Goal: Information Seeking & Learning: Learn about a topic

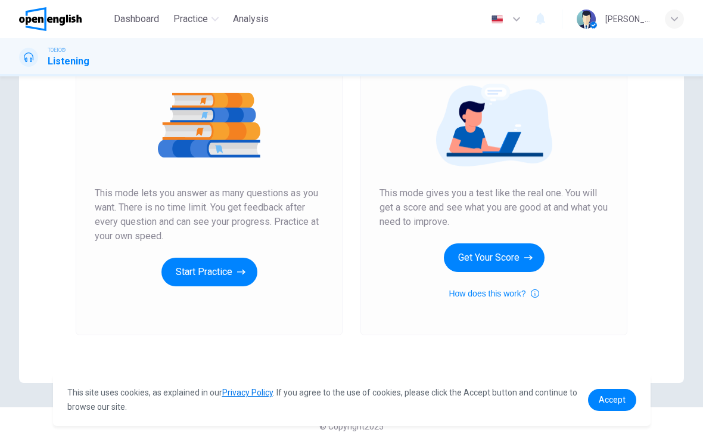
scroll to position [132, 0]
click at [197, 283] on button "Start Practice" at bounding box center [210, 272] width 96 height 29
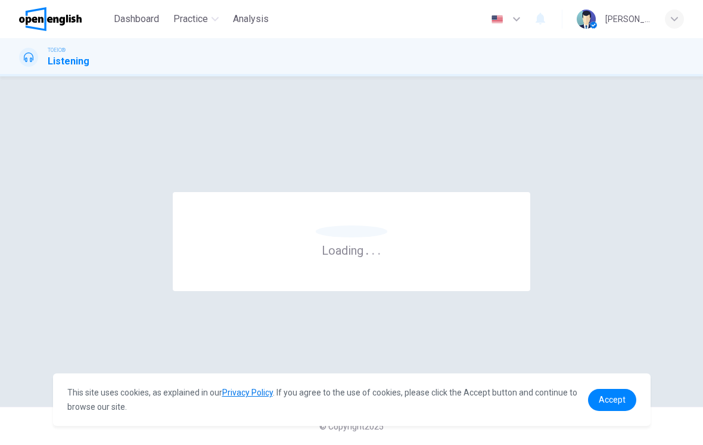
scroll to position [0, 0]
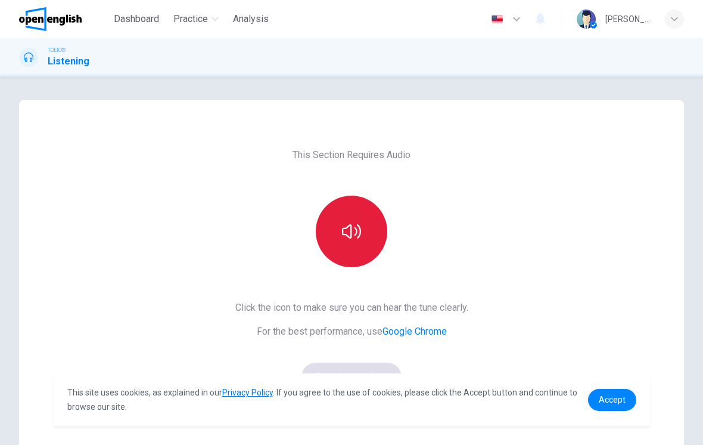
click at [334, 233] on button "button" at bounding box center [352, 232] width 72 height 72
click at [345, 240] on icon "button" at bounding box center [351, 231] width 19 height 19
click at [344, 248] on button "button" at bounding box center [352, 232] width 72 height 72
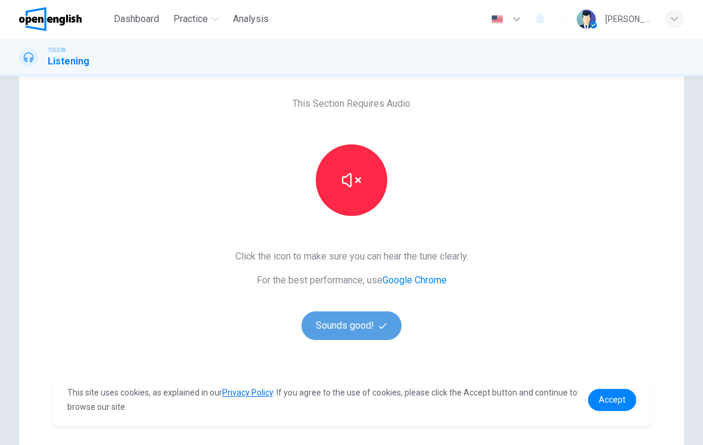
click at [342, 330] on button "Sounds good!" at bounding box center [352, 325] width 100 height 29
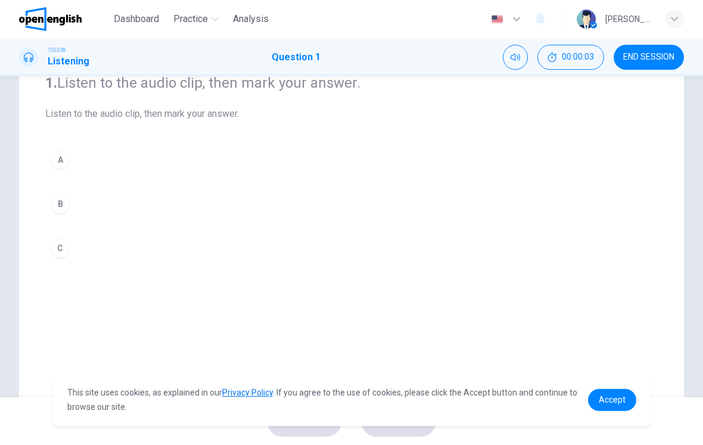
scroll to position [116, 0]
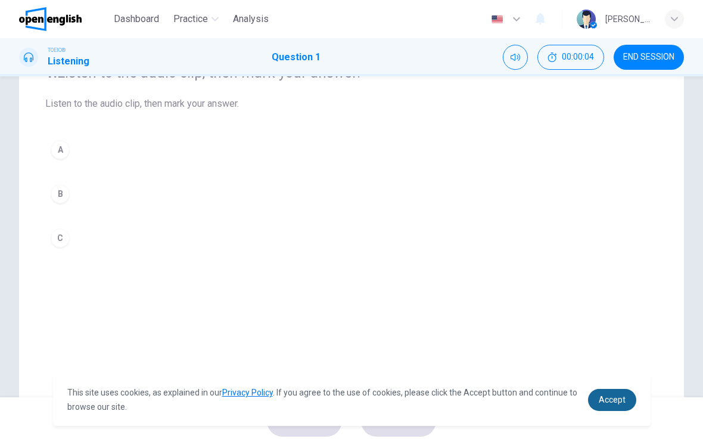
click at [634, 403] on link "Accept" at bounding box center [612, 400] width 48 height 22
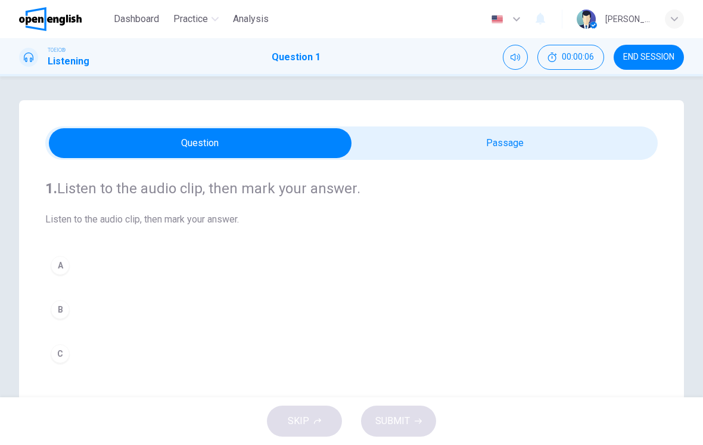
scroll to position [0, 0]
click at [512, 62] on button "Mute" at bounding box center [515, 57] width 25 height 25
click at [513, 54] on icon "Unmute" at bounding box center [516, 57] width 10 height 10
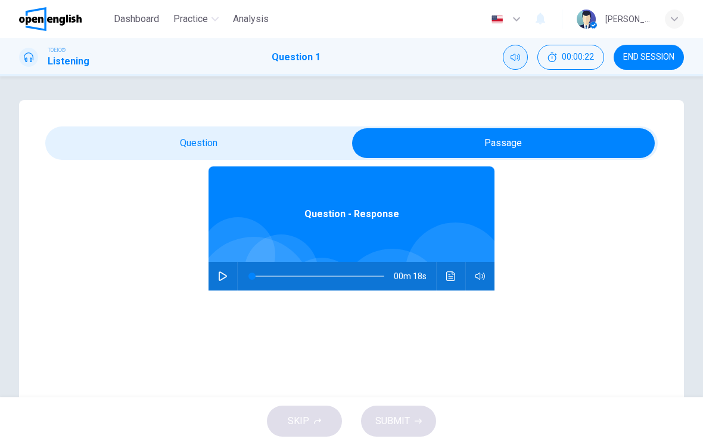
scroll to position [51, 0]
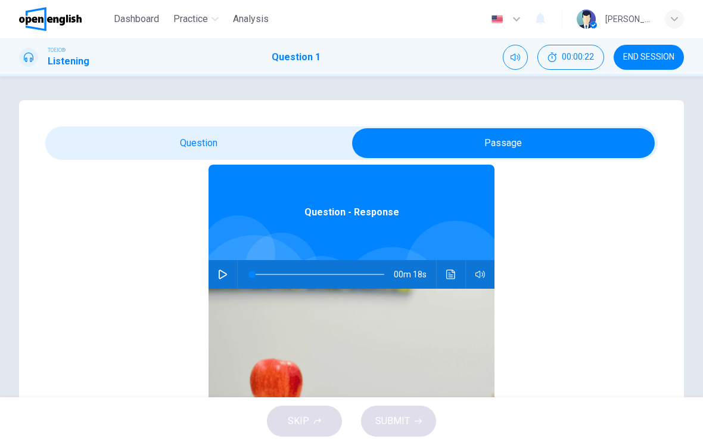
click at [487, 280] on button "button" at bounding box center [480, 274] width 19 height 29
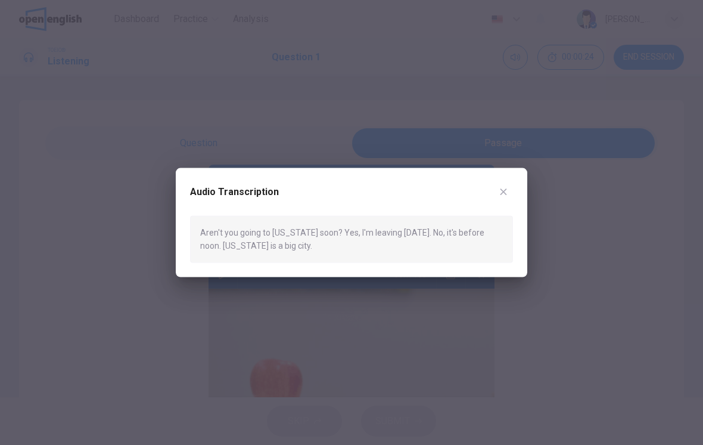
click at [509, 193] on button "button" at bounding box center [503, 191] width 19 height 19
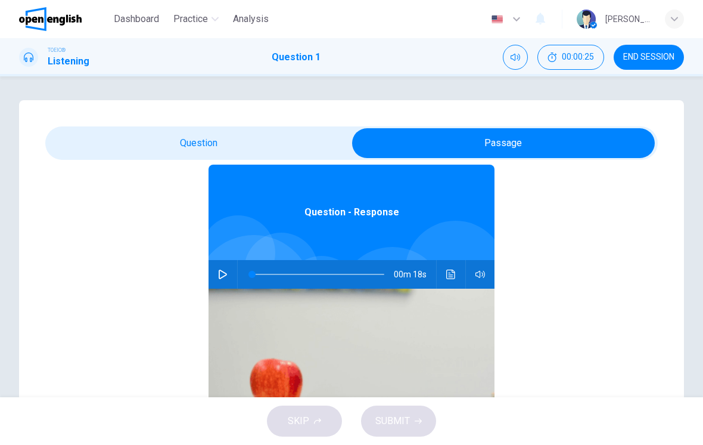
click at [218, 275] on button "button" at bounding box center [222, 274] width 19 height 29
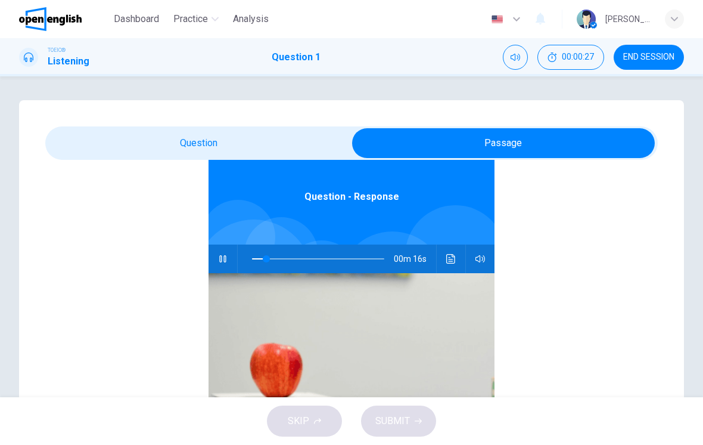
scroll to position [67, 0]
click at [444, 257] on button "Click to see the audio transcription" at bounding box center [451, 258] width 19 height 29
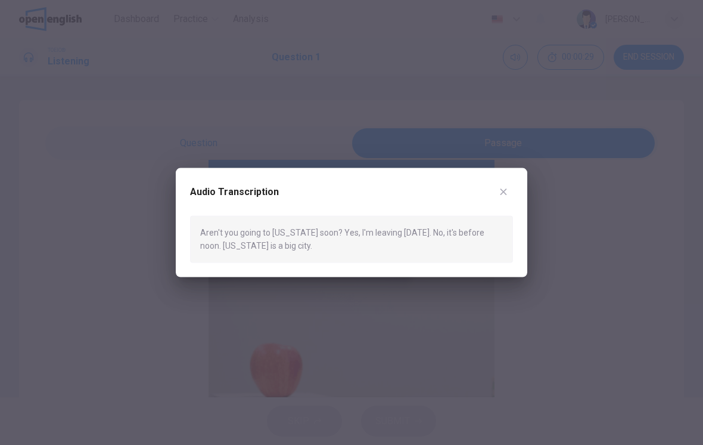
click at [504, 187] on button "button" at bounding box center [503, 191] width 19 height 19
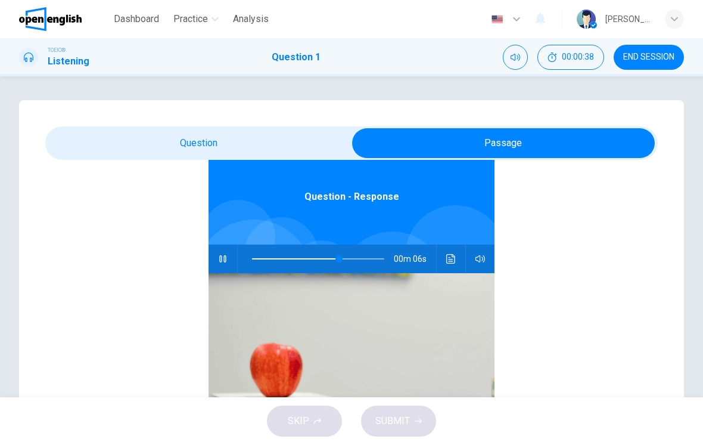
type input "**"
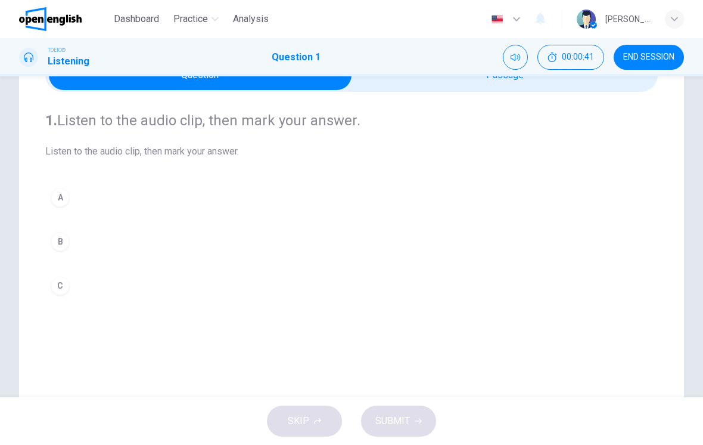
scroll to position [70, 0]
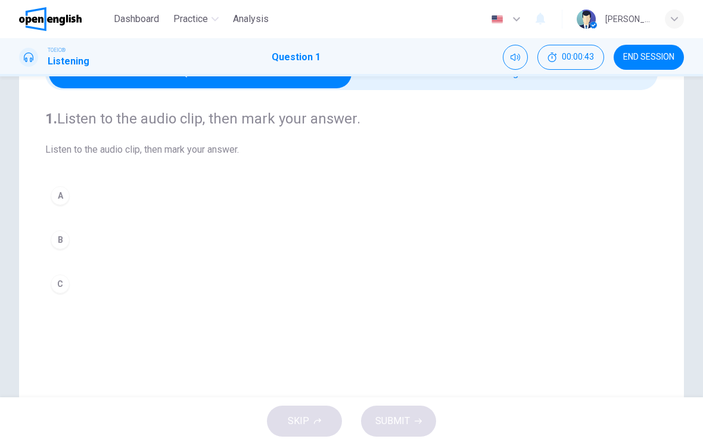
click at [57, 201] on div "A" at bounding box center [60, 195] width 19 height 19
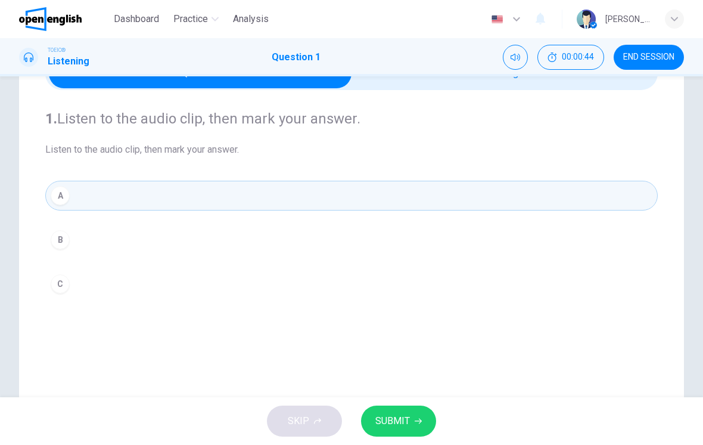
click at [423, 410] on button "SUBMIT" at bounding box center [398, 420] width 75 height 31
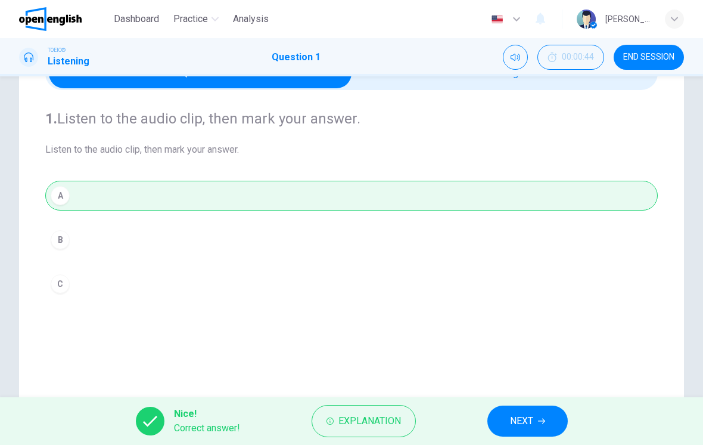
click at [540, 420] on icon "button" at bounding box center [541, 420] width 7 height 7
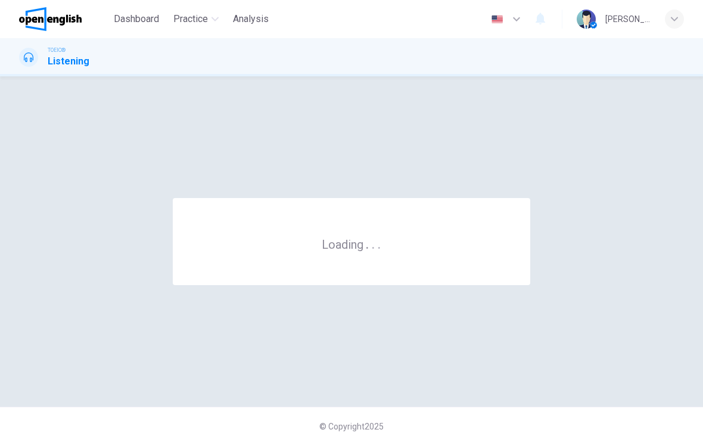
scroll to position [0, 0]
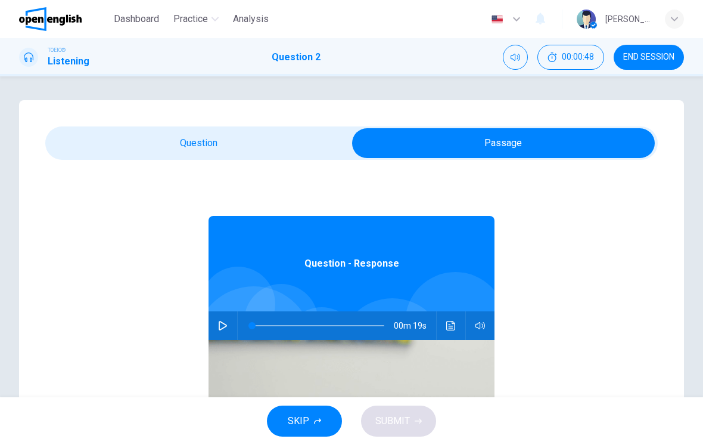
click at [236, 319] on div "00m 19s" at bounding box center [352, 325] width 286 height 29
click at [223, 333] on button "button" at bounding box center [222, 325] width 19 height 29
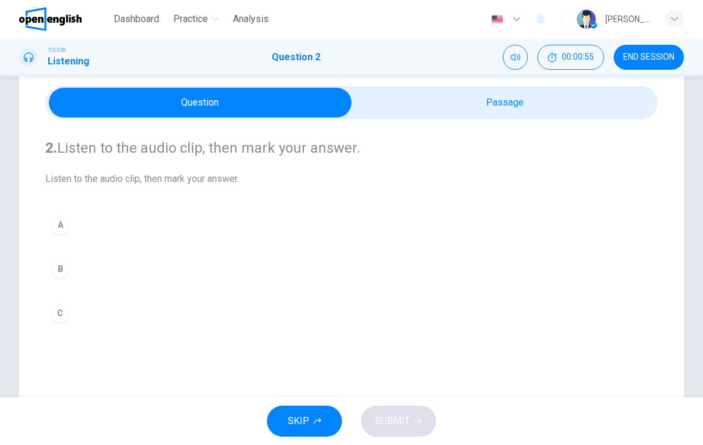
scroll to position [44, 0]
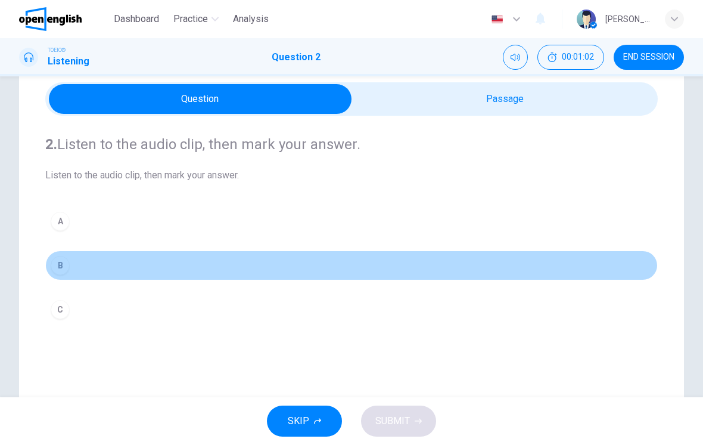
click at [69, 261] on div "B" at bounding box center [60, 265] width 19 height 19
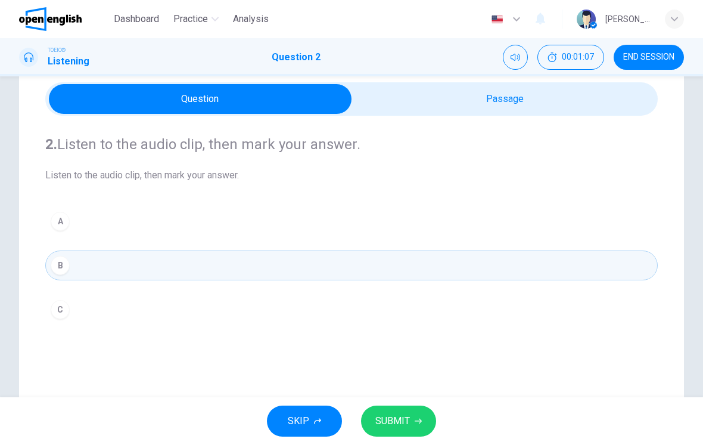
click at [410, 411] on button "SUBMIT" at bounding box center [398, 420] width 75 height 31
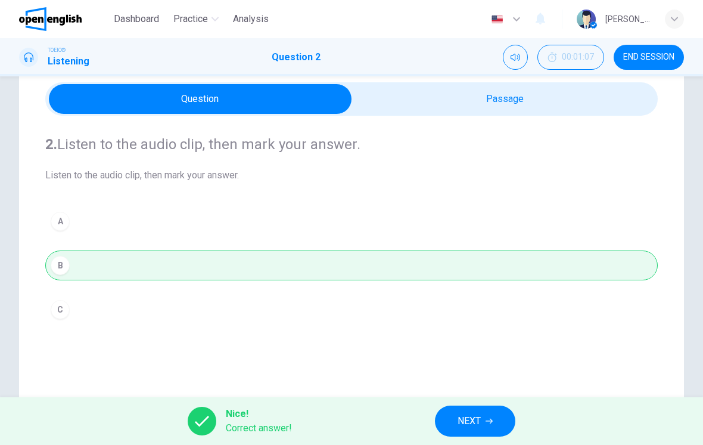
click at [477, 410] on button "NEXT" at bounding box center [475, 420] width 80 height 31
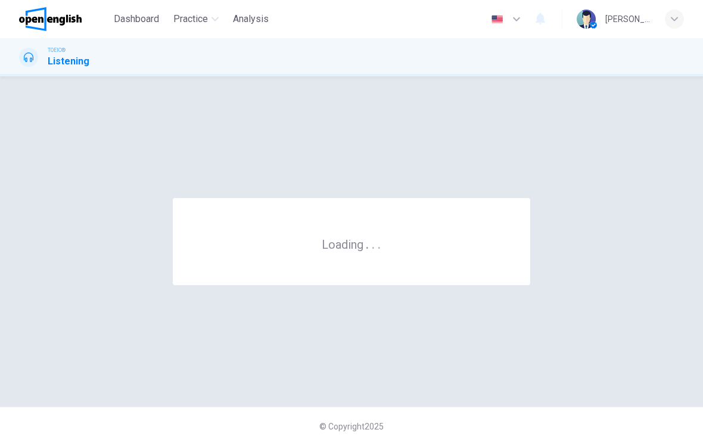
scroll to position [0, 0]
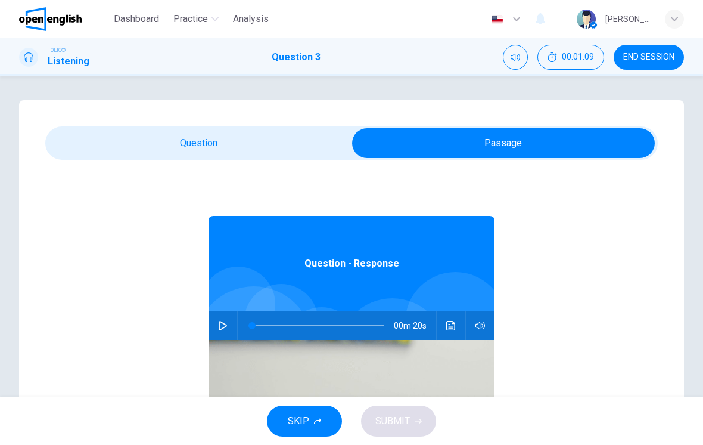
click at [227, 327] on icon "button" at bounding box center [223, 326] width 10 height 10
type input "*"
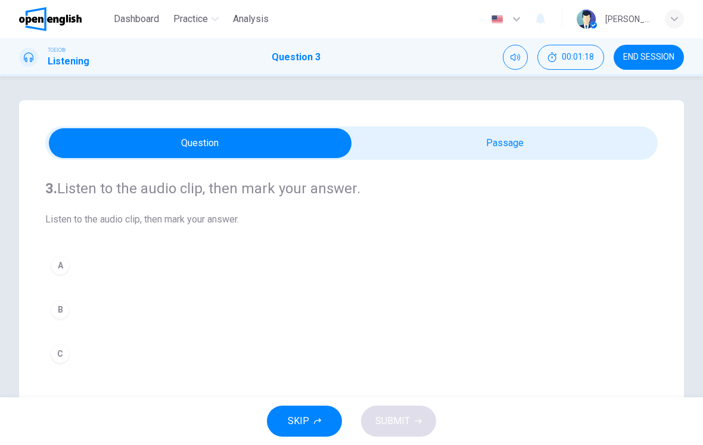
click at [256, 260] on button "A" at bounding box center [351, 265] width 613 height 30
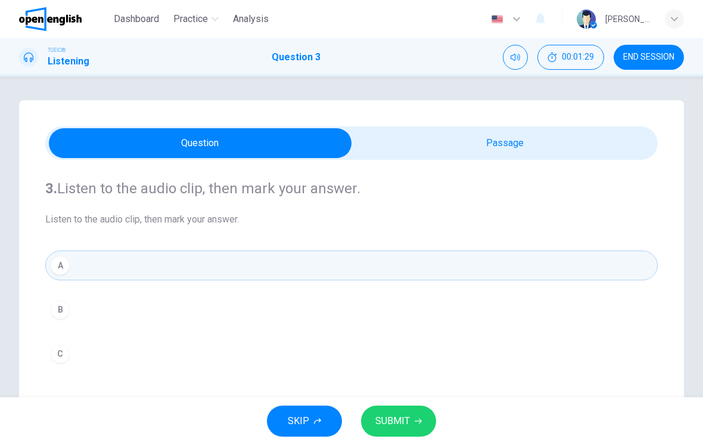
click at [393, 410] on button "SUBMIT" at bounding box center [398, 420] width 75 height 31
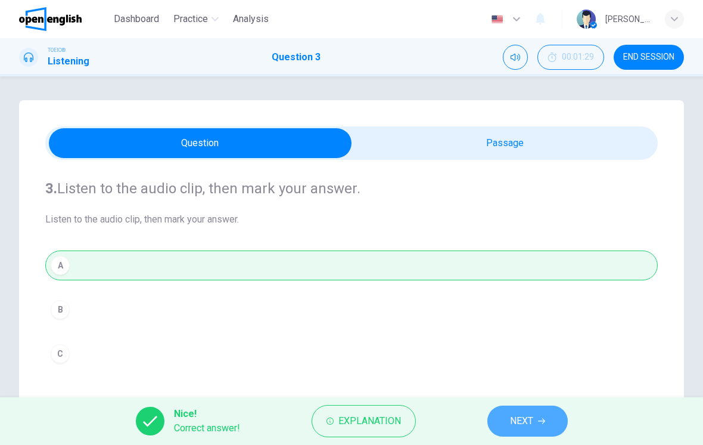
click at [506, 419] on button "NEXT" at bounding box center [528, 420] width 80 height 31
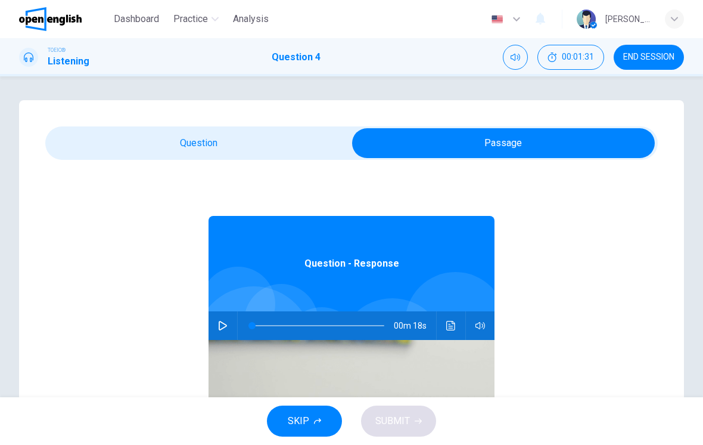
click at [231, 320] on button "button" at bounding box center [222, 325] width 19 height 29
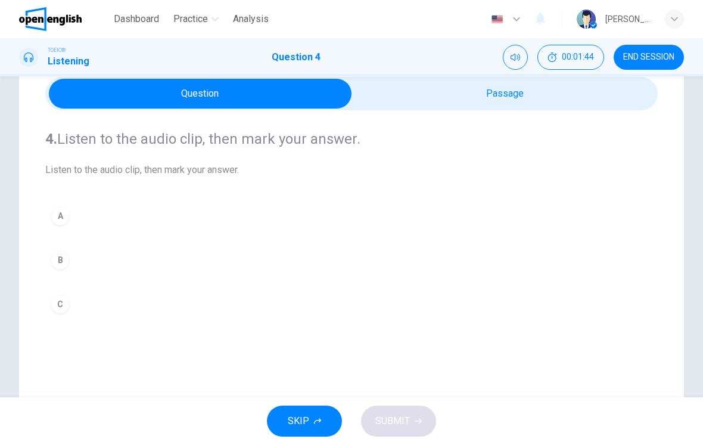
scroll to position [52, 0]
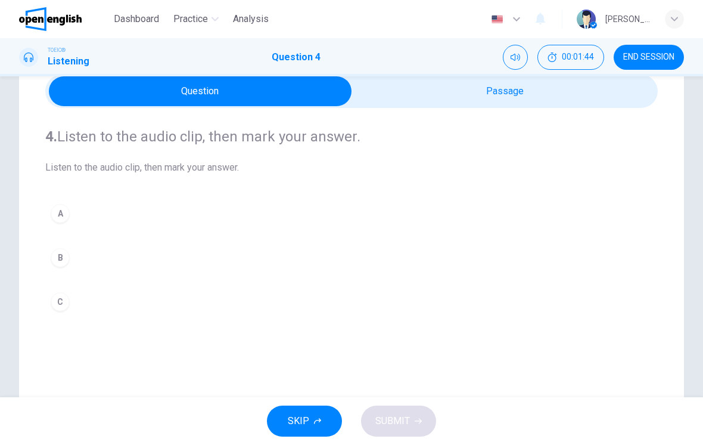
click at [64, 294] on div "C" at bounding box center [60, 301] width 19 height 19
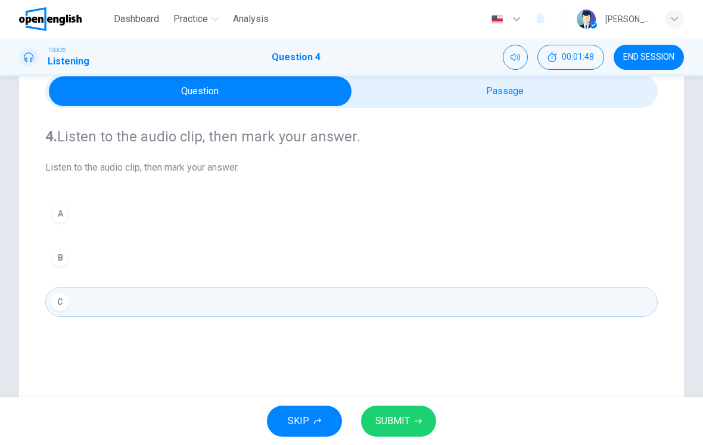
click at [404, 411] on button "SUBMIT" at bounding box center [398, 420] width 75 height 31
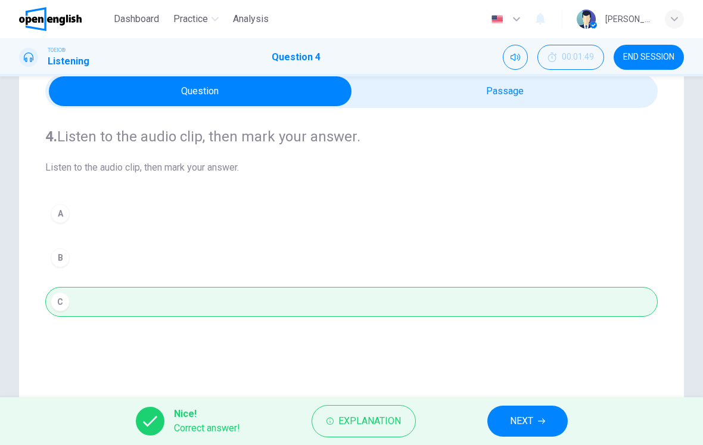
click at [513, 421] on span "NEXT" at bounding box center [521, 421] width 23 height 17
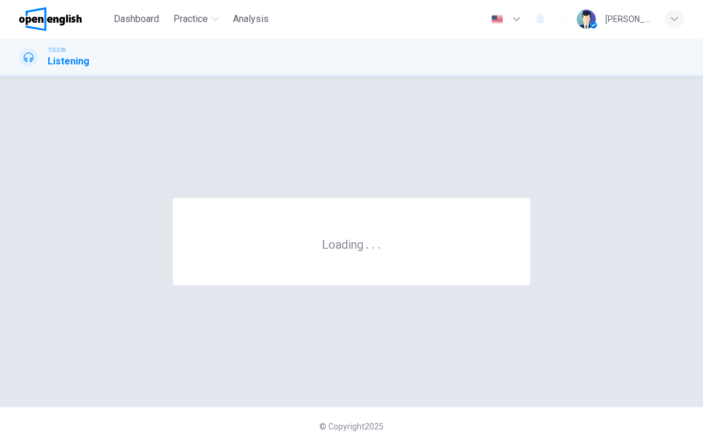
scroll to position [0, 0]
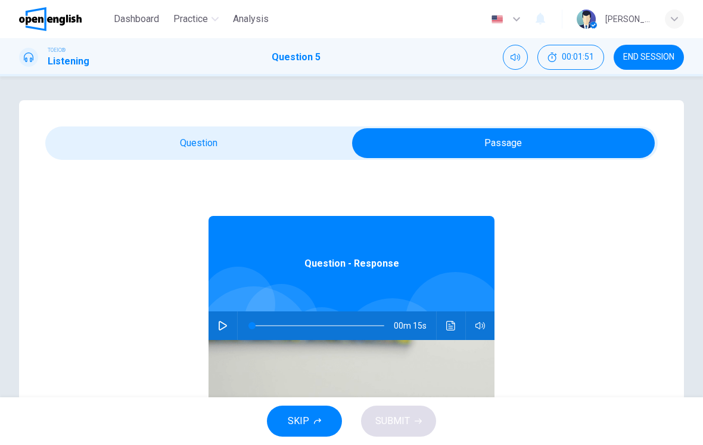
click at [230, 330] on button "button" at bounding box center [222, 325] width 19 height 29
click at [194, 176] on div "Question - Response 00m 14s" at bounding box center [351, 390] width 613 height 460
type input "**"
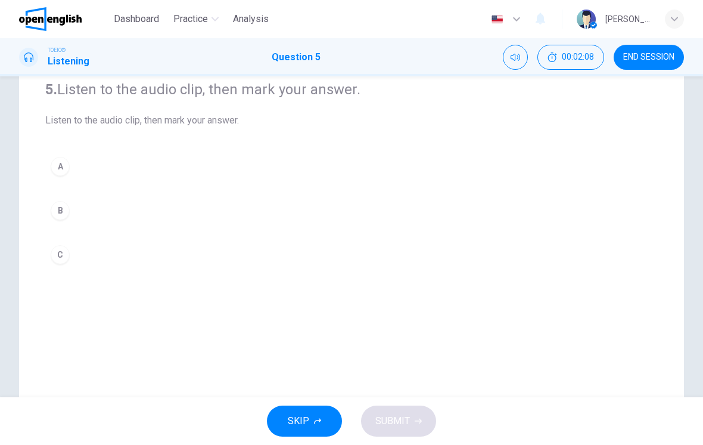
scroll to position [101, 0]
click at [69, 258] on button "C" at bounding box center [351, 253] width 613 height 30
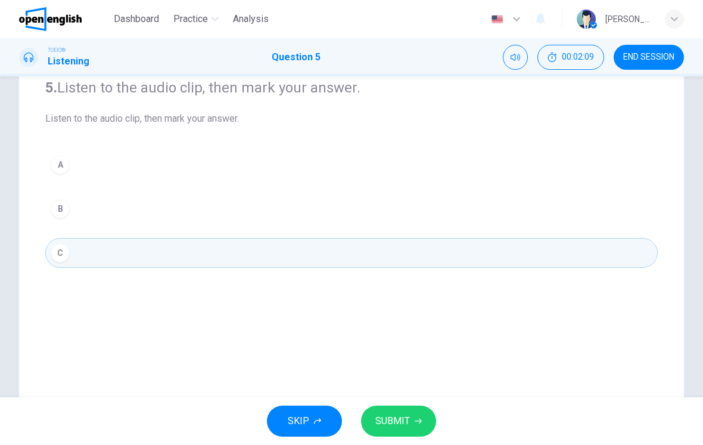
click at [404, 423] on span "SUBMIT" at bounding box center [393, 421] width 35 height 17
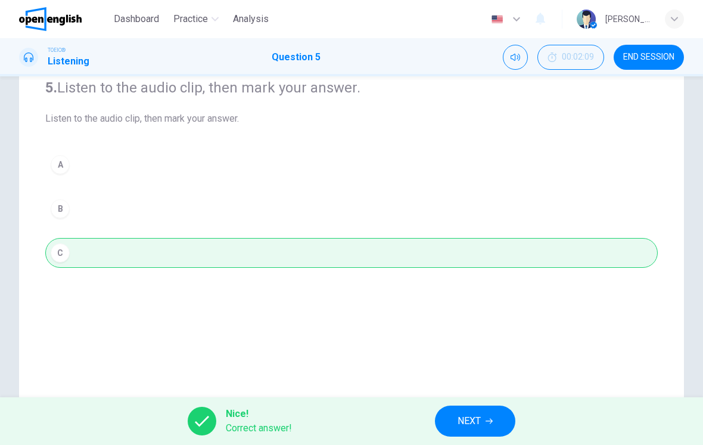
click at [463, 420] on span "NEXT" at bounding box center [469, 421] width 23 height 17
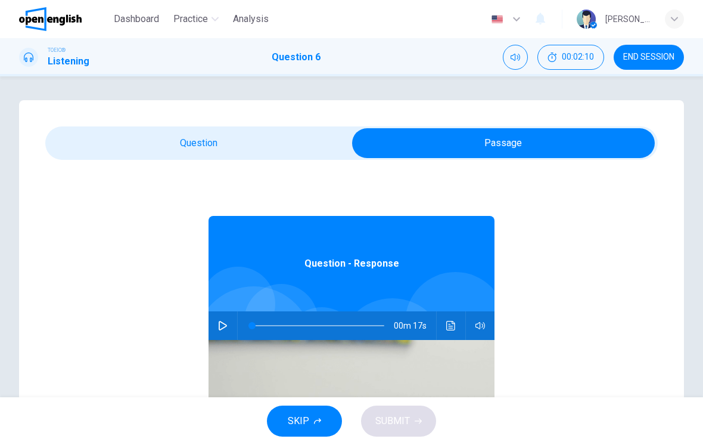
click at [223, 328] on icon "button" at bounding box center [223, 326] width 8 height 10
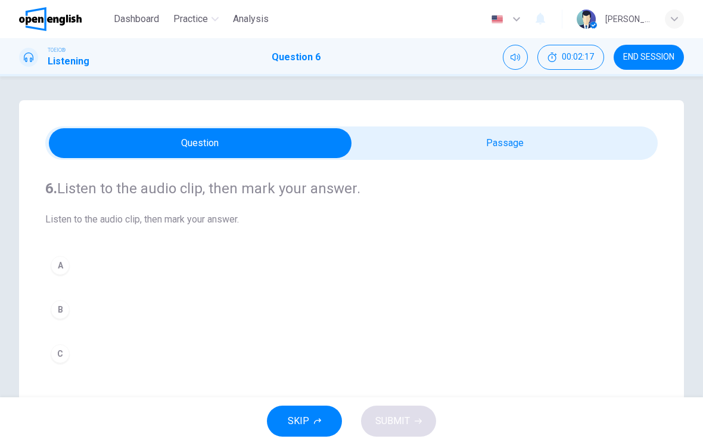
click at [63, 260] on div "A" at bounding box center [60, 265] width 19 height 19
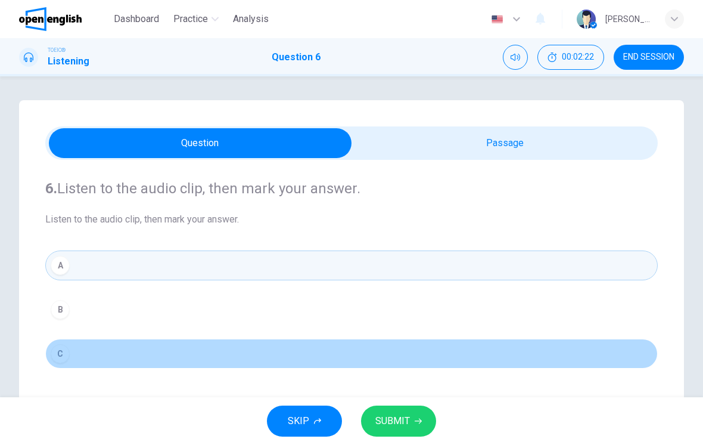
click at [221, 364] on button "C" at bounding box center [351, 354] width 613 height 30
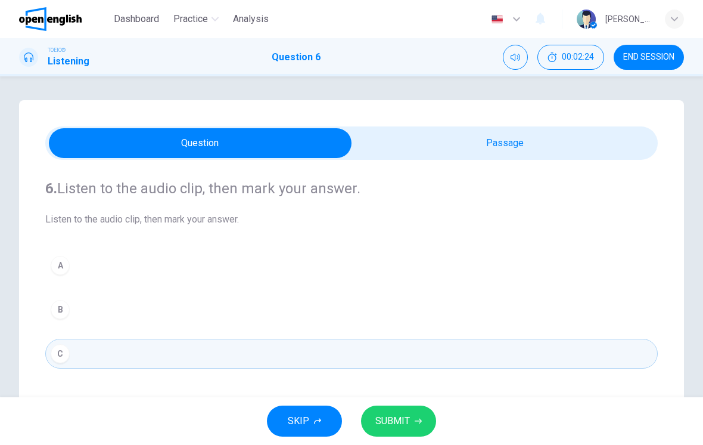
click at [67, 273] on button "A" at bounding box center [351, 265] width 613 height 30
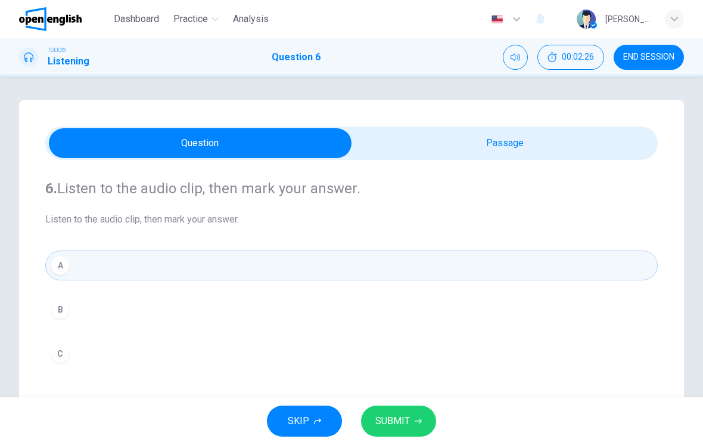
click at [383, 420] on span "SUBMIT" at bounding box center [393, 421] width 35 height 17
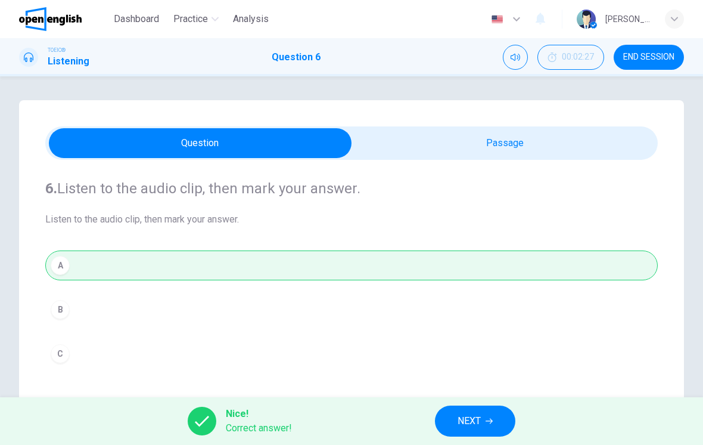
click at [450, 420] on button "NEXT" at bounding box center [475, 420] width 80 height 31
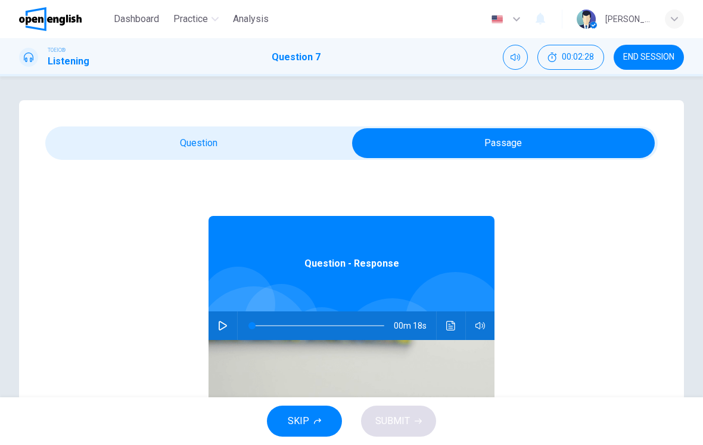
click at [223, 315] on button "button" at bounding box center [222, 325] width 19 height 29
type input "*"
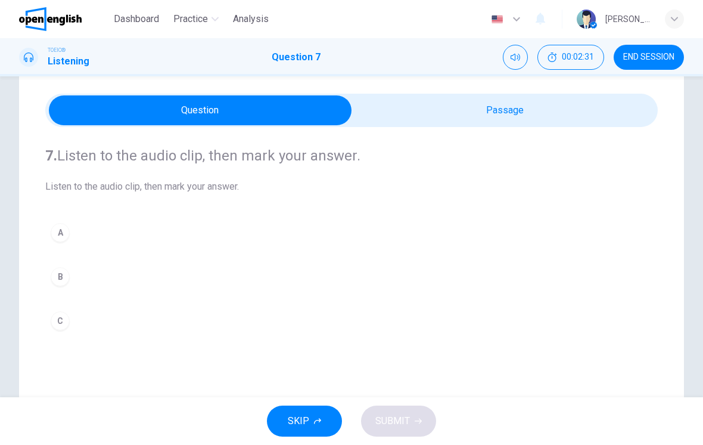
scroll to position [39, 0]
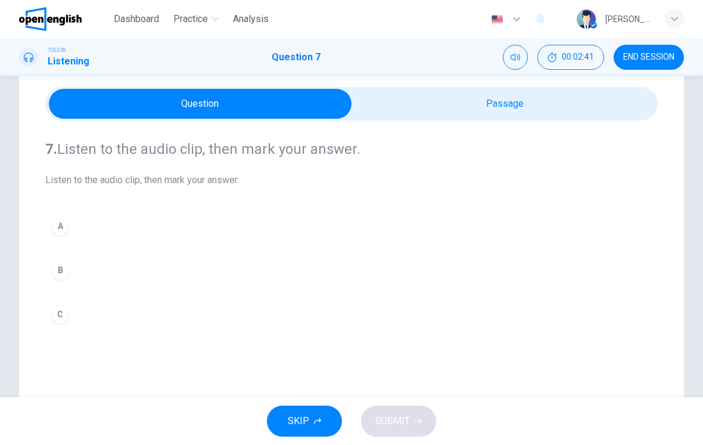
click at [70, 275] on button "B" at bounding box center [351, 270] width 613 height 30
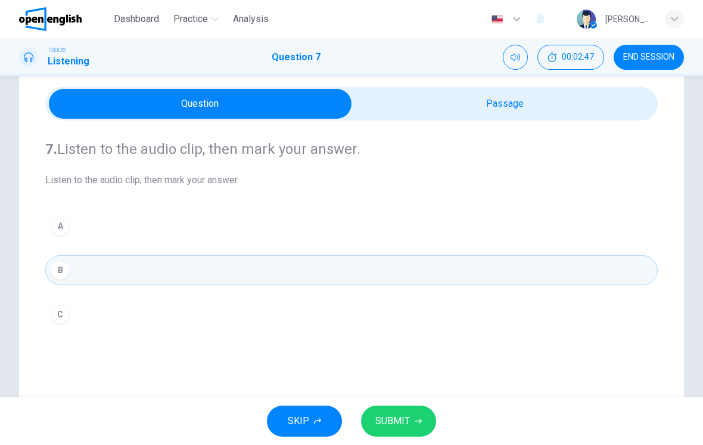
click at [408, 417] on span "SUBMIT" at bounding box center [393, 421] width 35 height 17
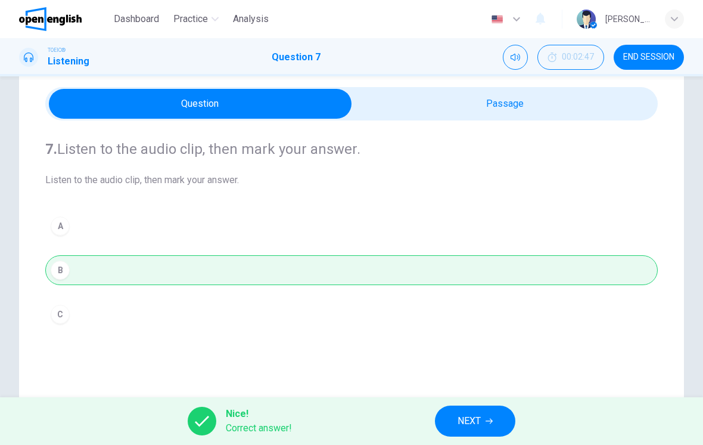
click at [494, 414] on button "NEXT" at bounding box center [475, 420] width 80 height 31
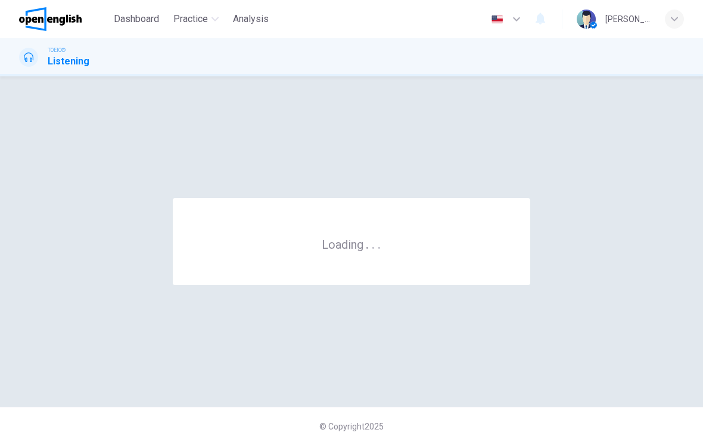
scroll to position [0, 0]
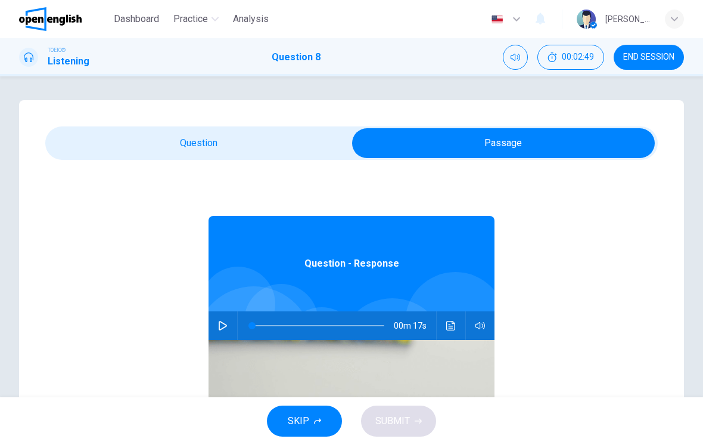
click at [225, 333] on button "button" at bounding box center [222, 325] width 19 height 29
click at [276, 122] on div "8. Listen to the audio clip, then mark your answer. Listen to the audio clip, t…" at bounding box center [351, 339] width 665 height 479
type input "*"
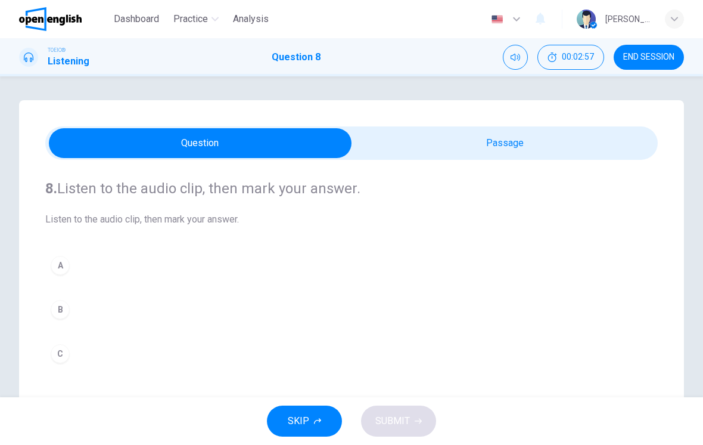
click at [100, 243] on div "8. Listen to the audio clip, then mark your answer. Listen to the audio clip, t…" at bounding box center [351, 274] width 613 height 228
click at [125, 265] on button "A" at bounding box center [351, 265] width 613 height 30
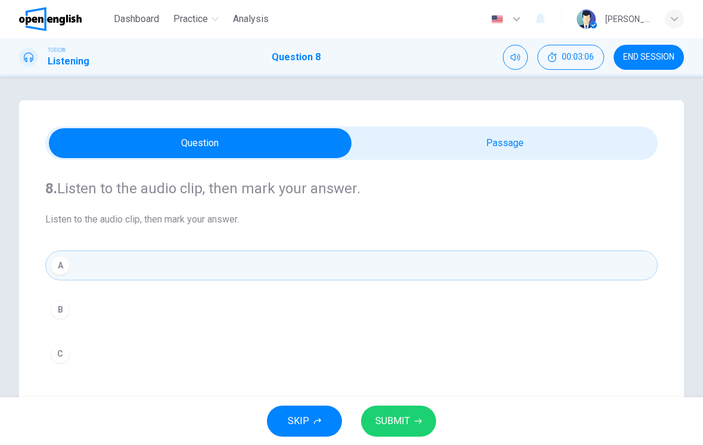
click at [415, 411] on button "SUBMIT" at bounding box center [398, 420] width 75 height 31
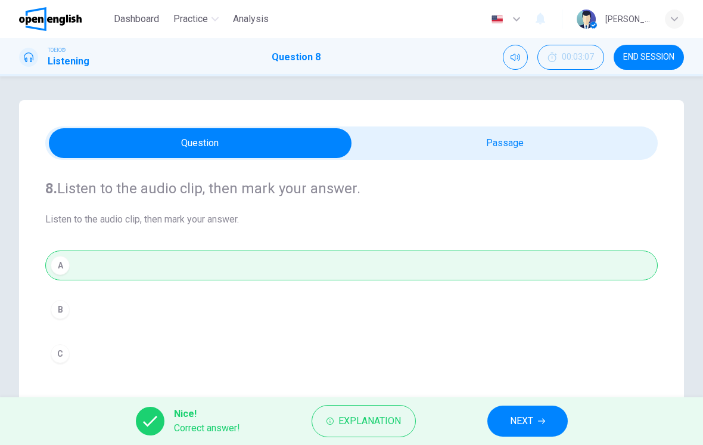
click at [528, 420] on span "NEXT" at bounding box center [521, 421] width 23 height 17
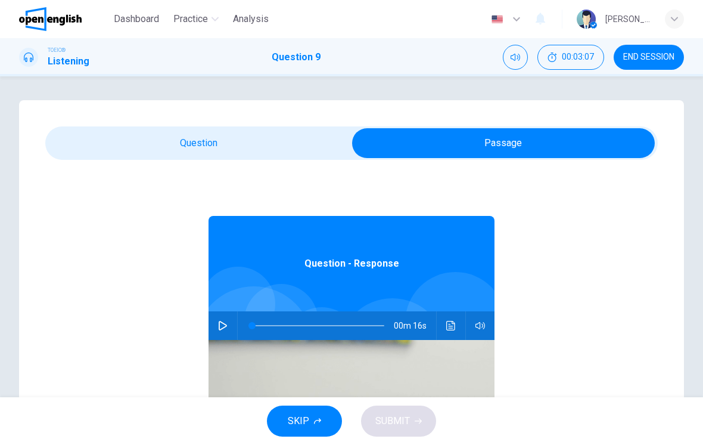
click at [223, 324] on icon "button" at bounding box center [223, 326] width 10 height 10
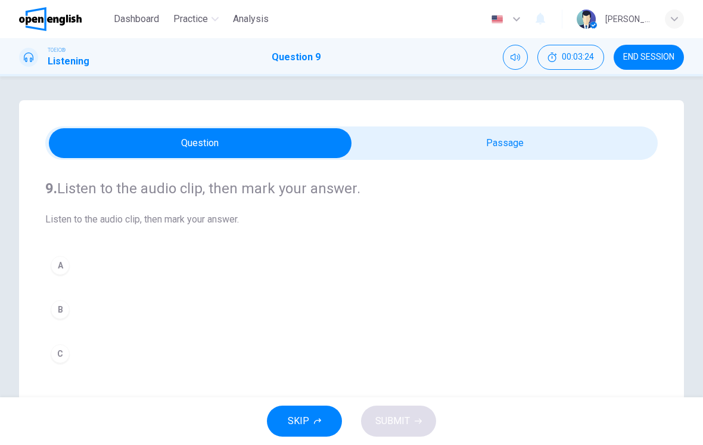
click at [131, 322] on button "B" at bounding box center [351, 309] width 613 height 30
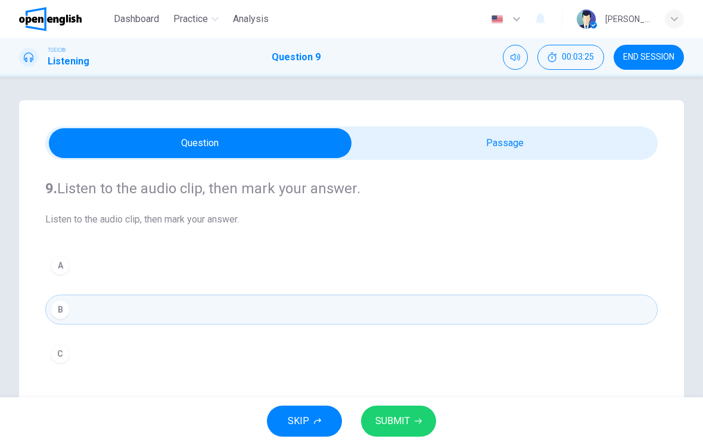
click at [195, 317] on button "B" at bounding box center [351, 309] width 613 height 30
click at [206, 322] on button "B" at bounding box center [351, 309] width 613 height 30
click at [157, 339] on button "C" at bounding box center [351, 354] width 613 height 30
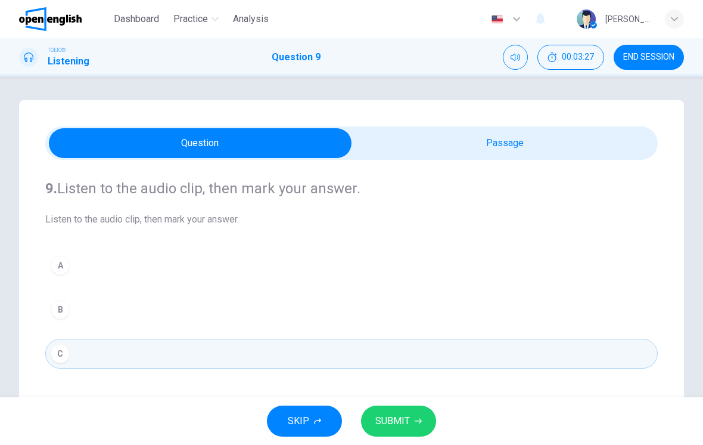
click at [401, 421] on span "SUBMIT" at bounding box center [393, 421] width 35 height 17
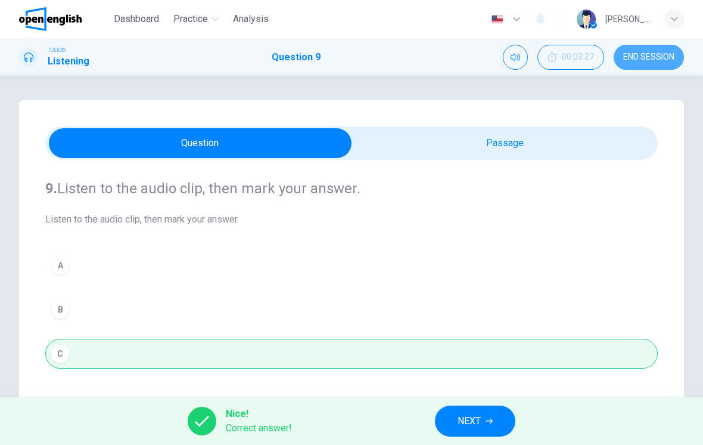
click at [663, 58] on span "END SESSION" at bounding box center [649, 57] width 51 height 10
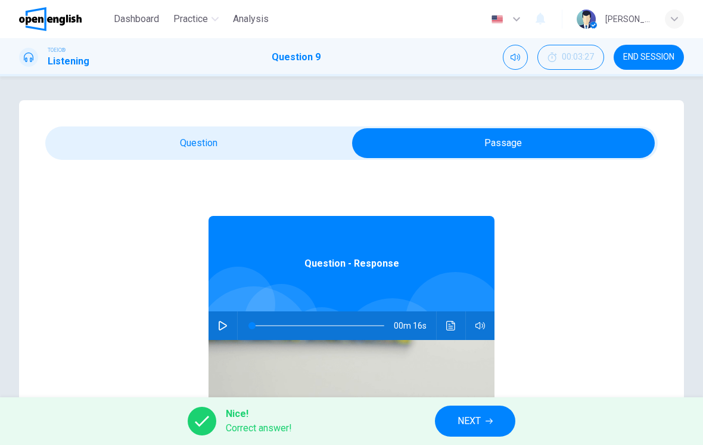
click at [469, 420] on span "NEXT" at bounding box center [469, 421] width 23 height 17
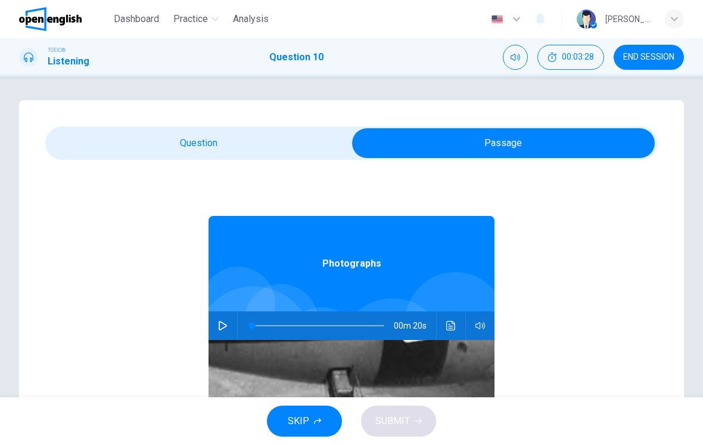
click at [228, 336] on button "button" at bounding box center [222, 325] width 19 height 29
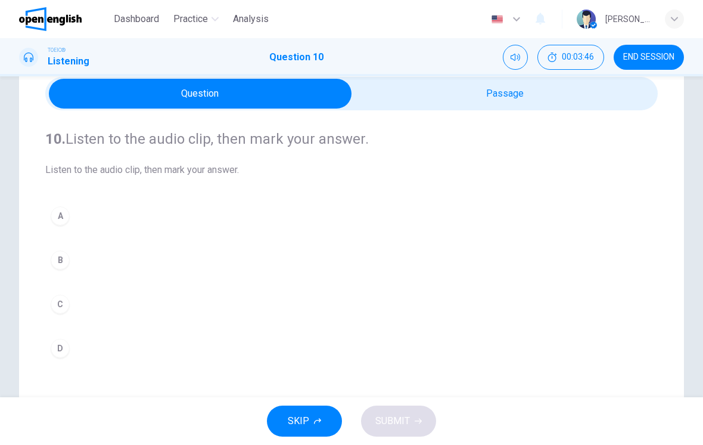
scroll to position [61, 0]
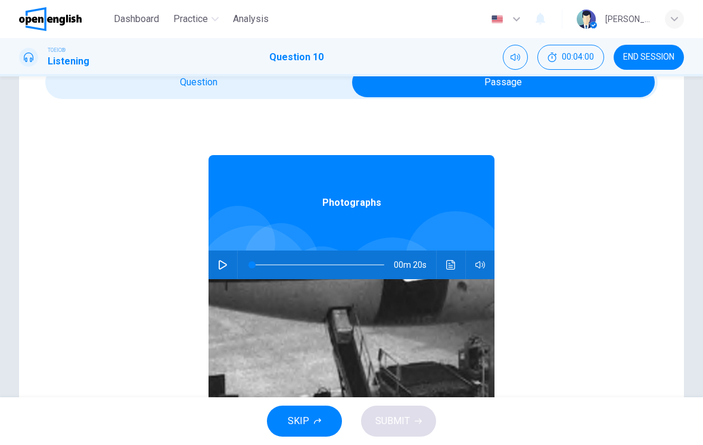
click at [231, 268] on button "button" at bounding box center [222, 264] width 19 height 29
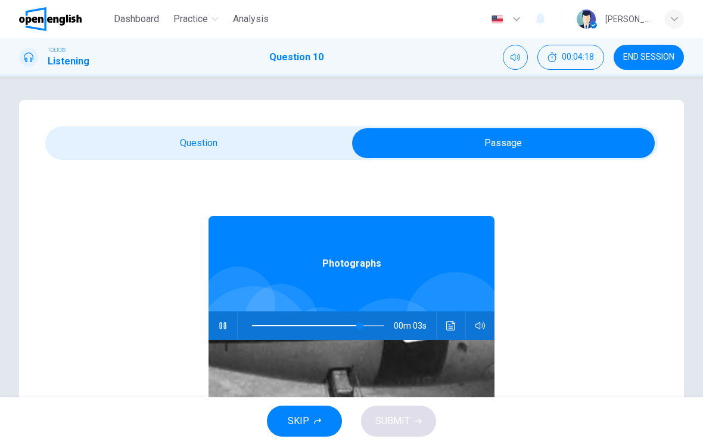
scroll to position [-1, 0]
type input "**"
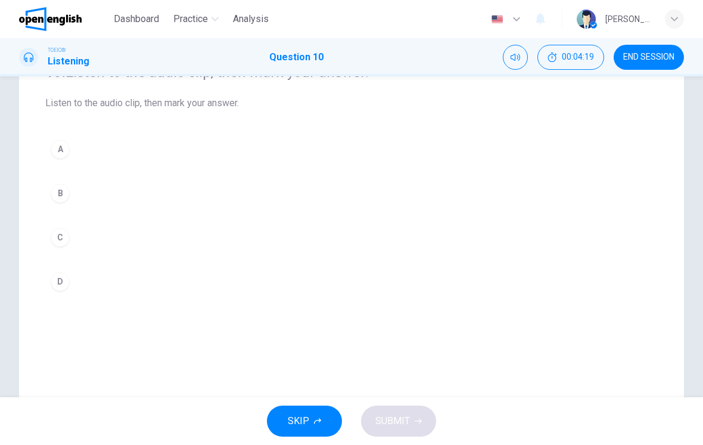
scroll to position [139, 0]
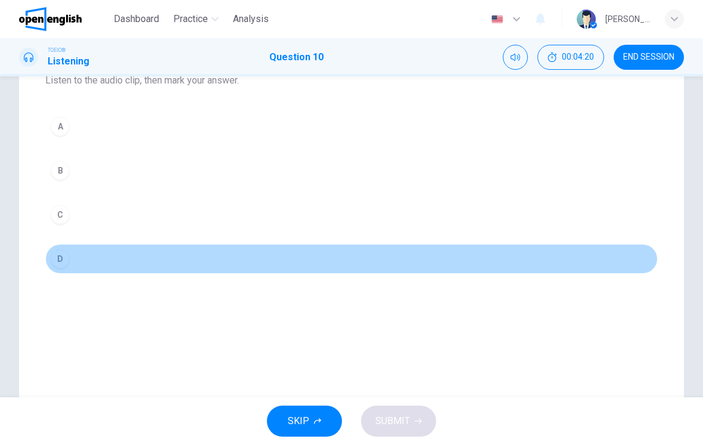
click at [269, 269] on button "D" at bounding box center [351, 259] width 613 height 30
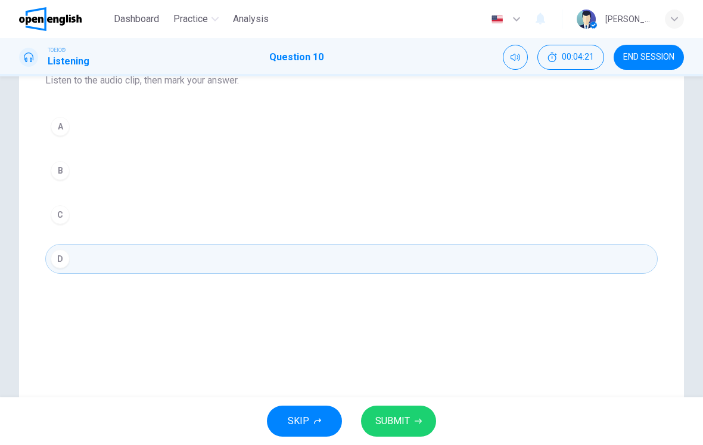
click at [416, 409] on button "SUBMIT" at bounding box center [398, 420] width 75 height 31
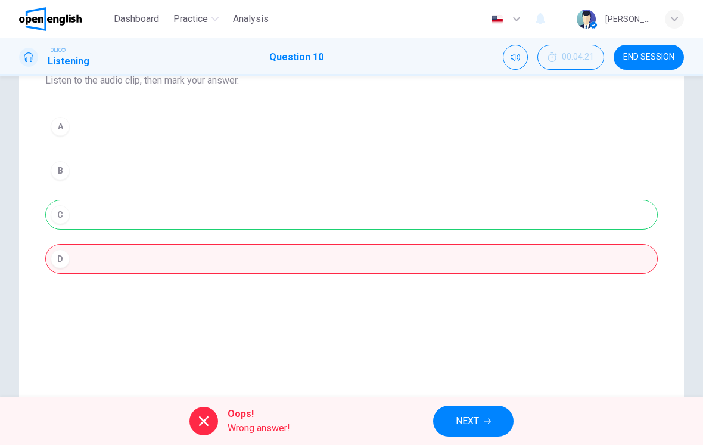
click at [377, 228] on div "A B C D" at bounding box center [351, 192] width 613 height 162
click at [402, 208] on div "A B C D" at bounding box center [351, 192] width 613 height 162
click at [490, 416] on button "NEXT" at bounding box center [473, 420] width 80 height 31
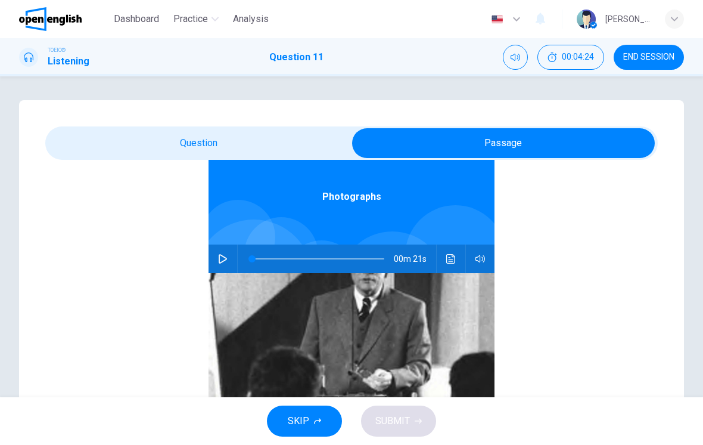
scroll to position [67, 0]
click at [224, 258] on icon "button" at bounding box center [223, 259] width 10 height 10
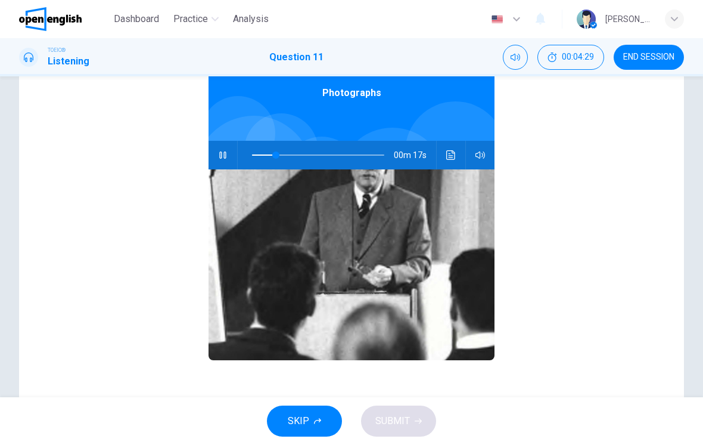
scroll to position [99, 0]
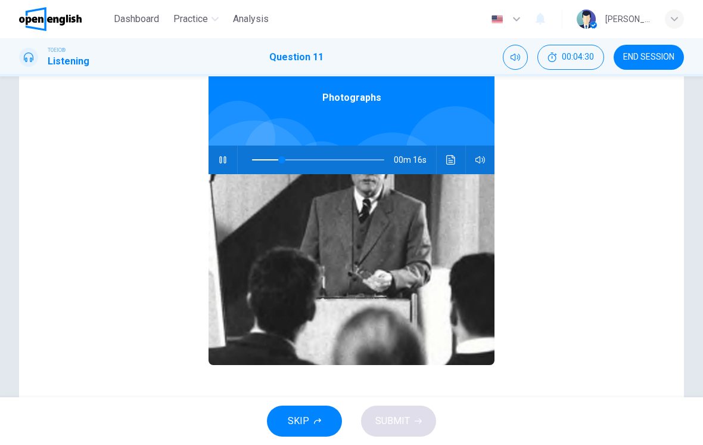
click at [451, 160] on icon "Click to see the audio transcription" at bounding box center [452, 160] width 10 height 10
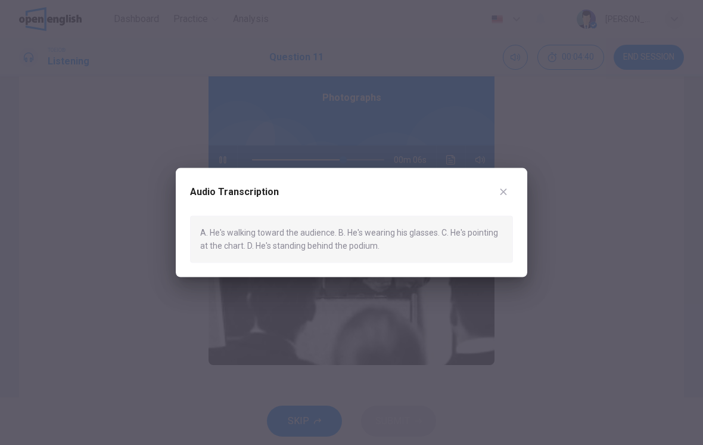
click at [509, 199] on button "button" at bounding box center [503, 191] width 19 height 19
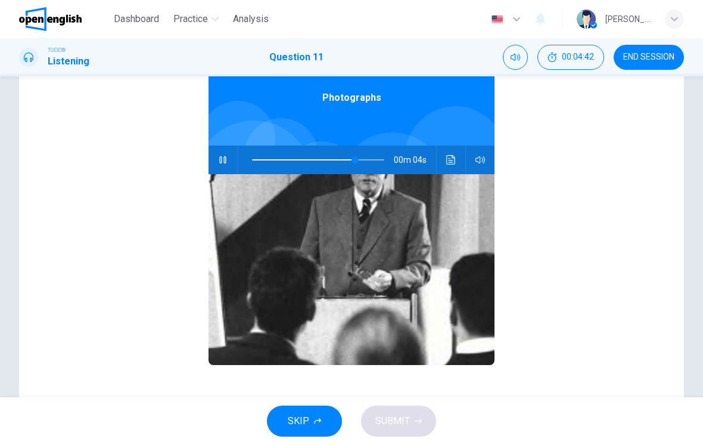
click at [453, 169] on button "Click to see the audio transcription" at bounding box center [451, 159] width 19 height 29
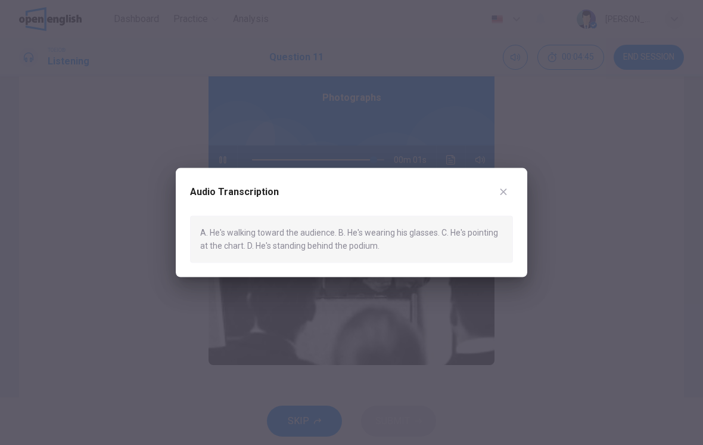
click at [513, 182] on div "Audio Transcription A. He's walking toward the audience. B. He's wearing his gl…" at bounding box center [352, 222] width 352 height 109
click at [502, 186] on button "button" at bounding box center [503, 191] width 19 height 19
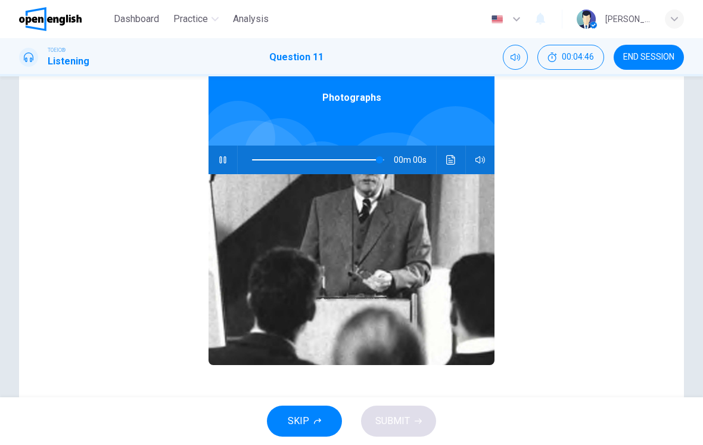
click at [521, 142] on div "Photographs 00m 00s" at bounding box center [351, 224] width 613 height 460
type input "*"
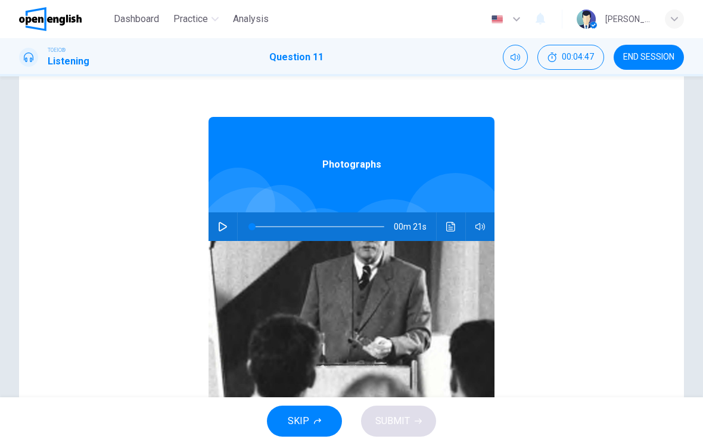
scroll to position [0, 0]
click at [316, 65] on div "TOEIC® Listening Question 11 00:04:50 END SESSION" at bounding box center [351, 57] width 703 height 25
click at [343, 66] on div "TOEIC® Listening Question 11 00:04:50 END SESSION" at bounding box center [351, 57] width 703 height 25
click at [84, 66] on h1 "Listening" at bounding box center [69, 61] width 42 height 14
click at [70, 60] on h1 "Listening" at bounding box center [69, 61] width 42 height 14
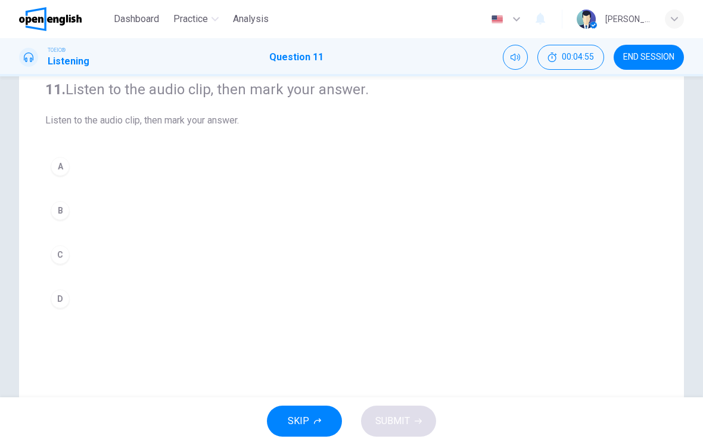
click at [355, 254] on button "C" at bounding box center [351, 255] width 613 height 30
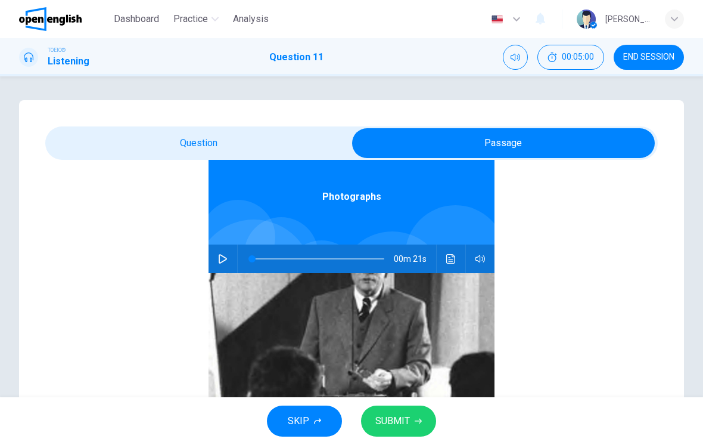
scroll to position [67, 0]
click at [451, 260] on icon "Click to see the audio transcription" at bounding box center [452, 259] width 10 height 10
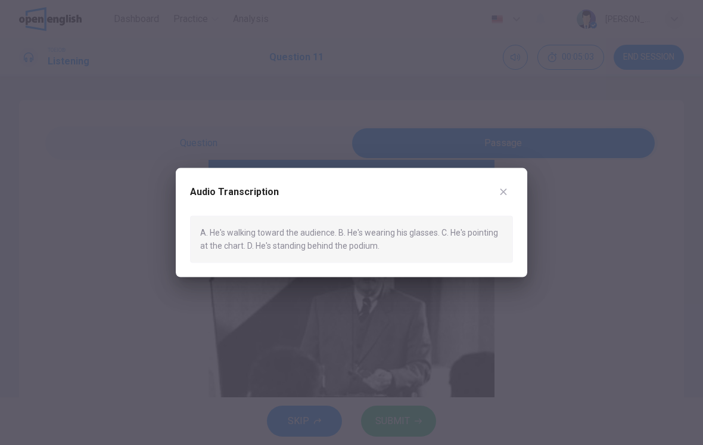
click at [503, 191] on icon "button" at bounding box center [504, 191] width 7 height 7
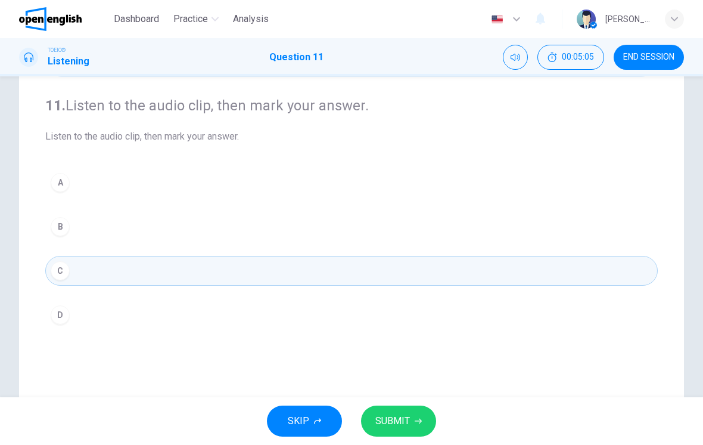
scroll to position [90, 0]
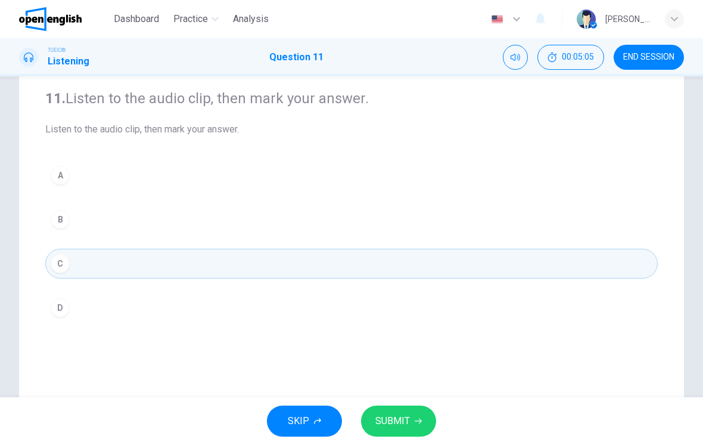
click at [283, 312] on button "D" at bounding box center [351, 308] width 613 height 30
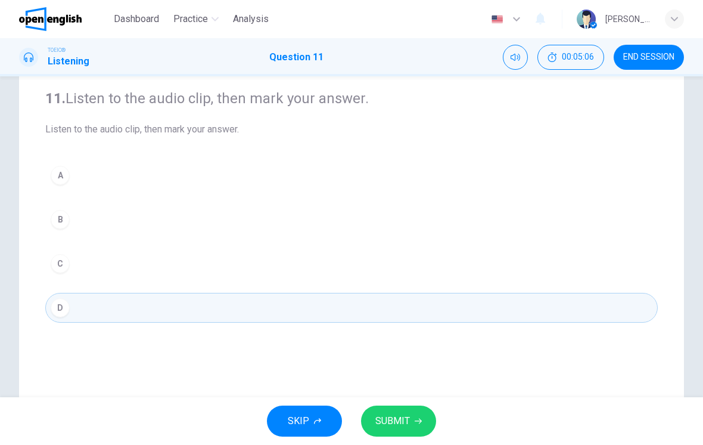
click at [321, 301] on button "D" at bounding box center [351, 308] width 613 height 30
click at [399, 413] on span "SUBMIT" at bounding box center [393, 421] width 35 height 17
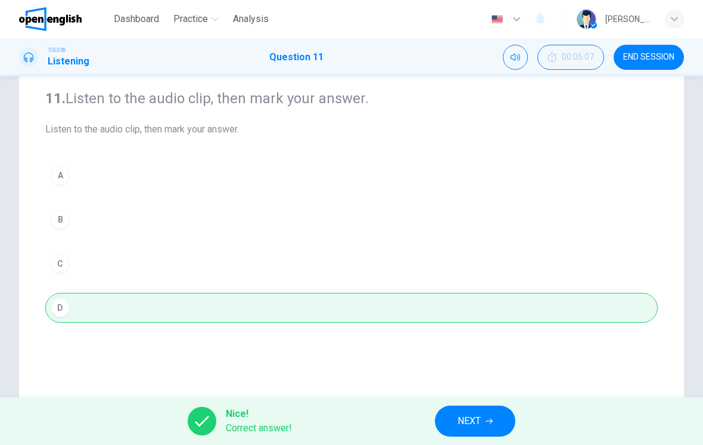
click at [480, 423] on span "NEXT" at bounding box center [469, 421] width 23 height 17
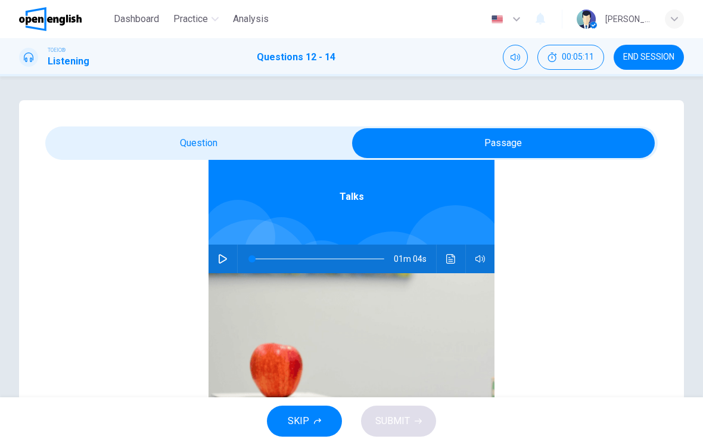
scroll to position [67, 0]
click at [223, 268] on button "button" at bounding box center [222, 258] width 19 height 29
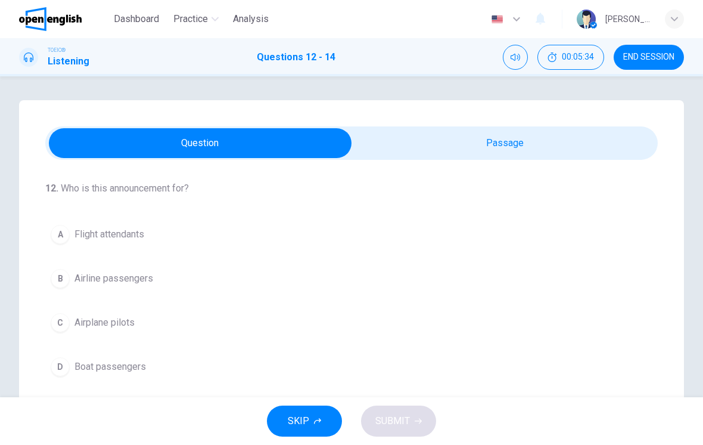
scroll to position [61, 0]
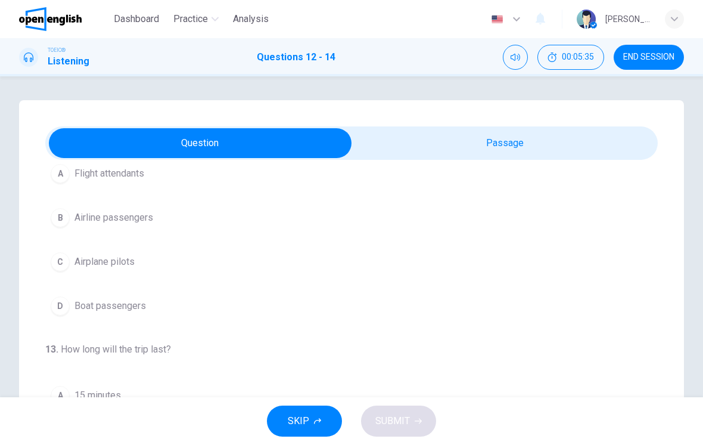
click at [304, 208] on button "B Airline passengers" at bounding box center [351, 218] width 613 height 30
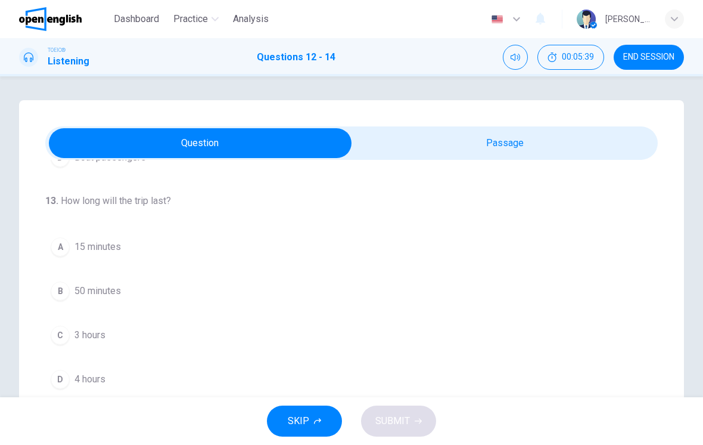
scroll to position [67, 0]
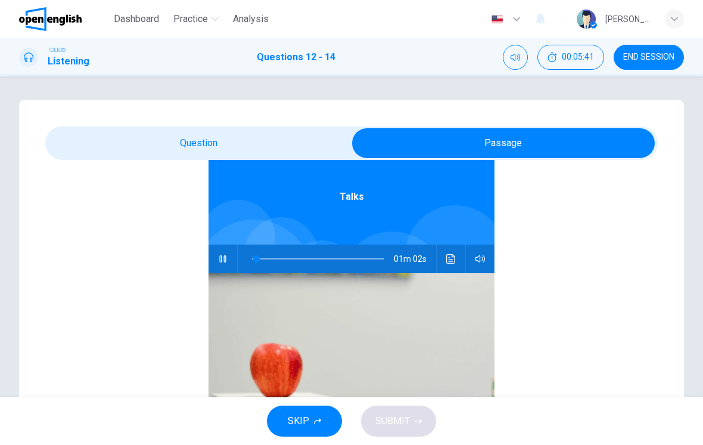
type input "*"
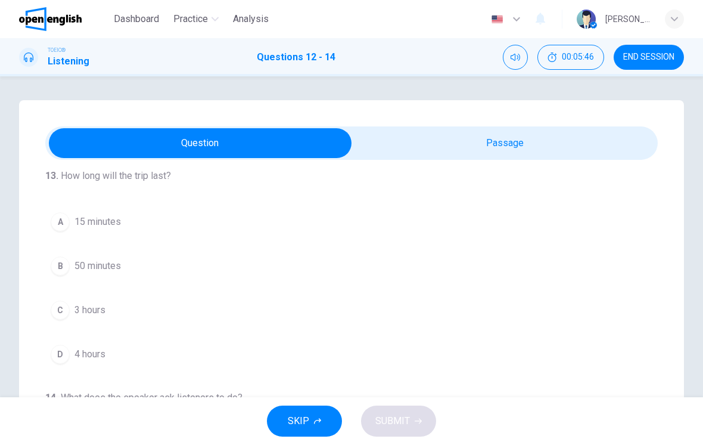
scroll to position [241, 0]
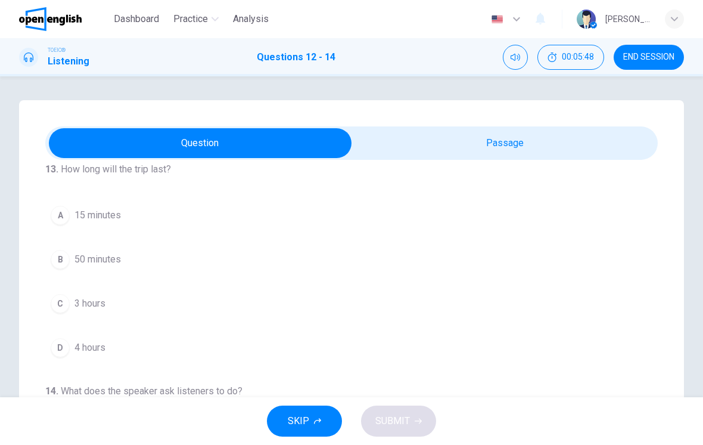
click at [268, 297] on button "C 3 hours" at bounding box center [351, 304] width 613 height 30
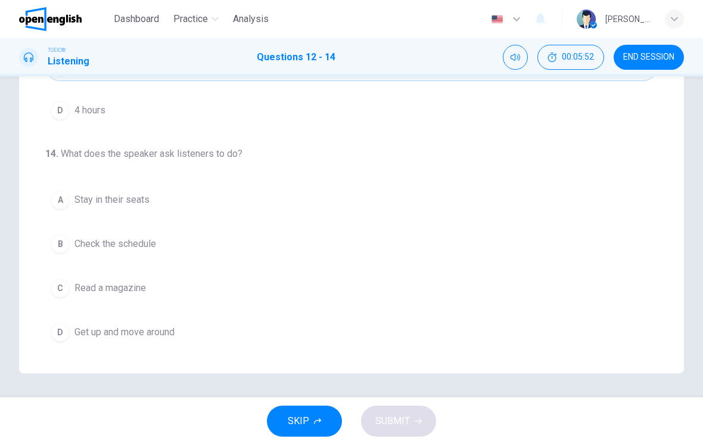
scroll to position [206, 0]
click at [273, 187] on button "A Stay in their seats" at bounding box center [351, 200] width 613 height 30
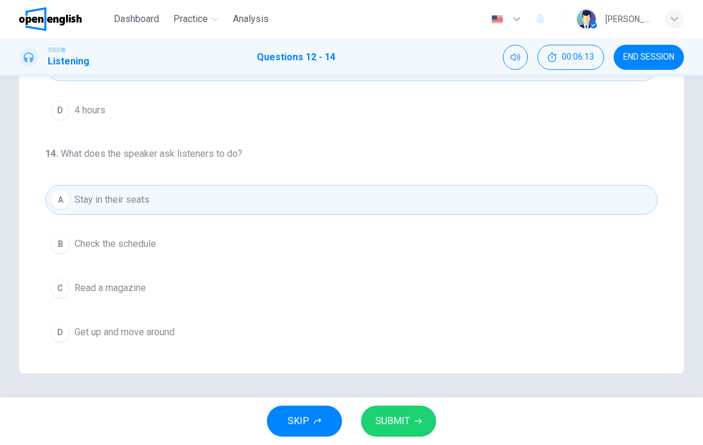
click at [420, 412] on button "SUBMIT" at bounding box center [398, 420] width 75 height 31
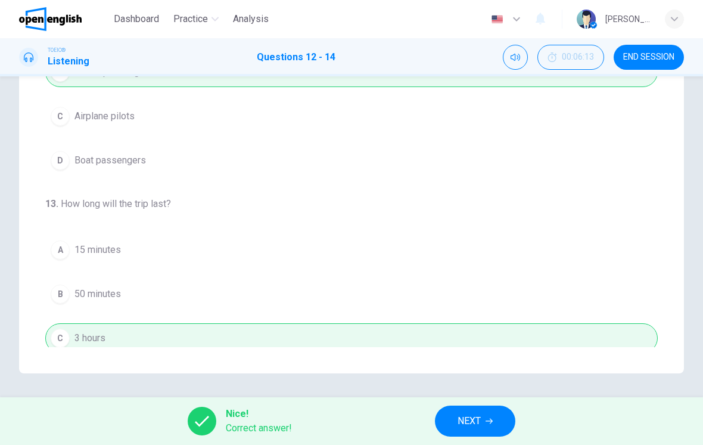
scroll to position [0, 0]
click at [466, 420] on span "NEXT" at bounding box center [469, 421] width 23 height 17
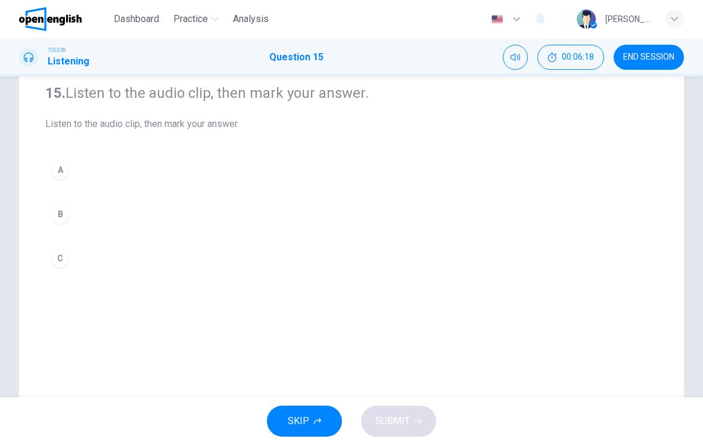
scroll to position [49, 0]
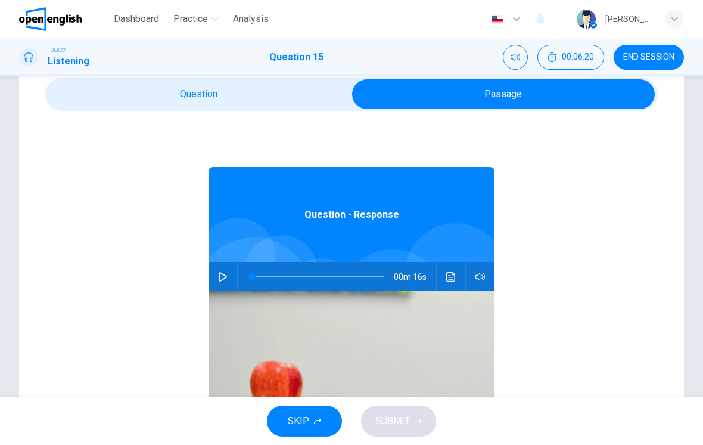
click at [227, 266] on button "button" at bounding box center [222, 276] width 19 height 29
click at [451, 274] on icon "Click to see the audio transcription" at bounding box center [452, 277] width 10 height 10
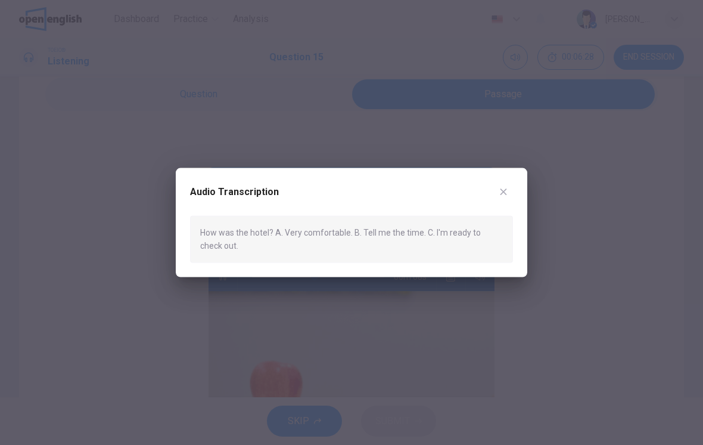
click at [514, 181] on div "Audio Transcription How was the hotel? A. Very comfortable. B. Tell me the time…" at bounding box center [352, 222] width 352 height 109
click at [506, 184] on button "button" at bounding box center [503, 191] width 19 height 19
type input "**"
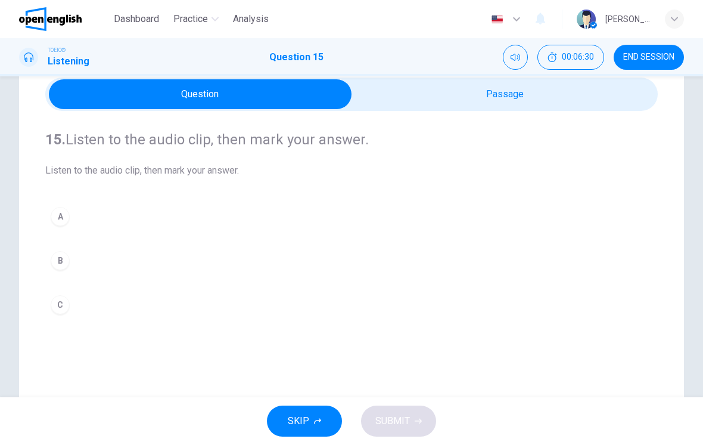
click at [284, 207] on button "A" at bounding box center [351, 216] width 613 height 30
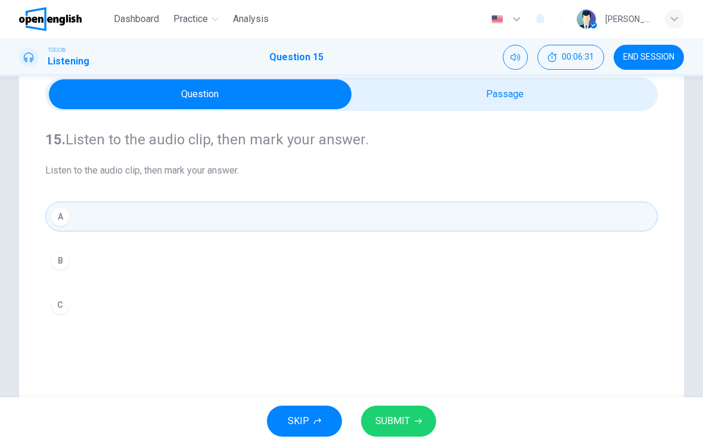
click at [399, 413] on span "SUBMIT" at bounding box center [393, 421] width 35 height 17
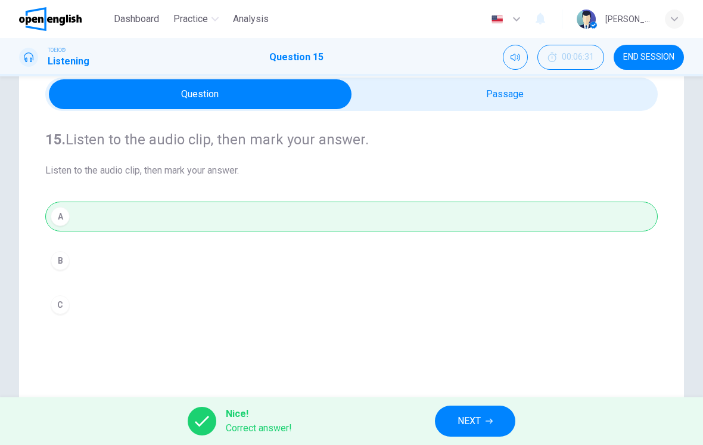
click at [469, 411] on button "NEXT" at bounding box center [475, 420] width 80 height 31
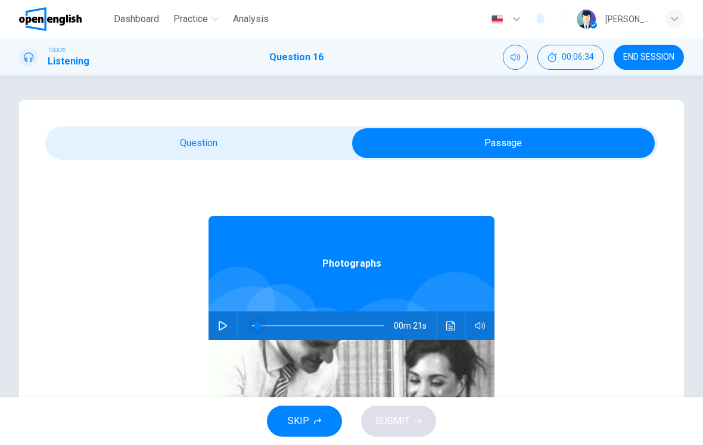
click at [258, 322] on span at bounding box center [257, 325] width 7 height 7
click at [224, 326] on icon "button" at bounding box center [223, 326] width 10 height 10
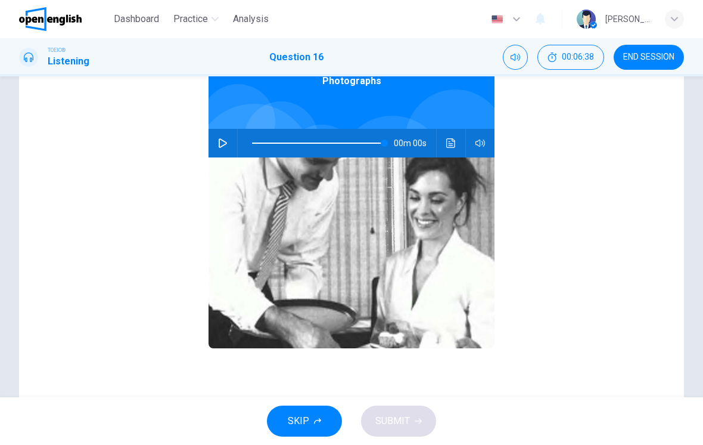
scroll to position [126, 0]
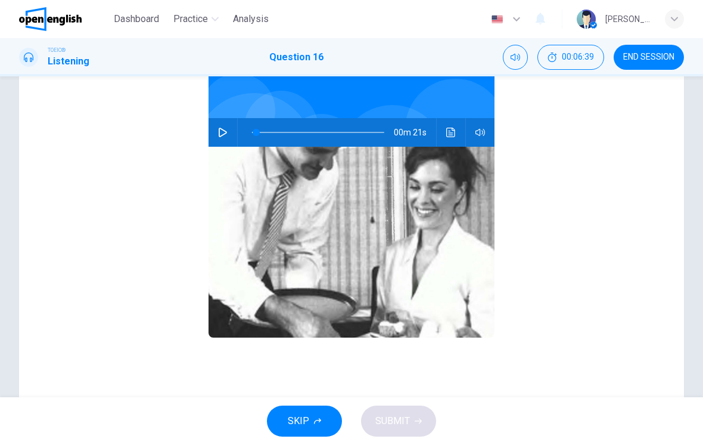
click at [219, 128] on icon "button" at bounding box center [223, 133] width 10 height 10
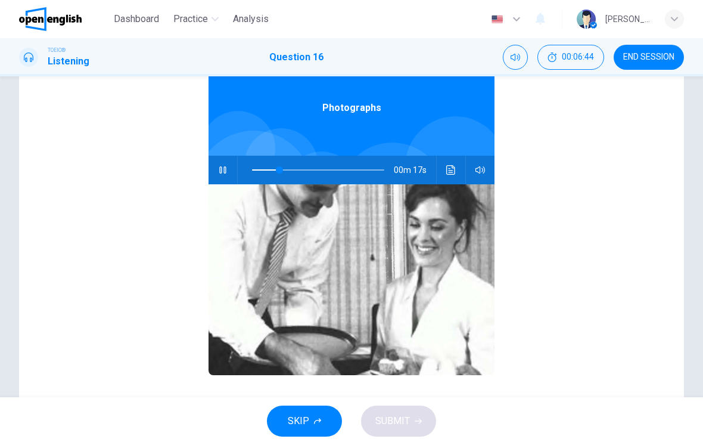
scroll to position [29, 0]
click at [457, 171] on button "Click to see the audio transcription" at bounding box center [451, 170] width 19 height 29
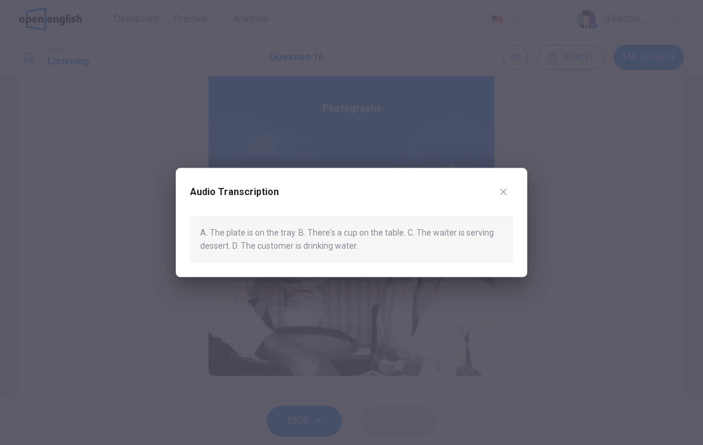
click at [511, 186] on button "button" at bounding box center [503, 191] width 19 height 19
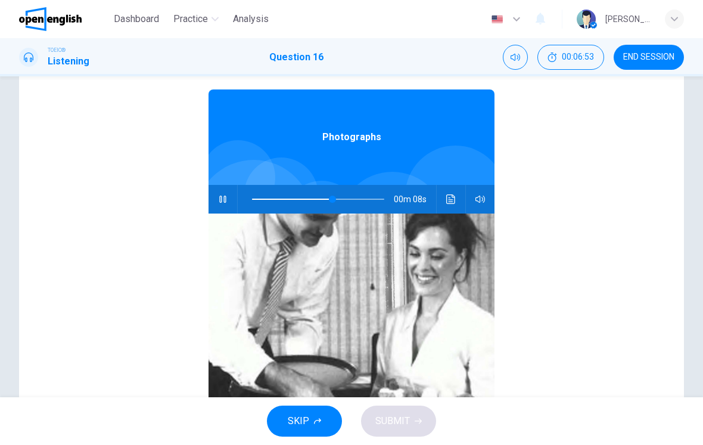
scroll to position [0, 0]
click at [284, 51] on h1 "Question 16" at bounding box center [296, 57] width 54 height 14
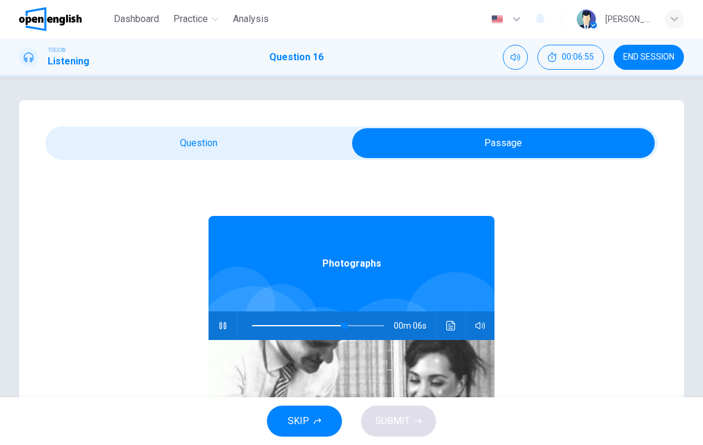
scroll to position [-1, 0]
type input "**"
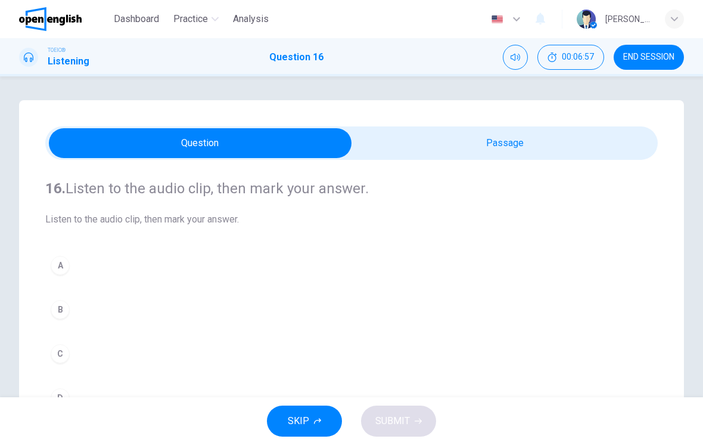
click at [131, 362] on button "C" at bounding box center [351, 354] width 613 height 30
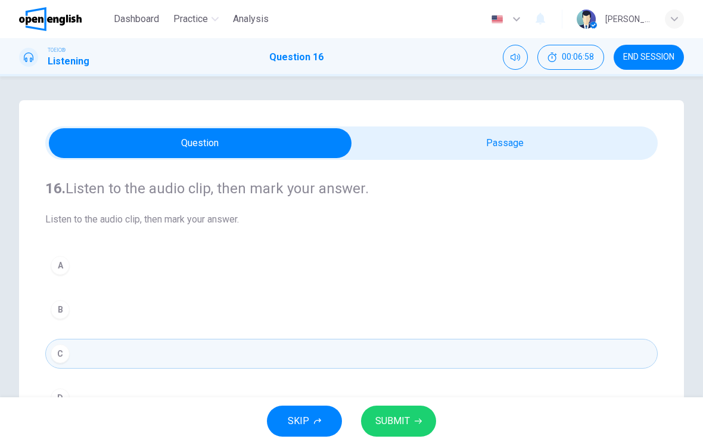
click at [397, 414] on span "SUBMIT" at bounding box center [393, 421] width 35 height 17
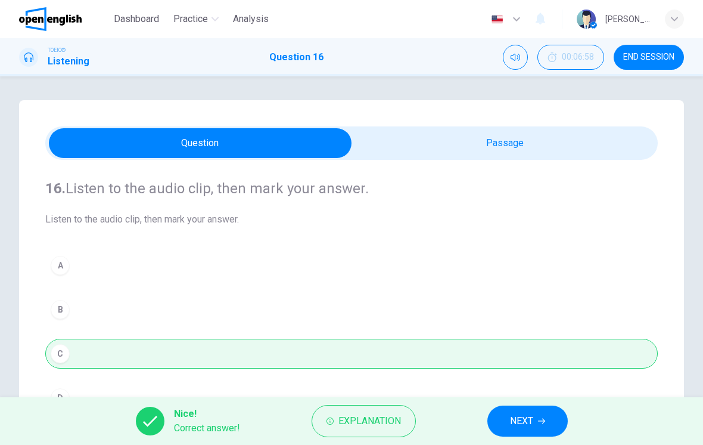
click at [555, 393] on div "A B C D" at bounding box center [351, 331] width 613 height 162
click at [533, 421] on span "NEXT" at bounding box center [521, 421] width 23 height 17
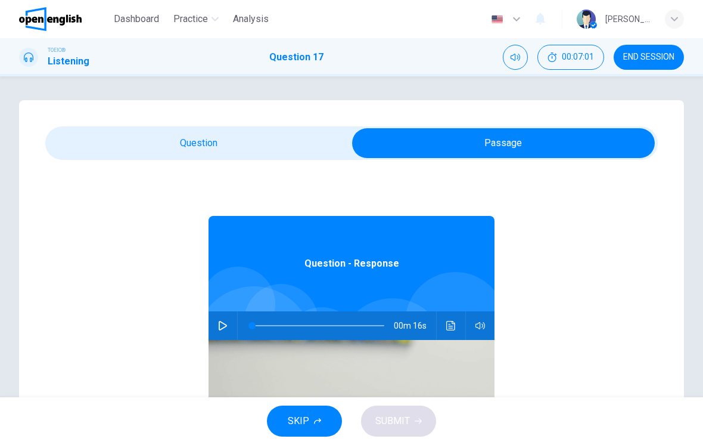
click at [225, 328] on icon "button" at bounding box center [223, 326] width 10 height 10
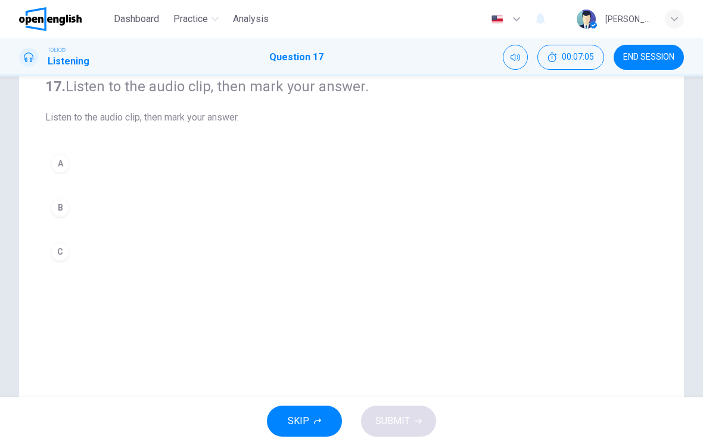
scroll to position [103, 0]
click at [299, 159] on button "A" at bounding box center [351, 163] width 613 height 30
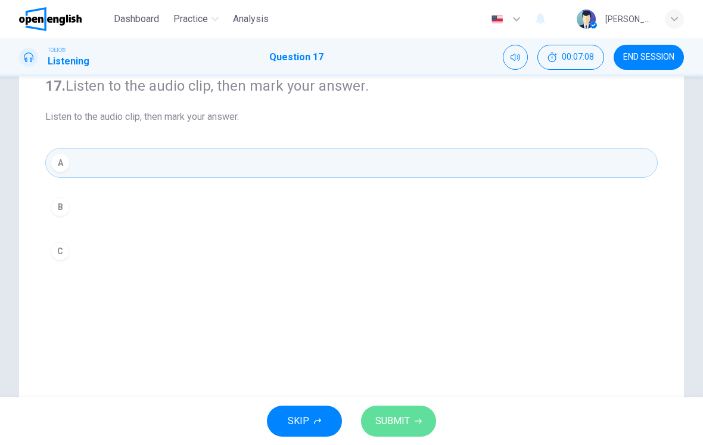
click at [384, 419] on span "SUBMIT" at bounding box center [393, 421] width 35 height 17
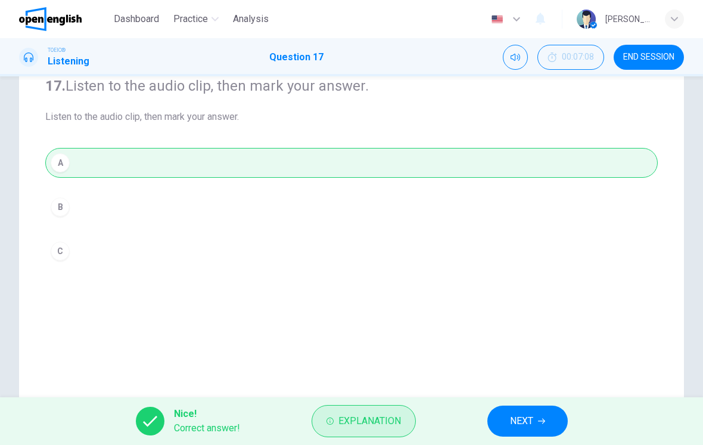
click at [395, 413] on span "Explanation" at bounding box center [370, 421] width 63 height 17
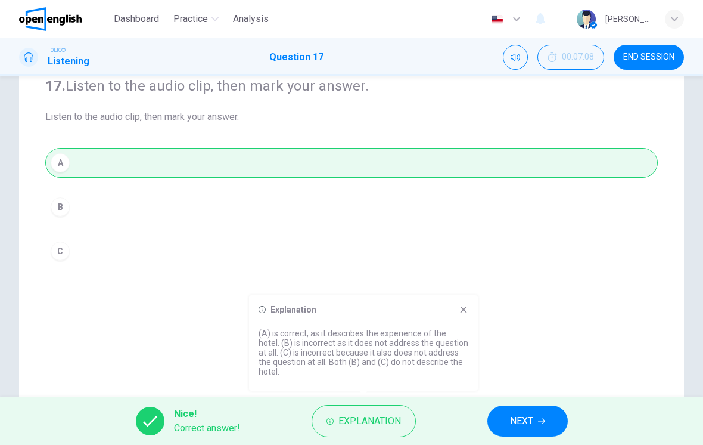
click at [472, 294] on div "17. Listen to the audio clip, then mark your answer. Listen to the audio clip, …" at bounding box center [351, 237] width 665 height 479
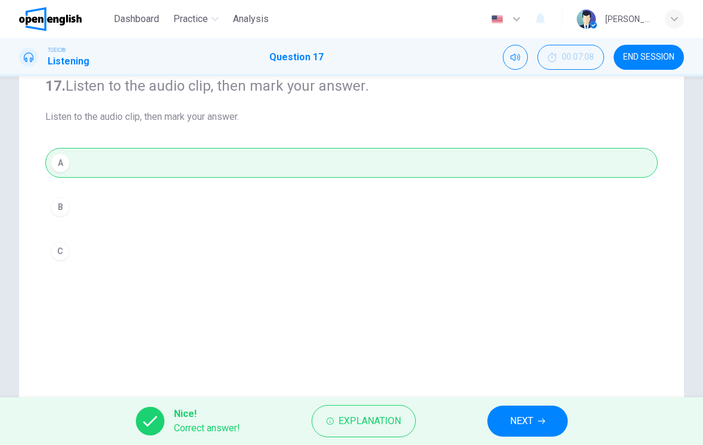
click at [460, 312] on div "17. Listen to the audio clip, then mark your answer. Listen to the audio clip, …" at bounding box center [351, 237] width 665 height 479
click at [529, 433] on button "NEXT" at bounding box center [528, 420] width 80 height 31
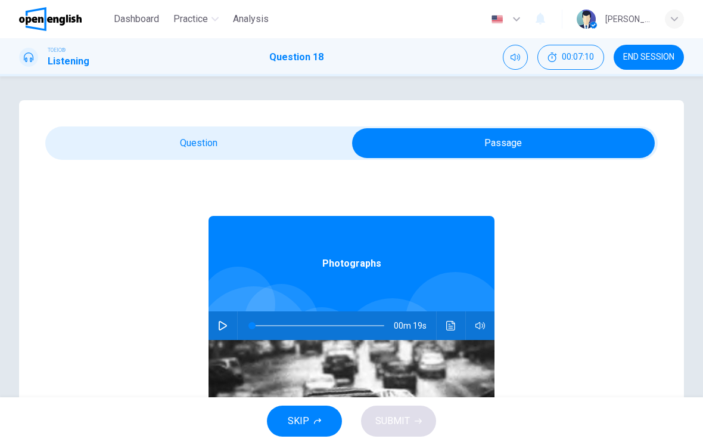
click at [229, 335] on button "button" at bounding box center [222, 325] width 19 height 29
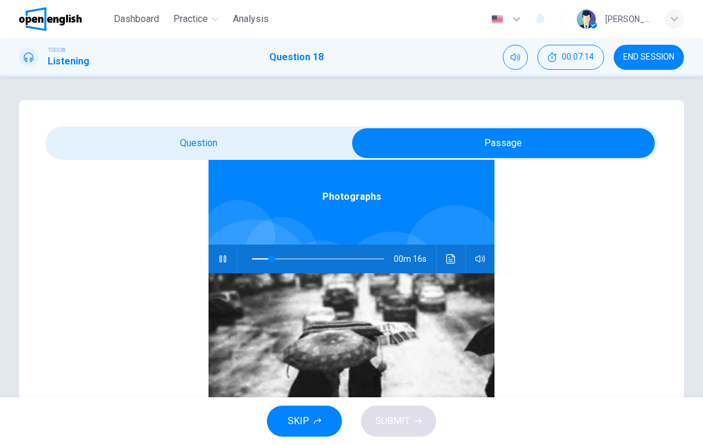
scroll to position [67, 0]
click at [452, 250] on button "Click to see the audio transcription" at bounding box center [451, 258] width 19 height 29
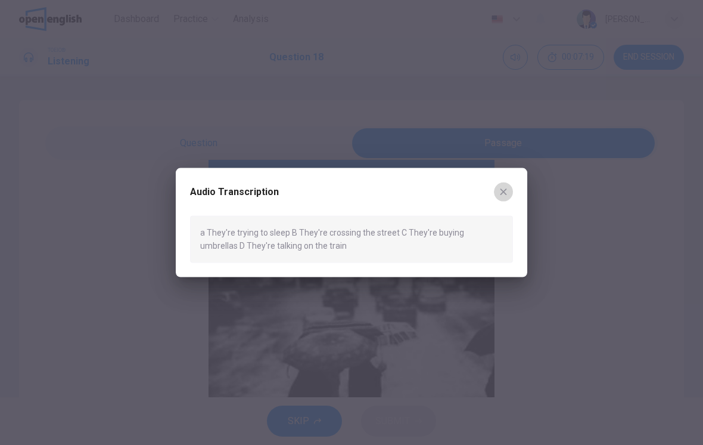
click at [501, 199] on button "button" at bounding box center [503, 191] width 19 height 19
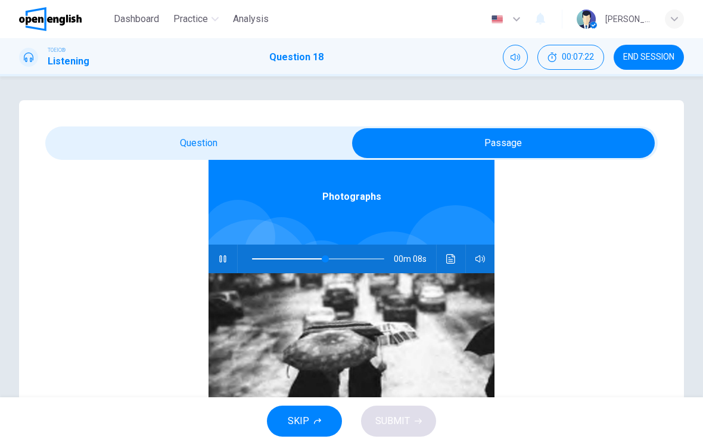
scroll to position [0, 0]
type input "**"
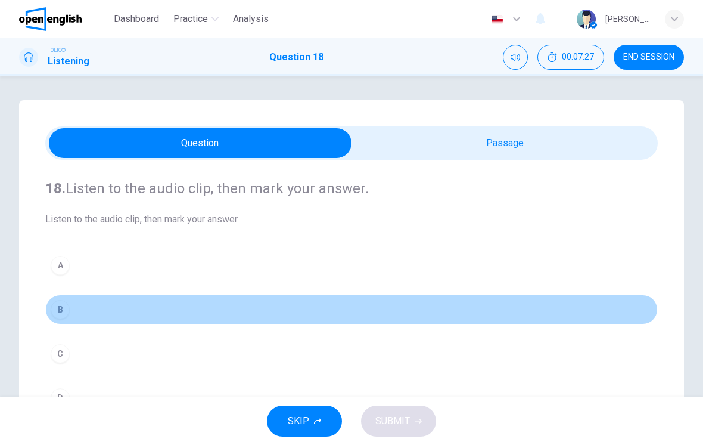
click at [77, 322] on button "B" at bounding box center [351, 309] width 613 height 30
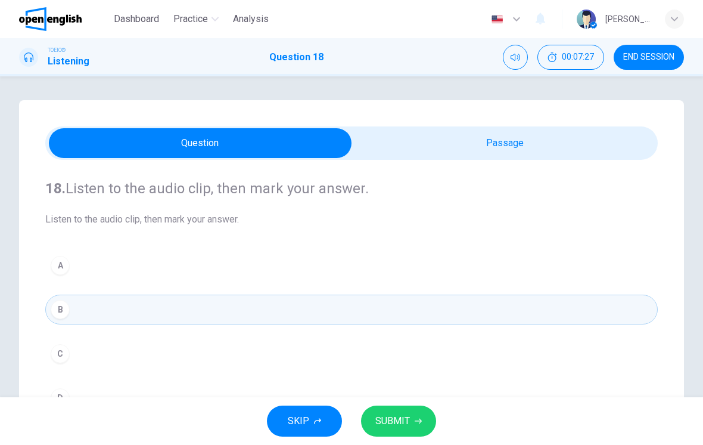
click at [380, 426] on span "SUBMIT" at bounding box center [393, 421] width 35 height 17
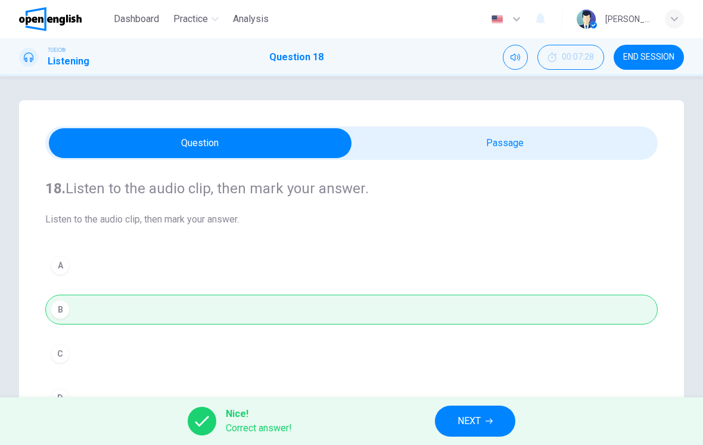
click at [480, 417] on span "NEXT" at bounding box center [469, 421] width 23 height 17
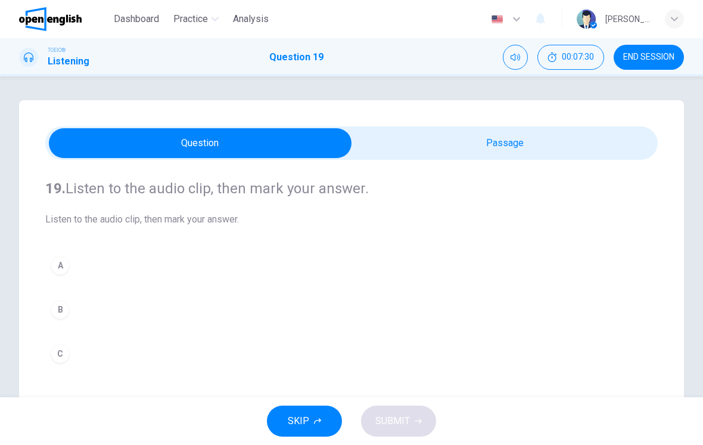
click at [665, 54] on span "END SESSION" at bounding box center [649, 57] width 51 height 10
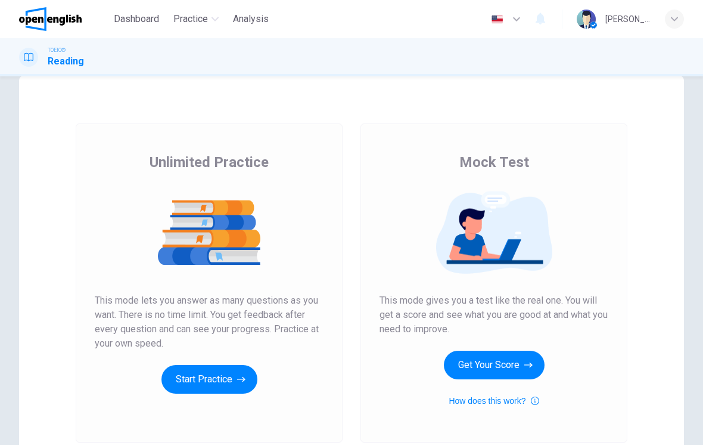
scroll to position [25, 0]
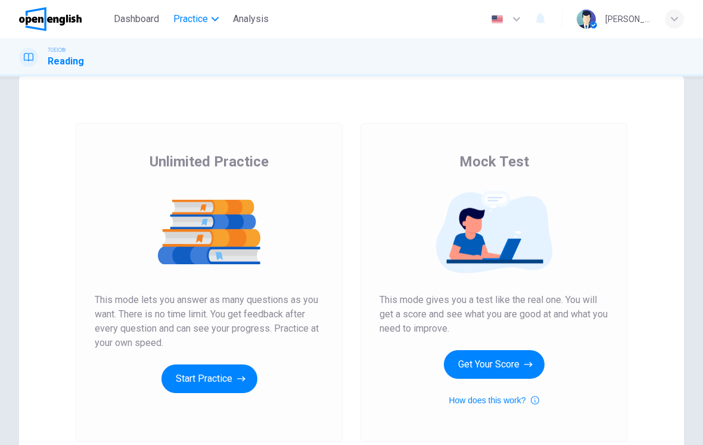
click at [194, 21] on span "Practice" at bounding box center [190, 19] width 35 height 14
click at [184, 69] on span "TOEIC® Listening" at bounding box center [211, 63] width 86 height 14
click at [200, 23] on span "Practice" at bounding box center [190, 19] width 35 height 14
click at [185, 57] on span "TOEIC® Listening" at bounding box center [211, 63] width 86 height 14
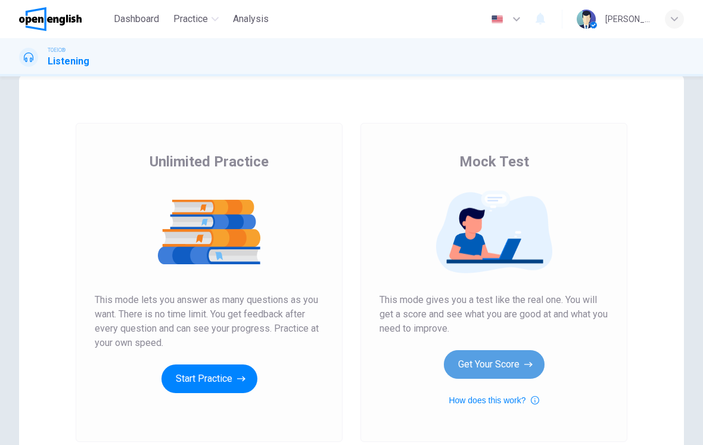
click at [527, 360] on icon "button" at bounding box center [529, 364] width 8 height 12
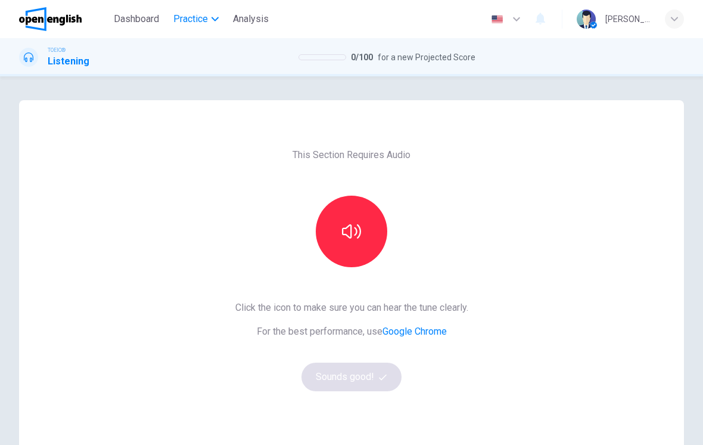
click at [202, 25] on span "Practice" at bounding box center [190, 19] width 35 height 14
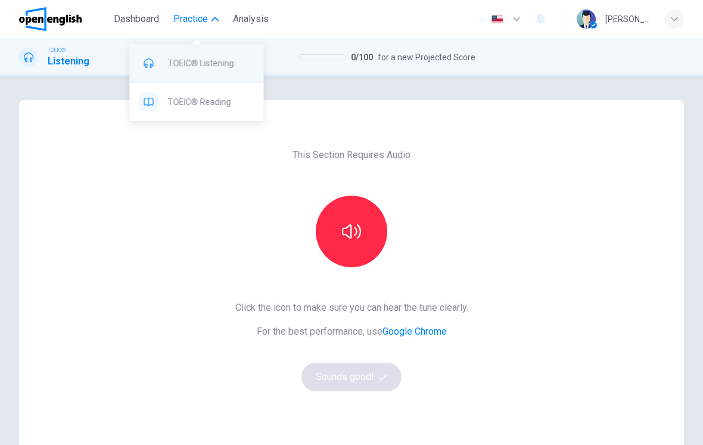
click at [183, 61] on span "TOEIC® Listening" at bounding box center [211, 63] width 86 height 14
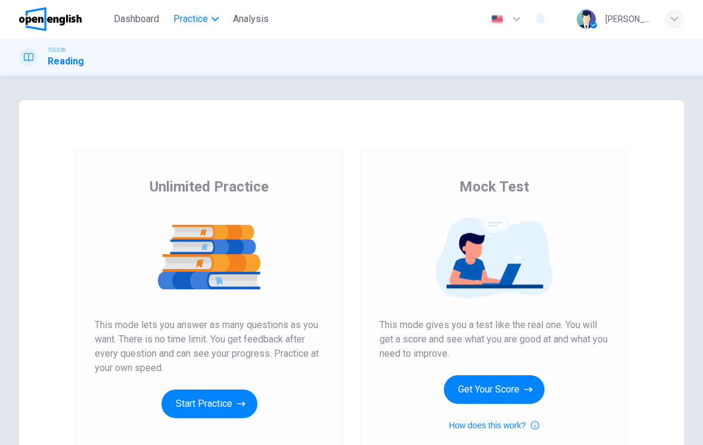
click at [181, 17] on span "Practice" at bounding box center [190, 19] width 35 height 14
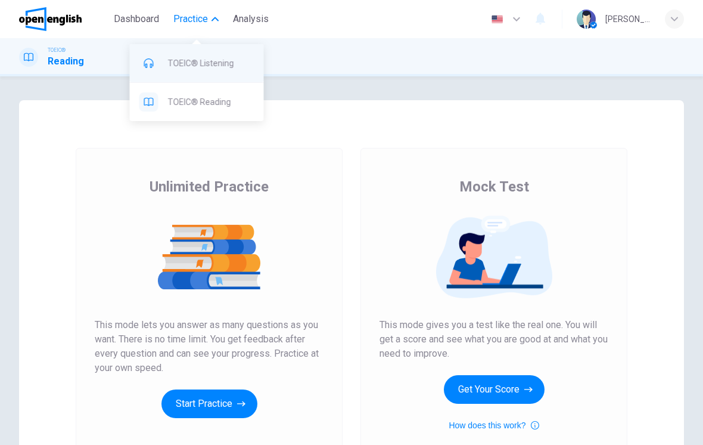
click at [195, 64] on span "TOEIC® Listening" at bounding box center [211, 63] width 86 height 14
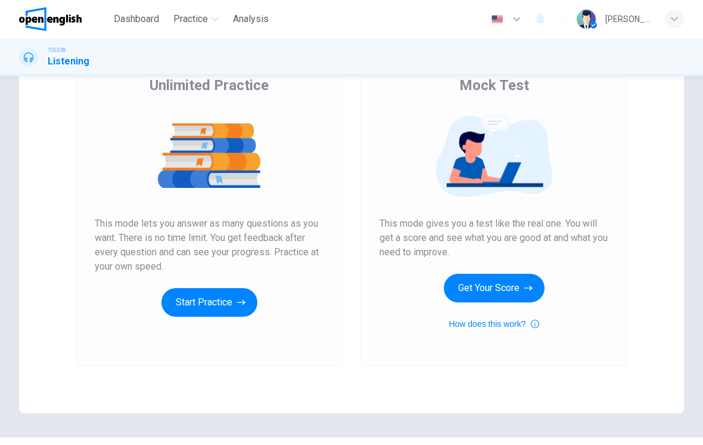
scroll to position [102, 0]
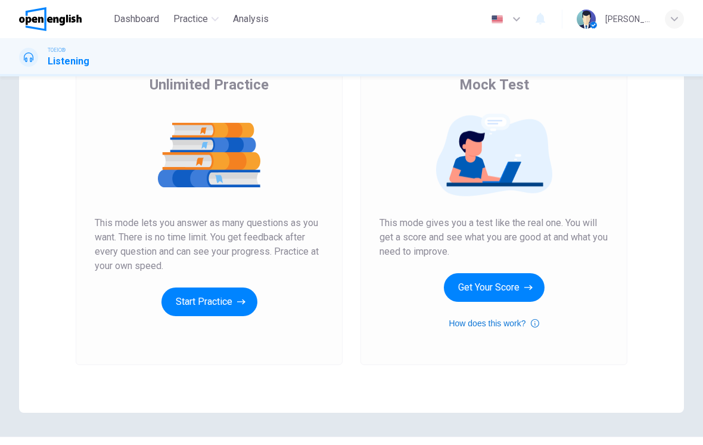
click at [529, 324] on button "How does this work?" at bounding box center [494, 323] width 90 height 14
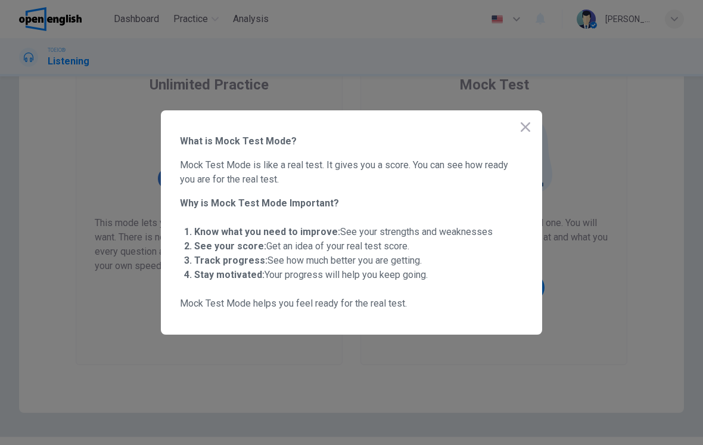
click at [528, 131] on icon "button" at bounding box center [526, 127] width 14 height 14
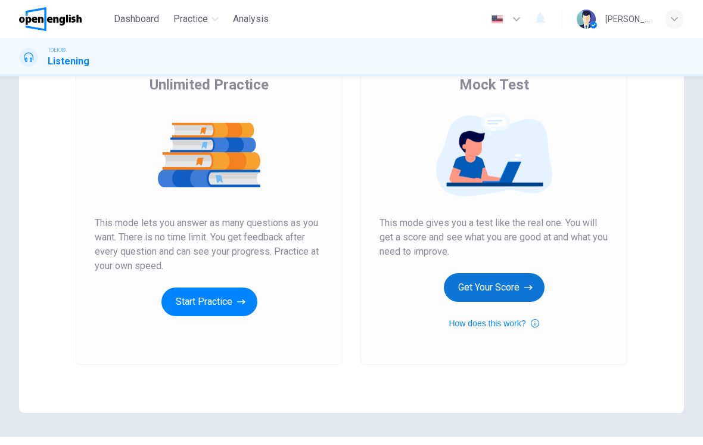
click at [507, 289] on button "Get Your Score" at bounding box center [494, 287] width 101 height 29
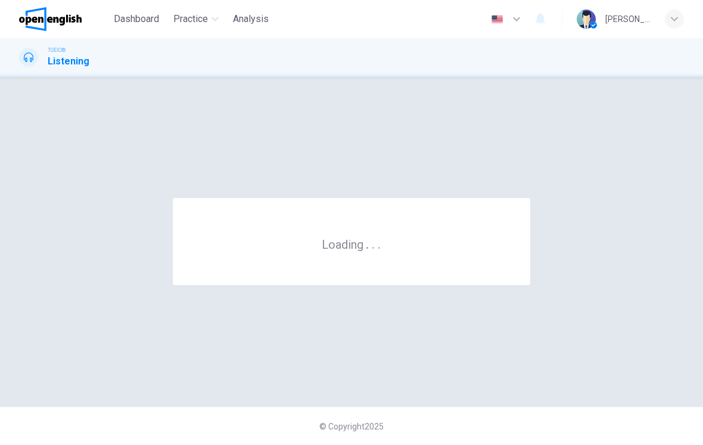
scroll to position [0, 0]
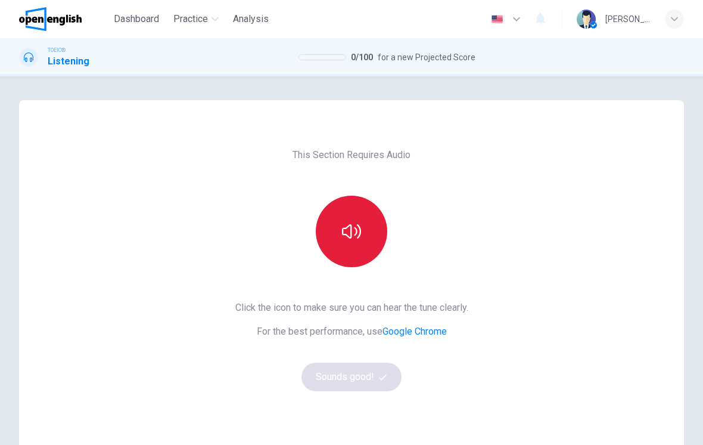
click at [351, 247] on button "button" at bounding box center [352, 232] width 72 height 72
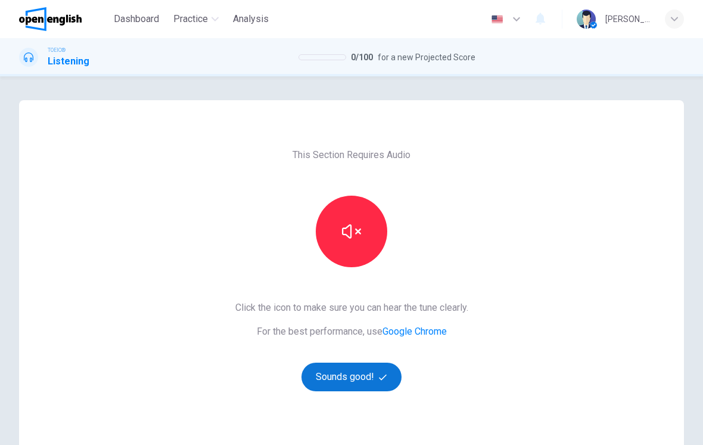
click at [383, 384] on button "Sounds good!" at bounding box center [352, 376] width 100 height 29
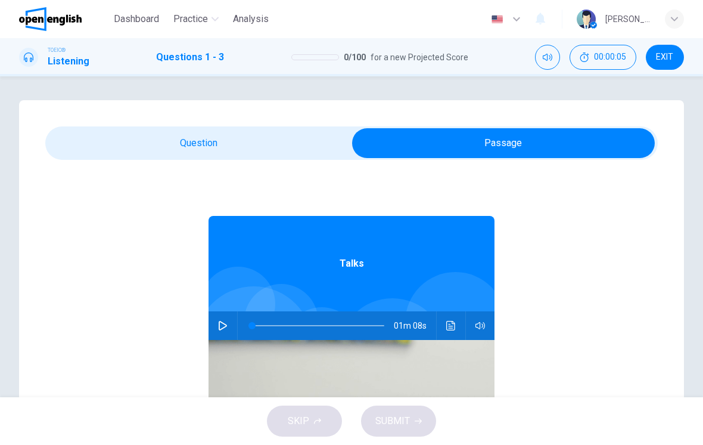
click at [230, 324] on button "button" at bounding box center [222, 325] width 19 height 29
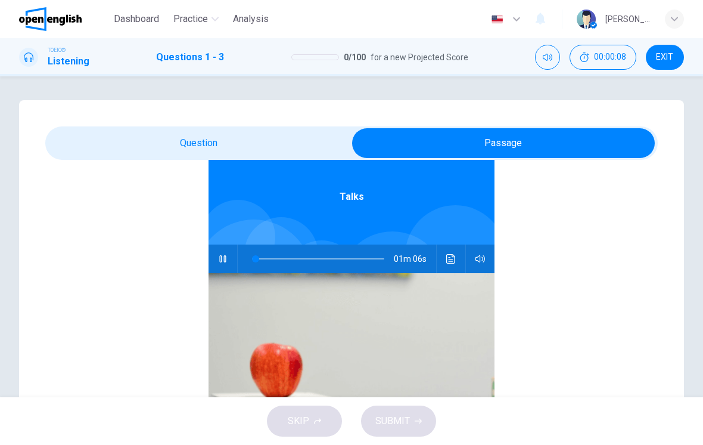
scroll to position [67, 0]
click at [454, 264] on button "Click to see the audio transcription" at bounding box center [451, 258] width 19 height 29
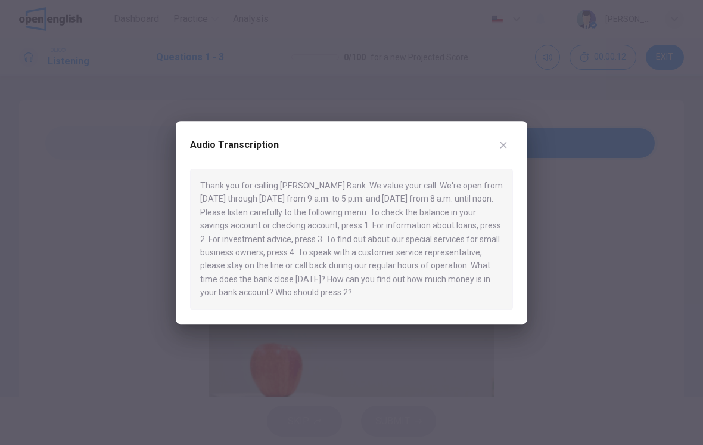
click at [511, 145] on button "button" at bounding box center [503, 144] width 19 height 19
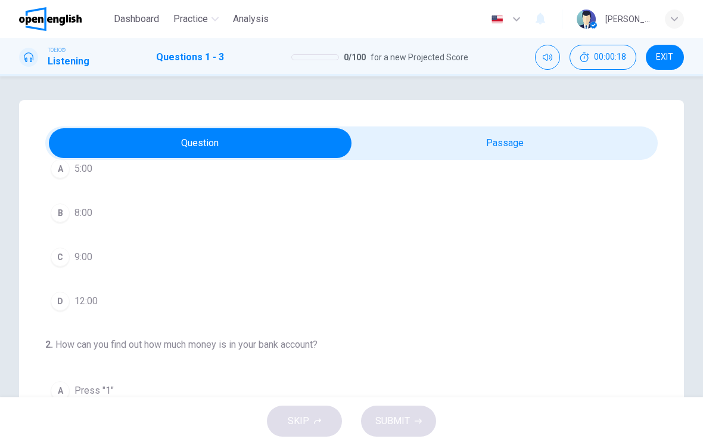
scroll to position [71, 0]
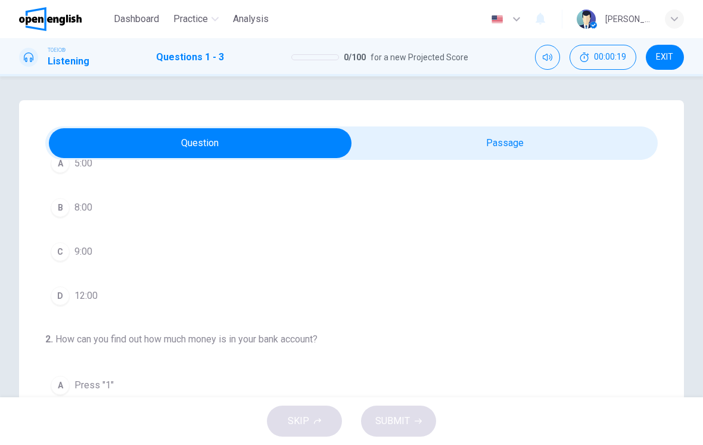
click at [278, 304] on button "D 12:00" at bounding box center [351, 296] width 613 height 30
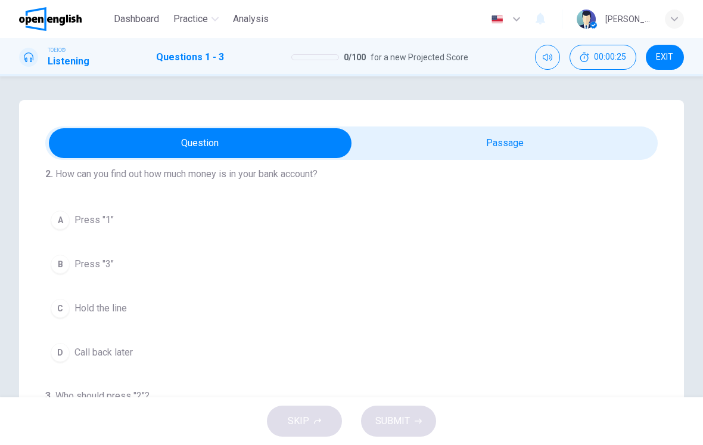
scroll to position [247, 0]
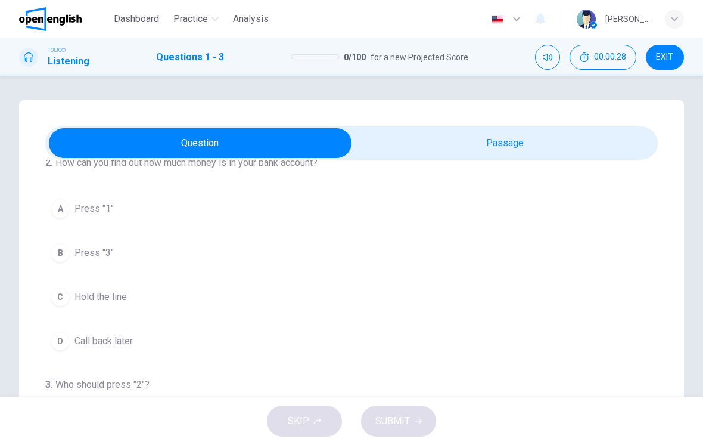
click at [312, 207] on button "A Press "1"" at bounding box center [351, 209] width 613 height 30
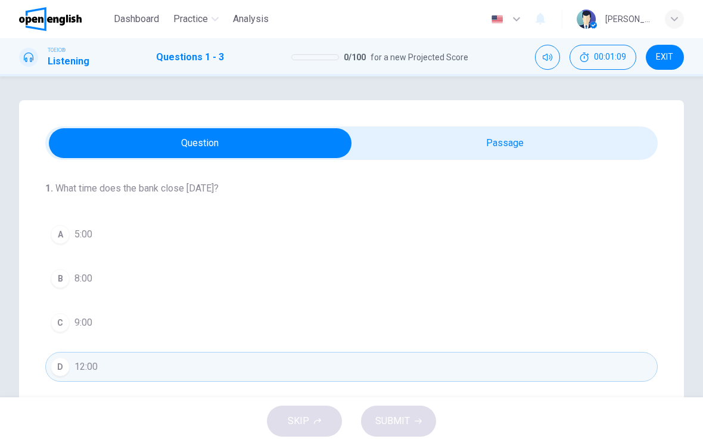
scroll to position [0, 0]
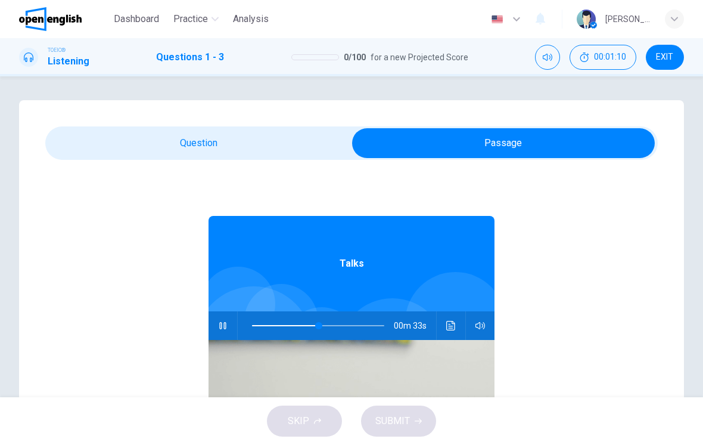
click at [449, 326] on icon "Click to see the audio transcription" at bounding box center [451, 326] width 9 height 10
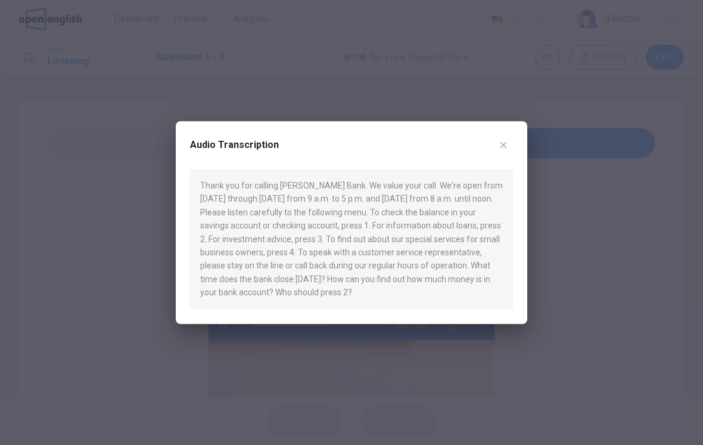
click at [380, 352] on div at bounding box center [351, 222] width 703 height 445
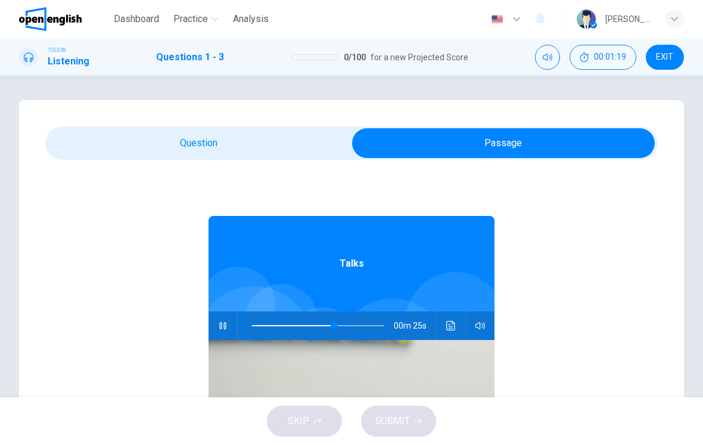
type input "**"
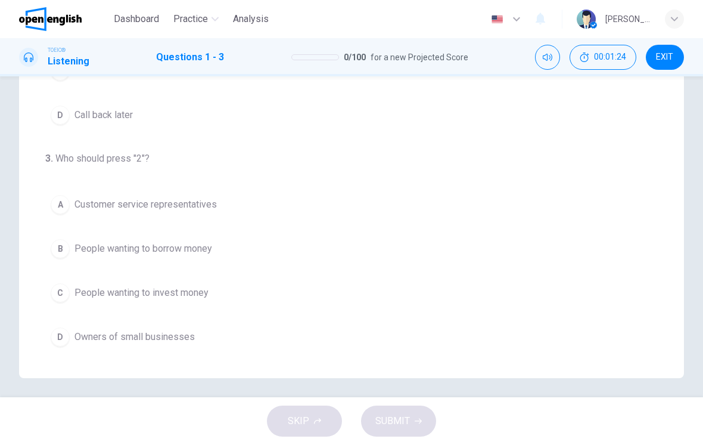
scroll to position [203, 0]
click at [210, 210] on button "A Customer service representatives" at bounding box center [351, 203] width 613 height 30
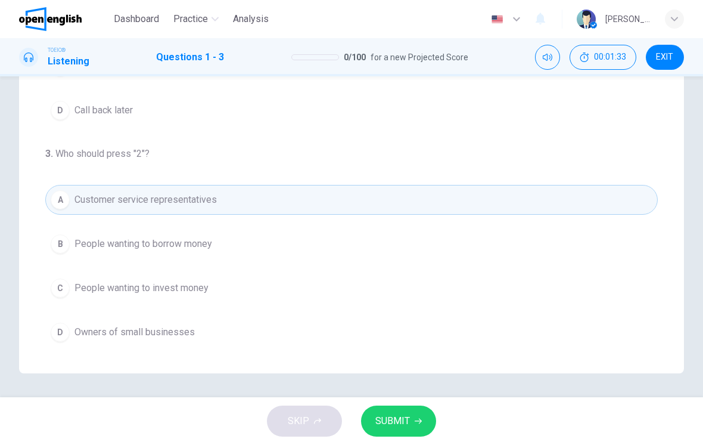
scroll to position [206, 0]
click at [415, 424] on button "SUBMIT" at bounding box center [398, 420] width 75 height 31
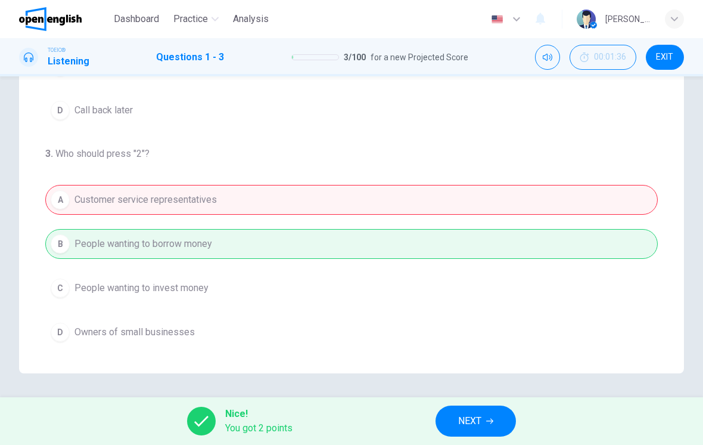
click at [486, 422] on button "NEXT" at bounding box center [476, 420] width 80 height 31
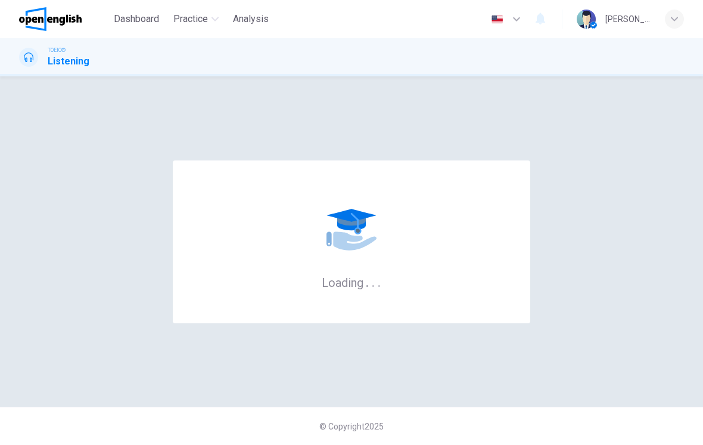
scroll to position [0, 0]
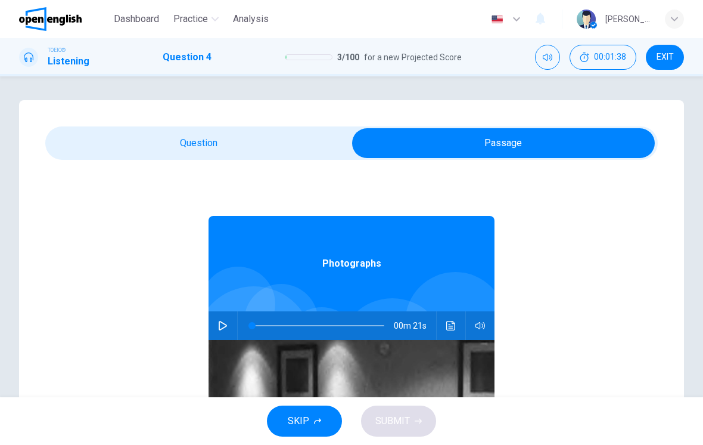
click at [228, 323] on button "button" at bounding box center [222, 325] width 19 height 29
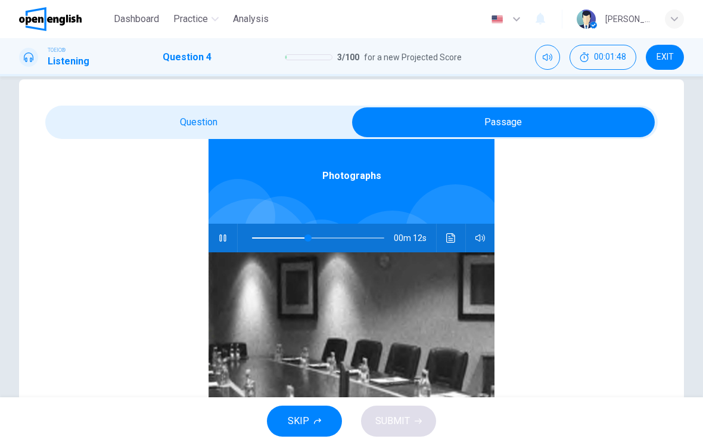
scroll to position [67, 0]
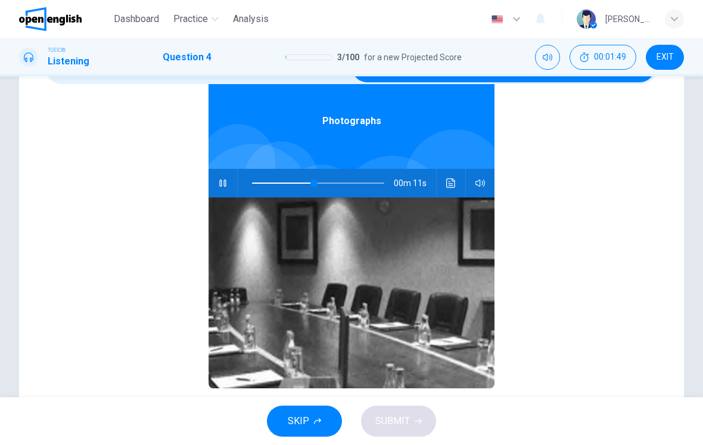
type input "**"
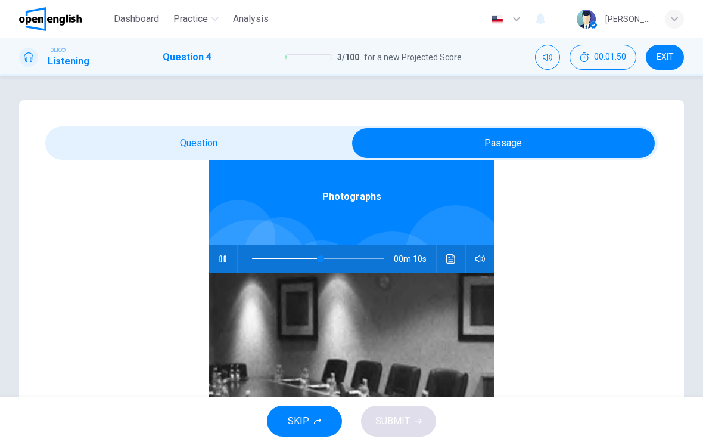
scroll to position [0, 0]
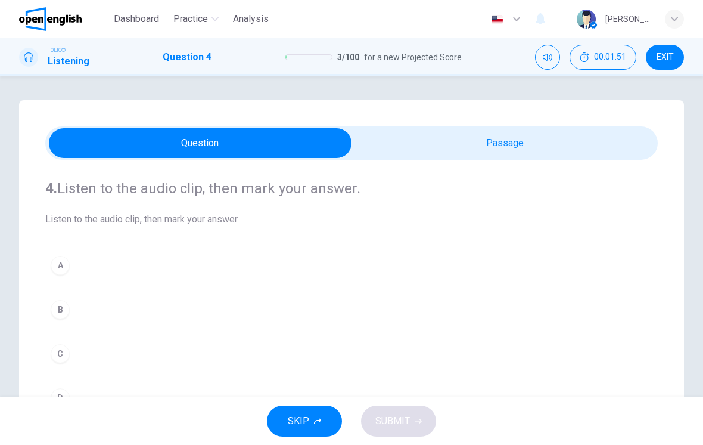
click at [283, 265] on button "A" at bounding box center [351, 265] width 613 height 30
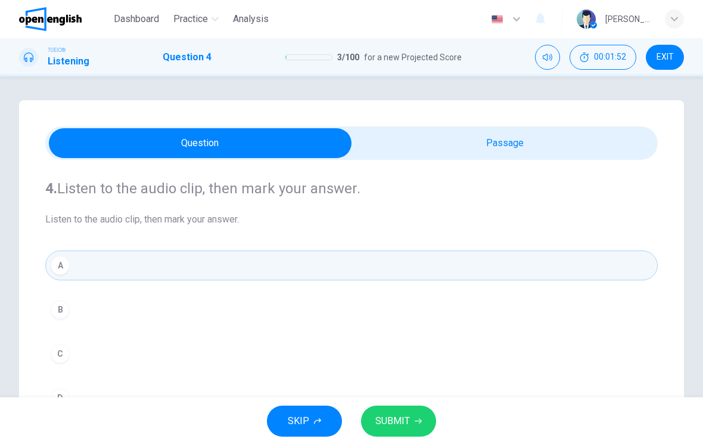
click at [417, 409] on button "SUBMIT" at bounding box center [398, 420] width 75 height 31
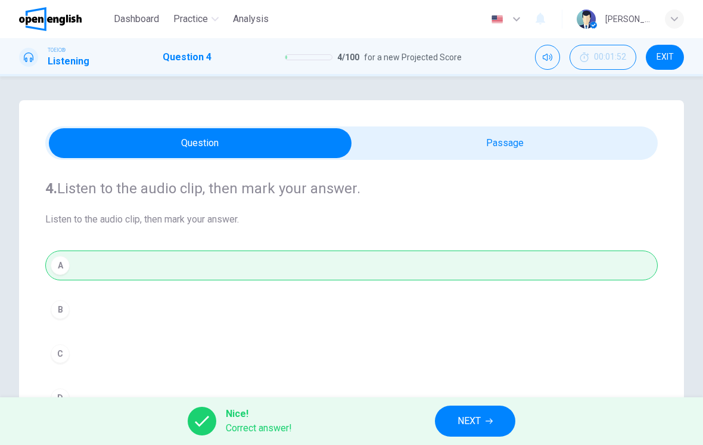
click at [475, 415] on span "NEXT" at bounding box center [469, 421] width 23 height 17
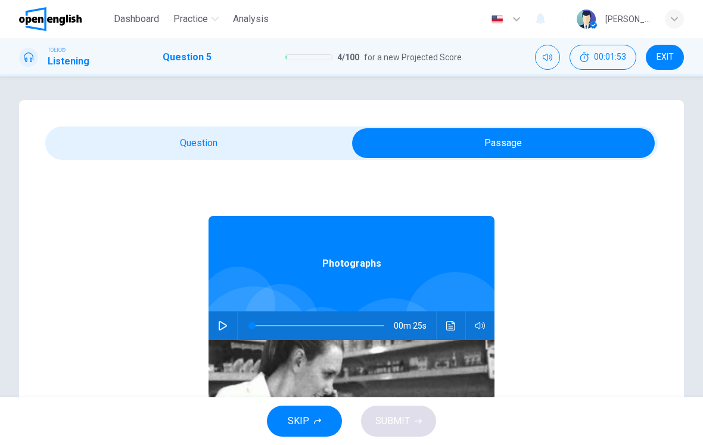
click at [222, 333] on button "button" at bounding box center [222, 325] width 19 height 29
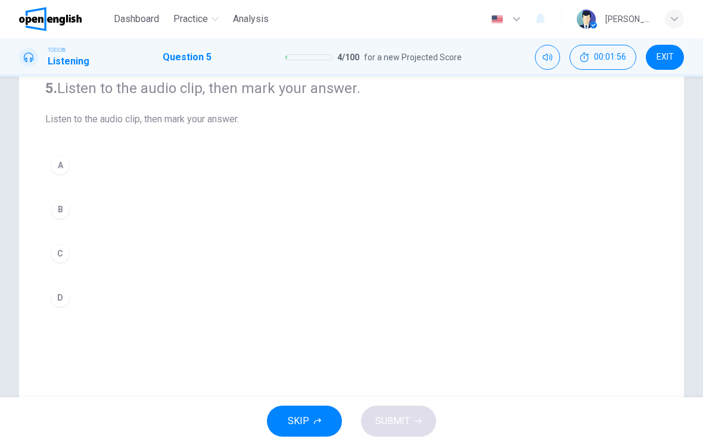
scroll to position [117, 0]
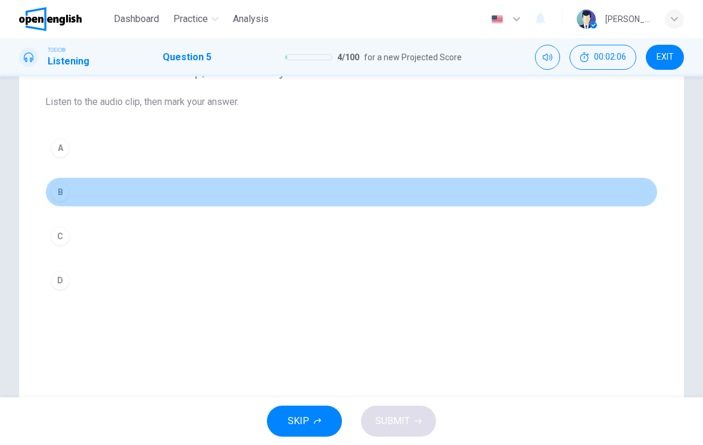
click at [332, 188] on button "B" at bounding box center [351, 192] width 613 height 30
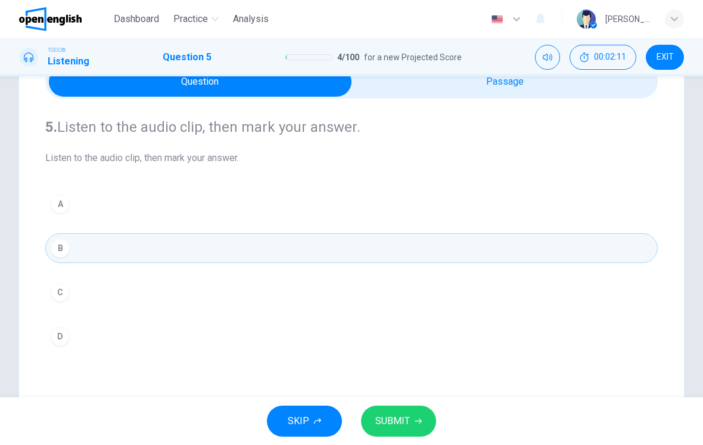
scroll to position [63, 0]
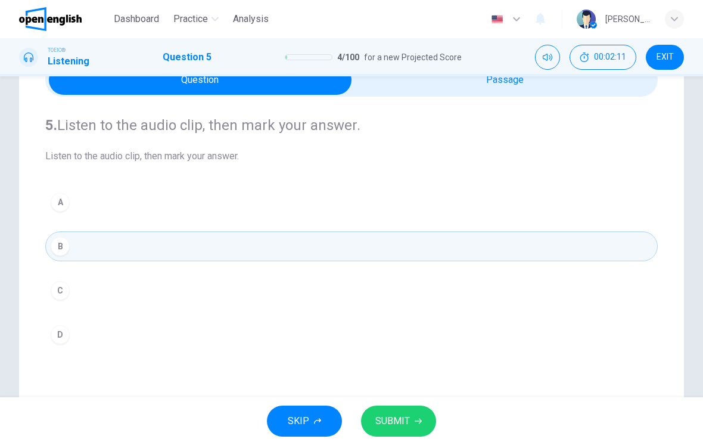
click at [365, 303] on button "C" at bounding box center [351, 290] width 613 height 30
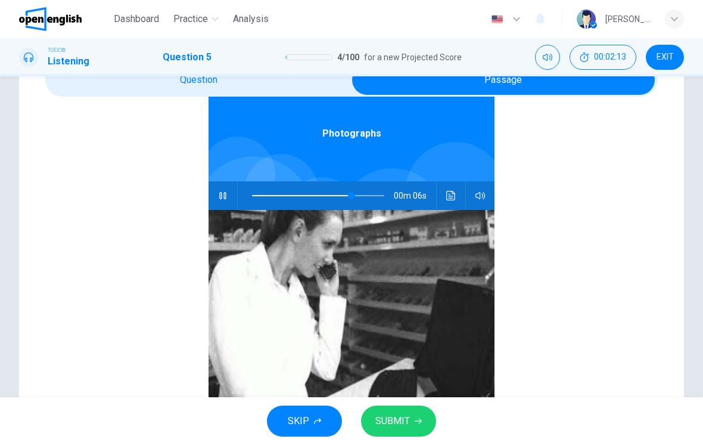
type input "**"
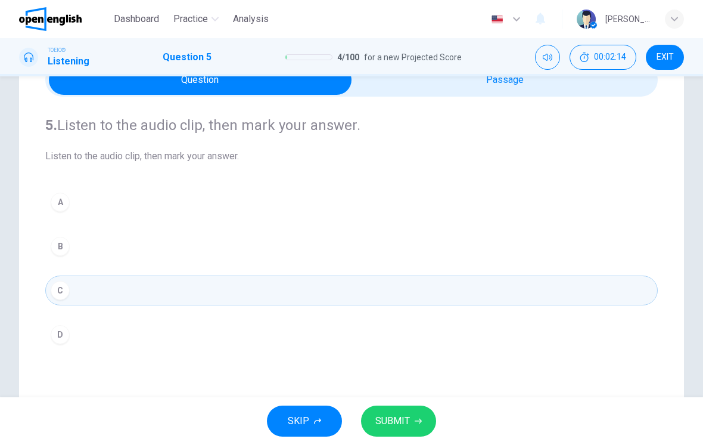
scroll to position [0, 0]
click at [405, 414] on span "SUBMIT" at bounding box center [393, 421] width 35 height 17
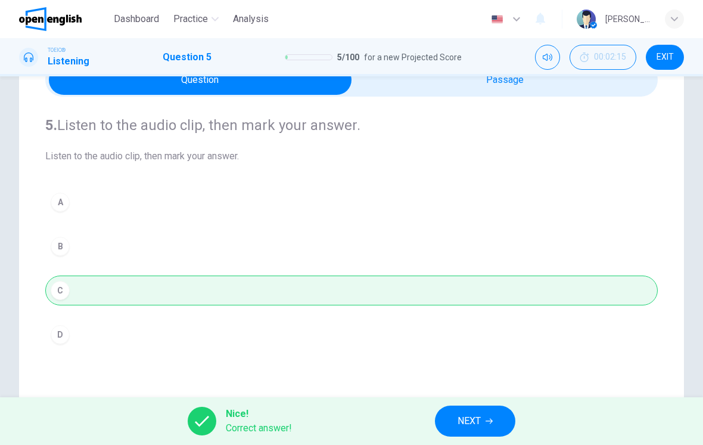
click at [465, 416] on span "NEXT" at bounding box center [469, 421] width 23 height 17
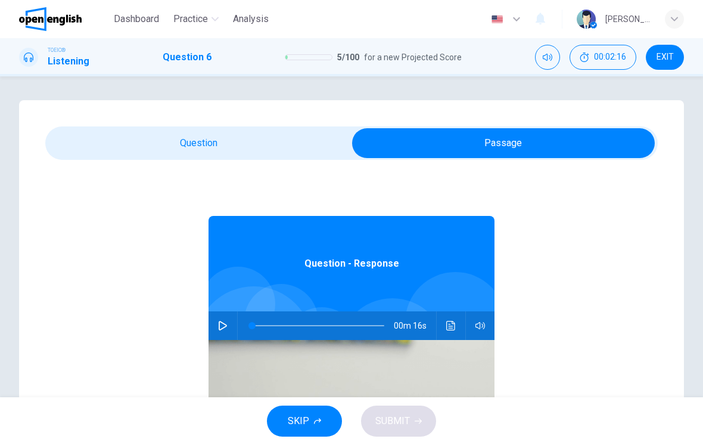
click at [219, 327] on icon "button" at bounding box center [223, 326] width 10 height 10
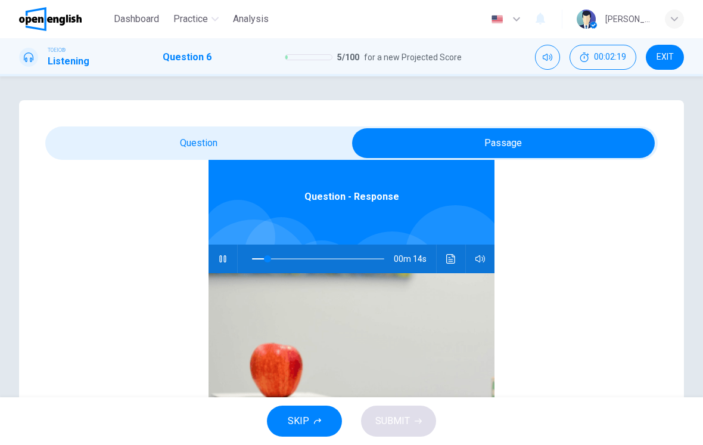
scroll to position [67, 0]
type input "**"
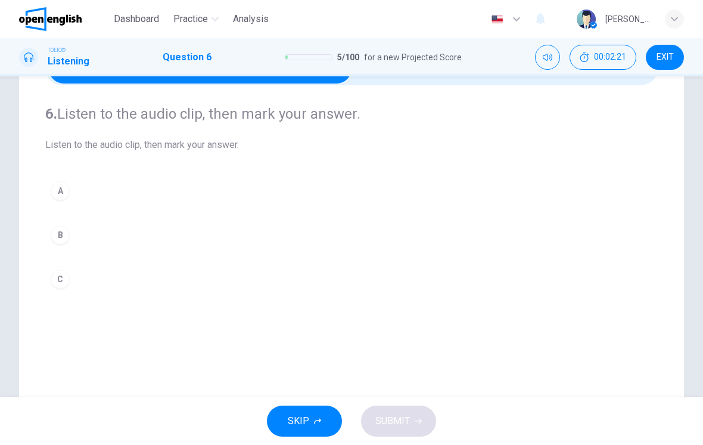
scroll to position [84, 0]
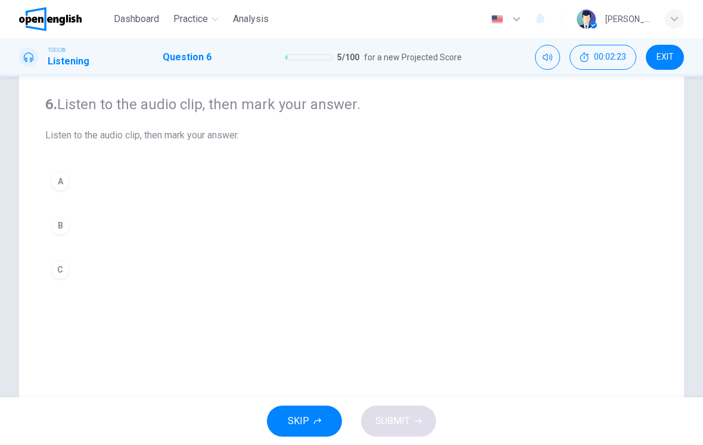
click at [460, 208] on div "A B C" at bounding box center [351, 225] width 613 height 118
click at [460, 207] on div "A B C" at bounding box center [351, 225] width 613 height 118
click at [308, 175] on button "A" at bounding box center [351, 181] width 613 height 30
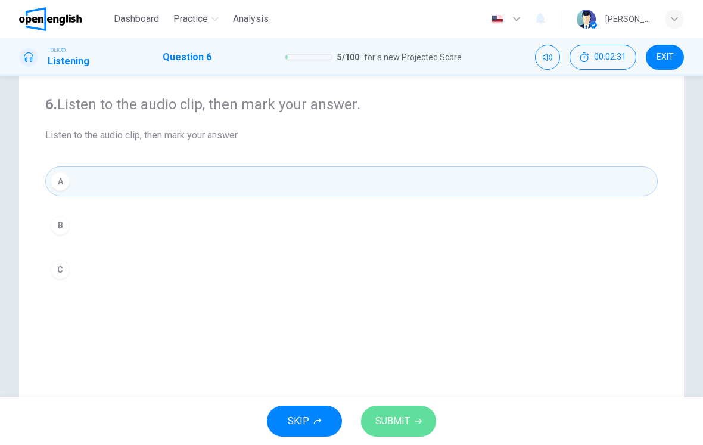
click at [397, 417] on span "SUBMIT" at bounding box center [393, 421] width 35 height 17
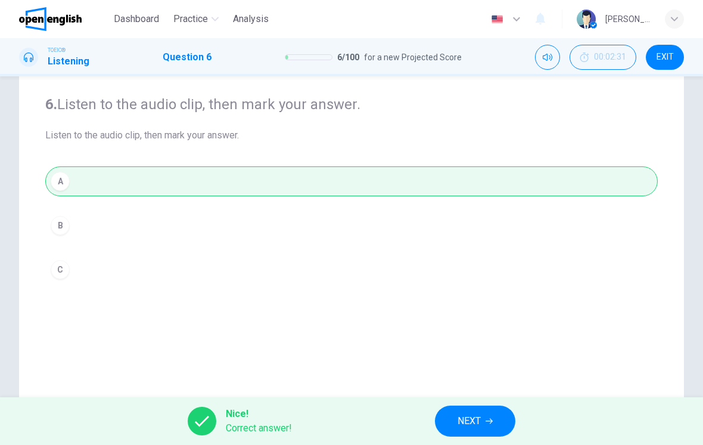
click at [483, 425] on button "NEXT" at bounding box center [475, 420] width 80 height 31
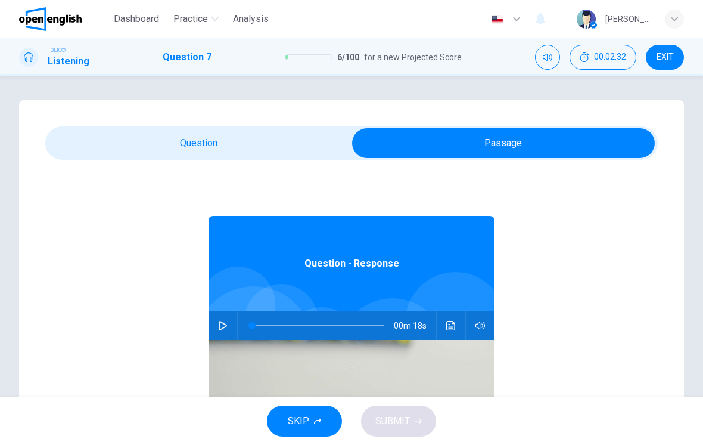
click at [228, 328] on button "button" at bounding box center [222, 325] width 19 height 29
type input "*"
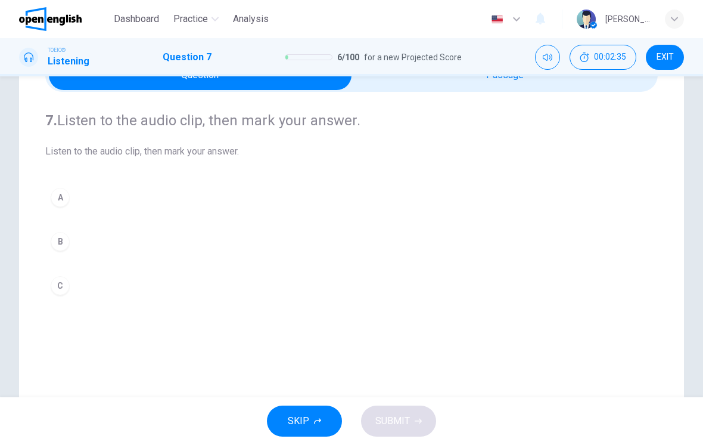
scroll to position [128, 0]
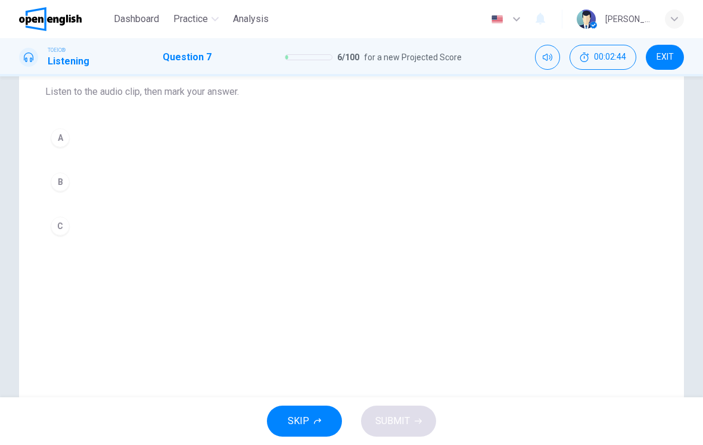
click at [67, 182] on div "B" at bounding box center [60, 181] width 19 height 19
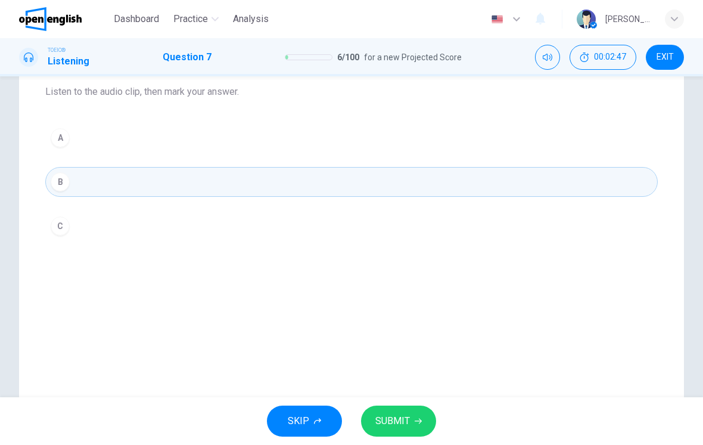
click at [402, 416] on span "SUBMIT" at bounding box center [393, 421] width 35 height 17
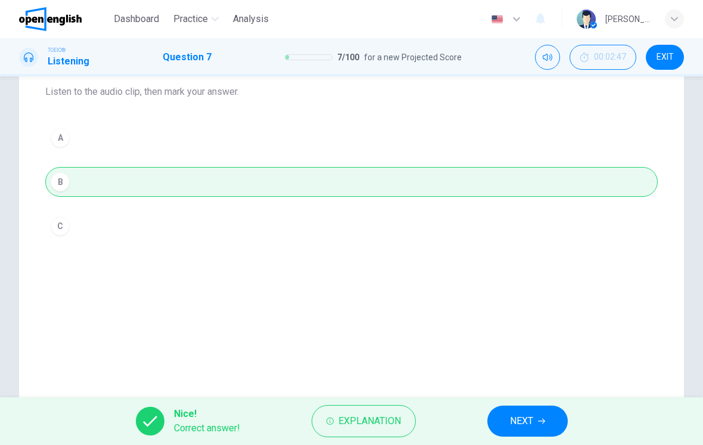
click at [515, 435] on button "NEXT" at bounding box center [528, 420] width 80 height 31
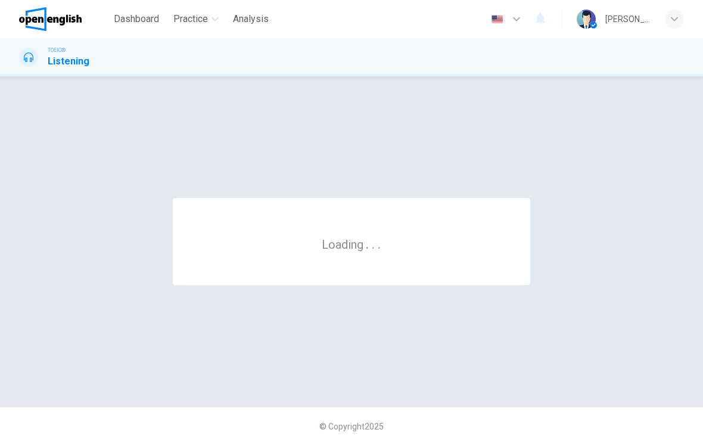
scroll to position [0, 0]
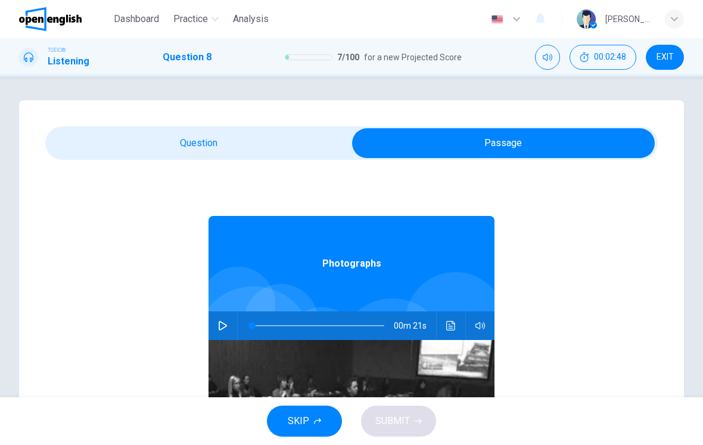
click at [216, 316] on button "button" at bounding box center [222, 325] width 19 height 29
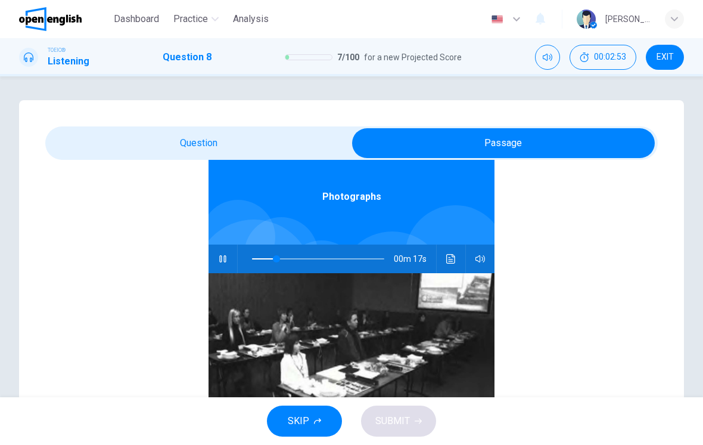
scroll to position [67, 0]
click at [467, 266] on div "00m 16s" at bounding box center [352, 258] width 286 height 29
click at [445, 248] on button "Click to see the audio transcription" at bounding box center [451, 258] width 19 height 29
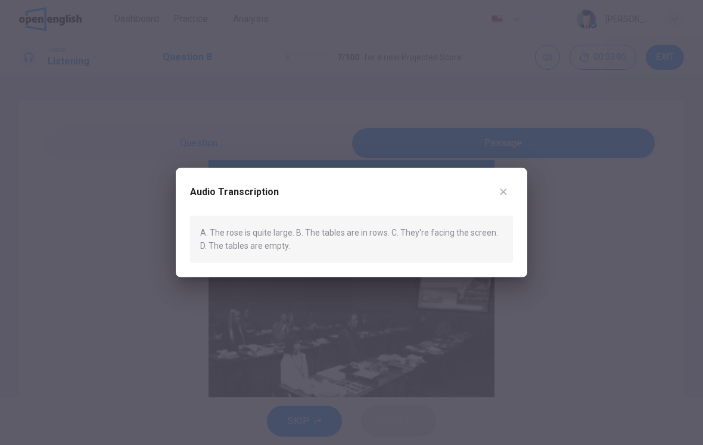
click at [505, 185] on button "button" at bounding box center [503, 191] width 19 height 19
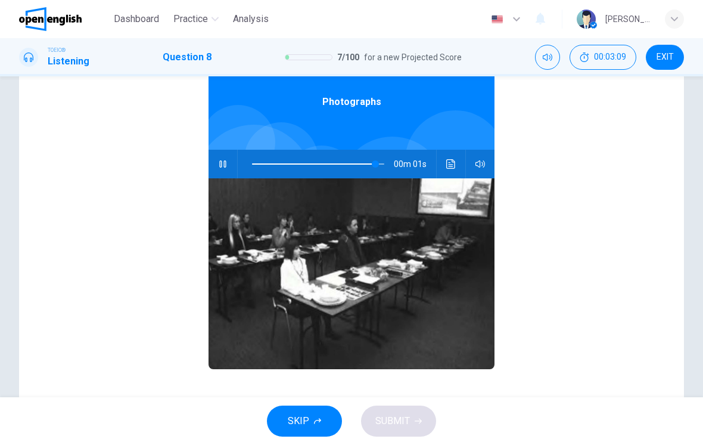
scroll to position [100, 0]
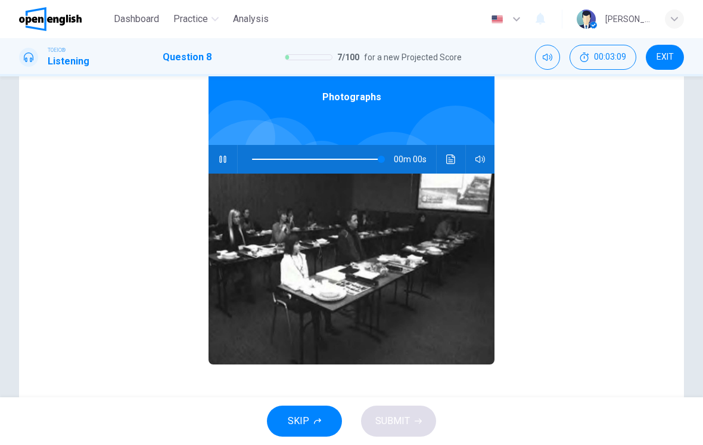
type input "*"
click at [449, 153] on button "Click to see the audio transcription" at bounding box center [451, 159] width 19 height 29
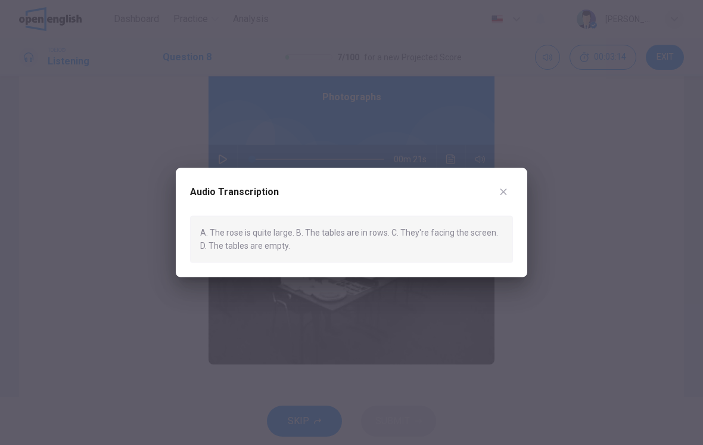
click at [501, 197] on button "button" at bounding box center [503, 191] width 19 height 19
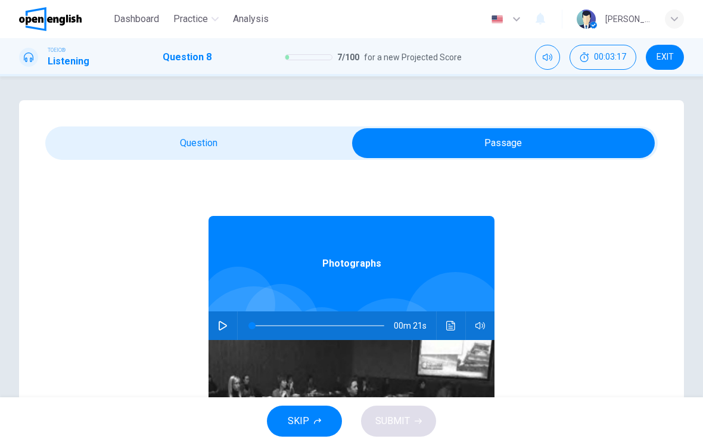
scroll to position [0, 0]
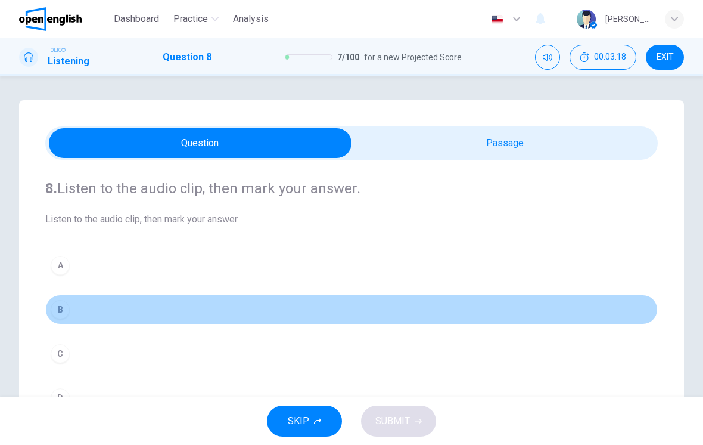
click at [84, 319] on button "B" at bounding box center [351, 309] width 613 height 30
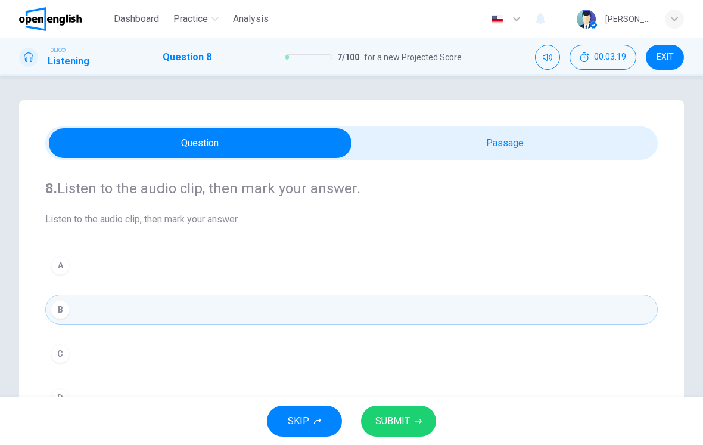
click at [420, 410] on button "SUBMIT" at bounding box center [398, 420] width 75 height 31
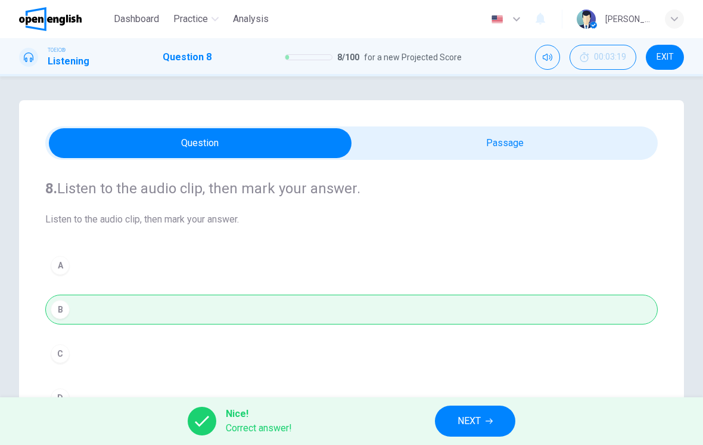
click at [476, 414] on span "NEXT" at bounding box center [469, 421] width 23 height 17
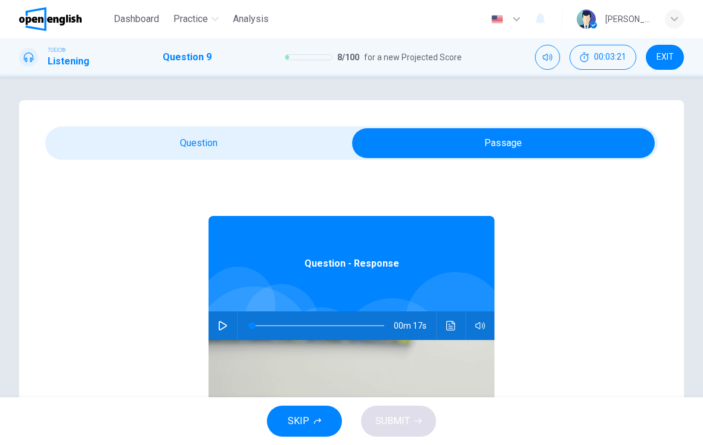
click at [229, 336] on button "button" at bounding box center [222, 325] width 19 height 29
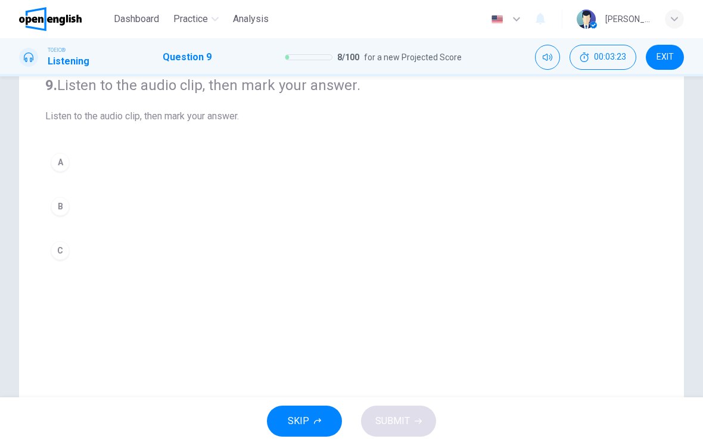
scroll to position [120, 0]
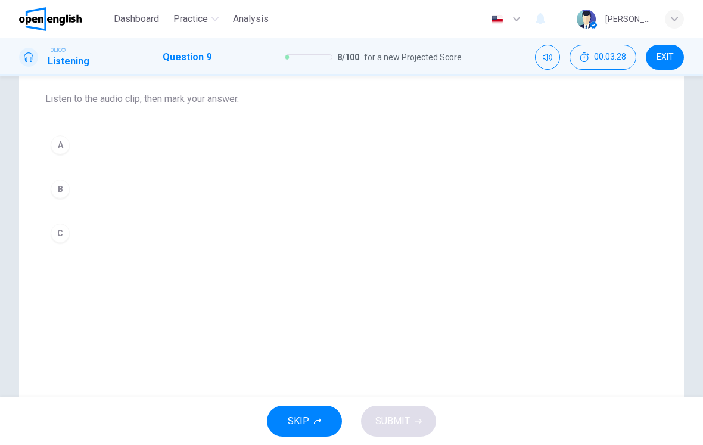
click at [61, 142] on div "A" at bounding box center [60, 144] width 19 height 19
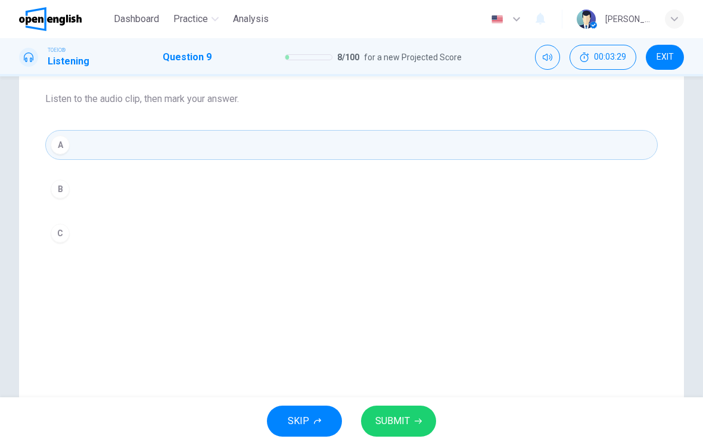
click at [83, 182] on button "B" at bounding box center [351, 189] width 613 height 30
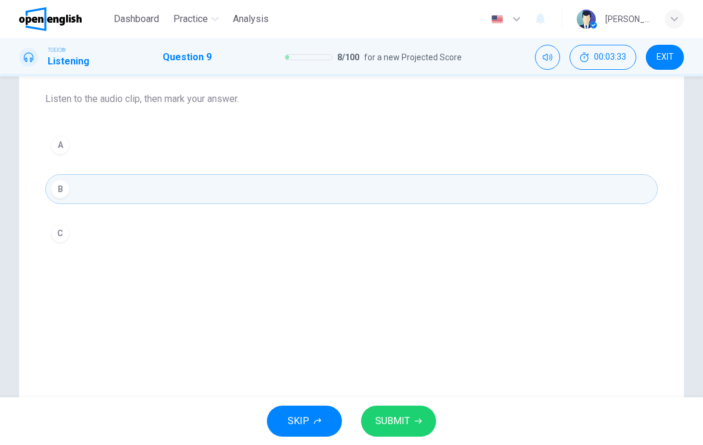
click at [89, 230] on button "C" at bounding box center [351, 233] width 613 height 30
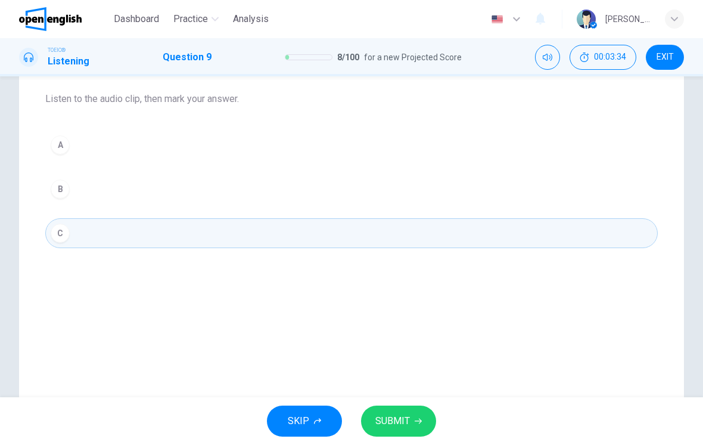
click at [67, 175] on button "B" at bounding box center [351, 189] width 613 height 30
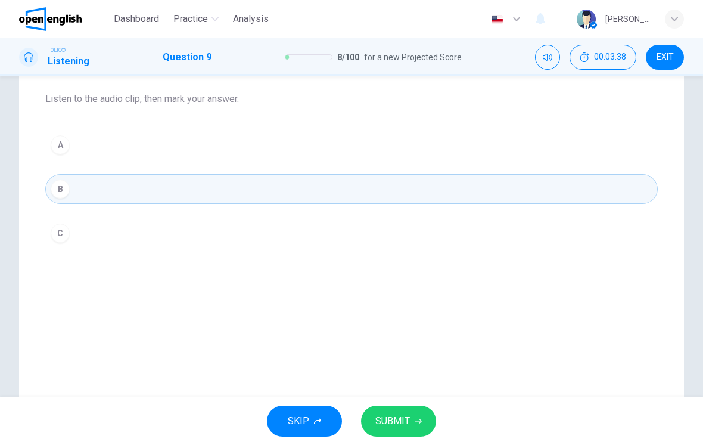
click at [414, 410] on button "SUBMIT" at bounding box center [398, 420] width 75 height 31
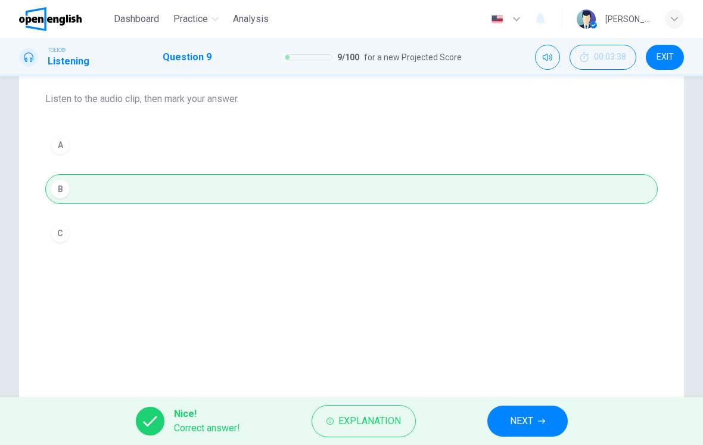
click at [511, 413] on span "NEXT" at bounding box center [521, 421] width 23 height 17
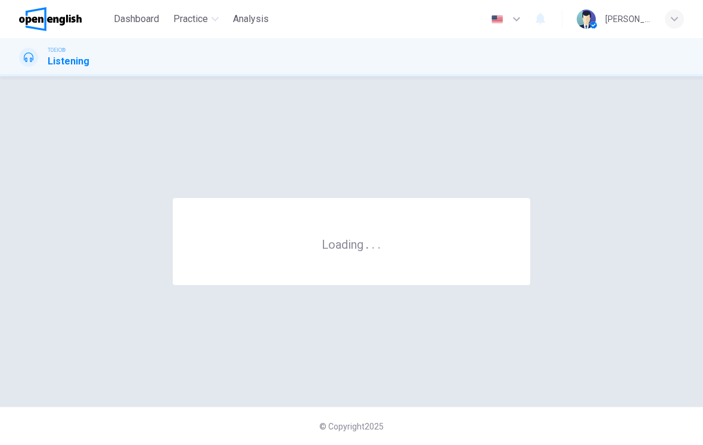
scroll to position [0, 0]
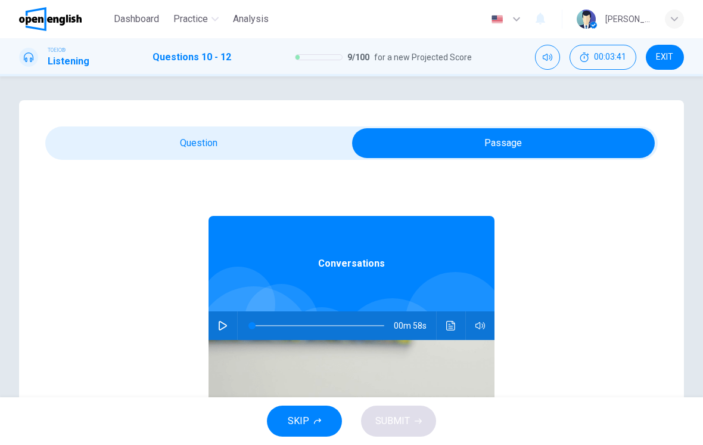
click at [209, 327] on div "00m 58s" at bounding box center [352, 325] width 286 height 29
click at [227, 325] on icon "button" at bounding box center [223, 326] width 10 height 10
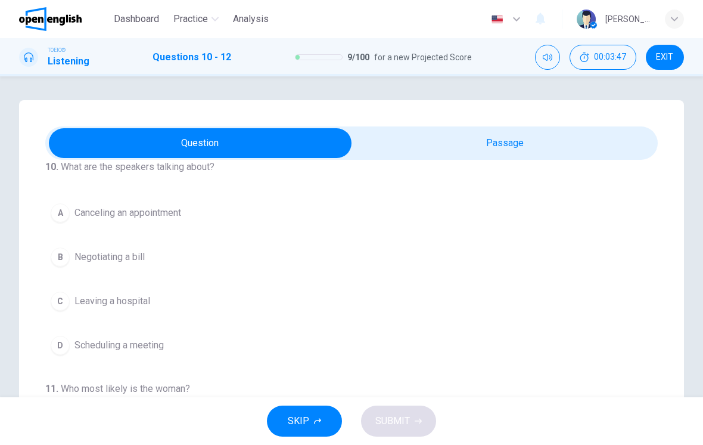
scroll to position [27, 0]
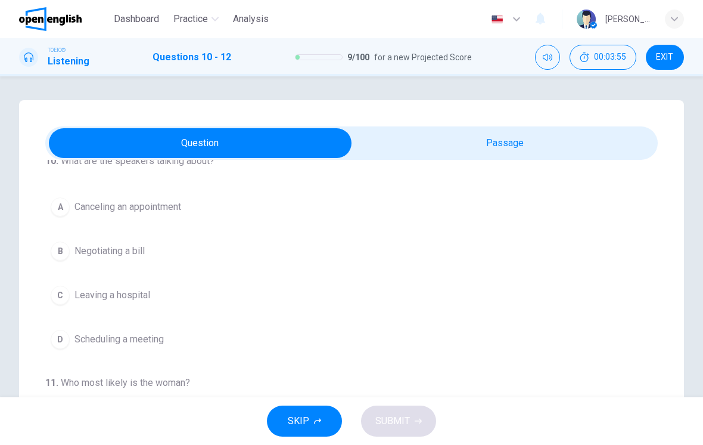
click at [103, 221] on button "A Canceling an appointment" at bounding box center [351, 207] width 613 height 30
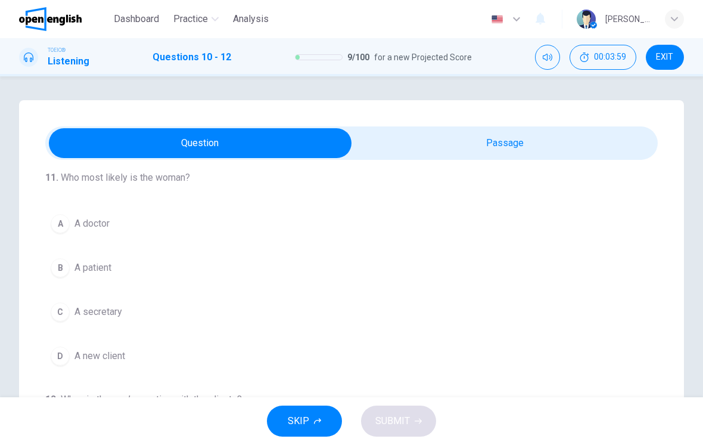
scroll to position [233, 0]
click at [77, 314] on span "A secretary" at bounding box center [99, 311] width 48 height 14
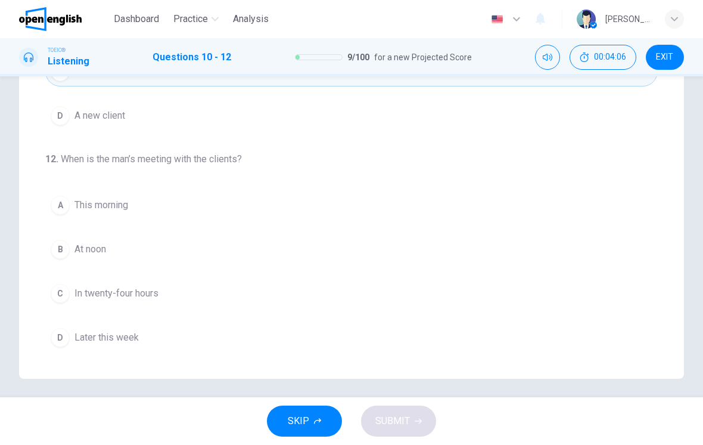
scroll to position [204, 0]
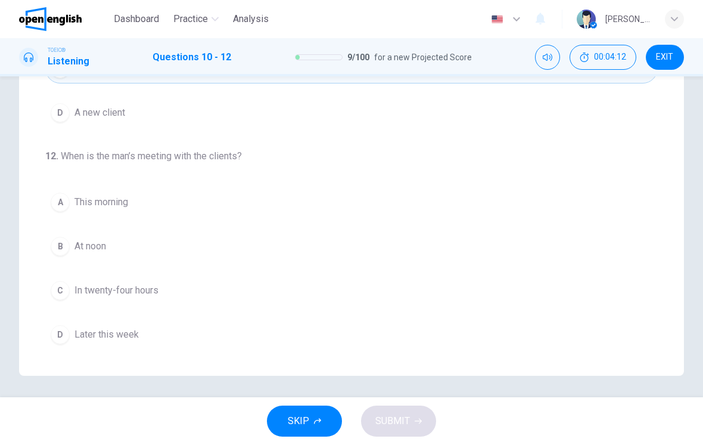
click at [96, 201] on span "This morning" at bounding box center [102, 202] width 54 height 14
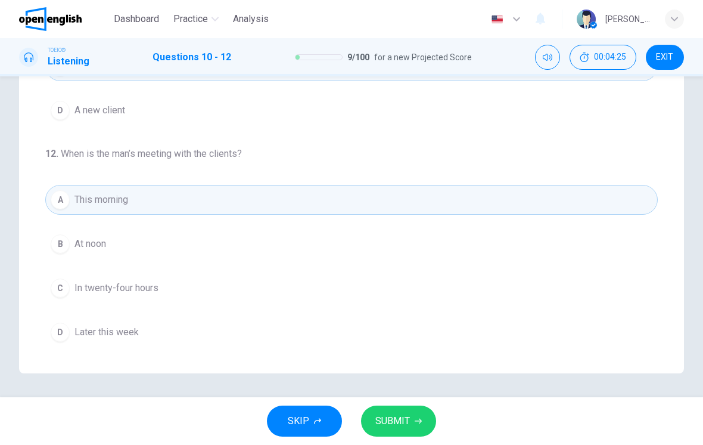
scroll to position [206, 0]
click at [102, 254] on button "B At noon" at bounding box center [351, 244] width 613 height 30
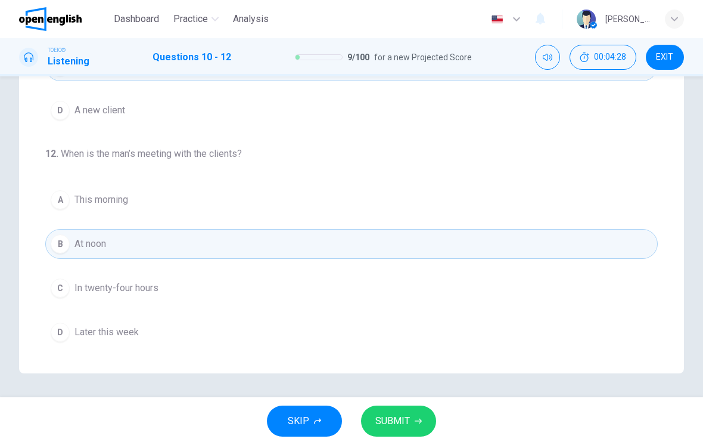
click at [402, 413] on span "SUBMIT" at bounding box center [393, 421] width 35 height 17
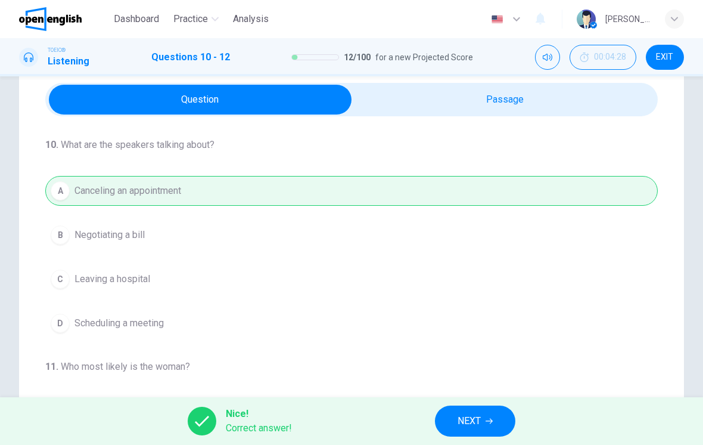
scroll to position [42, 0]
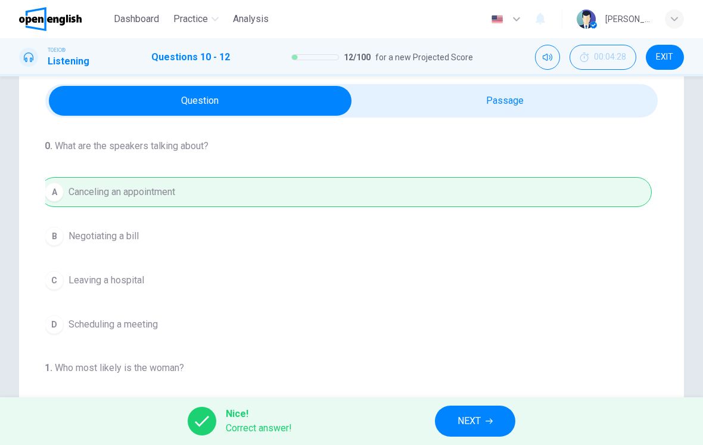
type input "**"
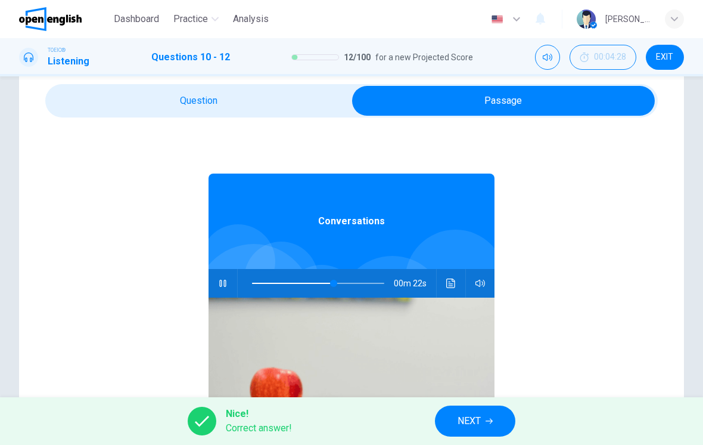
click at [472, 423] on span "NEXT" at bounding box center [469, 421] width 23 height 17
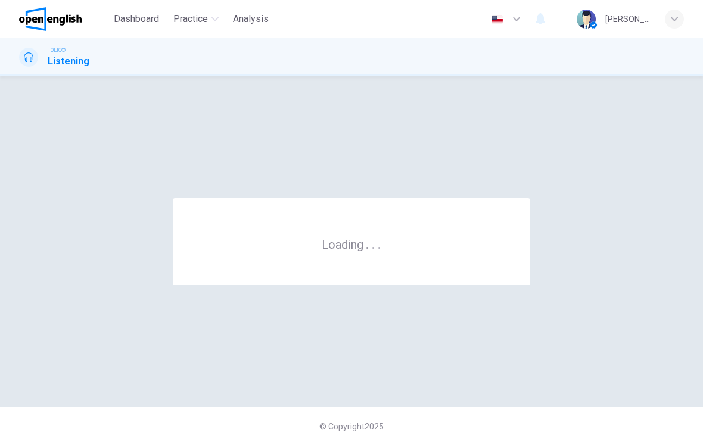
scroll to position [0, 0]
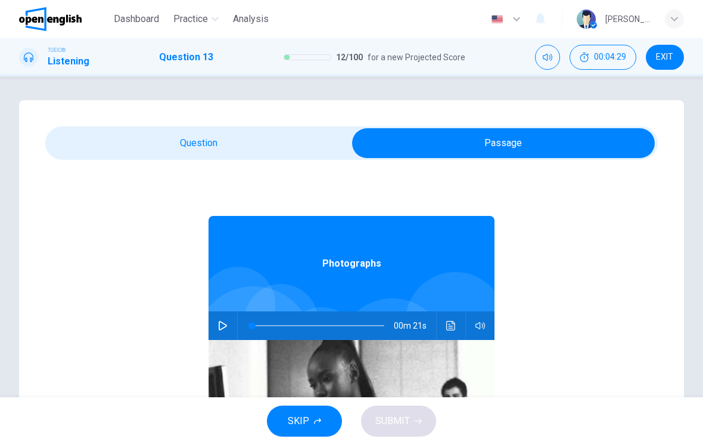
click at [233, 343] on img at bounding box center [352, 435] width 286 height 191
click at [215, 332] on button "button" at bounding box center [222, 325] width 19 height 29
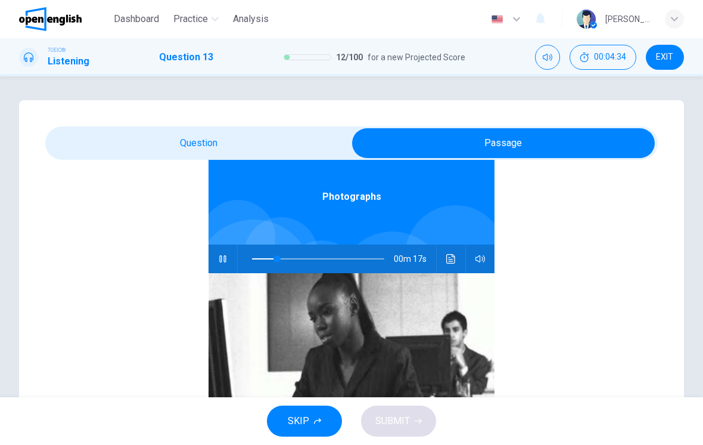
scroll to position [67, 0]
click at [458, 260] on button "Click to see the audio transcription" at bounding box center [451, 258] width 19 height 29
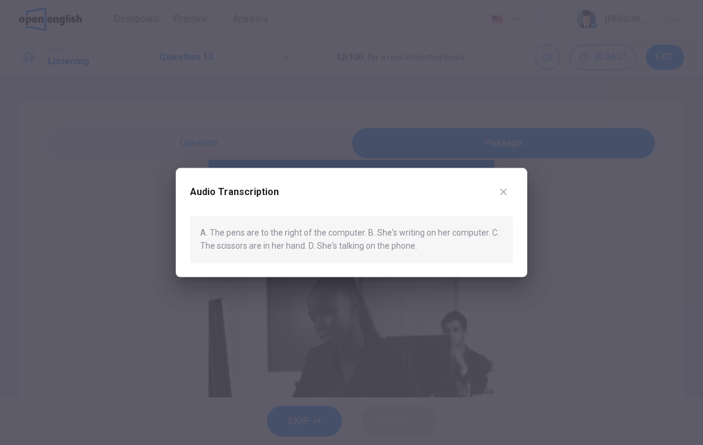
click at [177, 305] on div at bounding box center [351, 222] width 703 height 445
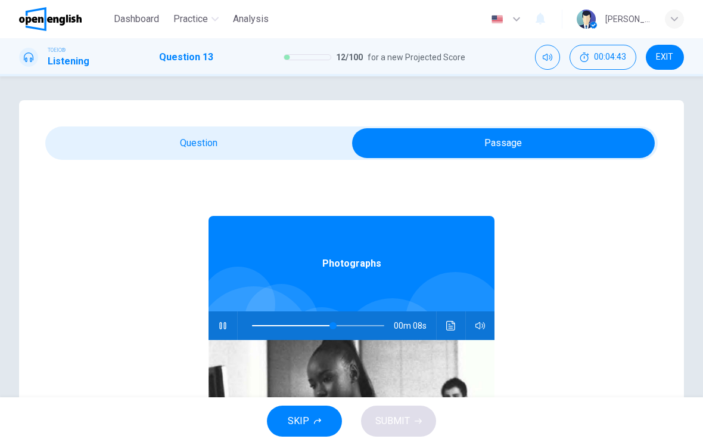
scroll to position [0, 0]
click at [141, 118] on div "13. Listen to the audio clip, then [PERSON_NAME] your answer. Listen to the aud…" at bounding box center [351, 339] width 665 height 479
type input "**"
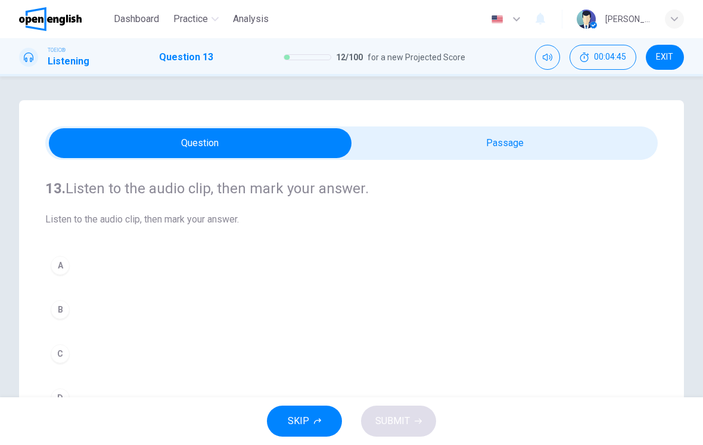
click at [103, 312] on button "B" at bounding box center [351, 309] width 613 height 30
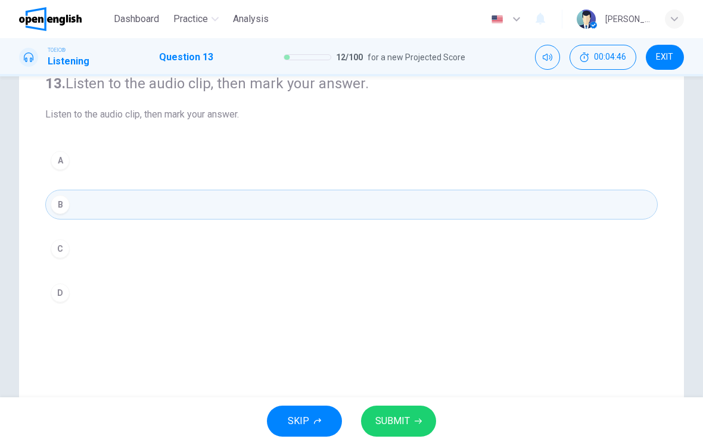
scroll to position [122, 0]
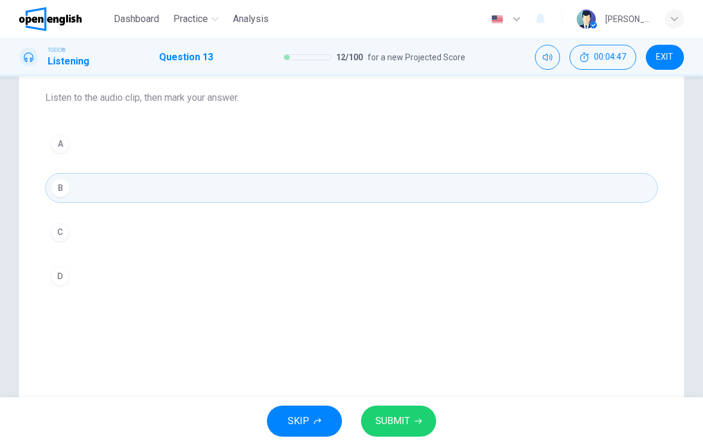
click at [389, 424] on span "SUBMIT" at bounding box center [393, 421] width 35 height 17
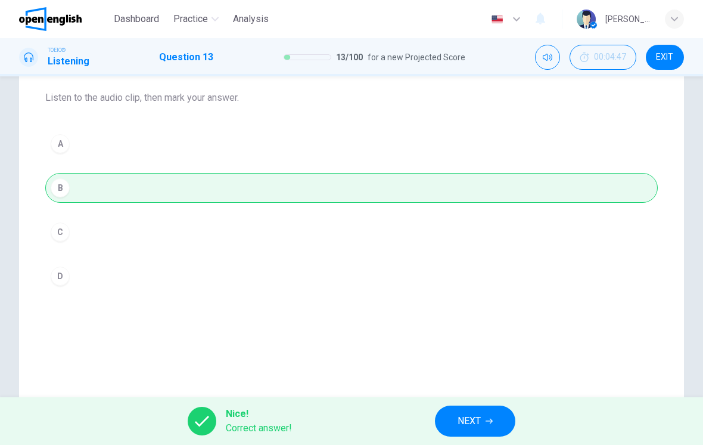
click at [467, 417] on span "NEXT" at bounding box center [469, 421] width 23 height 17
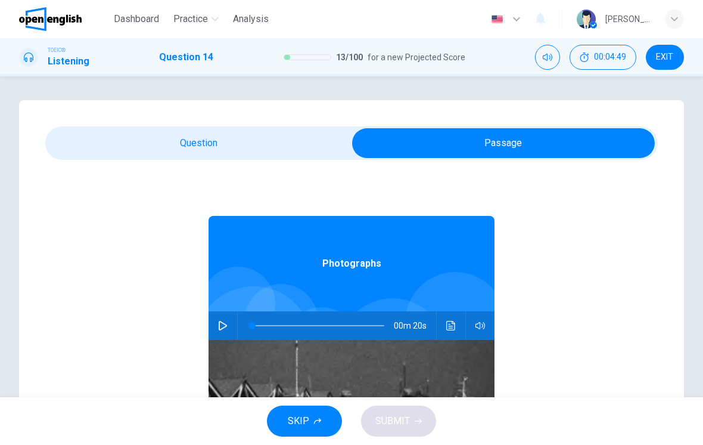
click at [213, 330] on button "button" at bounding box center [222, 325] width 19 height 29
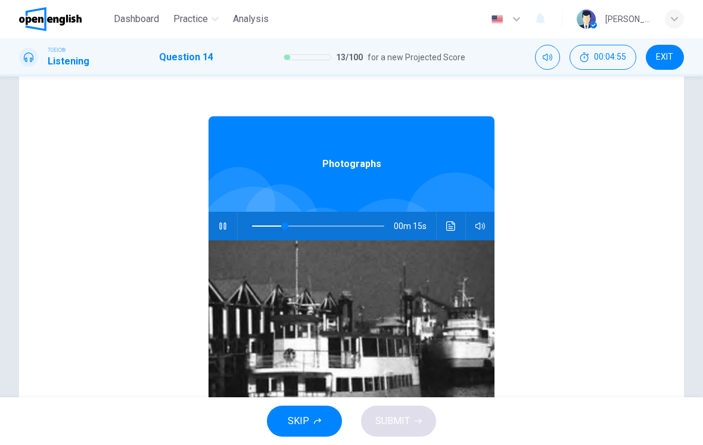
click at [452, 237] on button "Click to see the audio transcription" at bounding box center [451, 226] width 19 height 29
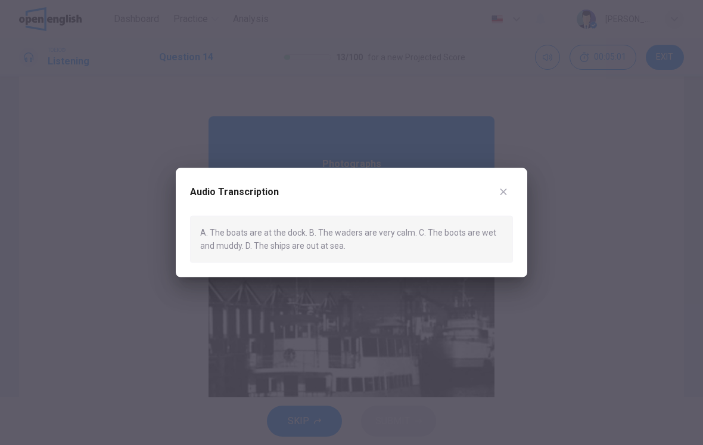
click at [507, 191] on icon "button" at bounding box center [504, 192] width 10 height 10
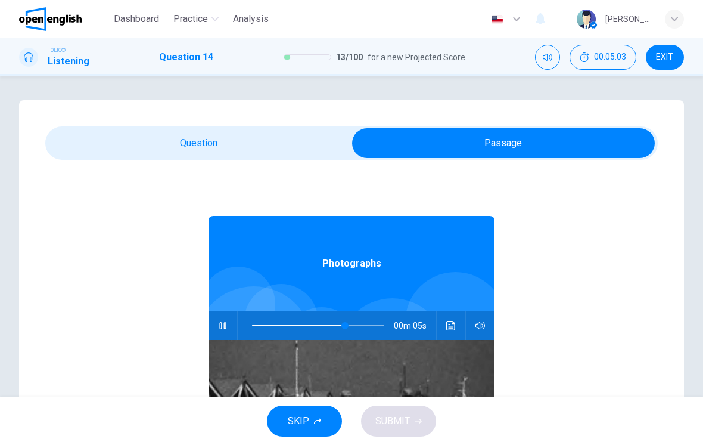
click at [210, 167] on div "Photographs 00m 05s" at bounding box center [352, 390] width 286 height 460
click at [218, 123] on div "14. Listen to the audio clip, then [PERSON_NAME] your answer. Listen to the aud…" at bounding box center [351, 339] width 665 height 479
type input "**"
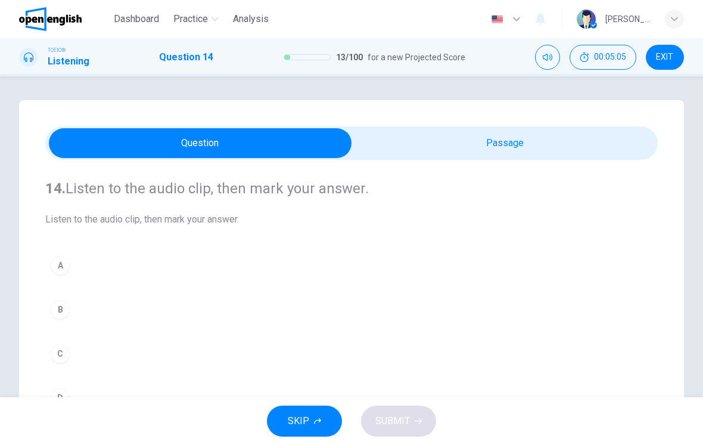
click at [169, 278] on button "A" at bounding box center [351, 265] width 613 height 30
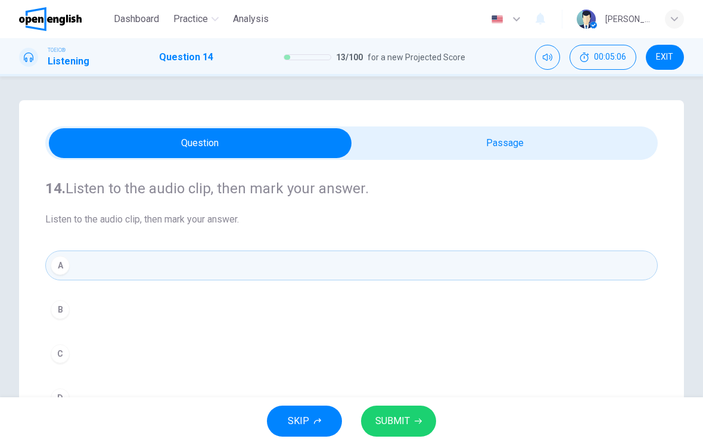
click at [404, 407] on button "SUBMIT" at bounding box center [398, 420] width 75 height 31
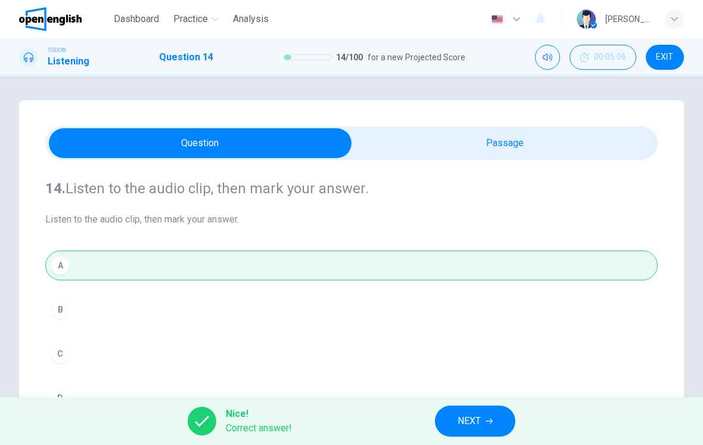
click at [463, 424] on span "NEXT" at bounding box center [469, 421] width 23 height 17
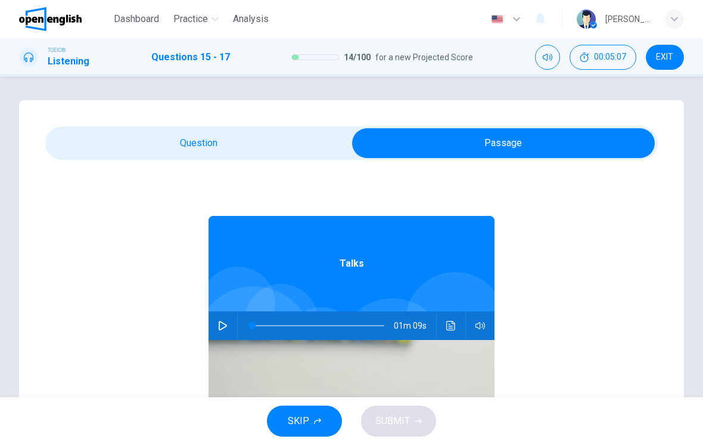
click at [222, 327] on icon "button" at bounding box center [223, 326] width 10 height 10
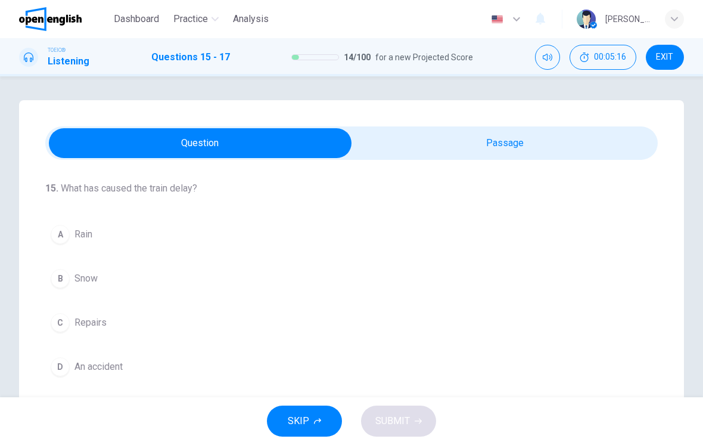
click at [200, 285] on button "B Snow" at bounding box center [351, 278] width 613 height 30
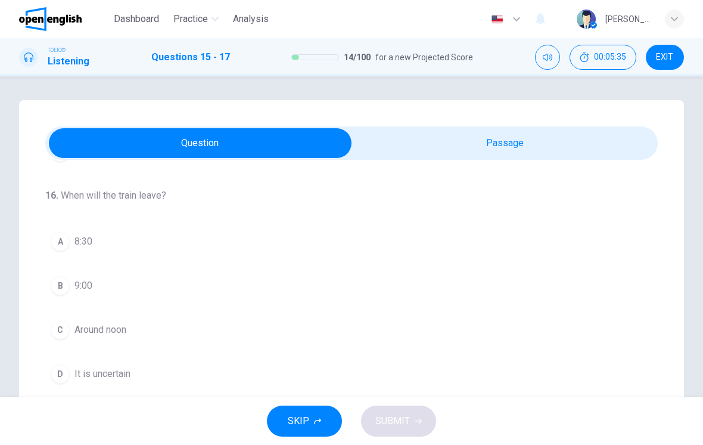
click at [188, 365] on button "D It is uncertain" at bounding box center [351, 374] width 613 height 30
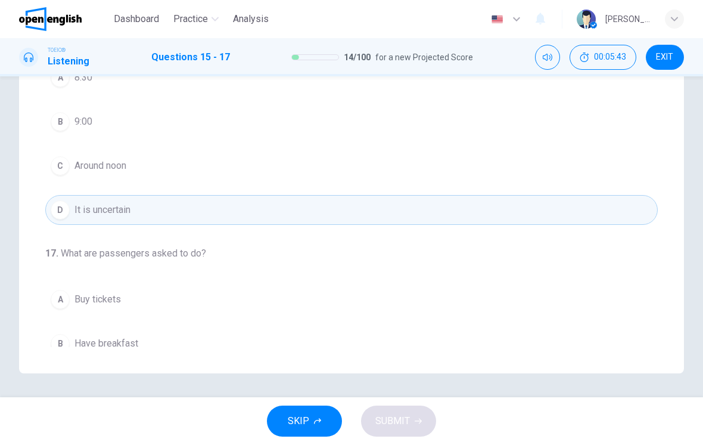
scroll to position [181, 0]
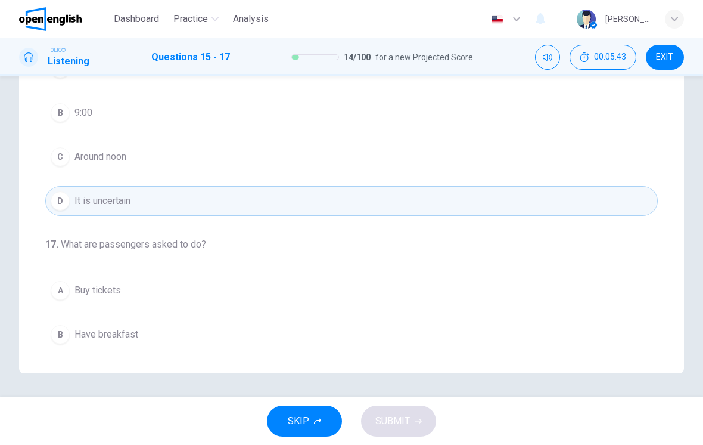
click at [258, 148] on button "C Around noon" at bounding box center [351, 157] width 613 height 30
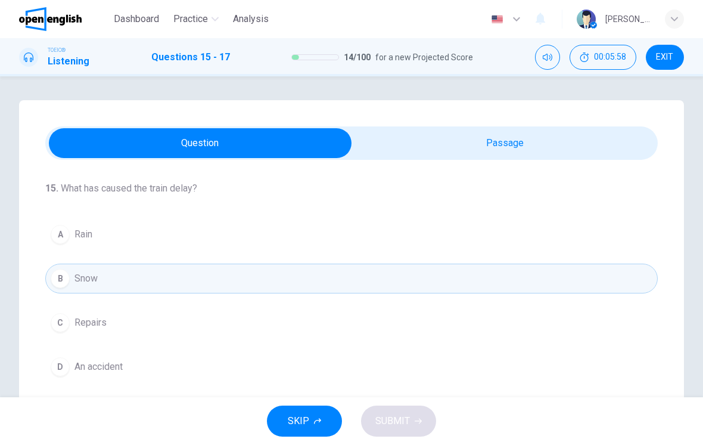
scroll to position [0, 0]
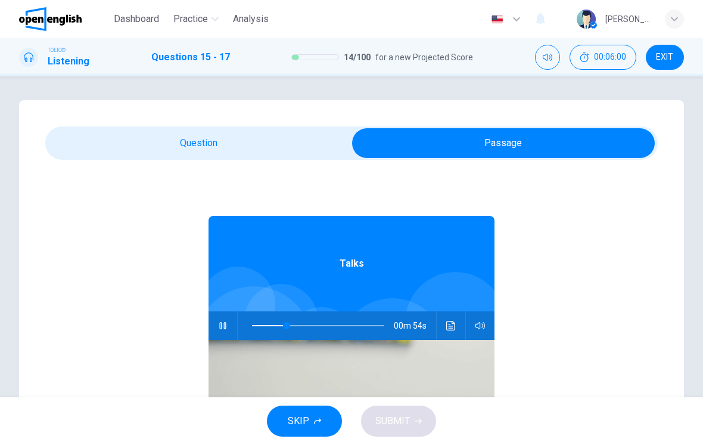
type input "**"
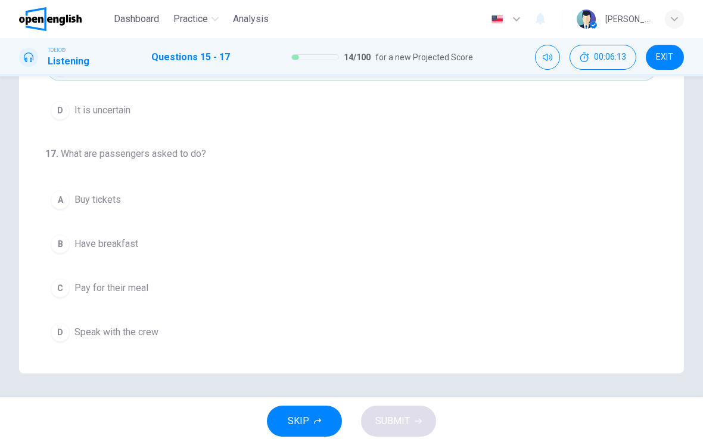
scroll to position [272, 0]
click at [86, 241] on span "Have breakfast" at bounding box center [107, 244] width 64 height 14
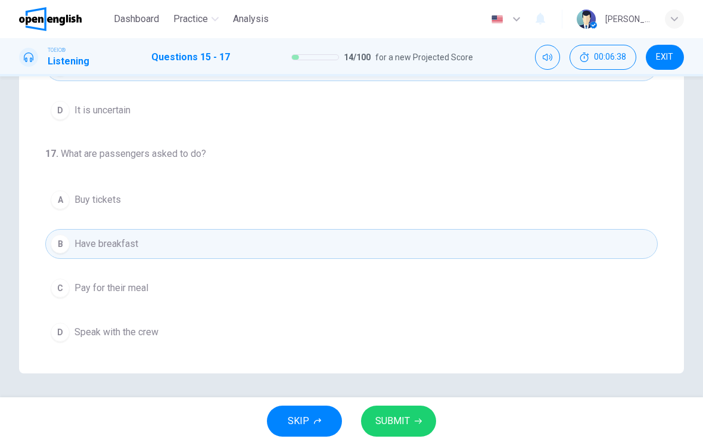
click at [419, 411] on button "SUBMIT" at bounding box center [398, 420] width 75 height 31
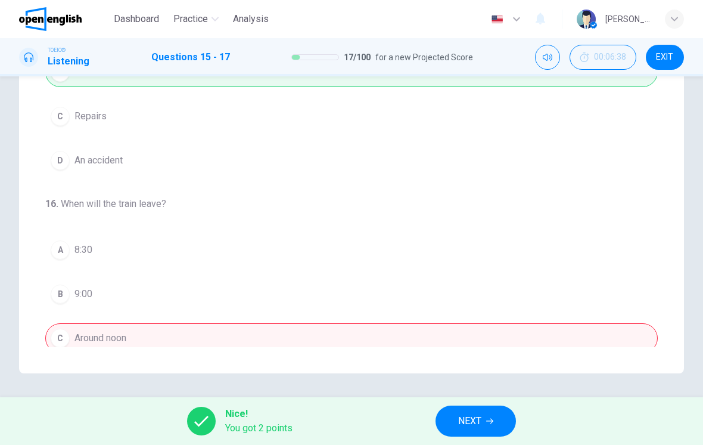
scroll to position [0, 0]
click at [482, 430] on button "NEXT" at bounding box center [476, 420] width 80 height 31
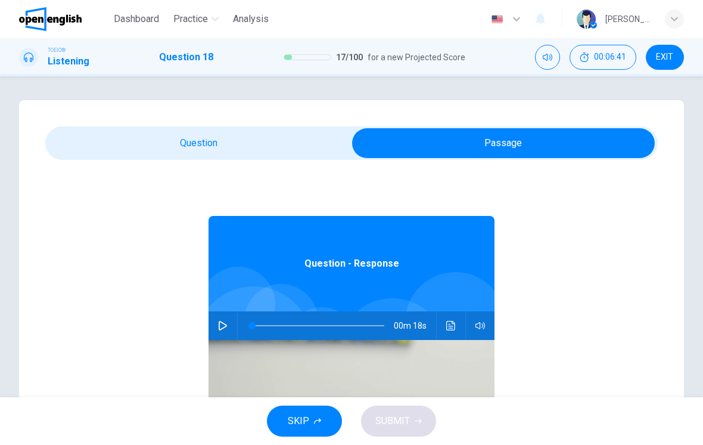
click at [230, 334] on button "button" at bounding box center [222, 325] width 19 height 29
type input "*"
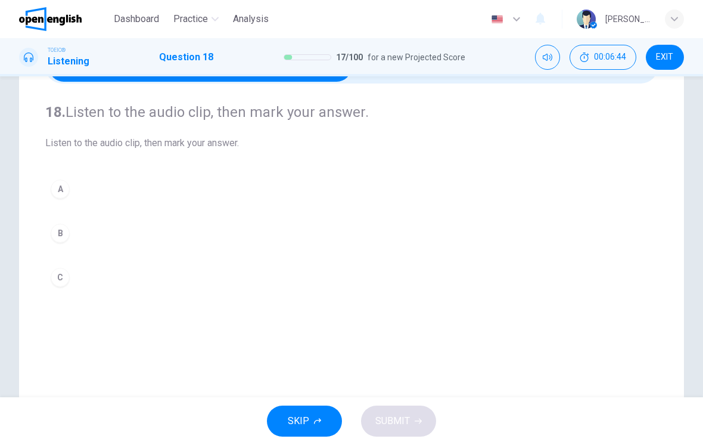
scroll to position [76, 0]
click at [82, 241] on button "B" at bounding box center [351, 234] width 613 height 30
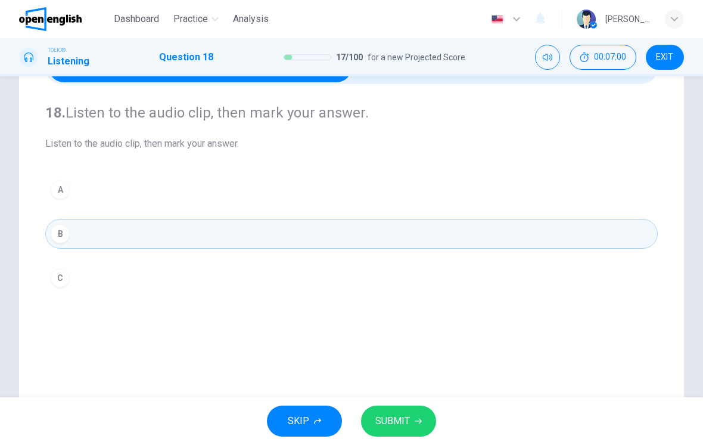
click at [422, 420] on button "SUBMIT" at bounding box center [398, 420] width 75 height 31
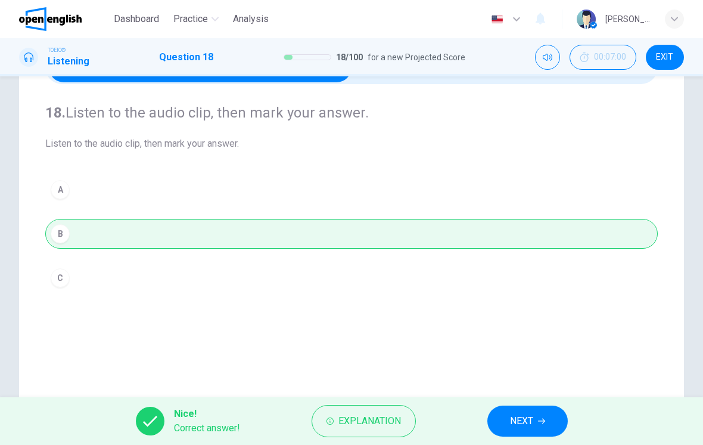
click at [522, 417] on span "NEXT" at bounding box center [521, 421] width 23 height 17
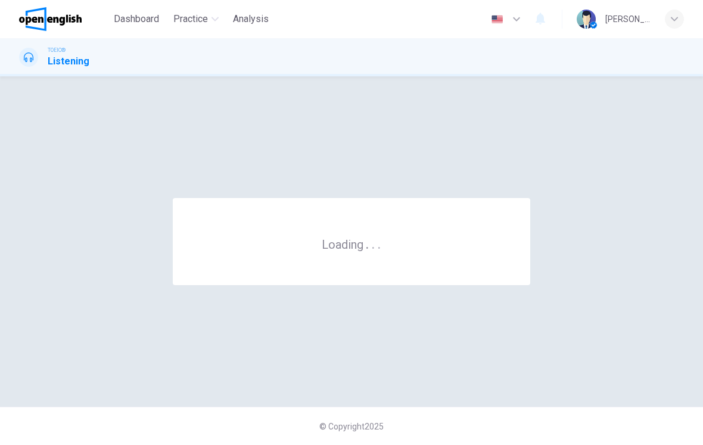
scroll to position [0, 0]
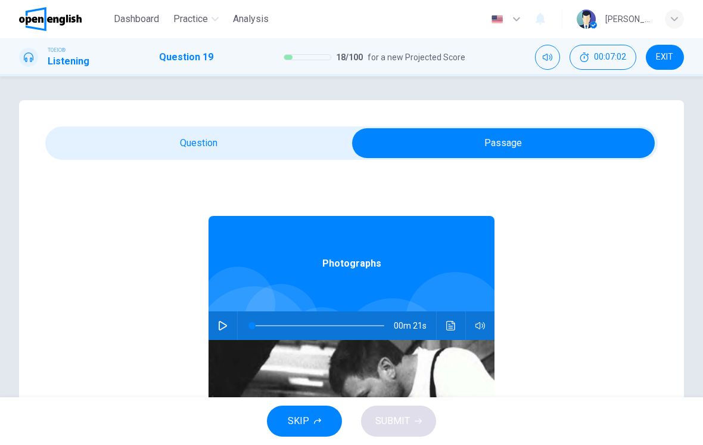
click at [229, 330] on button "button" at bounding box center [222, 325] width 19 height 29
type input "**"
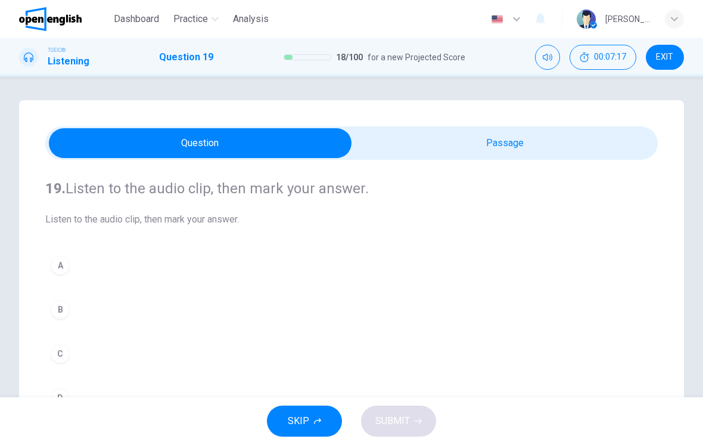
click at [98, 262] on button "A" at bounding box center [351, 265] width 613 height 30
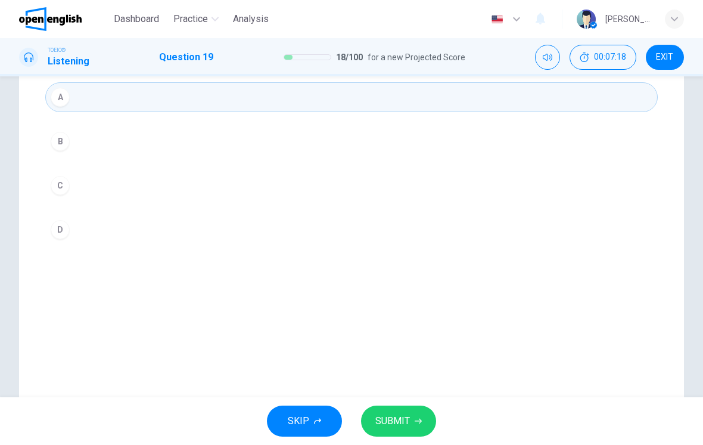
scroll to position [169, 0]
click at [385, 411] on button "SUBMIT" at bounding box center [398, 420] width 75 height 31
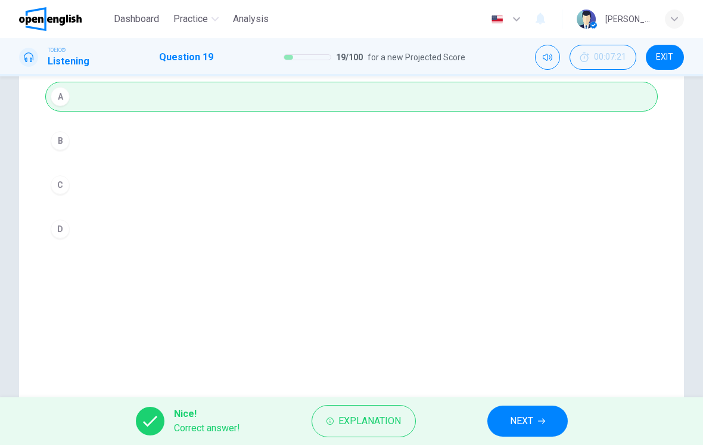
click at [504, 418] on button "NEXT" at bounding box center [528, 420] width 80 height 31
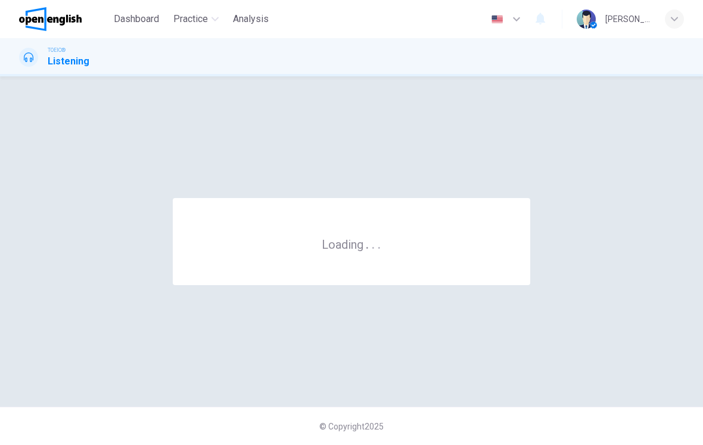
scroll to position [0, 0]
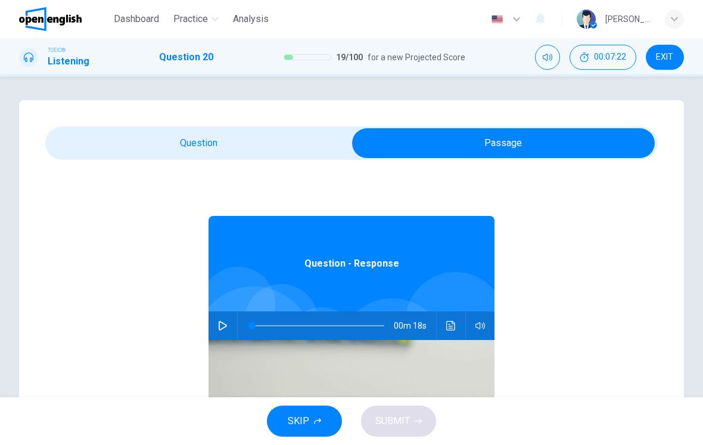
click at [224, 321] on icon "button" at bounding box center [223, 326] width 10 height 10
type input "*"
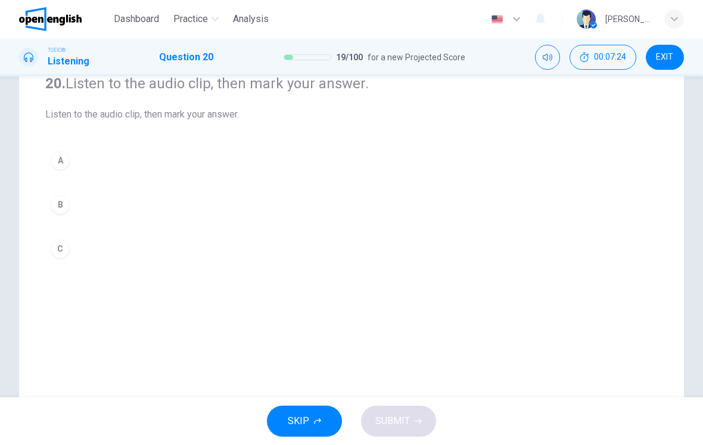
scroll to position [108, 0]
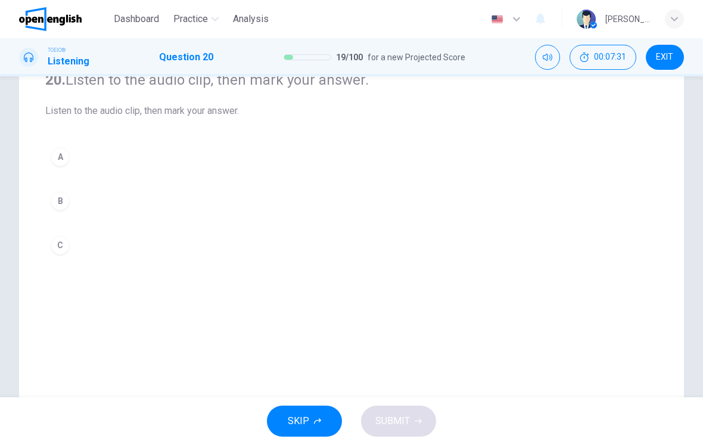
click at [61, 225] on div "A B C" at bounding box center [351, 201] width 613 height 118
click at [57, 243] on div "C" at bounding box center [60, 244] width 19 height 19
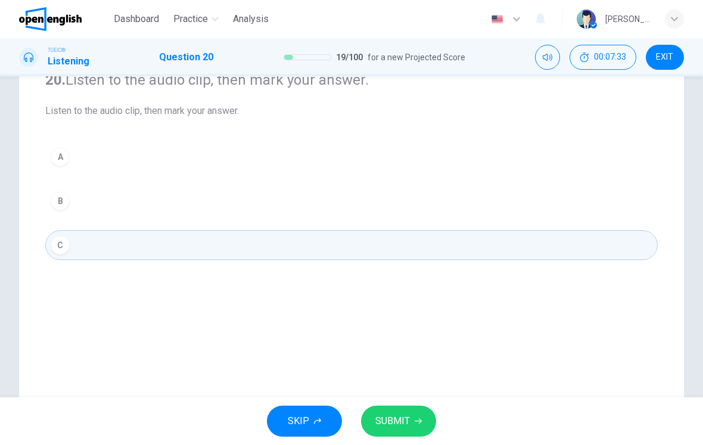
click at [55, 215] on button "B" at bounding box center [351, 201] width 613 height 30
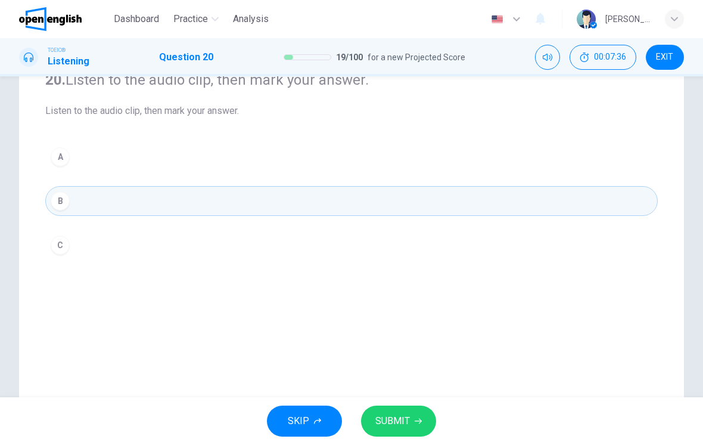
click at [423, 415] on button "SUBMIT" at bounding box center [398, 420] width 75 height 31
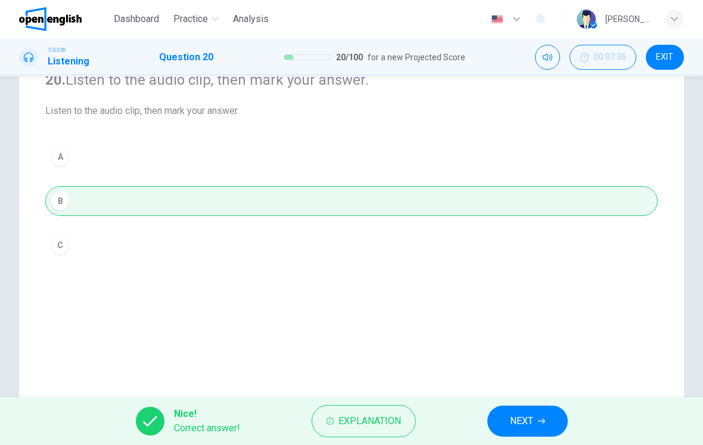
click at [538, 416] on button "NEXT" at bounding box center [528, 420] width 80 height 31
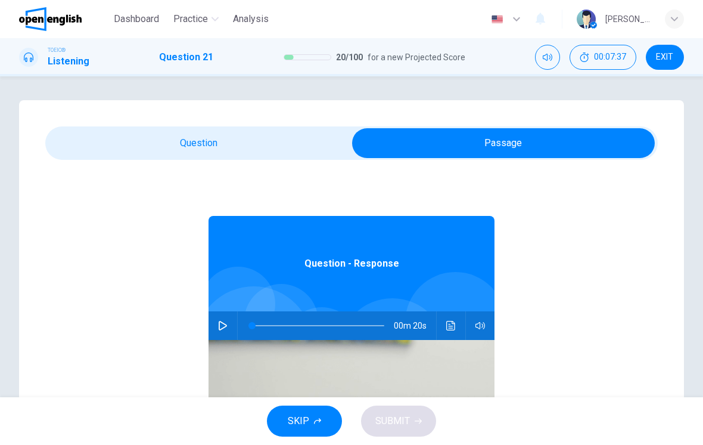
click at [230, 319] on button "button" at bounding box center [222, 325] width 19 height 29
type input "*"
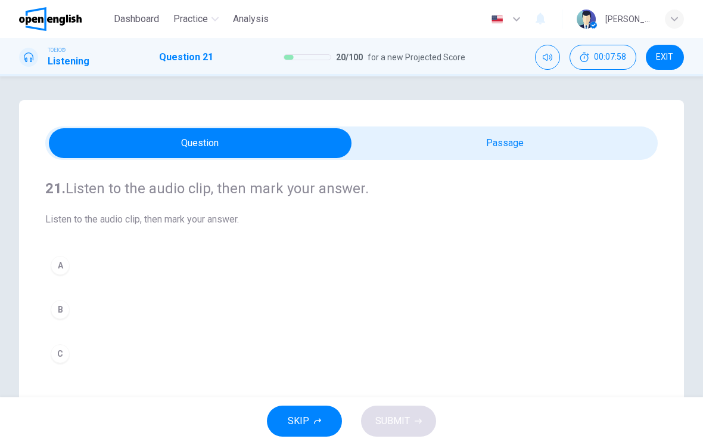
click at [99, 354] on button "C" at bounding box center [351, 354] width 613 height 30
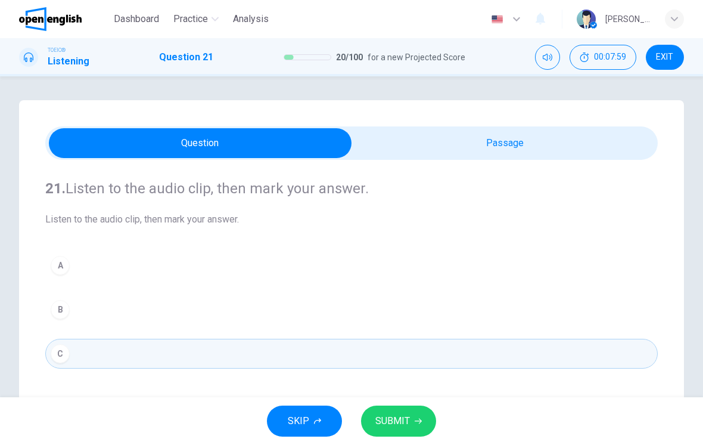
click at [404, 409] on button "SUBMIT" at bounding box center [398, 420] width 75 height 31
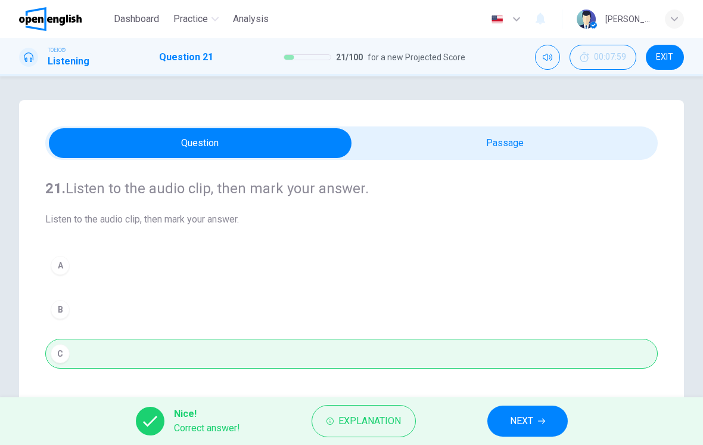
click at [520, 412] on button "NEXT" at bounding box center [528, 420] width 80 height 31
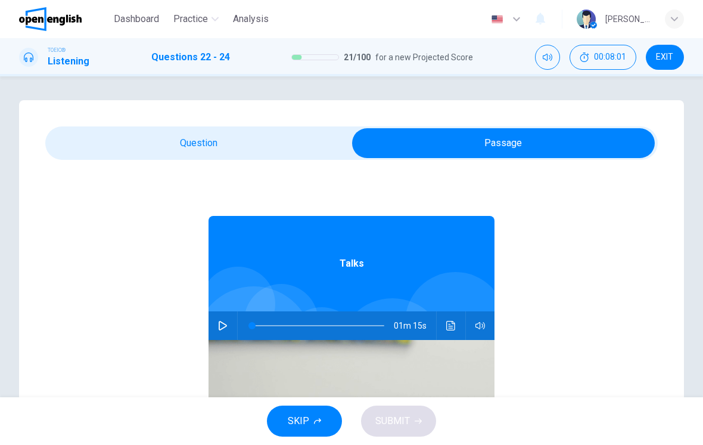
click at [239, 331] on div at bounding box center [316, 325] width 156 height 29
click at [226, 332] on button "button" at bounding box center [222, 325] width 19 height 29
type input "*"
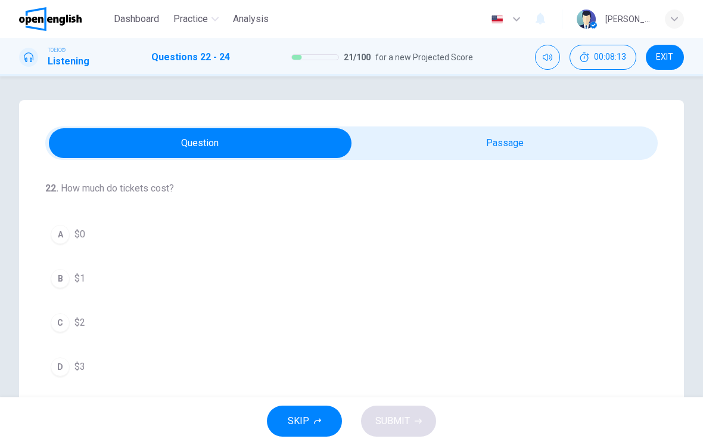
click at [228, 222] on button "A $0" at bounding box center [351, 234] width 613 height 30
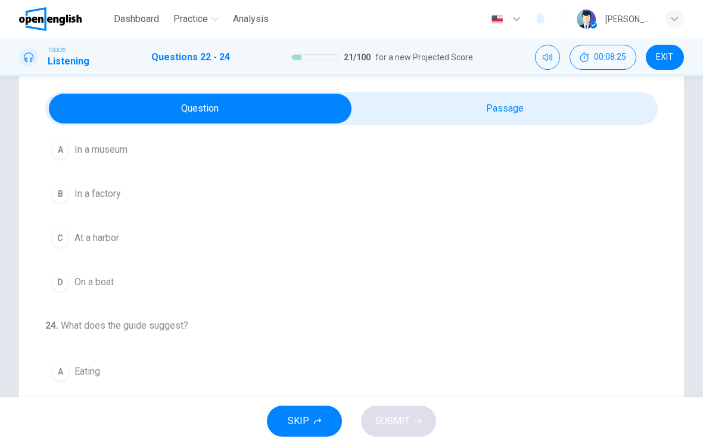
scroll to position [33, 0]
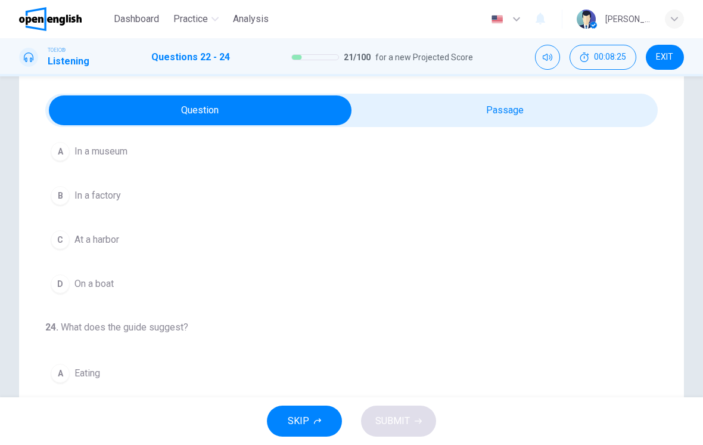
click at [90, 192] on span "In a factory" at bounding box center [98, 195] width 46 height 14
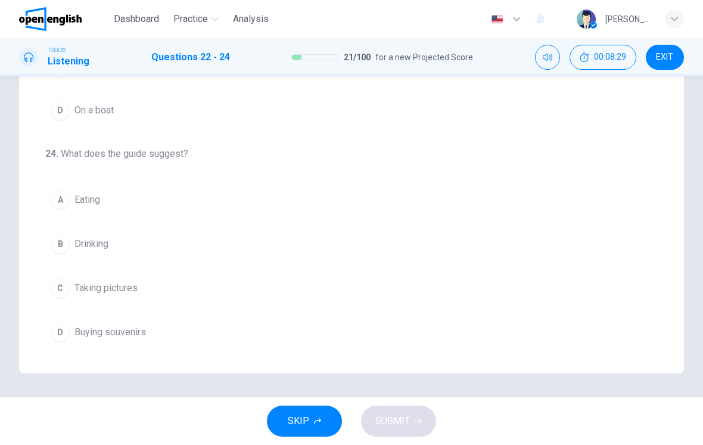
scroll to position [206, 0]
click at [117, 341] on button "D Buying souvenirs" at bounding box center [351, 332] width 613 height 30
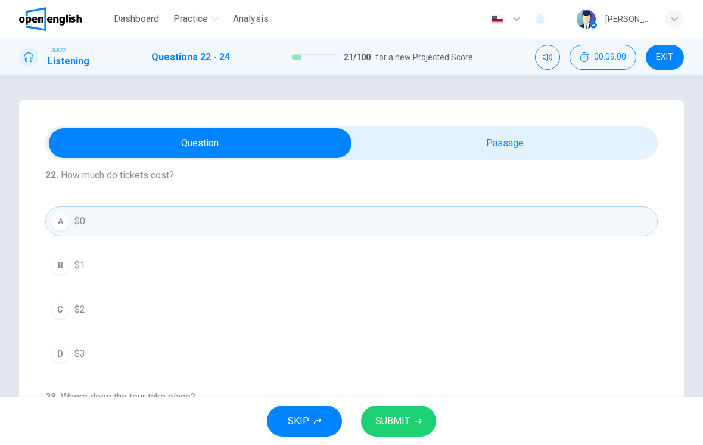
scroll to position [35, 0]
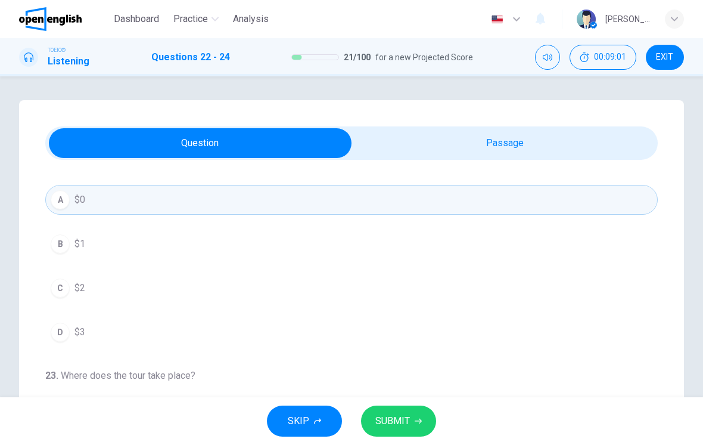
click at [400, 417] on span "SUBMIT" at bounding box center [393, 421] width 35 height 17
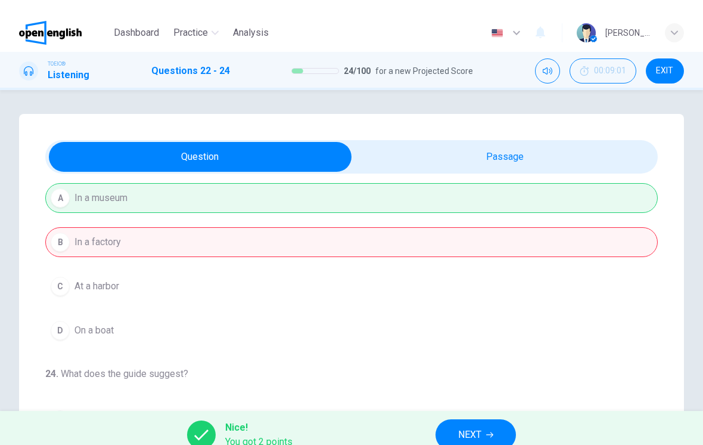
scroll to position [272, 0]
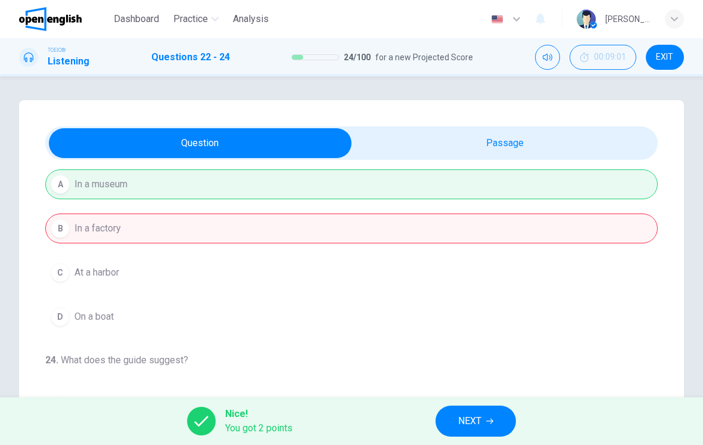
click at [472, 425] on span "NEXT" at bounding box center [469, 421] width 23 height 17
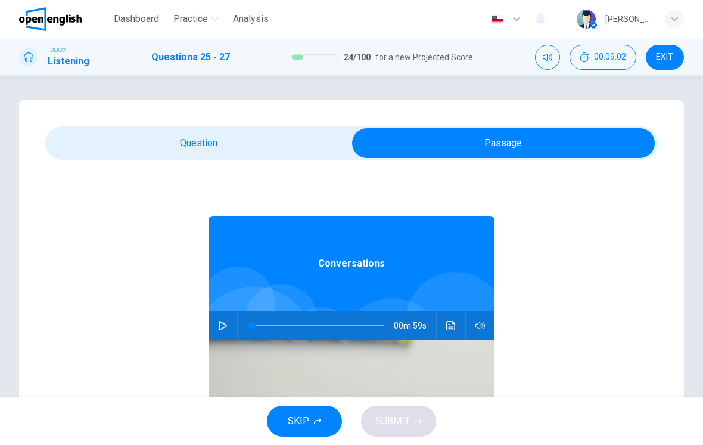
click at [215, 331] on button "button" at bounding box center [222, 325] width 19 height 29
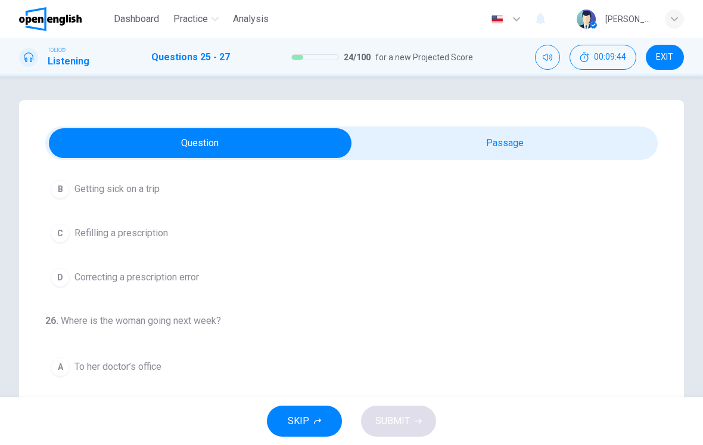
scroll to position [92, 0]
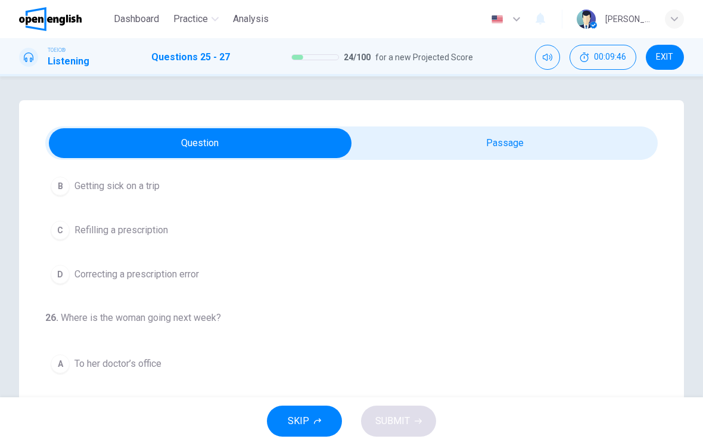
click at [85, 238] on button "C Refilling a prescription" at bounding box center [351, 230] width 613 height 30
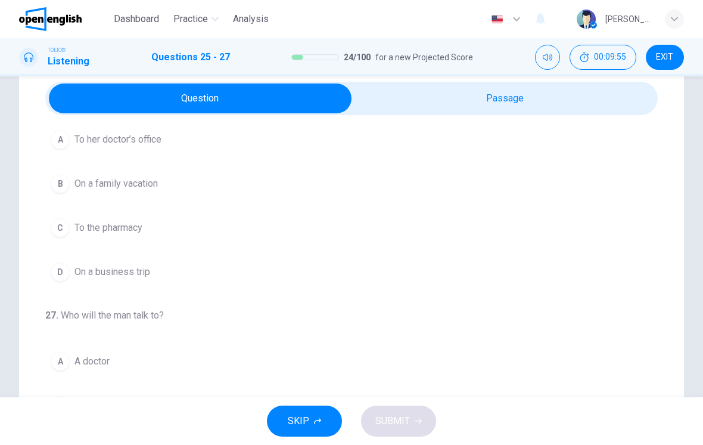
scroll to position [49, 0]
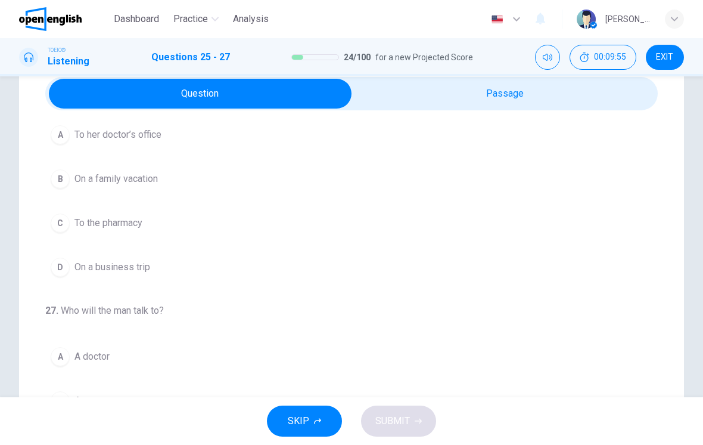
click at [93, 185] on span "On a family vacation" at bounding box center [116, 179] width 83 height 14
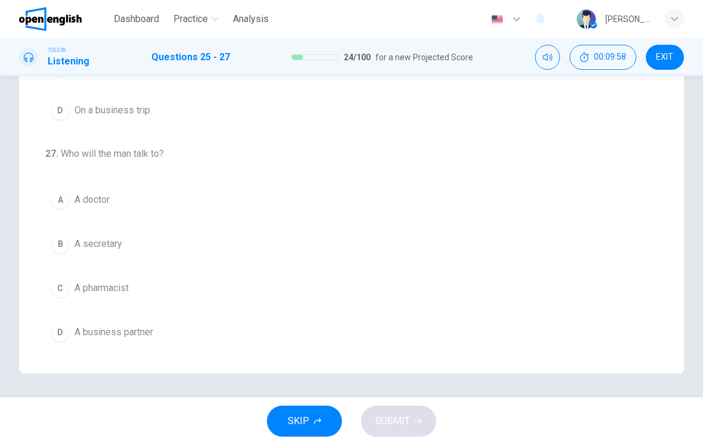
scroll to position [206, 0]
click at [79, 195] on span "A doctor" at bounding box center [92, 200] width 35 height 14
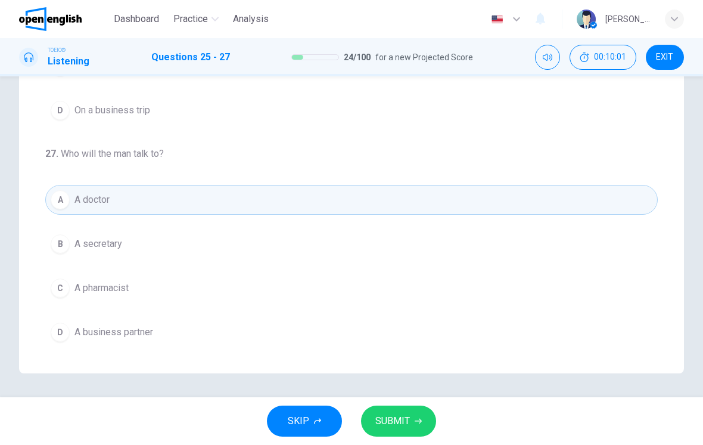
click at [415, 411] on button "SUBMIT" at bounding box center [398, 420] width 75 height 31
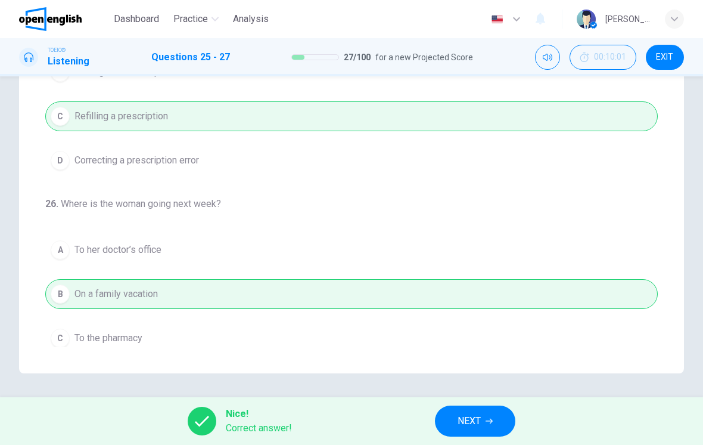
scroll to position [0, 0]
click at [495, 420] on button "NEXT" at bounding box center [475, 420] width 80 height 31
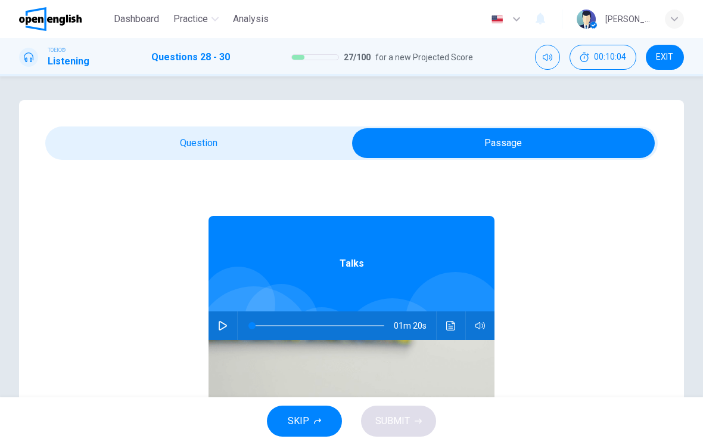
click at [228, 326] on button "button" at bounding box center [222, 325] width 19 height 29
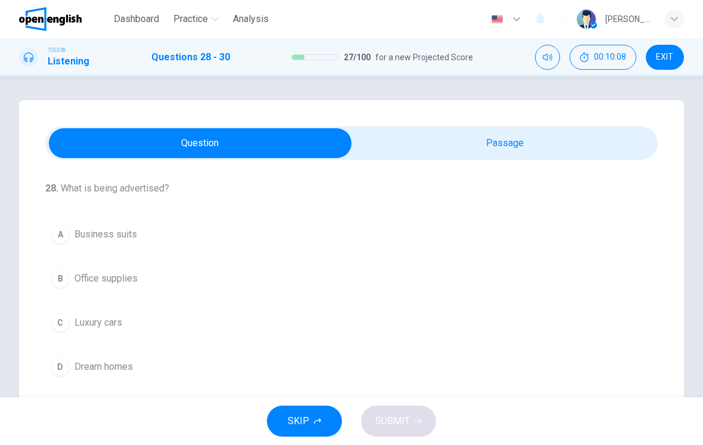
click at [107, 248] on button "A Business suits" at bounding box center [351, 234] width 613 height 30
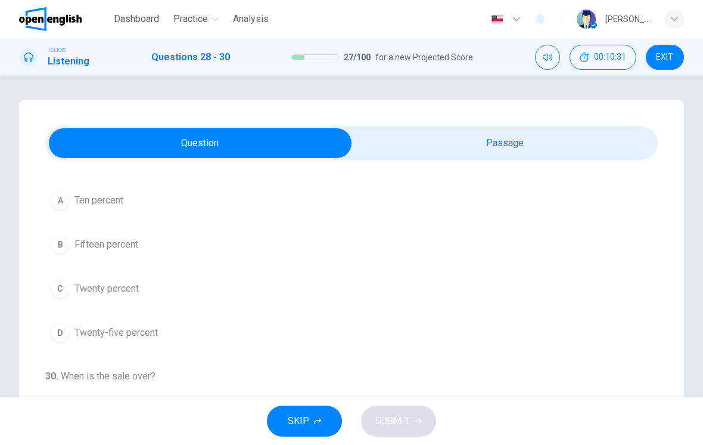
scroll to position [258, 0]
click at [112, 342] on button "D Twenty-five percent" at bounding box center [351, 331] width 613 height 30
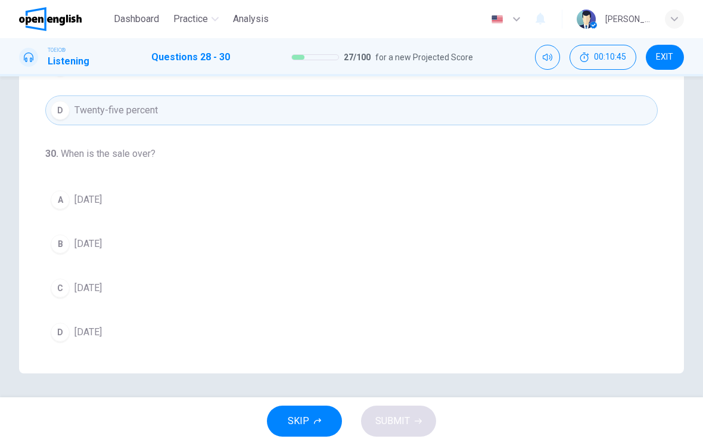
scroll to position [206, 0]
click at [79, 203] on span "[DATE]" at bounding box center [88, 200] width 27 height 14
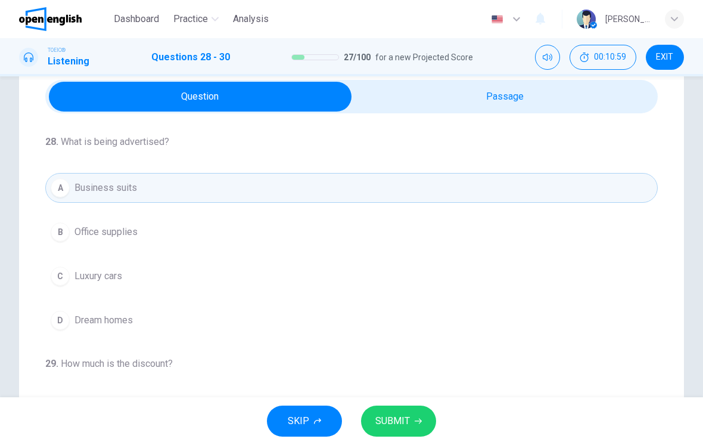
scroll to position [47, 0]
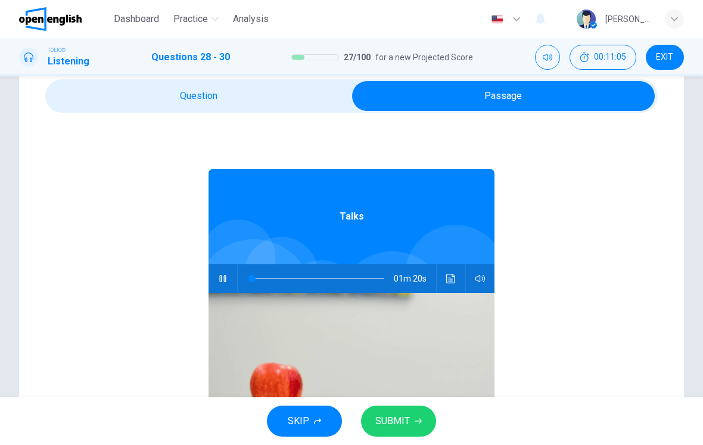
type input "*"
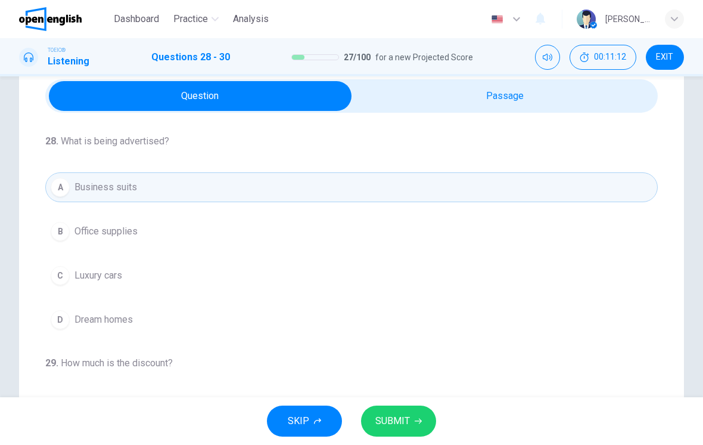
click at [107, 271] on span "Luxury cars" at bounding box center [99, 275] width 48 height 14
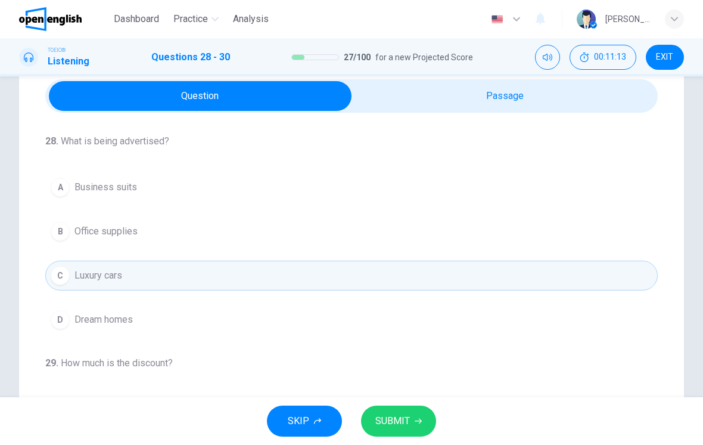
click at [415, 418] on icon "button" at bounding box center [418, 420] width 7 height 7
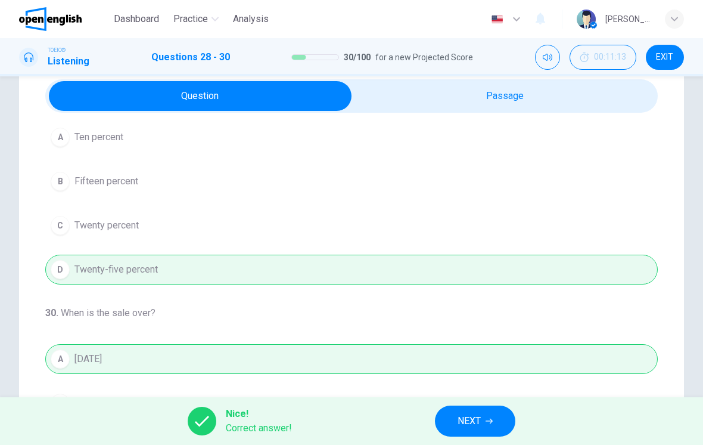
scroll to position [272, 0]
click at [483, 415] on button "NEXT" at bounding box center [475, 420] width 80 height 31
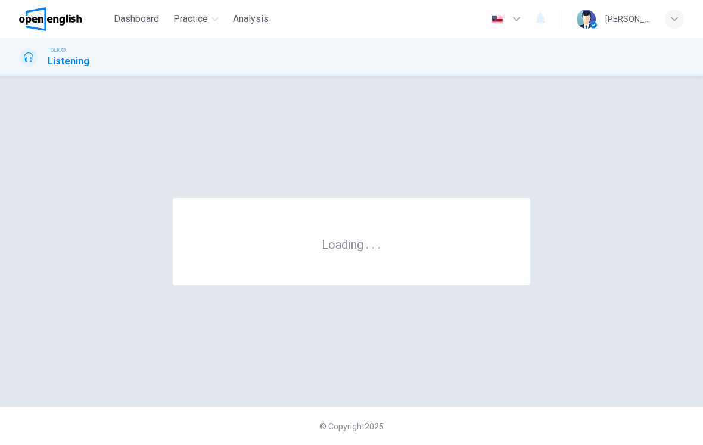
scroll to position [0, 0]
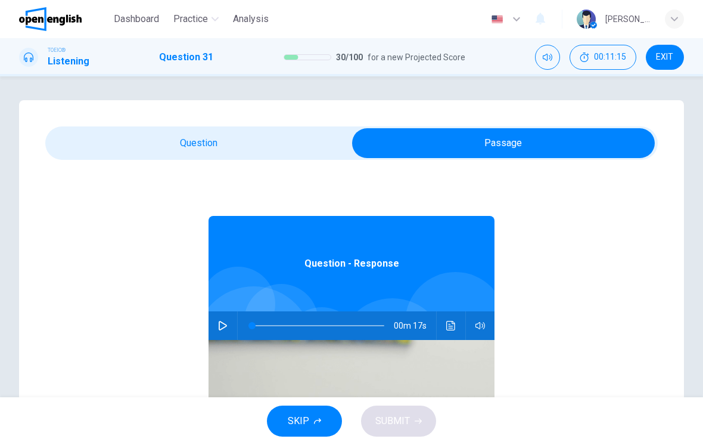
click at [246, 302] on div at bounding box center [254, 345] width 118 height 118
click at [222, 325] on icon "button" at bounding box center [223, 326] width 10 height 10
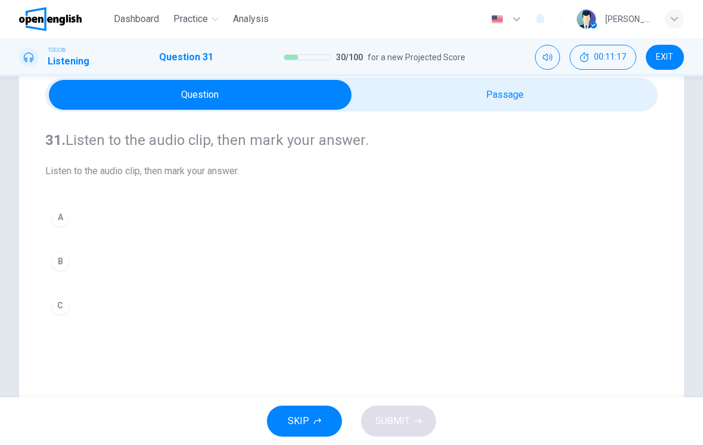
scroll to position [60, 0]
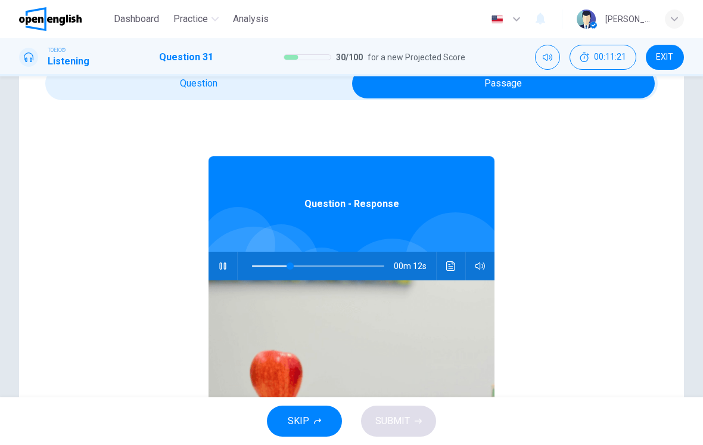
click at [452, 267] on icon "Click to see the audio transcription" at bounding box center [452, 266] width 10 height 10
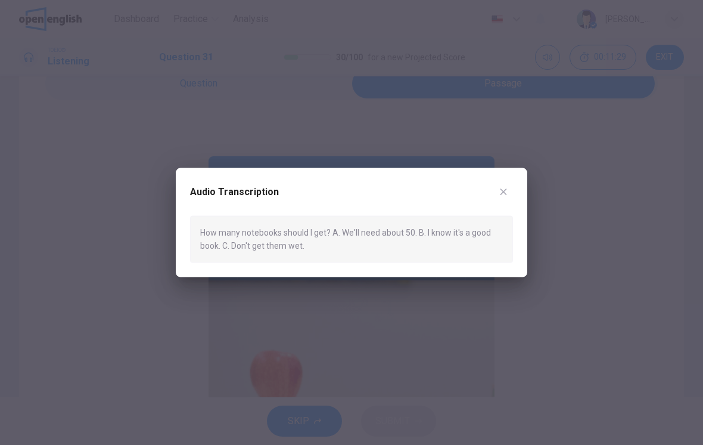
click at [503, 190] on icon "button" at bounding box center [504, 192] width 10 height 10
type input "**"
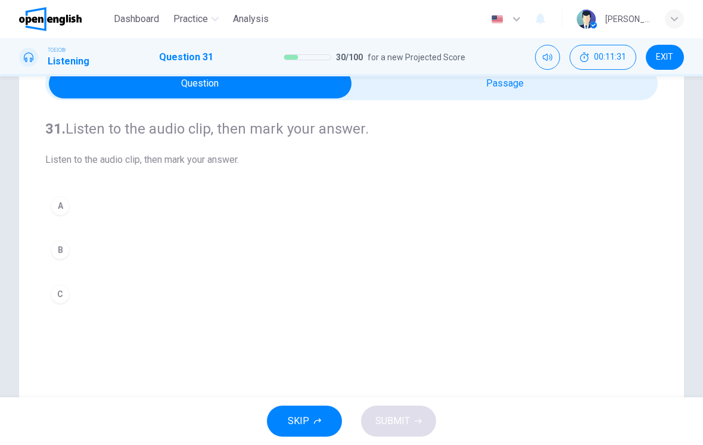
click at [247, 192] on button "A" at bounding box center [351, 206] width 613 height 30
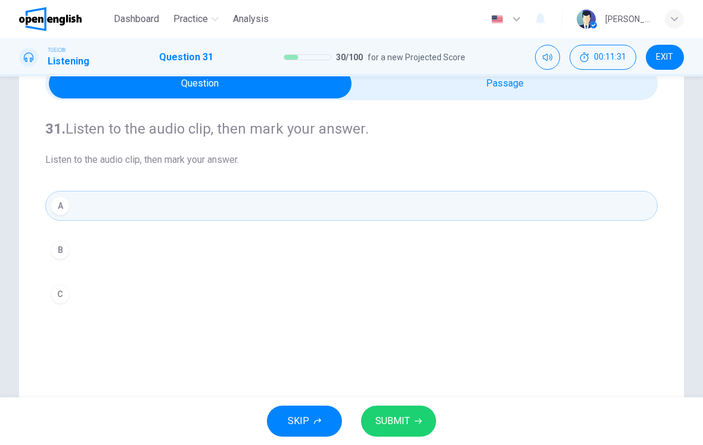
click at [408, 420] on span "SUBMIT" at bounding box center [393, 421] width 35 height 17
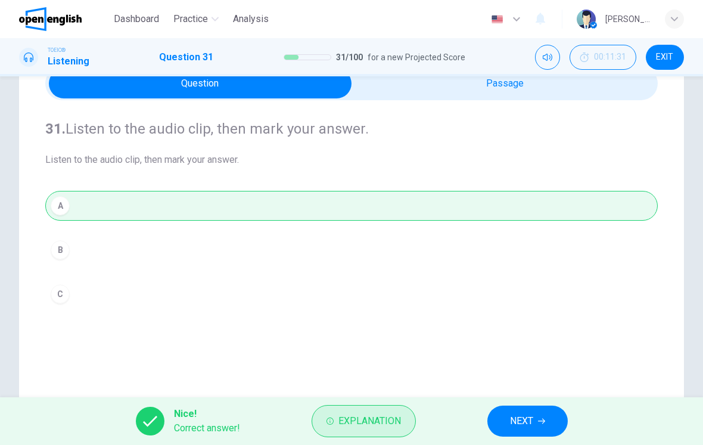
click at [392, 413] on span "Explanation" at bounding box center [370, 421] width 63 height 17
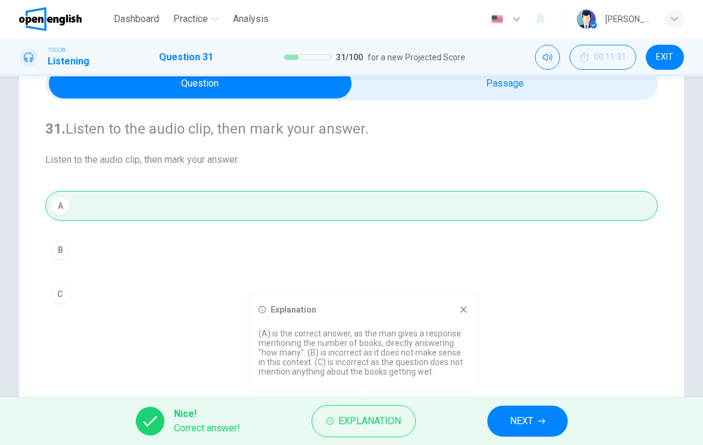
click at [466, 306] on icon at bounding box center [464, 310] width 10 height 10
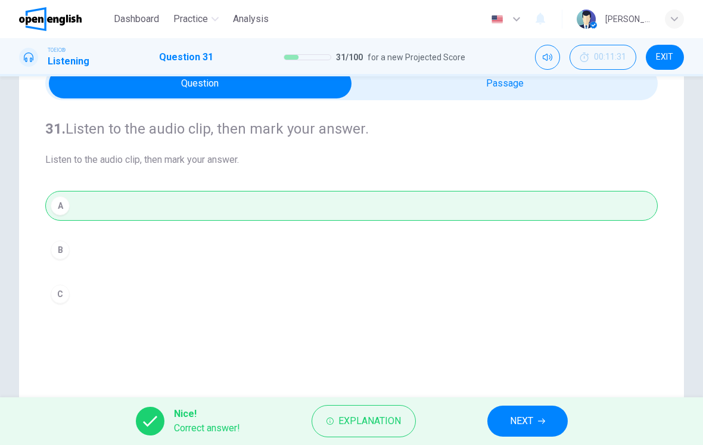
click at [532, 403] on div "Nice! Correct answer! Explanation NEXT" at bounding box center [351, 421] width 703 height 48
click at [521, 418] on span "NEXT" at bounding box center [521, 421] width 23 height 17
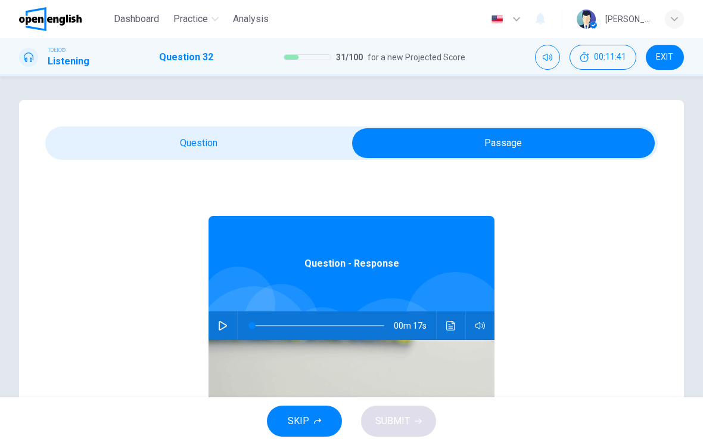
click at [231, 330] on button "button" at bounding box center [222, 325] width 19 height 29
type input "**"
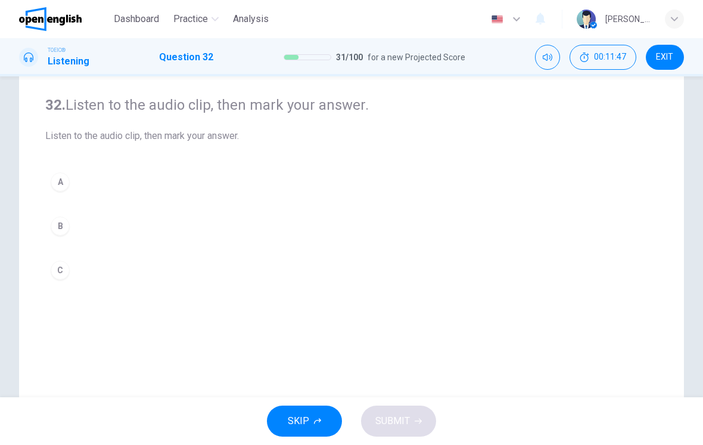
scroll to position [85, 0]
click at [67, 229] on div "B" at bounding box center [60, 224] width 19 height 19
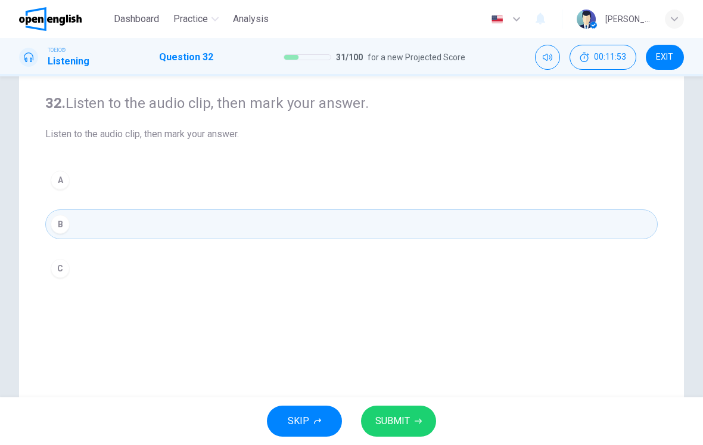
click at [60, 268] on div "C" at bounding box center [60, 268] width 19 height 19
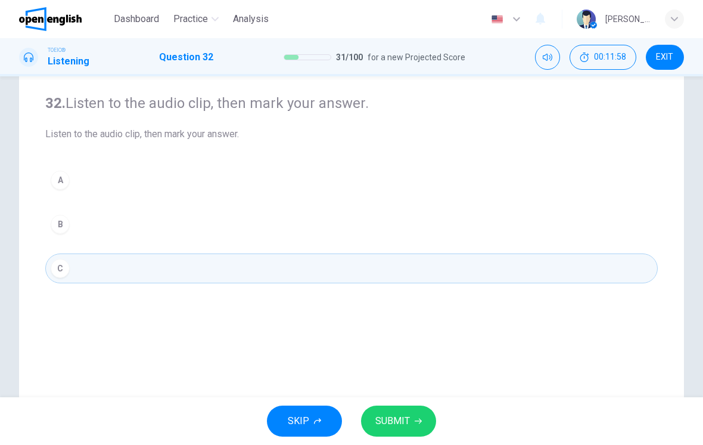
click at [408, 414] on span "SUBMIT" at bounding box center [393, 421] width 35 height 17
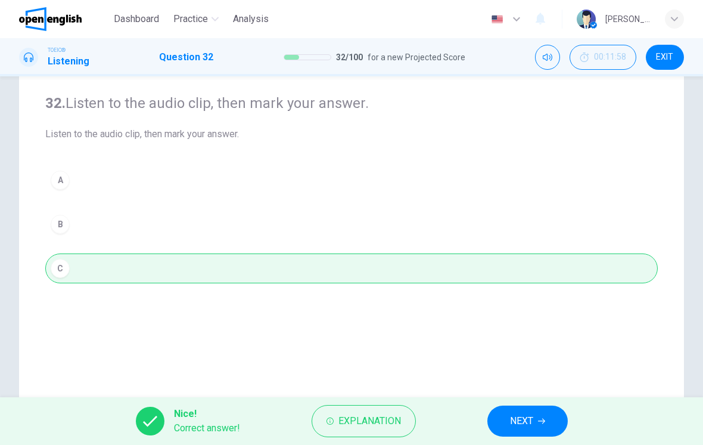
click at [522, 417] on span "NEXT" at bounding box center [521, 421] width 23 height 17
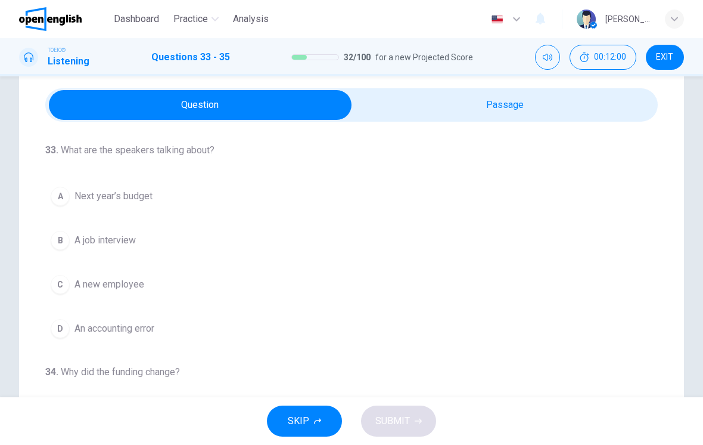
scroll to position [41, 0]
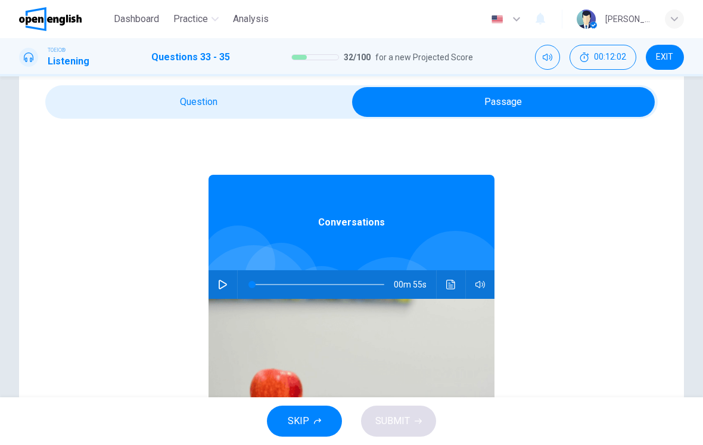
click at [220, 279] on button "button" at bounding box center [222, 284] width 19 height 29
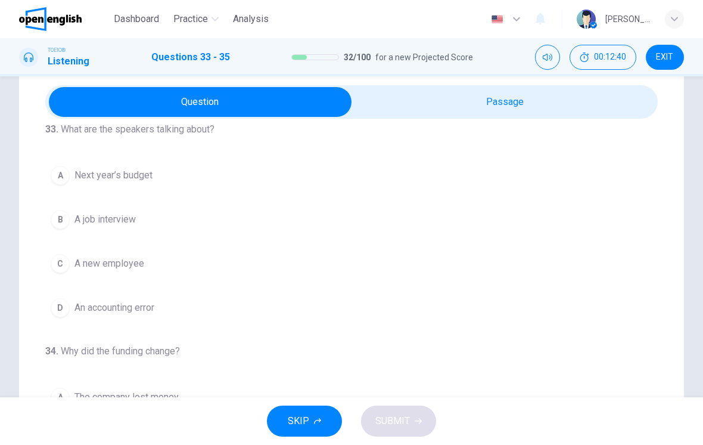
scroll to position [30, 0]
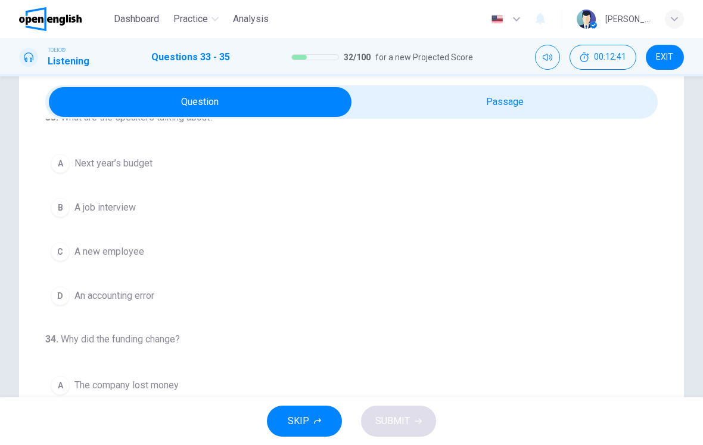
click at [113, 165] on span "Next year’s budget" at bounding box center [114, 163] width 78 height 14
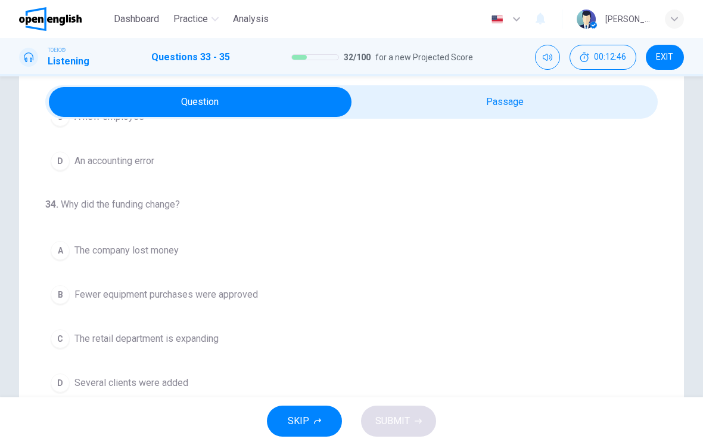
scroll to position [67, 0]
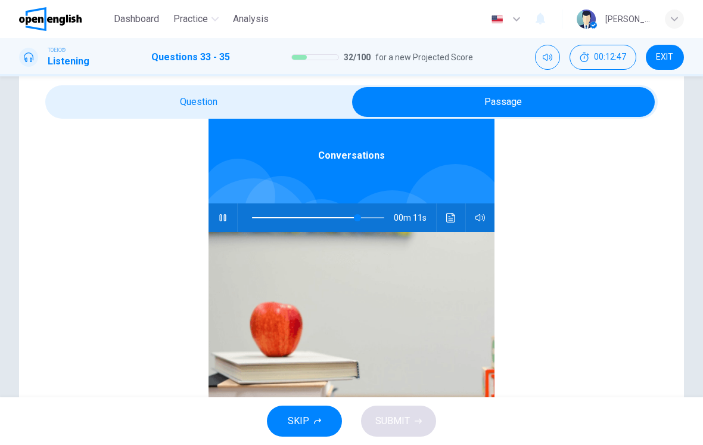
click at [449, 219] on icon "Click to see the audio transcription" at bounding box center [452, 218] width 10 height 10
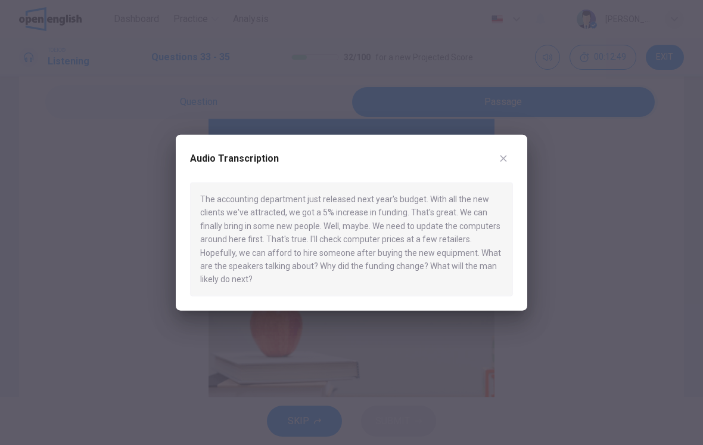
click at [504, 163] on icon "button" at bounding box center [504, 159] width 10 height 10
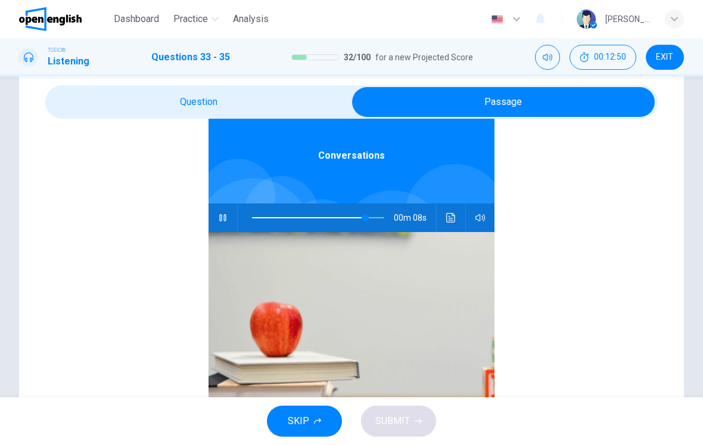
click at [227, 222] on button "button" at bounding box center [222, 217] width 19 height 29
click at [452, 225] on button "Click to see the audio transcription" at bounding box center [451, 217] width 19 height 29
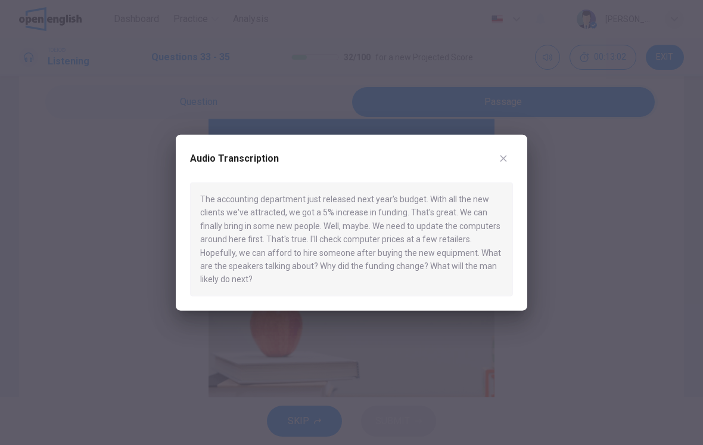
click at [507, 157] on icon "button" at bounding box center [504, 159] width 10 height 10
type input "**"
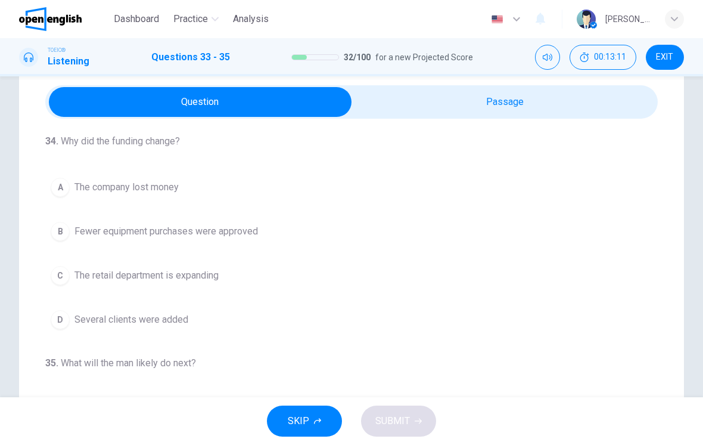
scroll to position [228, 0]
click at [385, 289] on button "C The retail department is expanding" at bounding box center [351, 276] width 613 height 30
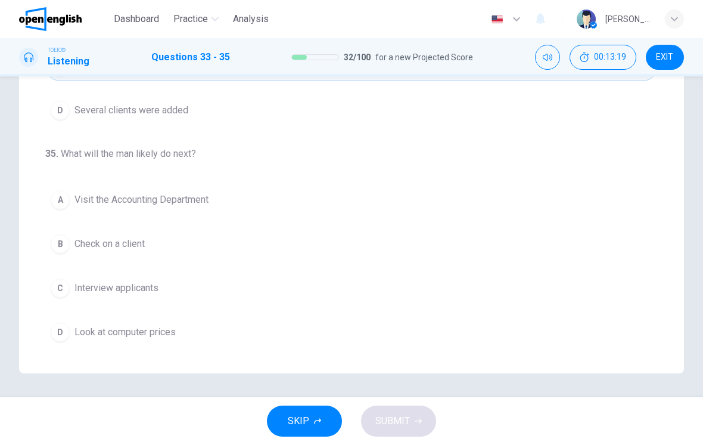
scroll to position [206, 0]
click at [387, 309] on div "A Visit the Accounting Department B Check on a client C Interview applicants D …" at bounding box center [351, 266] width 613 height 162
click at [366, 288] on button "C Interview applicants" at bounding box center [351, 288] width 613 height 30
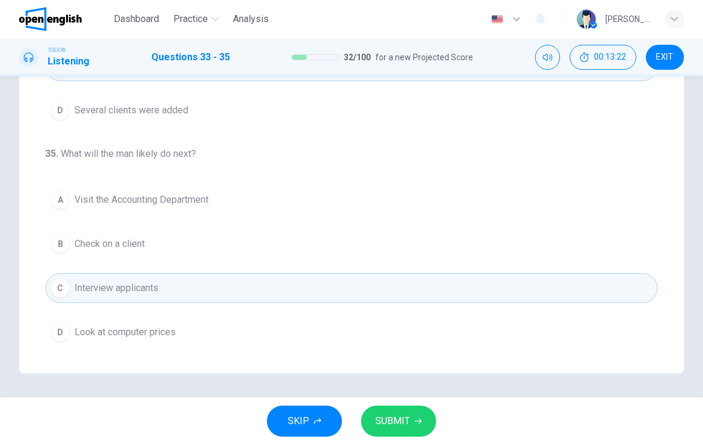
click at [404, 410] on button "SUBMIT" at bounding box center [398, 420] width 75 height 31
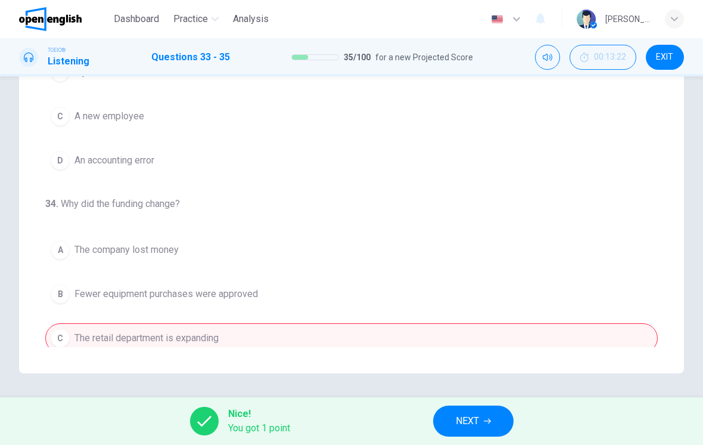
scroll to position [0, 0]
click at [499, 413] on button "NEXT" at bounding box center [473, 420] width 80 height 31
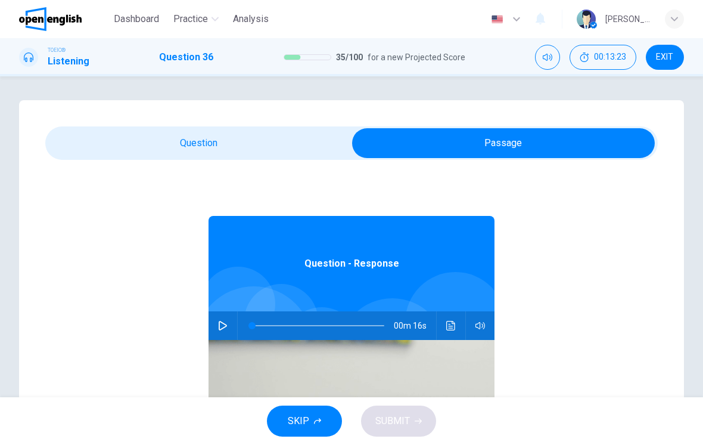
click at [228, 328] on button "button" at bounding box center [222, 325] width 19 height 29
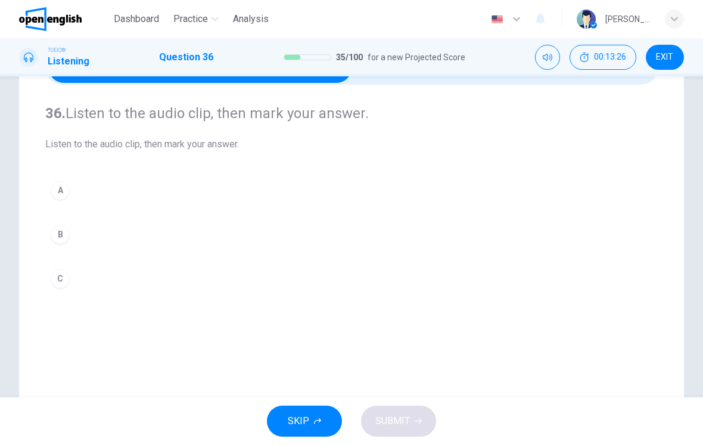
scroll to position [102, 0]
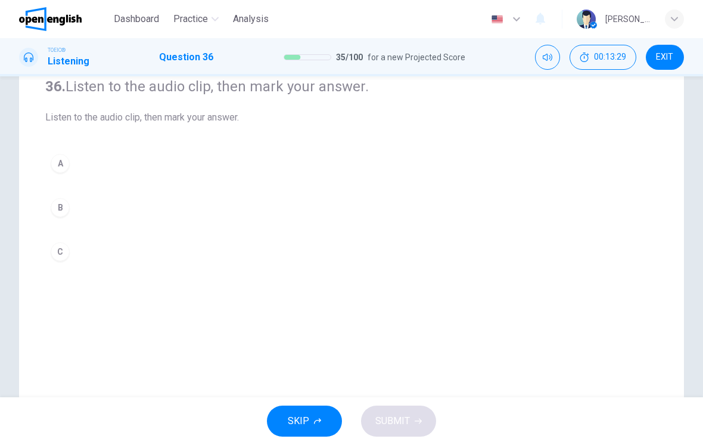
click at [359, 165] on button "A" at bounding box center [351, 163] width 613 height 30
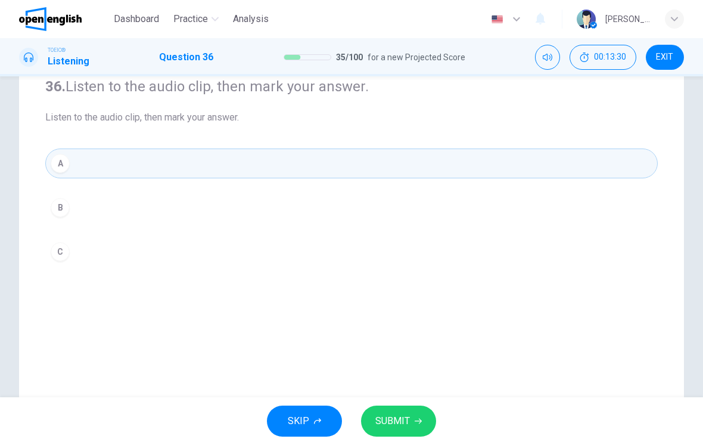
click at [367, 221] on button "B" at bounding box center [351, 208] width 613 height 30
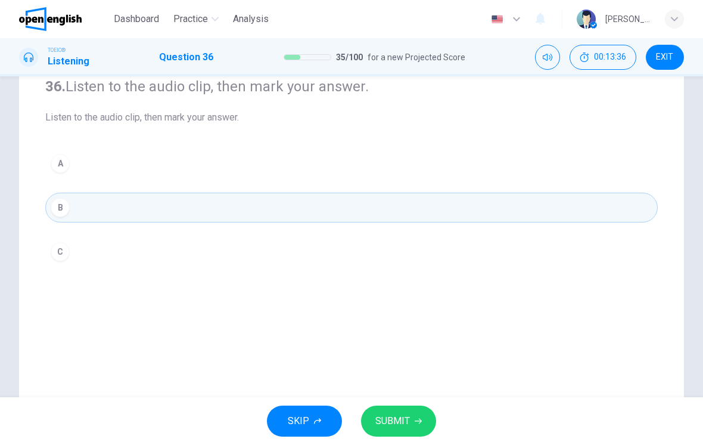
click at [287, 237] on button "C" at bounding box center [351, 252] width 613 height 30
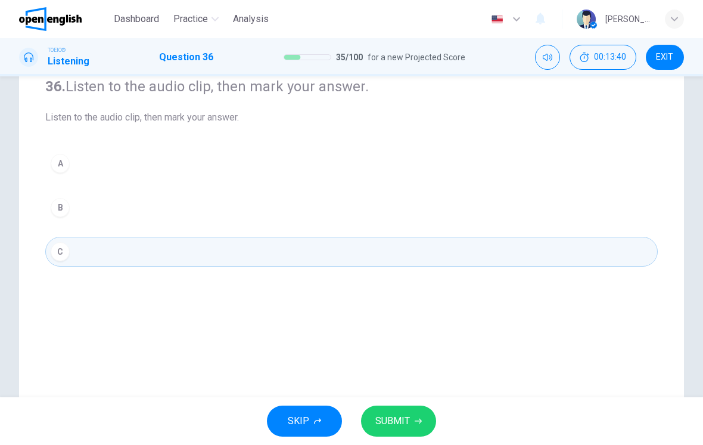
click at [405, 417] on span "SUBMIT" at bounding box center [393, 421] width 35 height 17
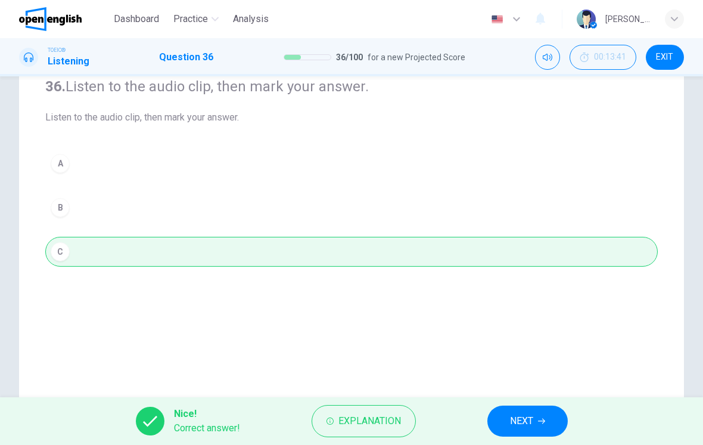
click at [506, 415] on button "NEXT" at bounding box center [528, 420] width 80 height 31
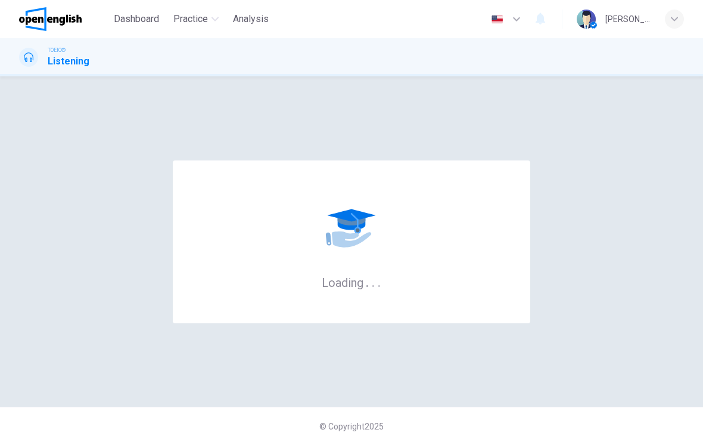
scroll to position [0, 0]
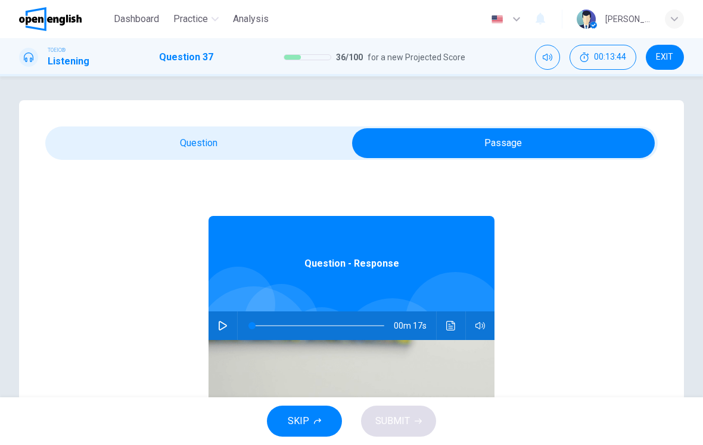
click at [229, 343] on img at bounding box center [352, 435] width 286 height 191
click at [228, 343] on img at bounding box center [352, 435] width 286 height 191
click at [230, 324] on button "button" at bounding box center [222, 325] width 19 height 29
type input "*"
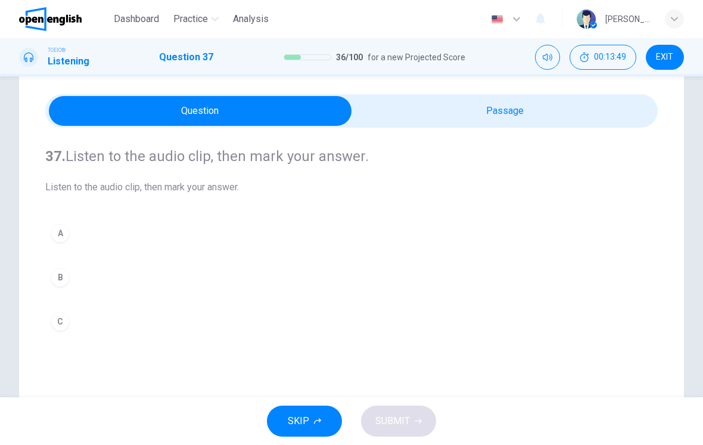
scroll to position [143, 0]
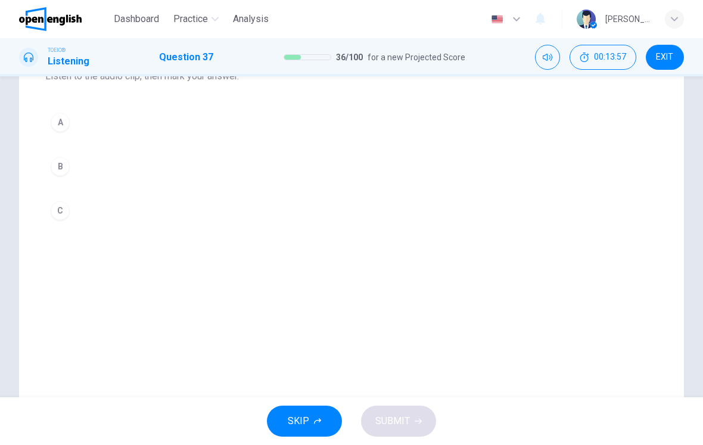
click at [337, 188] on div "A B C" at bounding box center [351, 166] width 613 height 118
click at [333, 179] on button "B" at bounding box center [351, 166] width 613 height 30
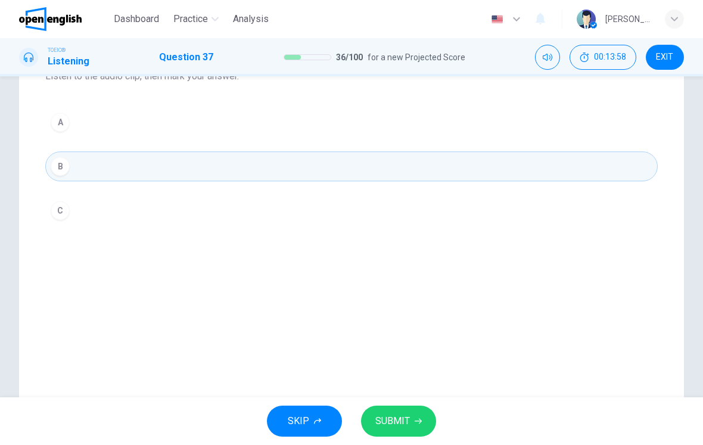
click at [333, 178] on button "B" at bounding box center [351, 166] width 613 height 30
click at [413, 406] on button "SUBMIT" at bounding box center [398, 420] width 75 height 31
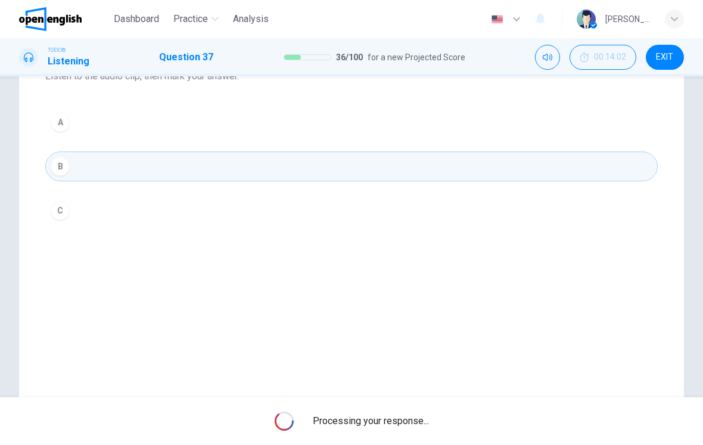
click at [411, 404] on div "Processing your response..." at bounding box center [351, 421] width 703 height 48
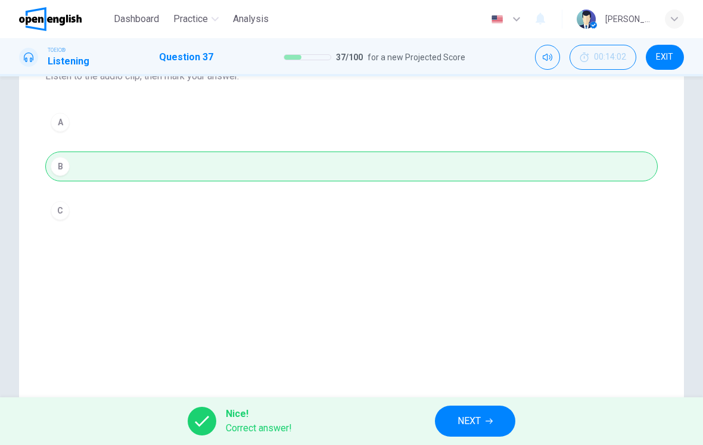
click at [464, 424] on span "NEXT" at bounding box center [469, 421] width 23 height 17
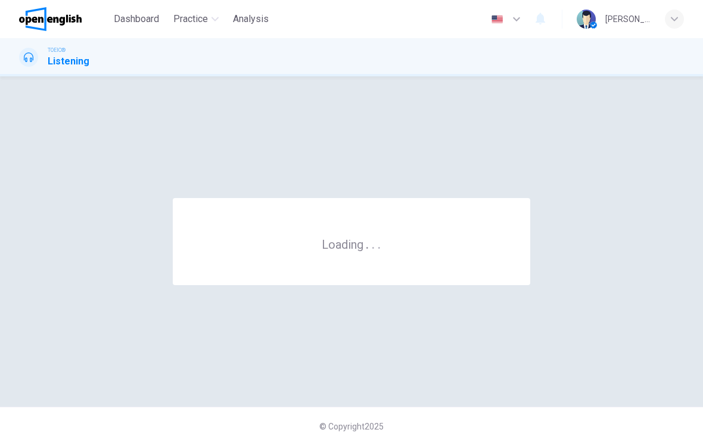
scroll to position [0, 0]
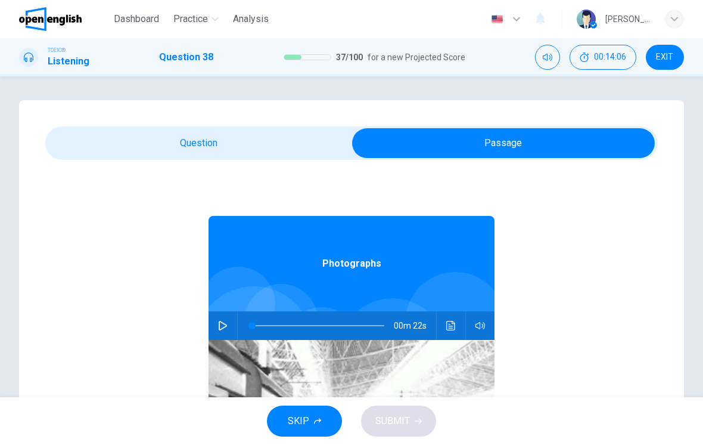
click at [225, 337] on button "button" at bounding box center [222, 325] width 19 height 29
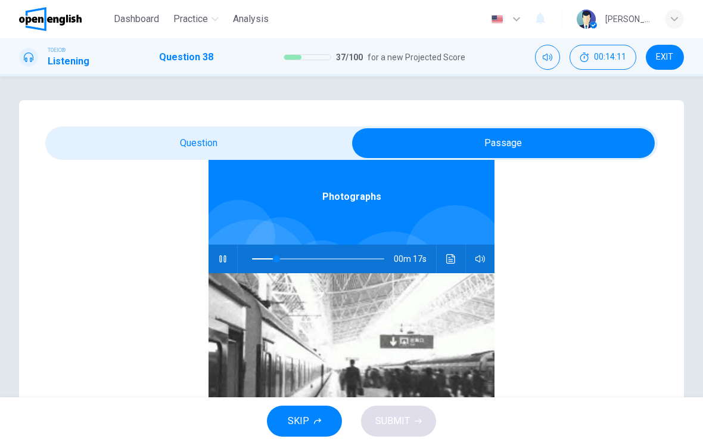
type input "**"
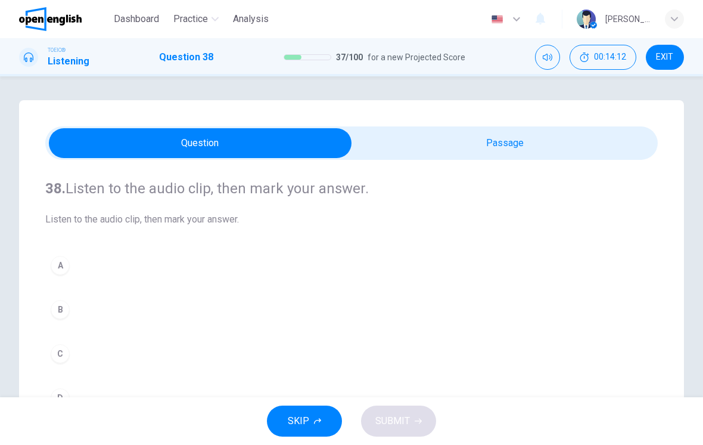
click at [291, 279] on button "A" at bounding box center [351, 265] width 613 height 30
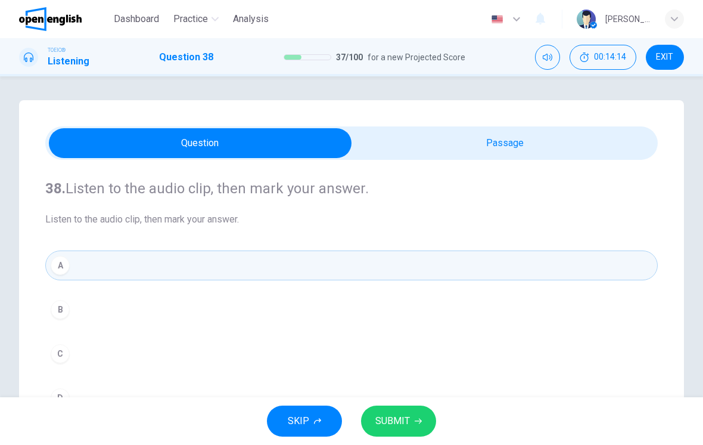
click at [424, 417] on button "SUBMIT" at bounding box center [398, 420] width 75 height 31
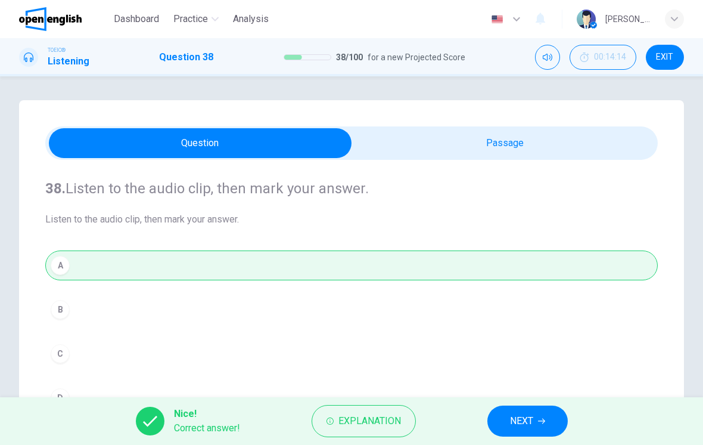
click at [526, 423] on span "NEXT" at bounding box center [521, 421] width 23 height 17
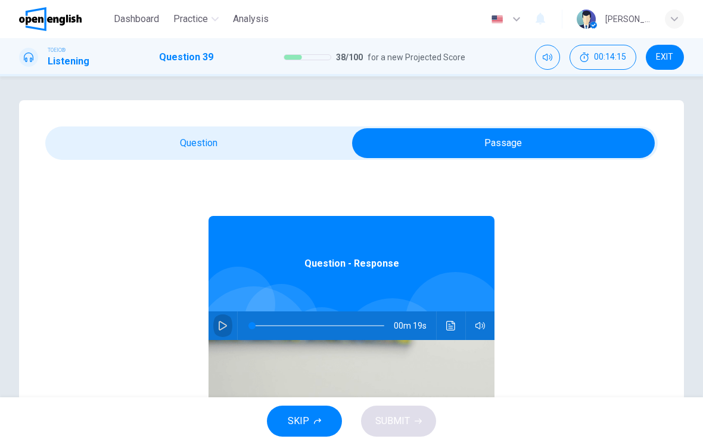
click at [230, 335] on button "button" at bounding box center [222, 325] width 19 height 29
type input "*"
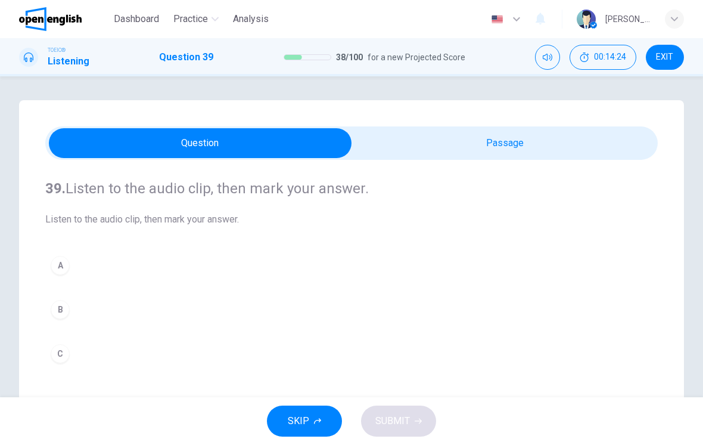
click at [361, 279] on button "A" at bounding box center [351, 265] width 613 height 30
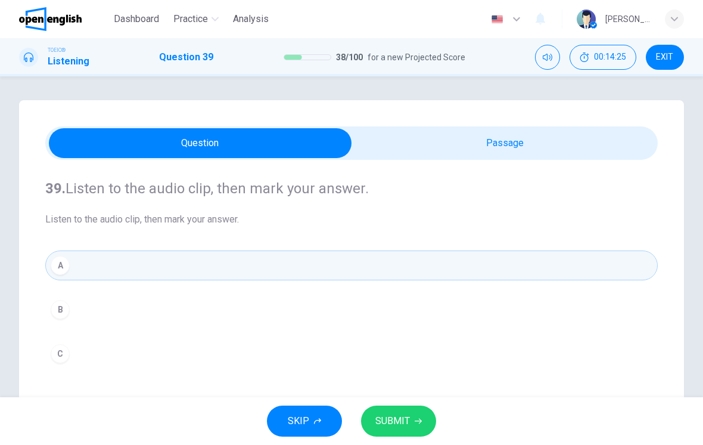
click at [402, 418] on span "SUBMIT" at bounding box center [393, 421] width 35 height 17
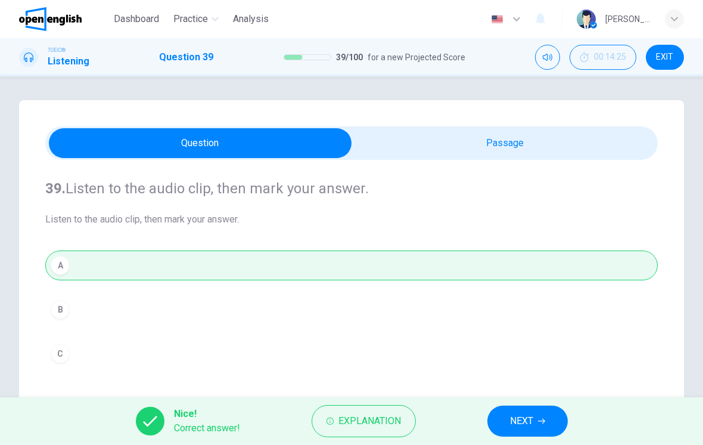
click at [534, 418] on button "NEXT" at bounding box center [528, 420] width 80 height 31
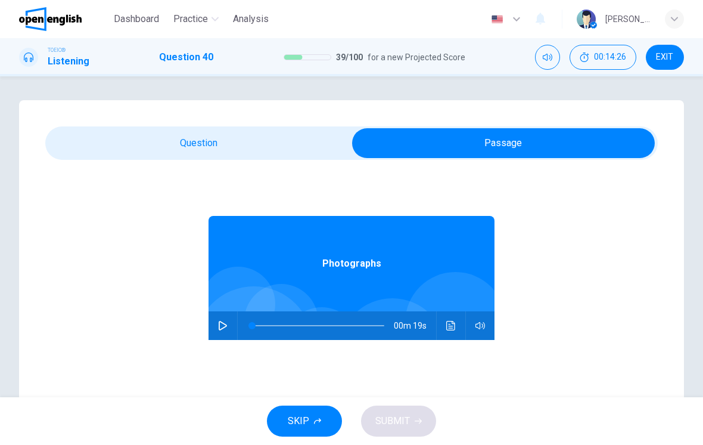
click at [231, 316] on div "00m 19s" at bounding box center [352, 325] width 286 height 29
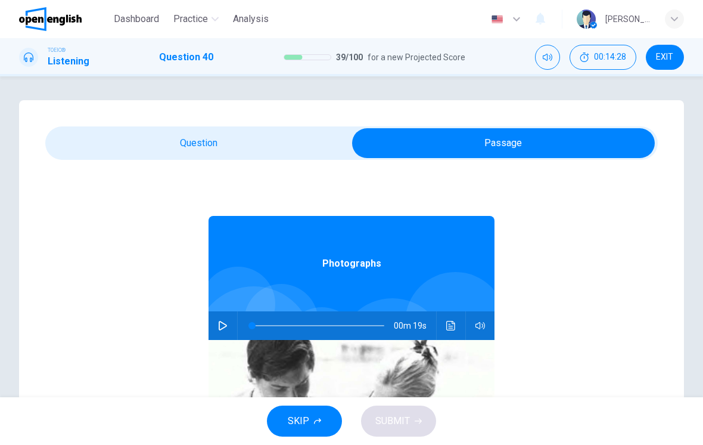
click at [230, 328] on button "button" at bounding box center [222, 325] width 19 height 29
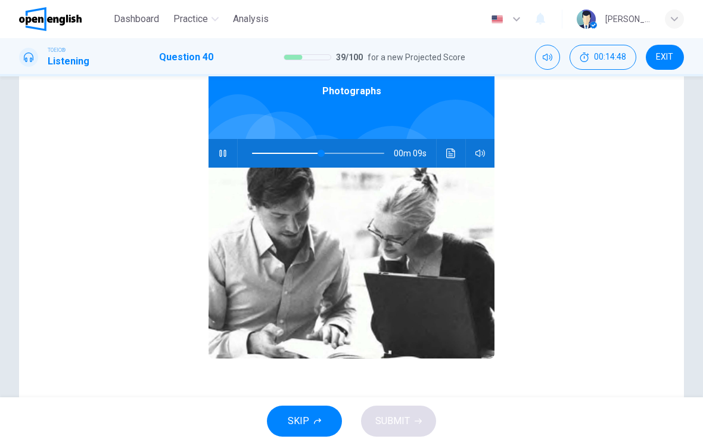
scroll to position [-4, 0]
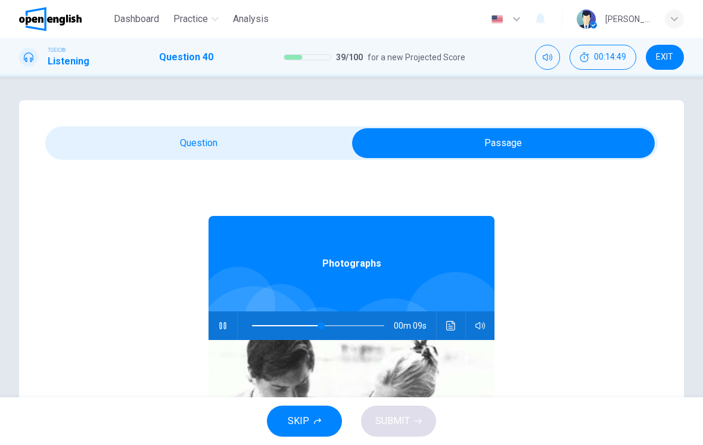
type input "**"
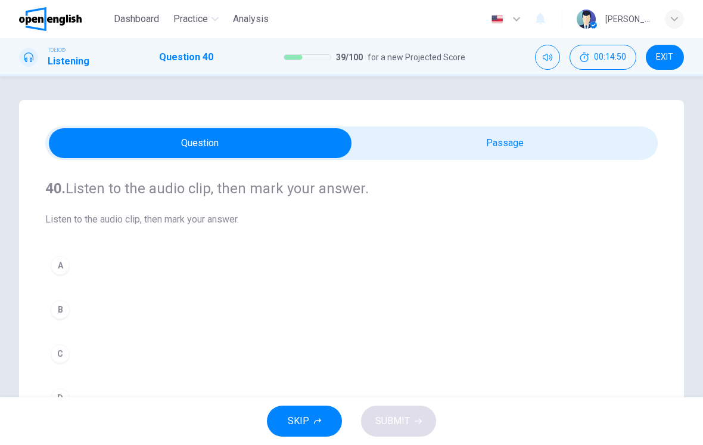
click at [285, 278] on button "A" at bounding box center [351, 265] width 613 height 30
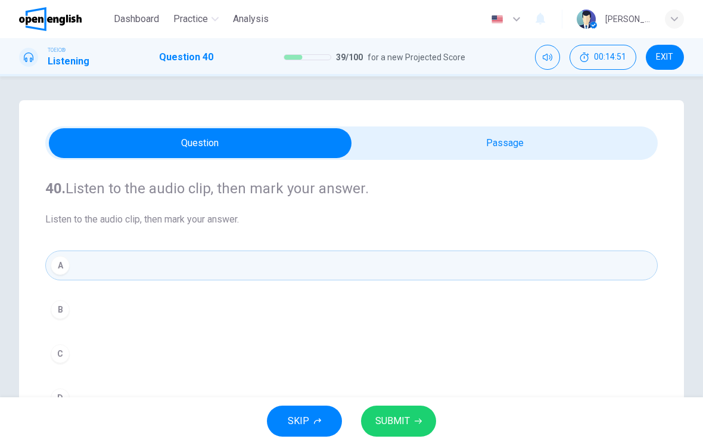
scroll to position [108, 0]
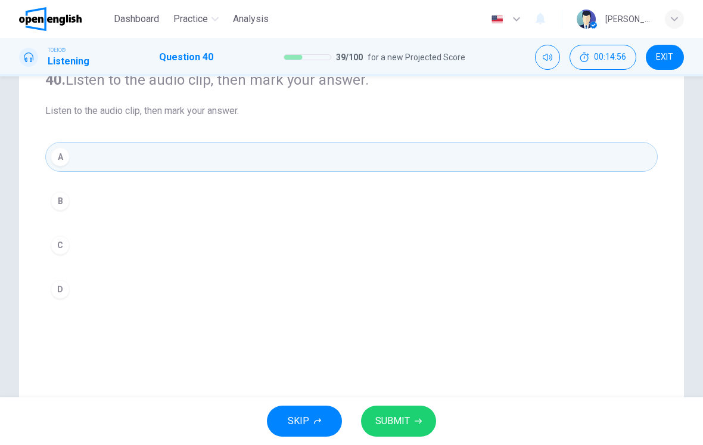
click at [416, 415] on button "SUBMIT" at bounding box center [398, 420] width 75 height 31
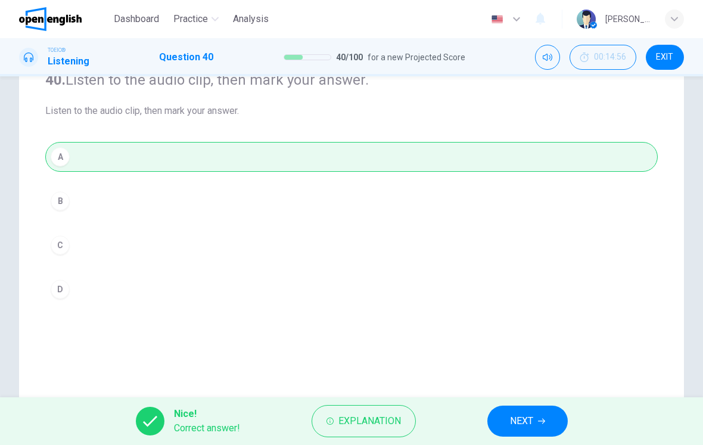
click at [526, 424] on span "NEXT" at bounding box center [521, 421] width 23 height 17
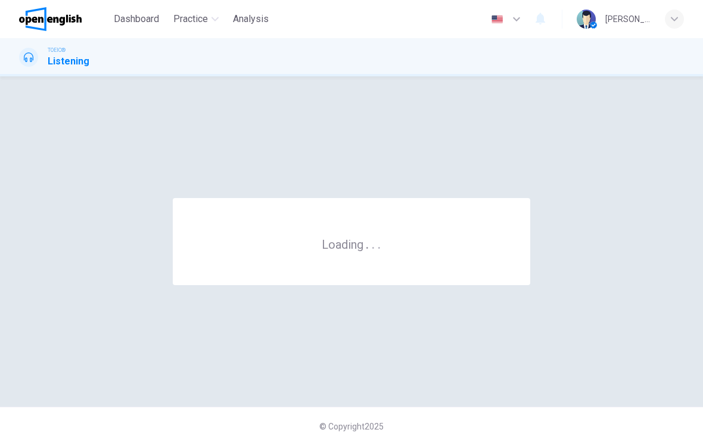
scroll to position [0, 0]
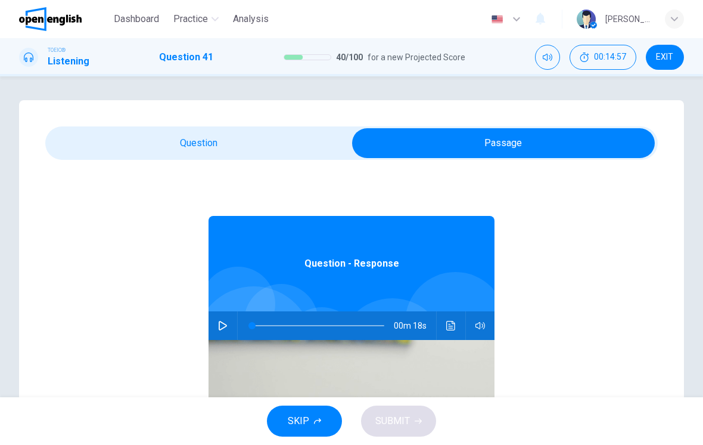
click at [230, 320] on button "button" at bounding box center [222, 325] width 19 height 29
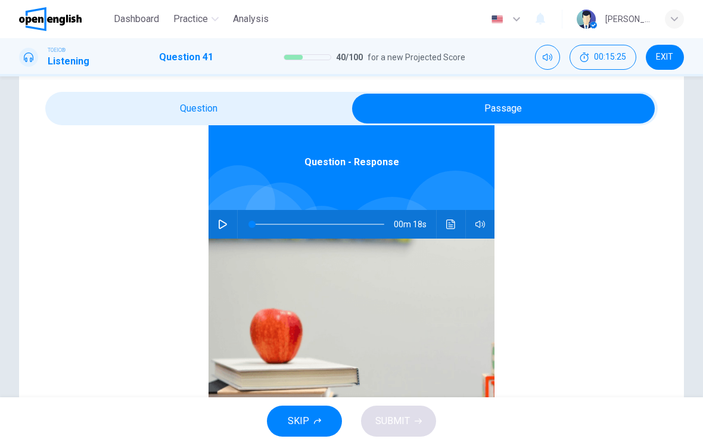
scroll to position [67, 0]
click at [223, 222] on icon "button" at bounding box center [223, 224] width 8 height 10
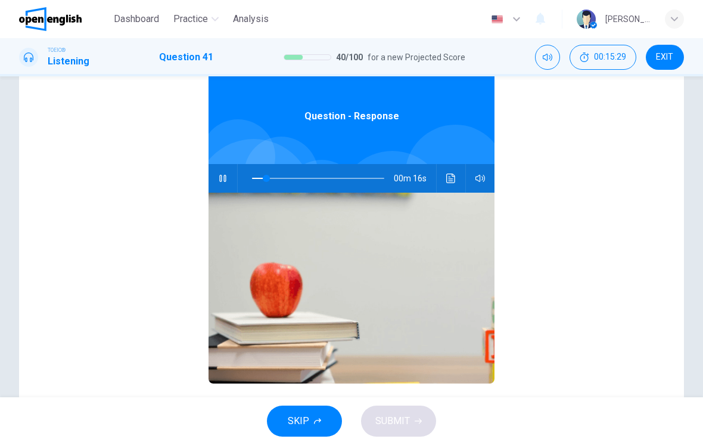
scroll to position [0, 0]
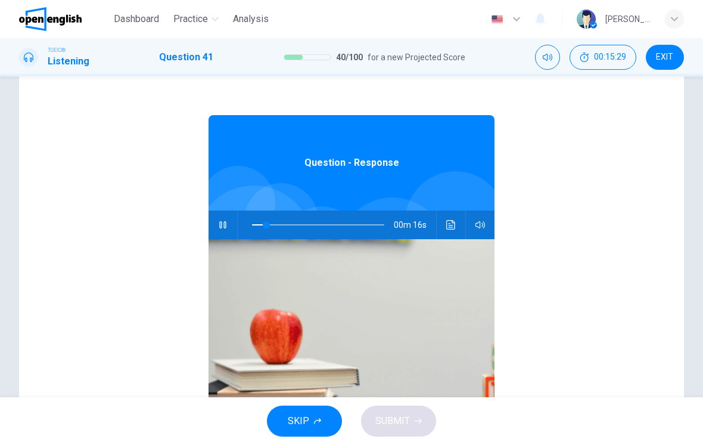
type input "**"
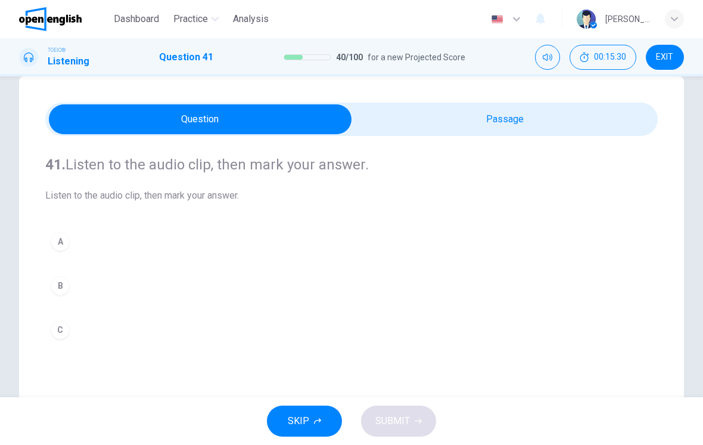
scroll to position [24, 0]
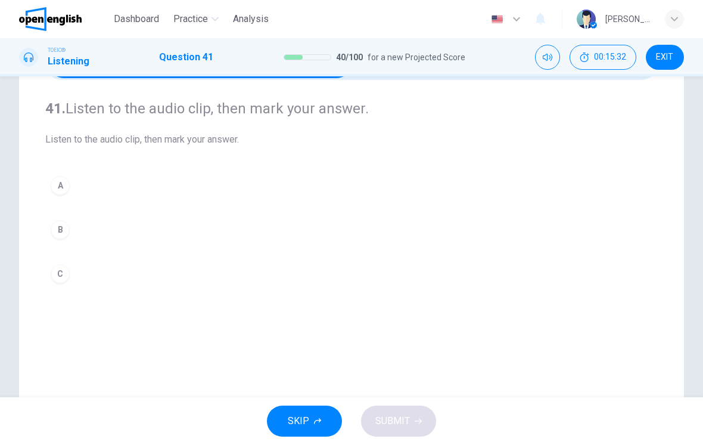
click at [91, 180] on button "A" at bounding box center [351, 185] width 613 height 30
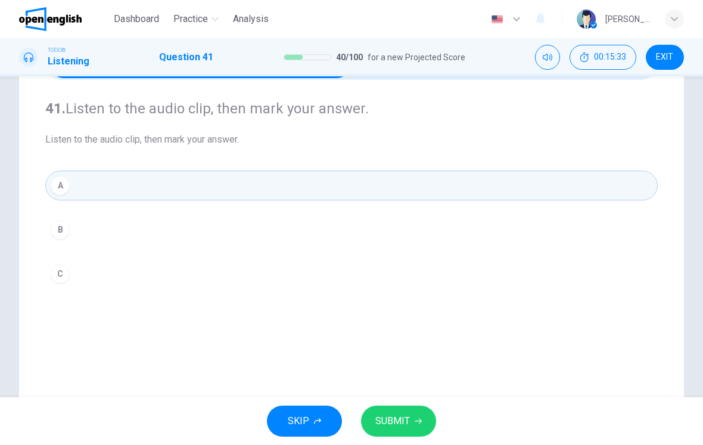
scroll to position [80, 0]
click at [314, 231] on button "B" at bounding box center [351, 229] width 613 height 30
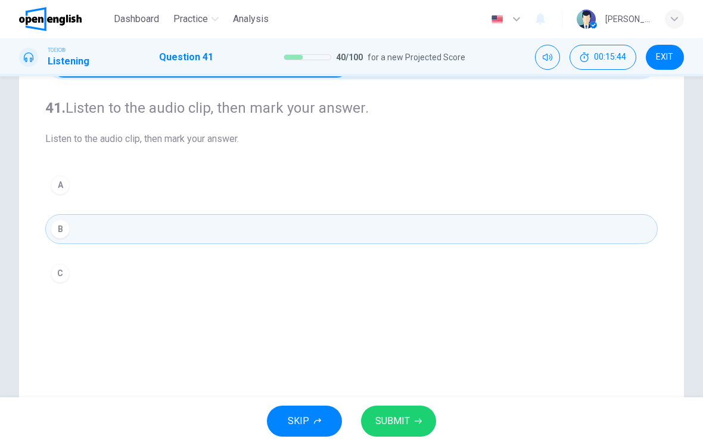
click at [407, 402] on div "SKIP SUBMIT" at bounding box center [351, 421] width 703 height 48
click at [405, 409] on button "SUBMIT" at bounding box center [398, 420] width 75 height 31
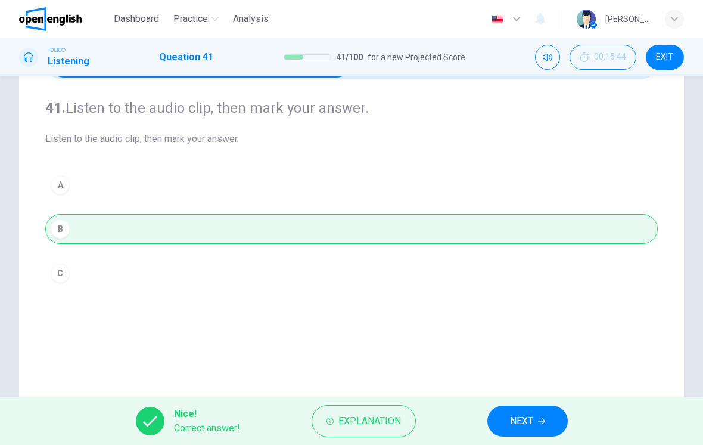
click at [513, 421] on span "NEXT" at bounding box center [521, 421] width 23 height 17
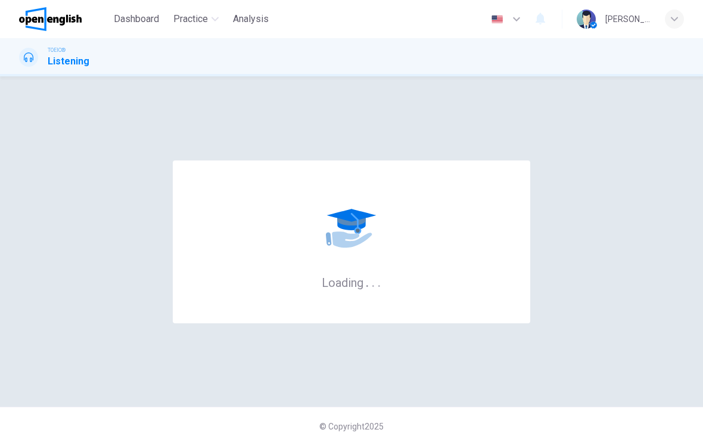
scroll to position [0, 0]
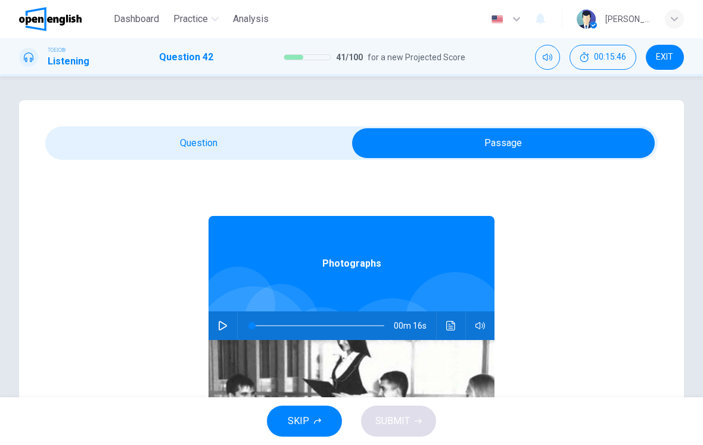
click at [229, 320] on button "button" at bounding box center [222, 325] width 19 height 29
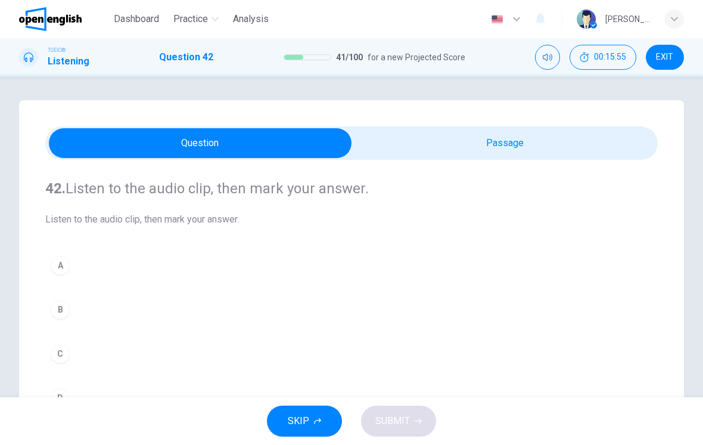
click at [92, 291] on div "A B C D" at bounding box center [351, 331] width 613 height 162
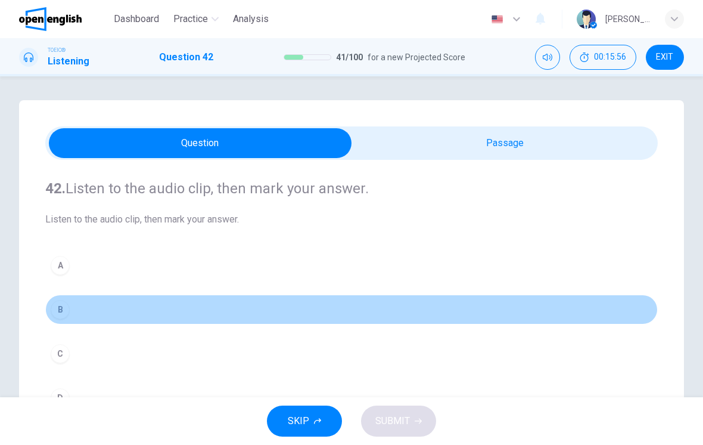
click at [111, 302] on button "B" at bounding box center [351, 309] width 613 height 30
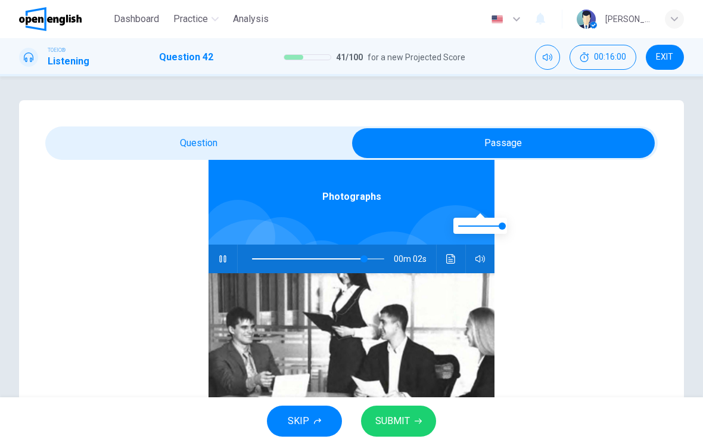
scroll to position [129, 0]
type input "**"
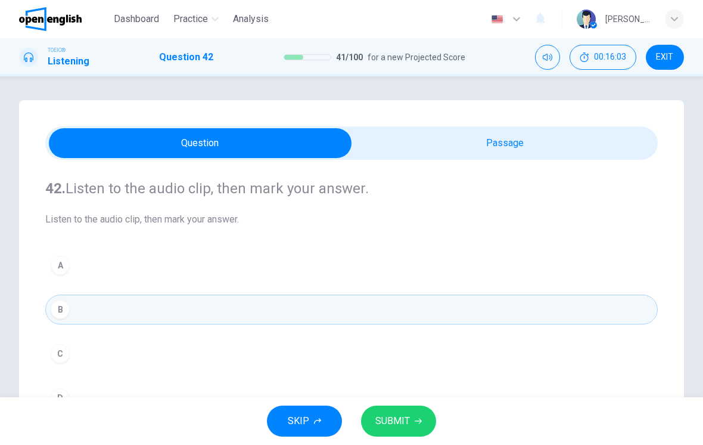
click at [428, 404] on div "SKIP SUBMIT" at bounding box center [351, 421] width 703 height 48
click at [428, 403] on div "SKIP SUBMIT" at bounding box center [351, 421] width 703 height 48
click at [407, 416] on span "SUBMIT" at bounding box center [393, 421] width 35 height 17
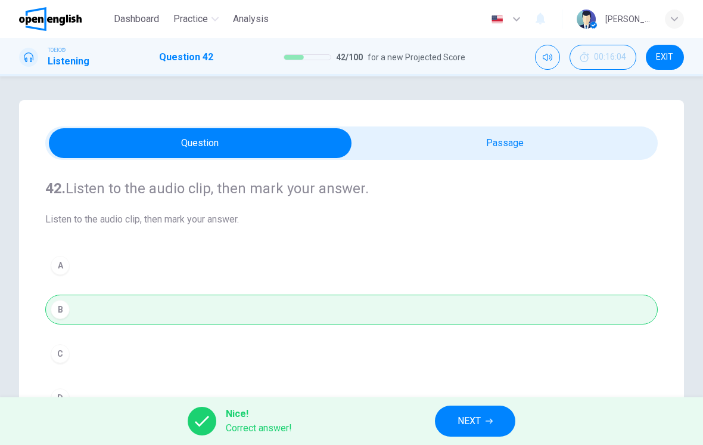
click at [477, 417] on span "NEXT" at bounding box center [469, 421] width 23 height 17
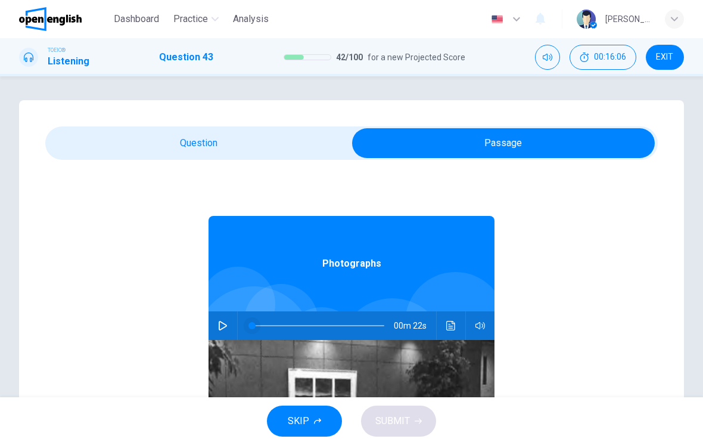
click at [249, 329] on span at bounding box center [252, 325] width 7 height 7
click at [232, 324] on button "button" at bounding box center [222, 325] width 19 height 29
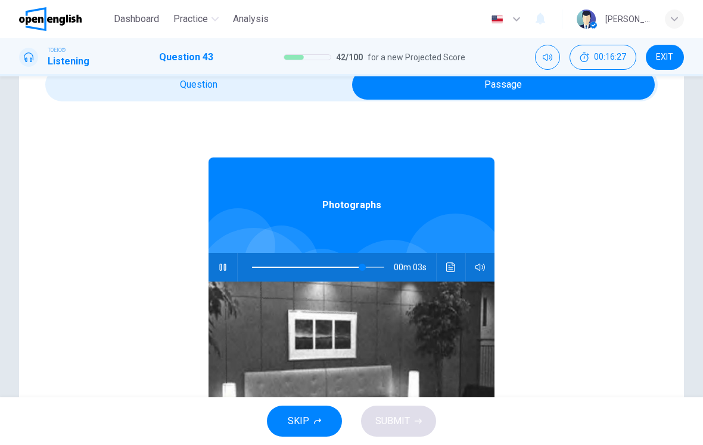
scroll to position [0, 0]
type input "*"
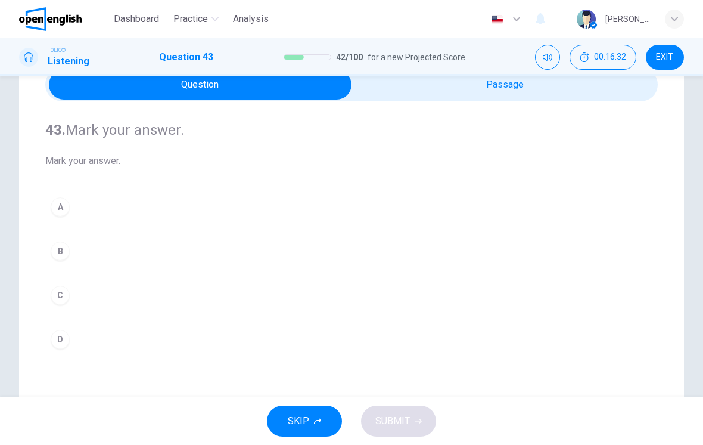
click at [63, 213] on div "A" at bounding box center [60, 206] width 19 height 19
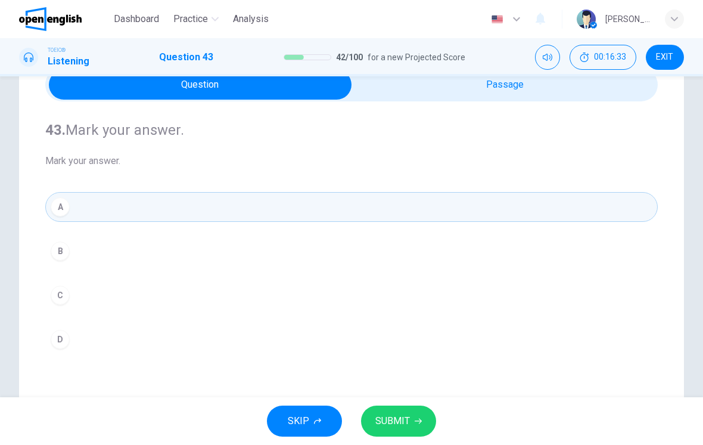
click at [391, 428] on span "SUBMIT" at bounding box center [393, 421] width 35 height 17
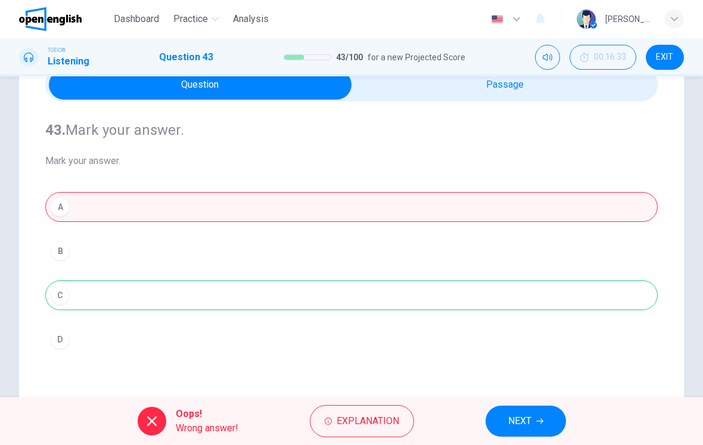
click at [405, 389] on div "43. Mark your answer. Mark your answer. A B C D Photographs 00m 22s" at bounding box center [351, 281] width 665 height 479
click at [386, 421] on span "Explanation" at bounding box center [368, 421] width 63 height 17
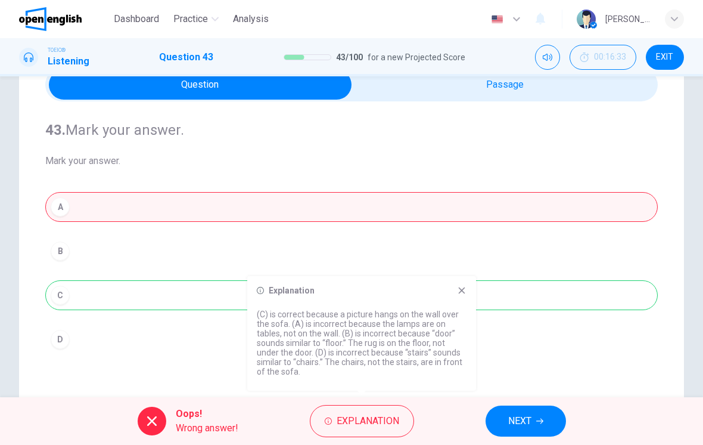
click at [518, 433] on button "NEXT" at bounding box center [526, 420] width 80 height 31
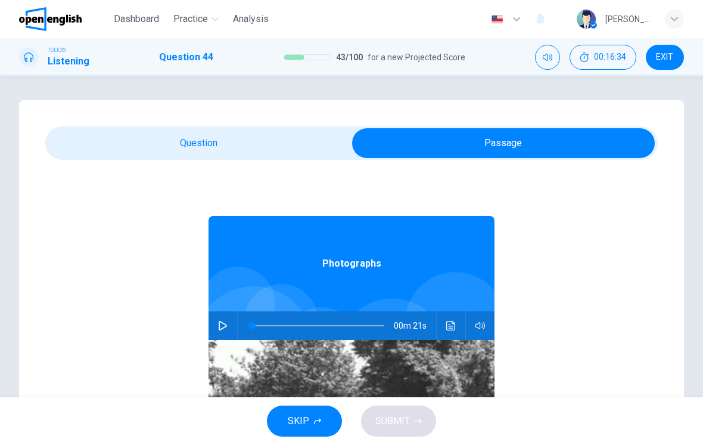
click at [225, 328] on icon "button" at bounding box center [223, 326] width 10 height 10
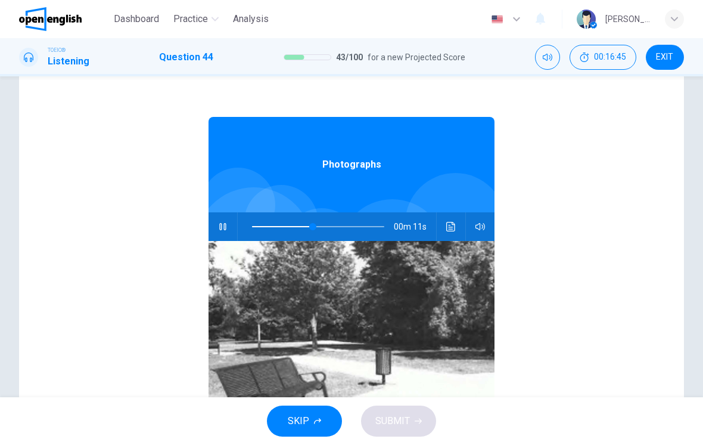
scroll to position [-15, 0]
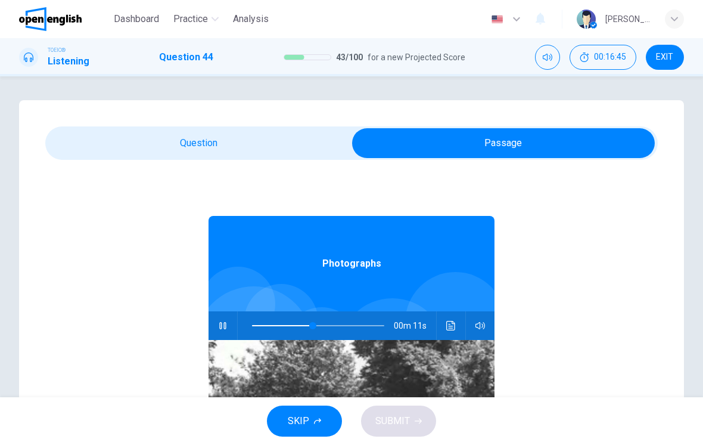
type input "**"
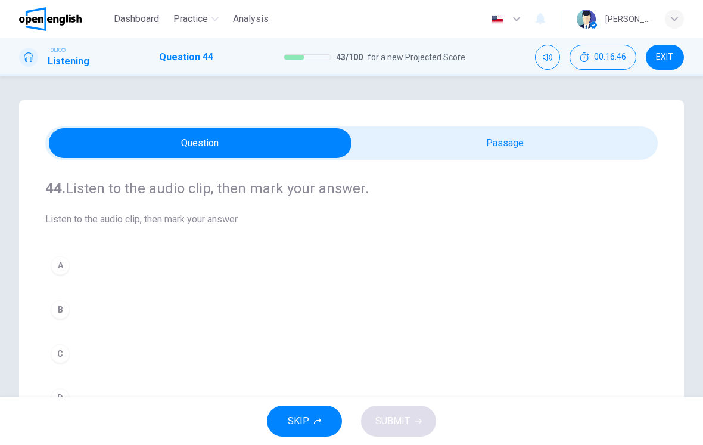
click at [74, 300] on button "B" at bounding box center [351, 309] width 613 height 30
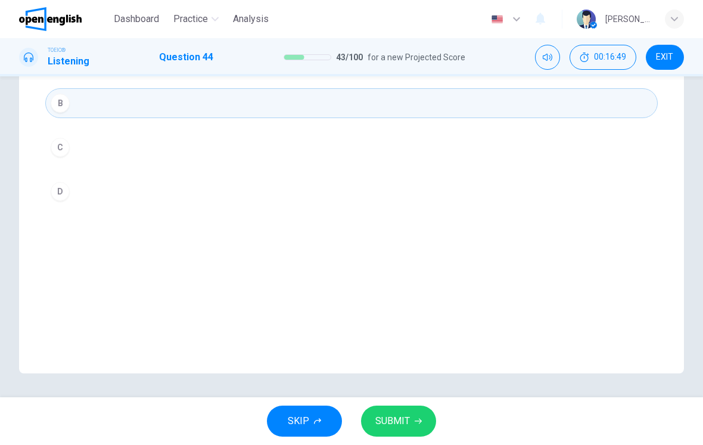
scroll to position [206, 0]
click at [426, 413] on button "SUBMIT" at bounding box center [398, 420] width 75 height 31
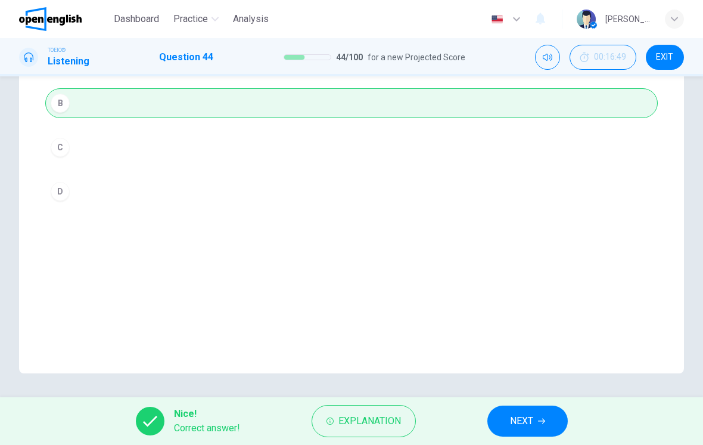
click at [529, 420] on span "NEXT" at bounding box center [521, 421] width 23 height 17
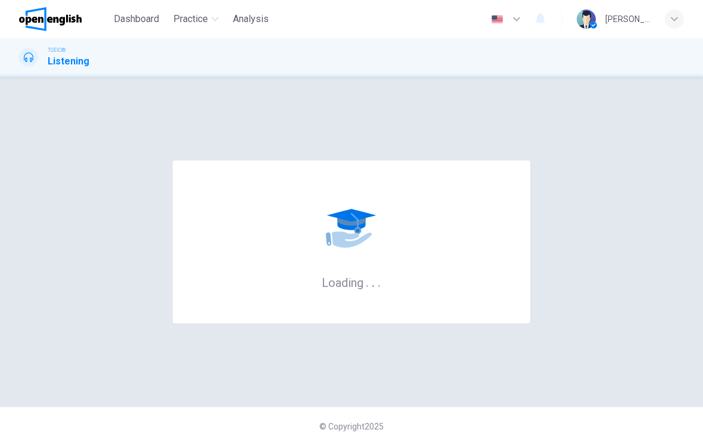
scroll to position [0, 0]
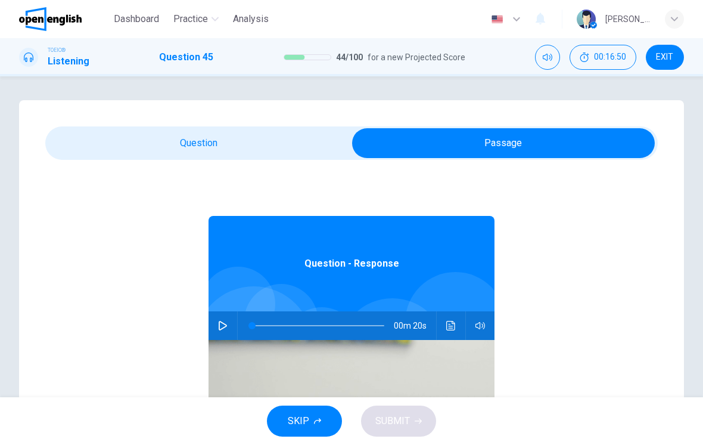
click at [226, 335] on button "button" at bounding box center [222, 325] width 19 height 29
type input "**"
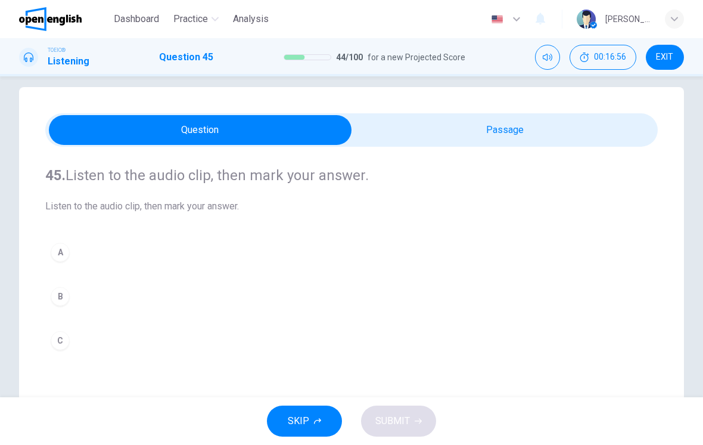
scroll to position [54, 0]
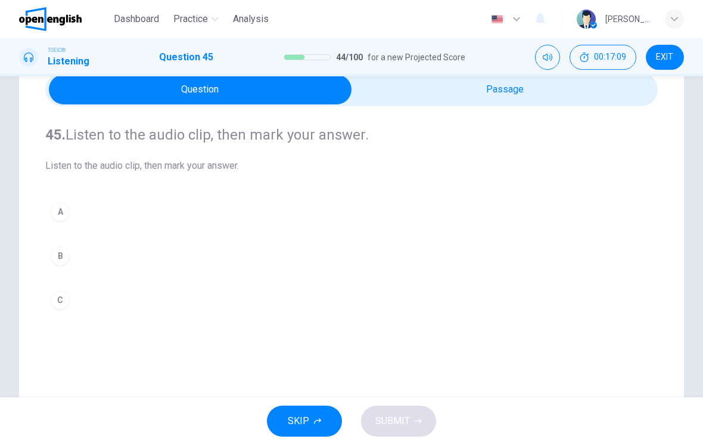
click at [62, 266] on button "B" at bounding box center [351, 256] width 613 height 30
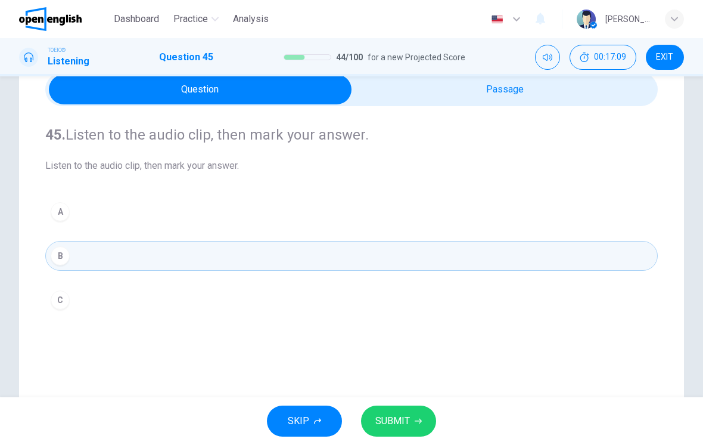
click at [415, 411] on button "SUBMIT" at bounding box center [398, 420] width 75 height 31
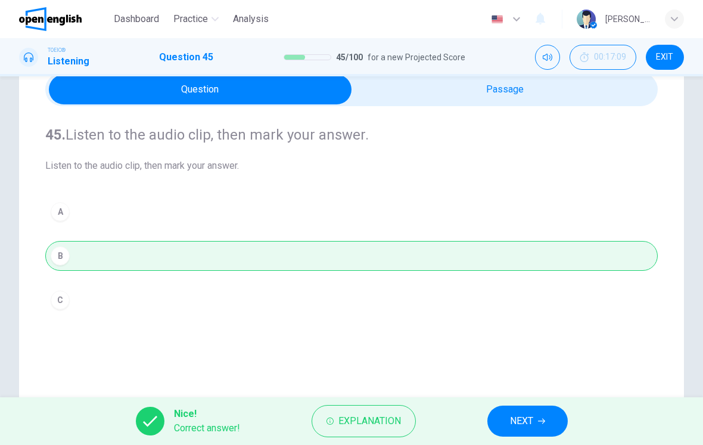
click at [502, 422] on button "NEXT" at bounding box center [528, 420] width 80 height 31
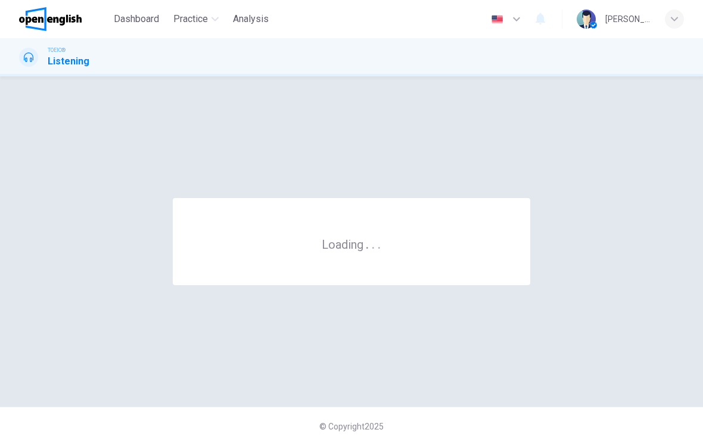
scroll to position [0, 0]
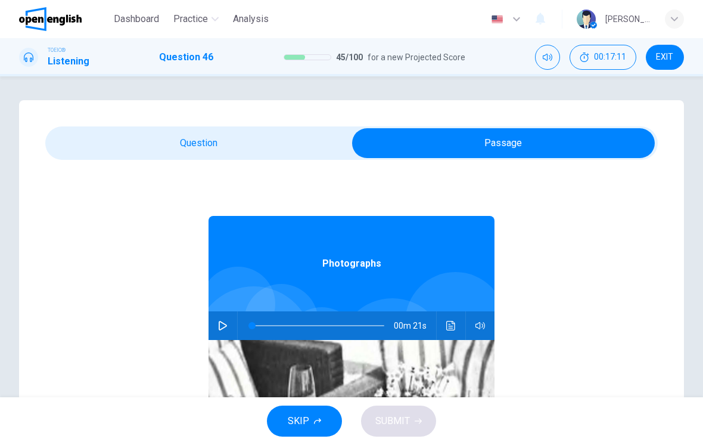
click at [227, 348] on img at bounding box center [352, 435] width 286 height 191
click at [226, 348] on img at bounding box center [352, 435] width 286 height 191
click at [226, 325] on icon "button" at bounding box center [223, 326] width 8 height 10
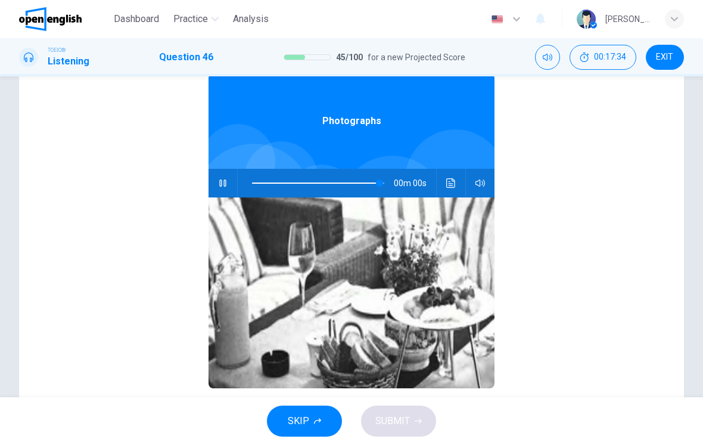
type input "*"
click at [448, 185] on icon "Click to see the audio transcription" at bounding box center [452, 183] width 10 height 10
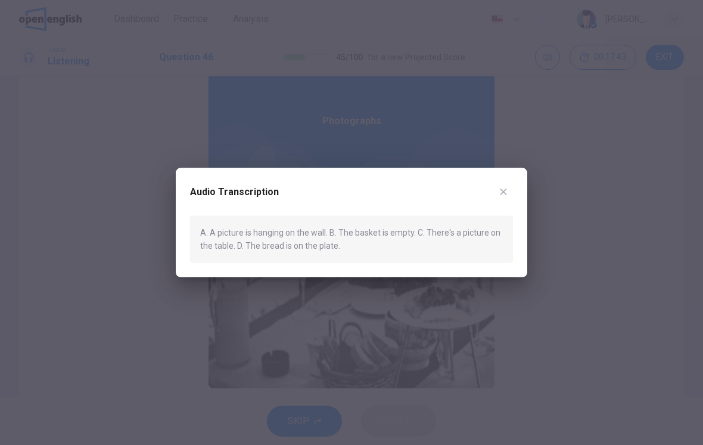
click at [511, 196] on button "button" at bounding box center [503, 191] width 19 height 19
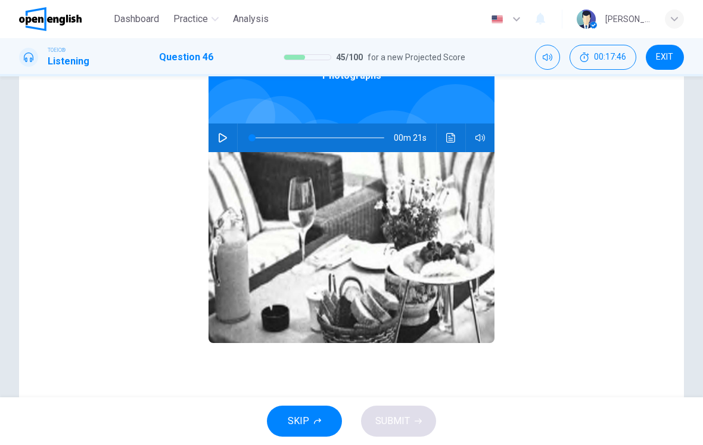
click at [471, 220] on img at bounding box center [352, 247] width 286 height 191
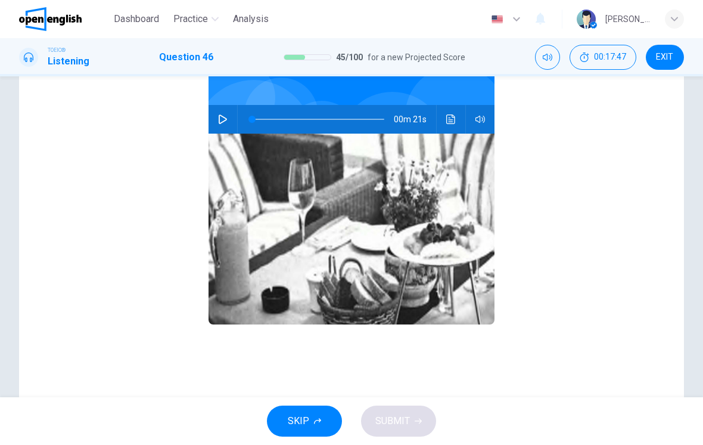
click at [463, 247] on img at bounding box center [352, 229] width 286 height 191
click at [461, 223] on img at bounding box center [352, 229] width 286 height 191
click at [449, 120] on icon "Click to see the audio transcription" at bounding box center [451, 119] width 9 height 10
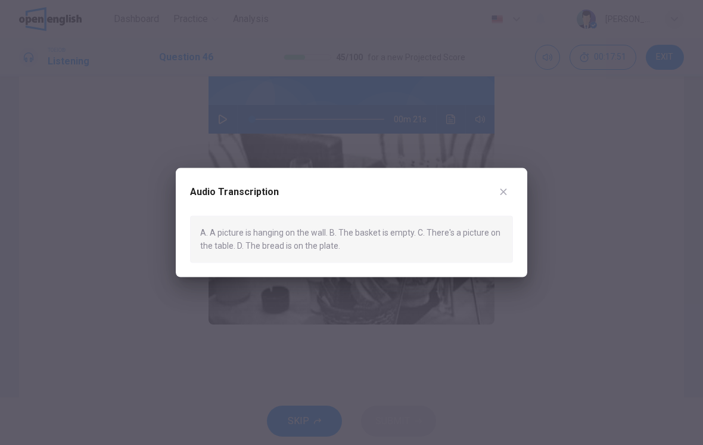
click at [524, 186] on div "Audio Transcription A. A picture is hanging on the wall. B. The basket is empty…" at bounding box center [352, 222] width 352 height 109
click at [520, 193] on div "Audio Transcription A. A picture is hanging on the wall. B. The basket is empty…" at bounding box center [352, 222] width 352 height 109
click at [508, 199] on button "button" at bounding box center [503, 191] width 19 height 19
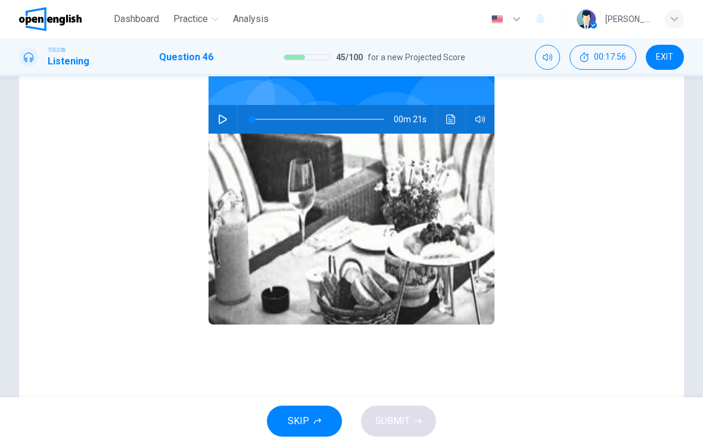
click at [442, 126] on button "Click to see the audio transcription" at bounding box center [451, 119] width 19 height 29
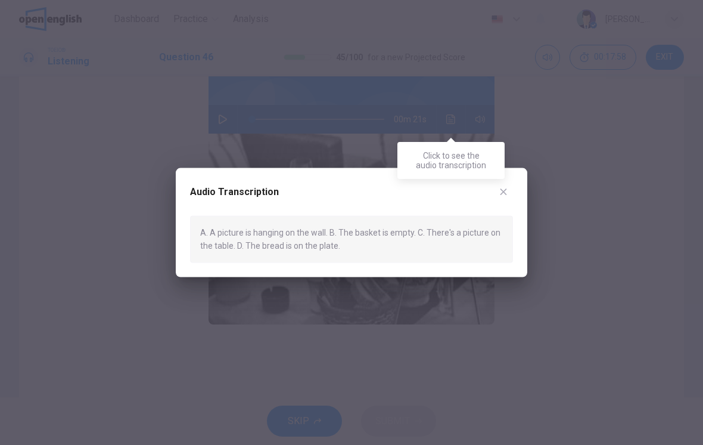
click at [512, 192] on button "button" at bounding box center [503, 191] width 19 height 19
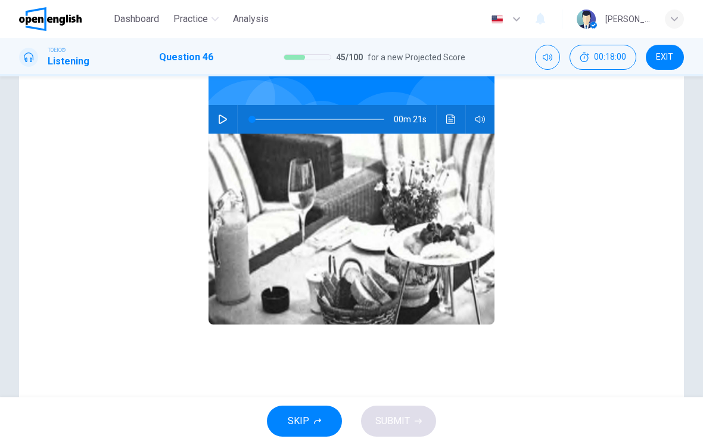
scroll to position [-2, 0]
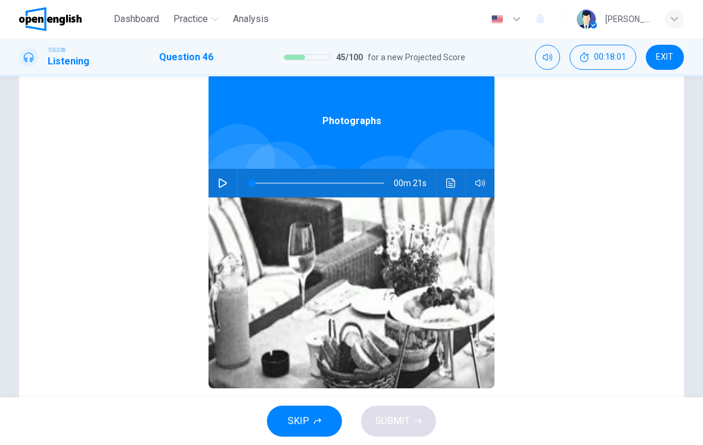
click at [451, 179] on icon "Click to see the audio transcription" at bounding box center [452, 183] width 10 height 10
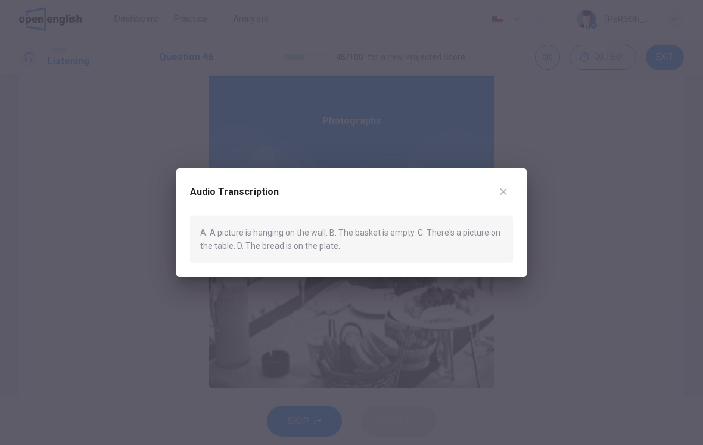
scroll to position [0, 0]
click at [520, 188] on div "Audio Transcription A. A picture is hanging on the wall. B. The basket is empty…" at bounding box center [352, 222] width 352 height 109
click at [512, 196] on button "button" at bounding box center [503, 191] width 19 height 19
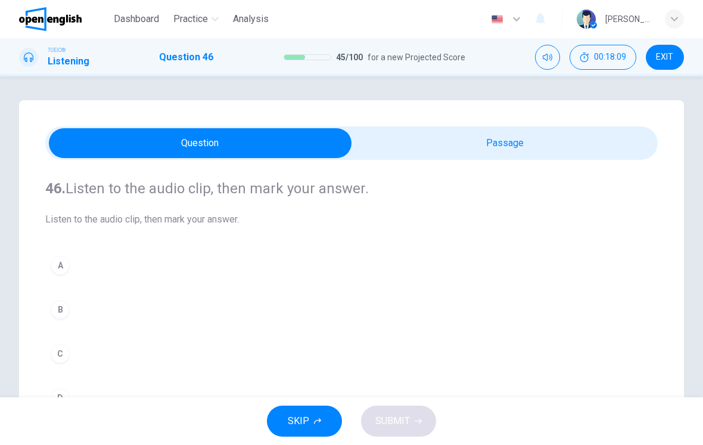
scroll to position [82, 0]
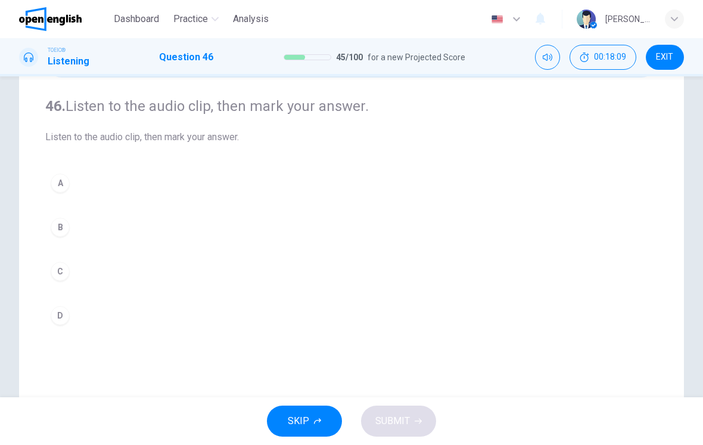
click at [48, 280] on button "C" at bounding box center [351, 271] width 613 height 30
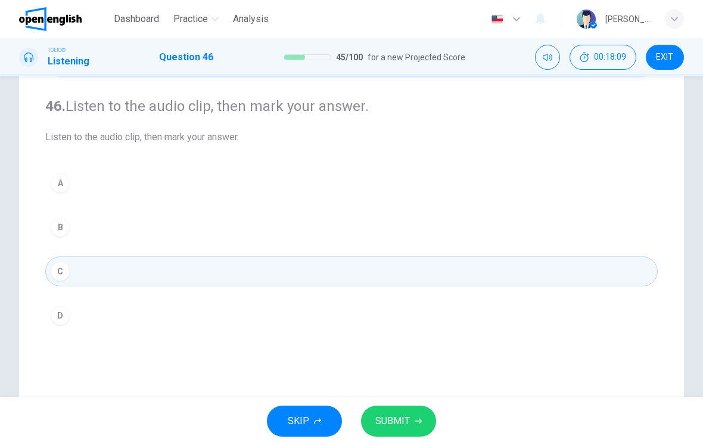
click at [56, 306] on button "D" at bounding box center [351, 315] width 613 height 30
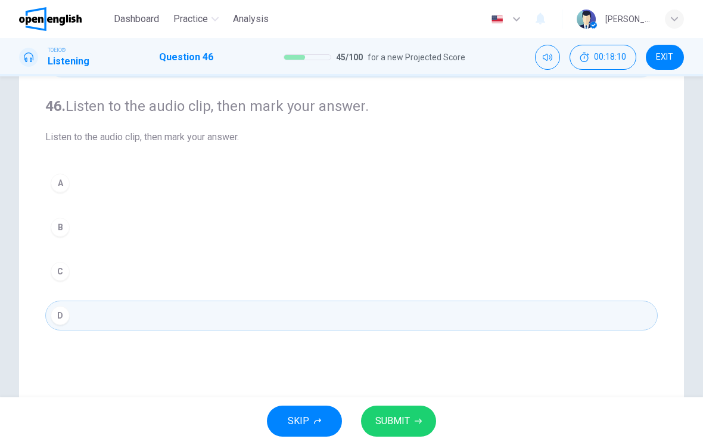
click at [417, 413] on button "SUBMIT" at bounding box center [398, 420] width 75 height 31
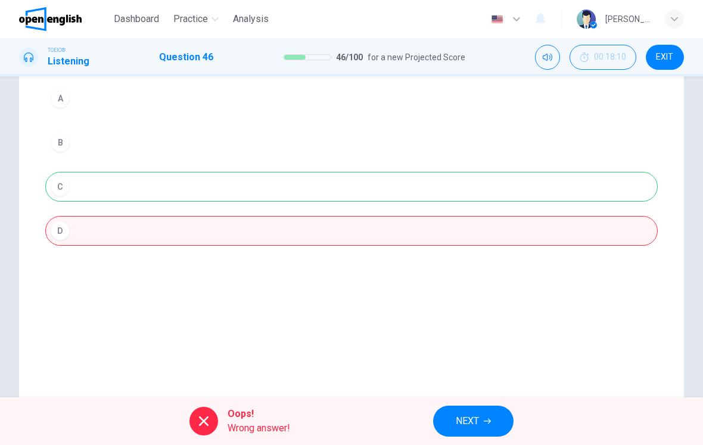
scroll to position [170, 0]
click at [479, 416] on span "NEXT" at bounding box center [467, 421] width 23 height 17
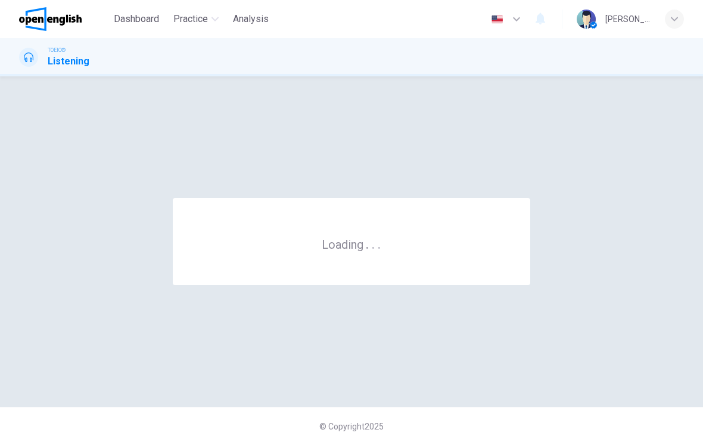
scroll to position [0, 0]
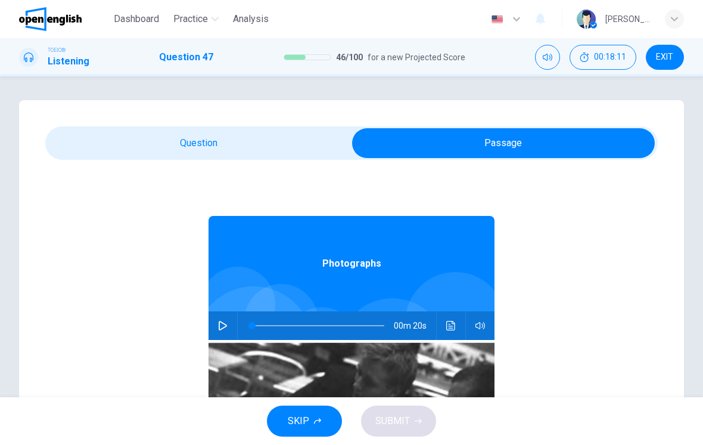
click at [231, 326] on button "button" at bounding box center [222, 325] width 19 height 29
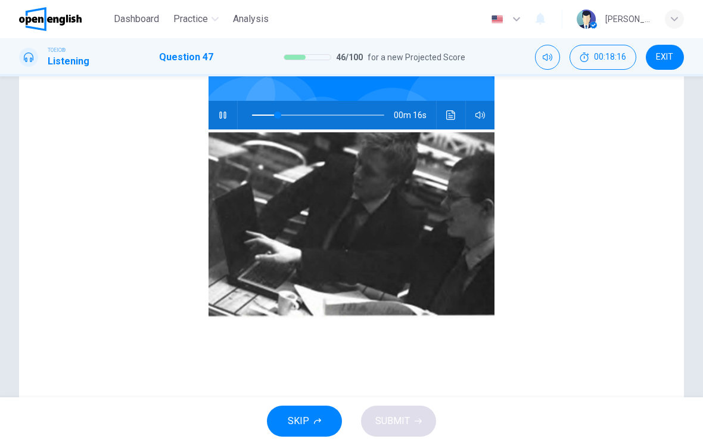
scroll to position [39, 0]
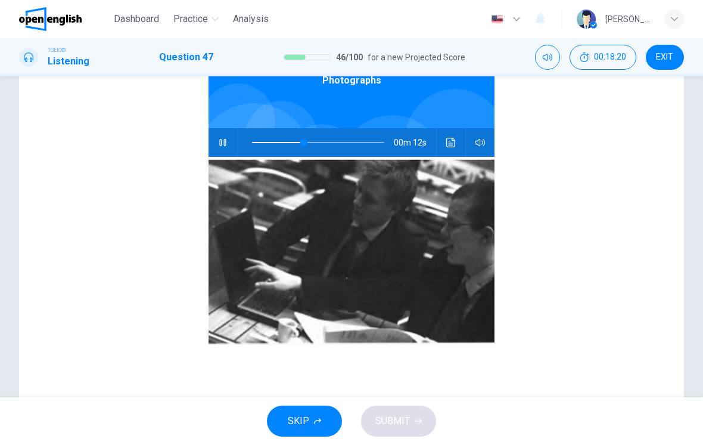
type input "**"
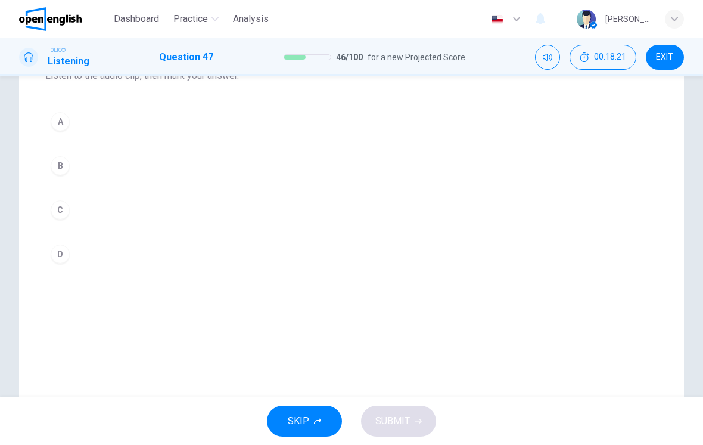
scroll to position [0, 0]
click at [58, 119] on div "A" at bounding box center [60, 121] width 19 height 19
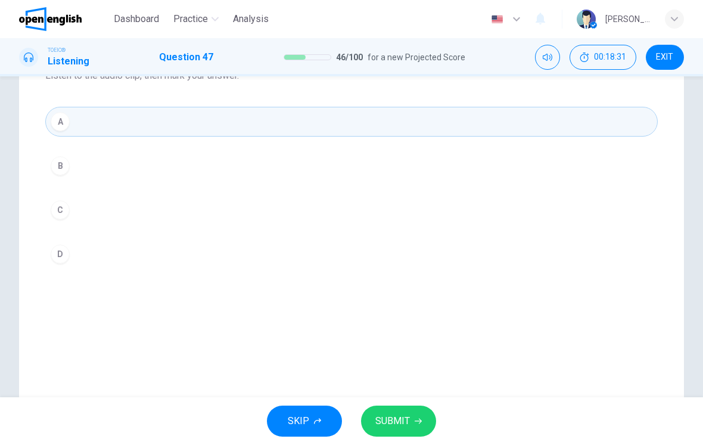
click at [411, 416] on button "SUBMIT" at bounding box center [398, 420] width 75 height 31
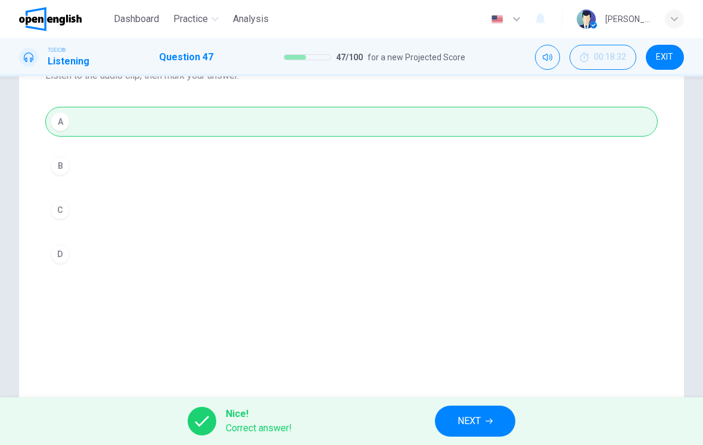
click at [491, 423] on icon "button" at bounding box center [489, 420] width 7 height 5
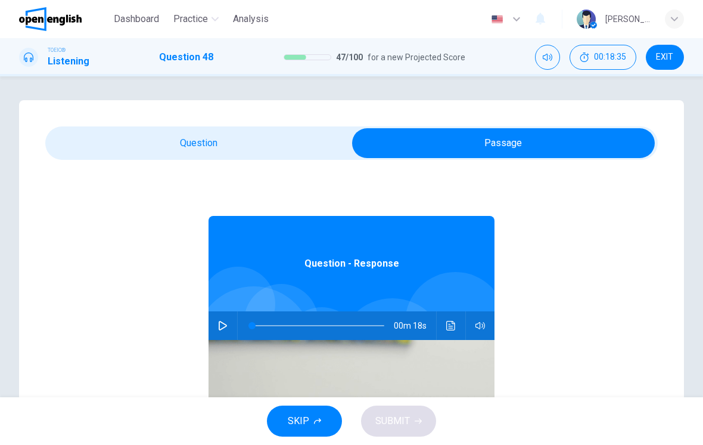
click at [213, 324] on button "button" at bounding box center [222, 325] width 19 height 29
type input "**"
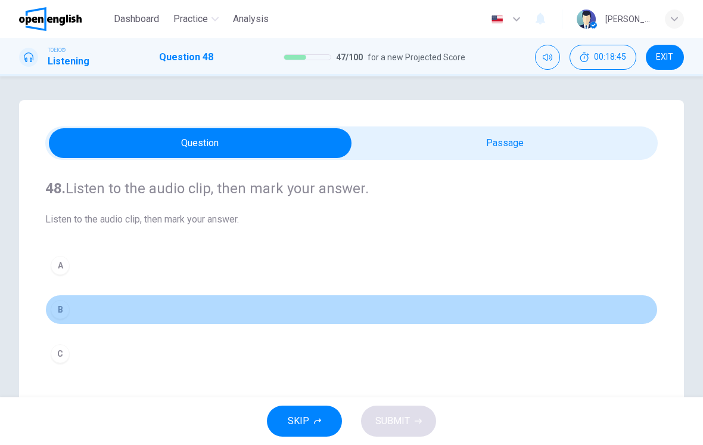
click at [69, 308] on div "B" at bounding box center [60, 309] width 19 height 19
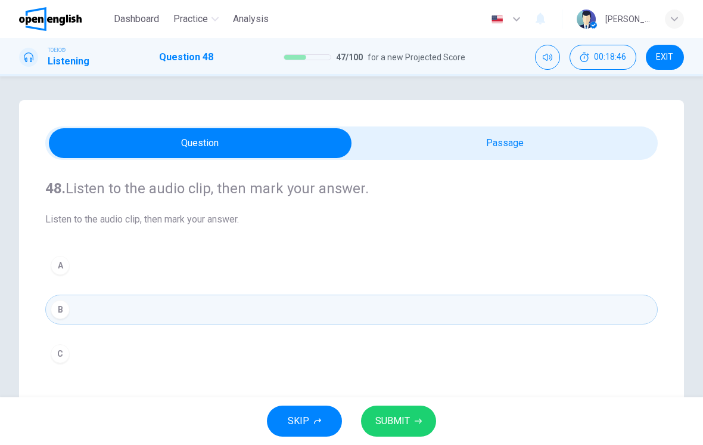
scroll to position [54, 0]
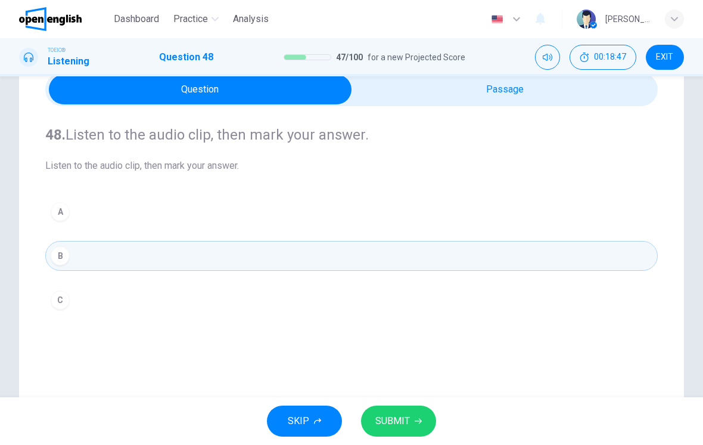
click at [427, 400] on div "SKIP SUBMIT" at bounding box center [351, 421] width 703 height 48
click at [426, 400] on div "SKIP SUBMIT" at bounding box center [351, 421] width 703 height 48
click at [417, 413] on button "SUBMIT" at bounding box center [398, 420] width 75 height 31
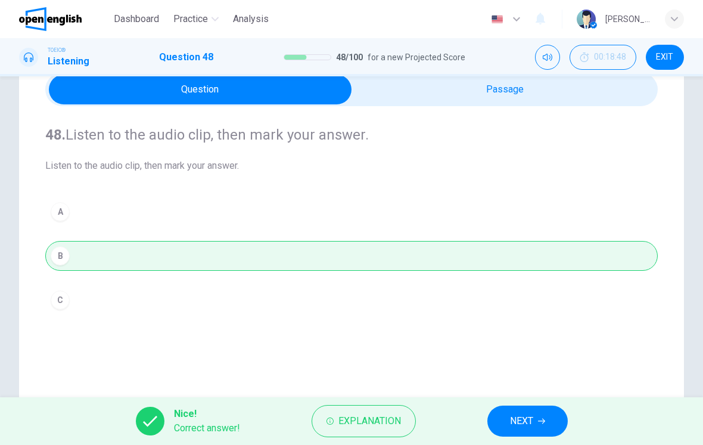
click at [514, 422] on span "NEXT" at bounding box center [521, 421] width 23 height 17
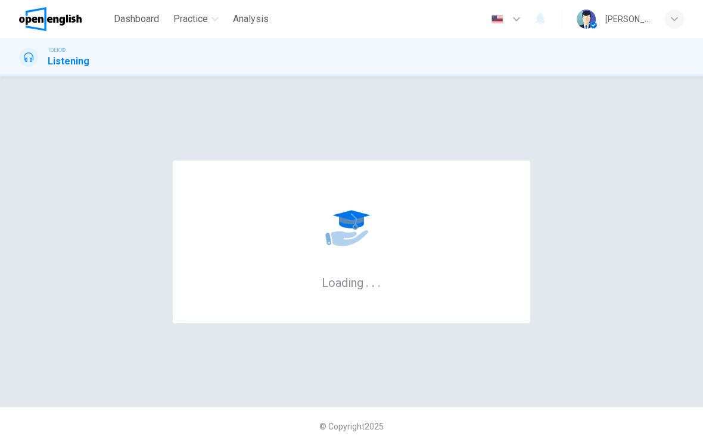
scroll to position [0, 0]
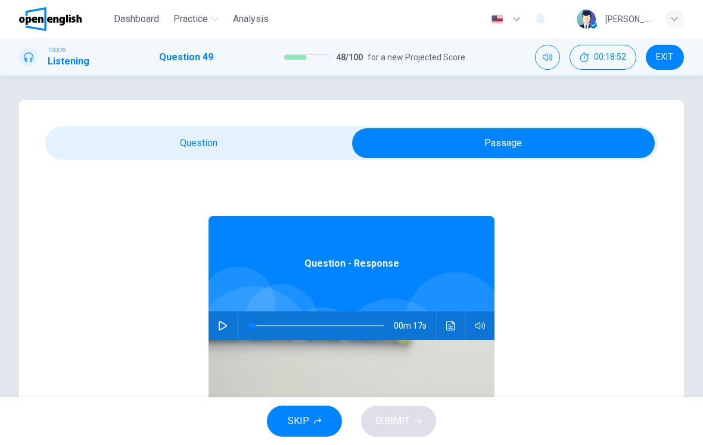
click at [216, 332] on button "button" at bounding box center [222, 325] width 19 height 29
type input "**"
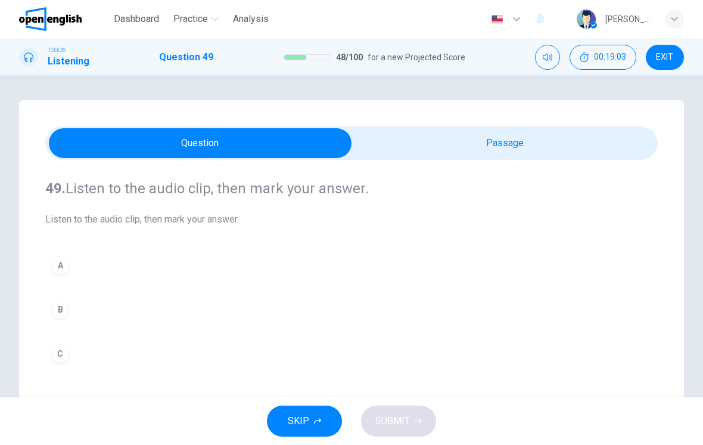
click at [60, 297] on button "B" at bounding box center [351, 309] width 613 height 30
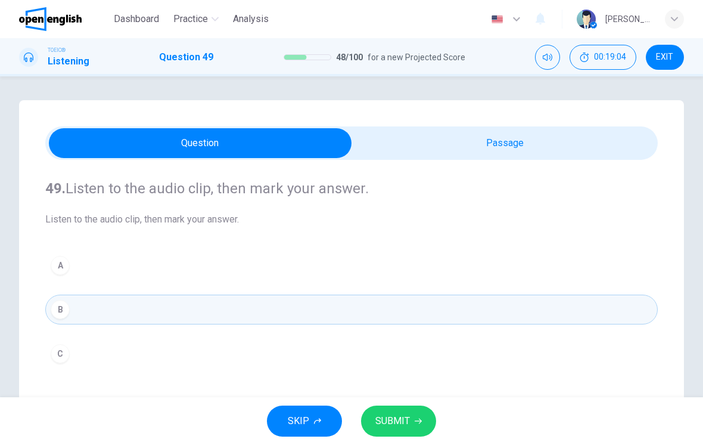
click at [410, 423] on button "SUBMIT" at bounding box center [398, 420] width 75 height 31
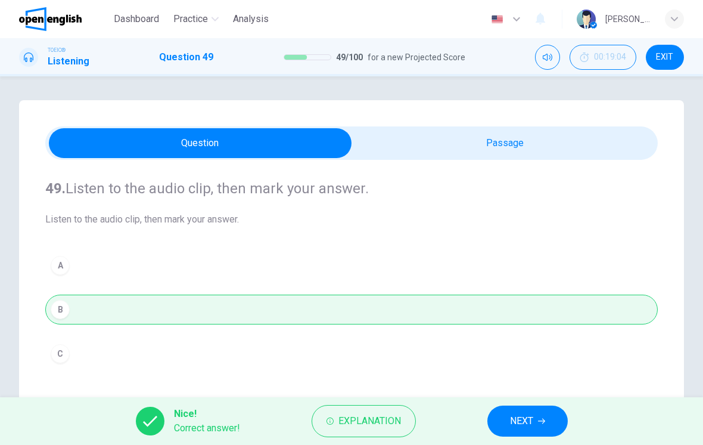
click at [529, 422] on span "NEXT" at bounding box center [521, 421] width 23 height 17
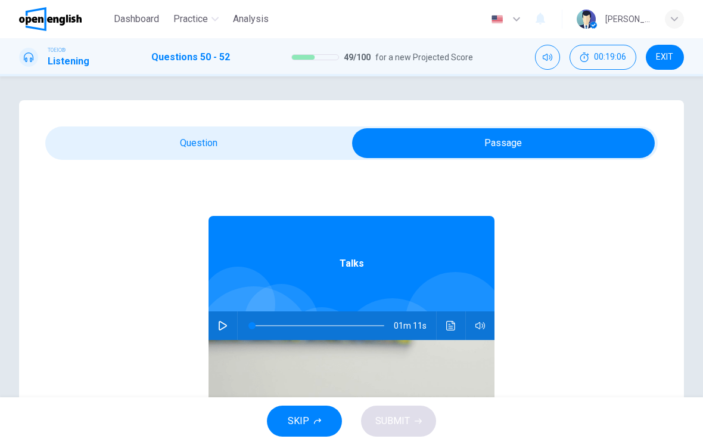
click at [231, 328] on button "button" at bounding box center [222, 325] width 19 height 29
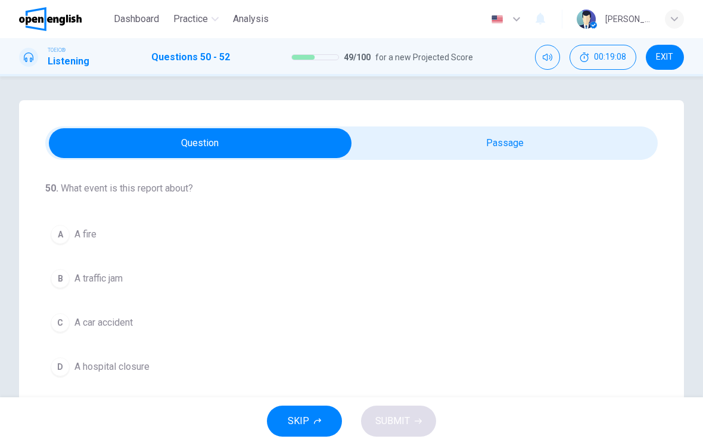
scroll to position [70, 0]
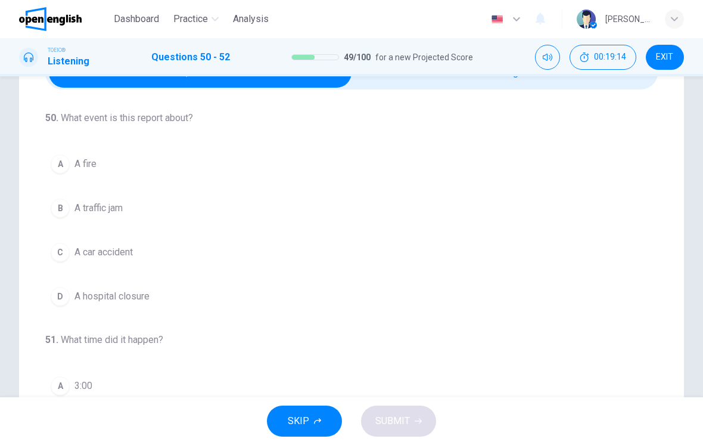
click at [55, 255] on div "C" at bounding box center [60, 252] width 19 height 19
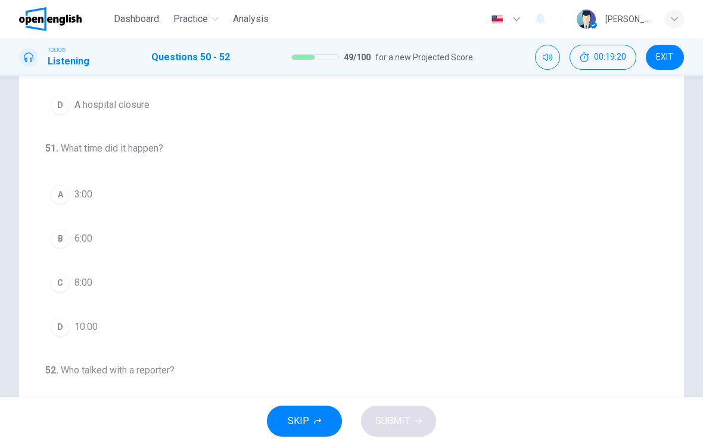
scroll to position [116, 0]
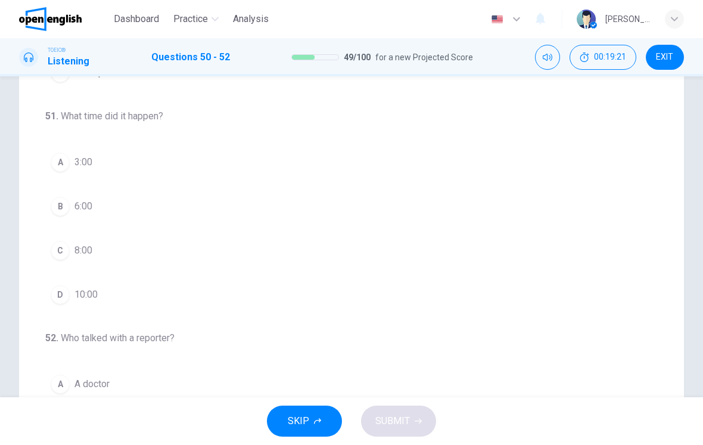
click at [76, 255] on span "8:00" at bounding box center [84, 250] width 18 height 14
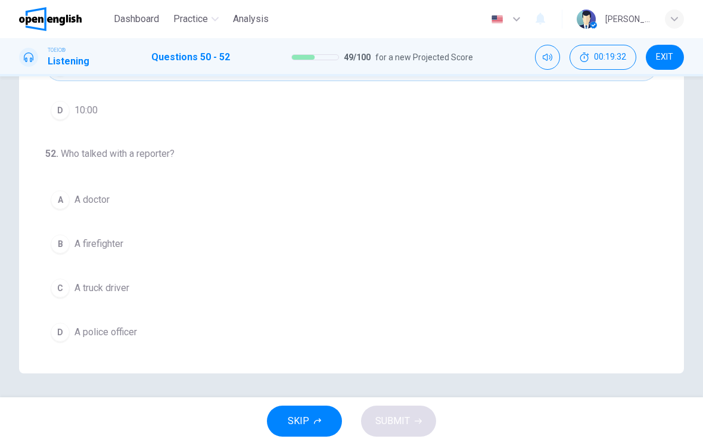
scroll to position [272, 0]
click at [94, 194] on span "A doctor" at bounding box center [92, 200] width 35 height 14
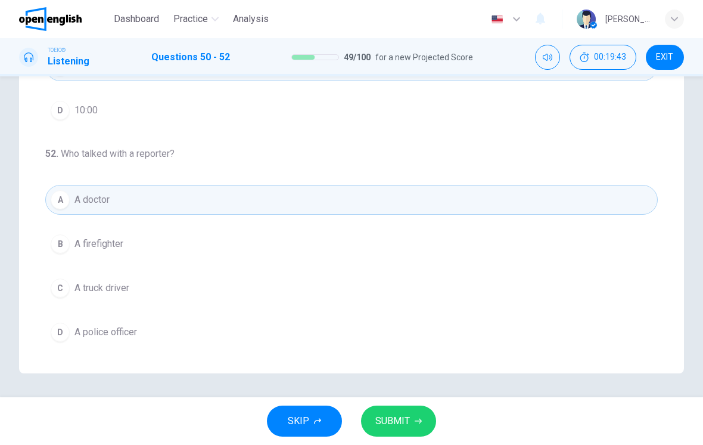
click at [393, 416] on span "SUBMIT" at bounding box center [393, 421] width 35 height 17
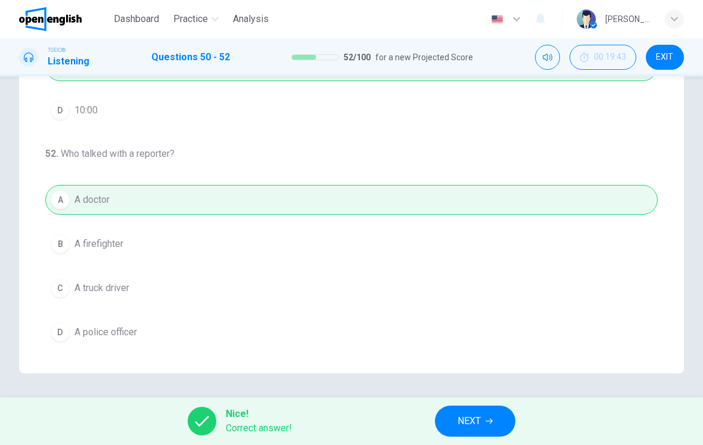
click at [494, 420] on button "NEXT" at bounding box center [475, 420] width 80 height 31
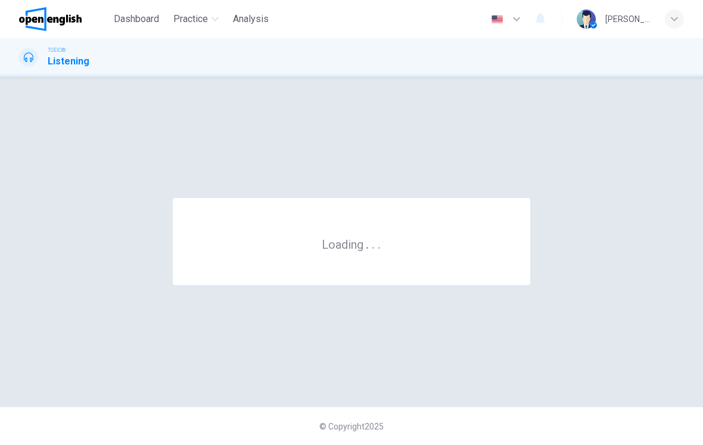
scroll to position [0, 0]
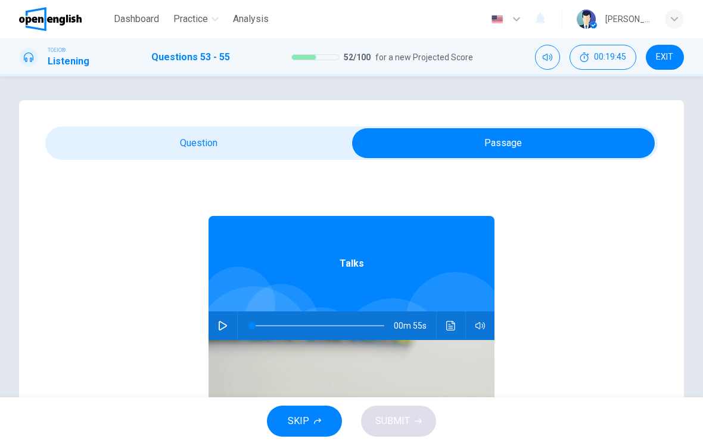
click at [232, 324] on button "button" at bounding box center [222, 325] width 19 height 29
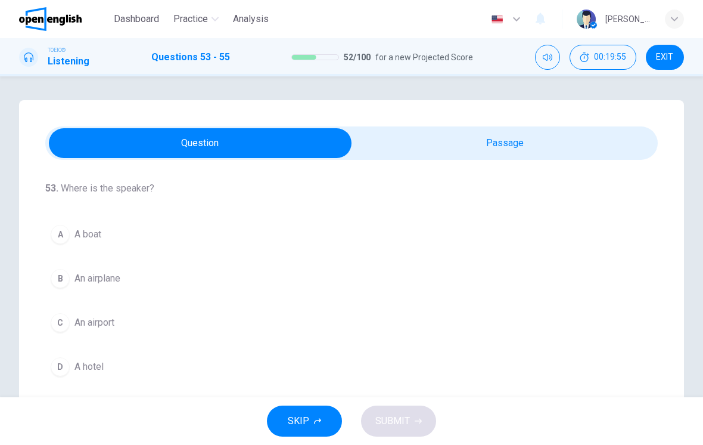
click at [68, 290] on button "B An airplane" at bounding box center [351, 278] width 613 height 30
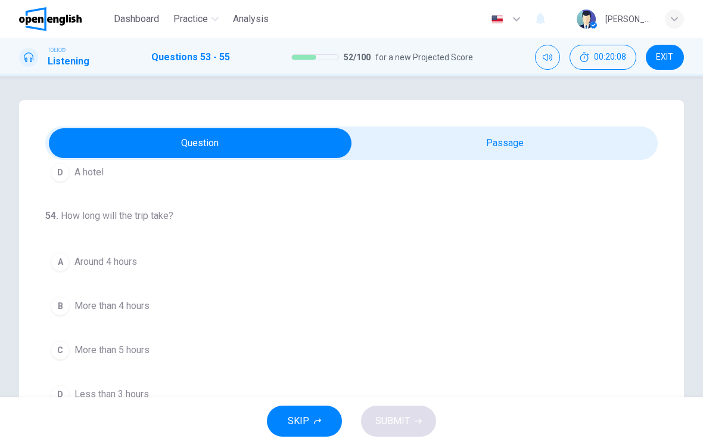
scroll to position [265, 0]
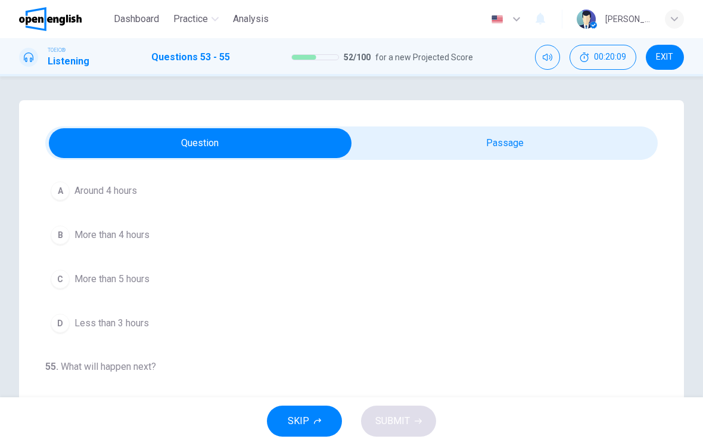
click at [77, 279] on span "More than 5 hours" at bounding box center [112, 279] width 75 height 14
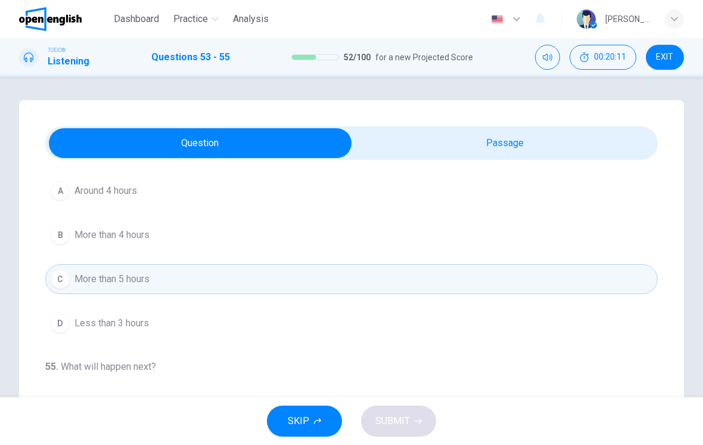
click at [105, 329] on span "Less than 3 hours" at bounding box center [112, 323] width 75 height 14
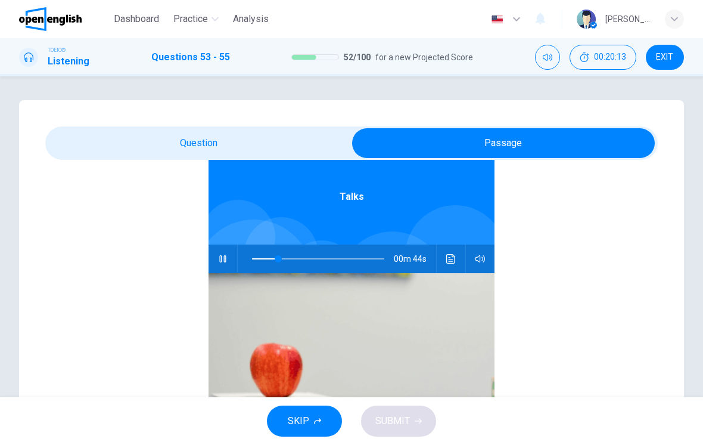
scroll to position [67, 0]
click at [227, 277] on img at bounding box center [352, 368] width 286 height 191
click at [455, 270] on button "Click to see the audio transcription" at bounding box center [451, 258] width 19 height 29
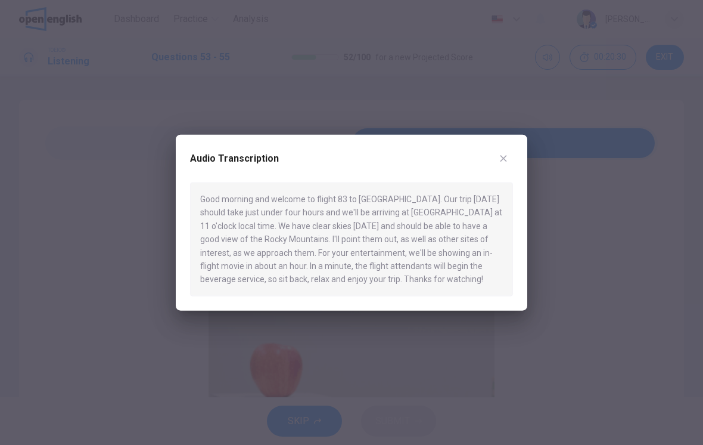
click at [510, 148] on div "Audio Transcription Good morning and welcome to flight 83 to [GEOGRAPHIC_DATA].…" at bounding box center [352, 223] width 352 height 176
click at [499, 168] on button "button" at bounding box center [503, 158] width 19 height 19
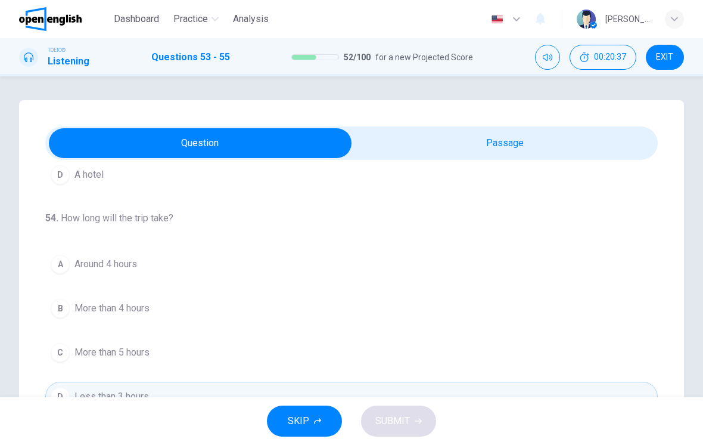
scroll to position [194, 0]
click at [72, 269] on button "A Around 4 hours" at bounding box center [351, 262] width 613 height 30
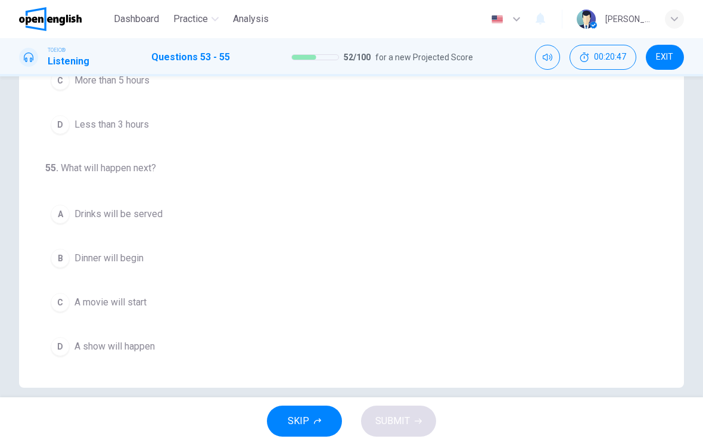
scroll to position [206, 0]
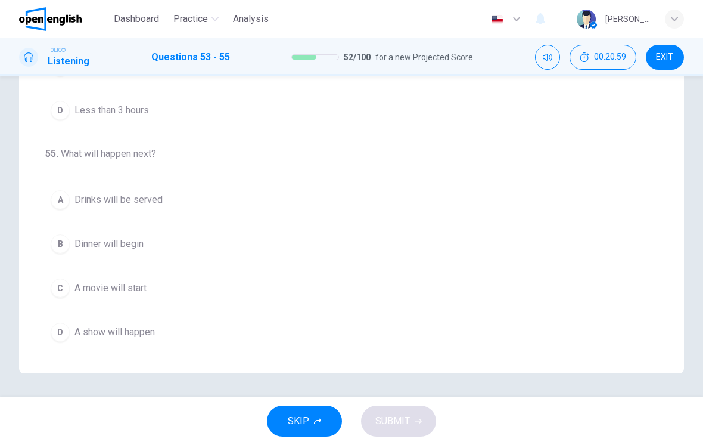
click at [86, 289] on span "A movie will start" at bounding box center [111, 288] width 72 height 14
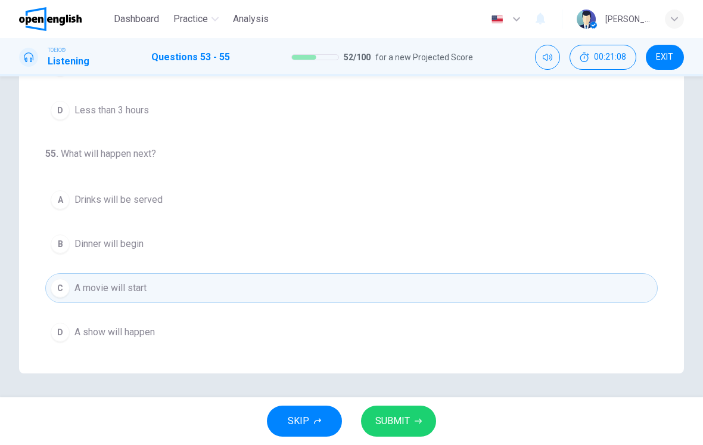
click at [68, 185] on button "A Drinks will be served" at bounding box center [351, 200] width 613 height 30
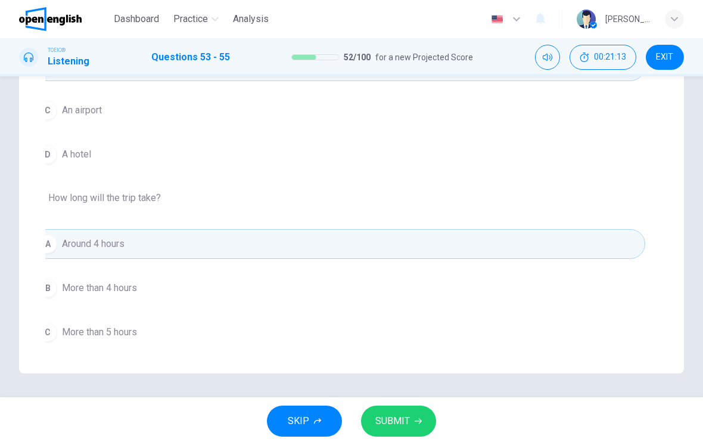
scroll to position [12, 0]
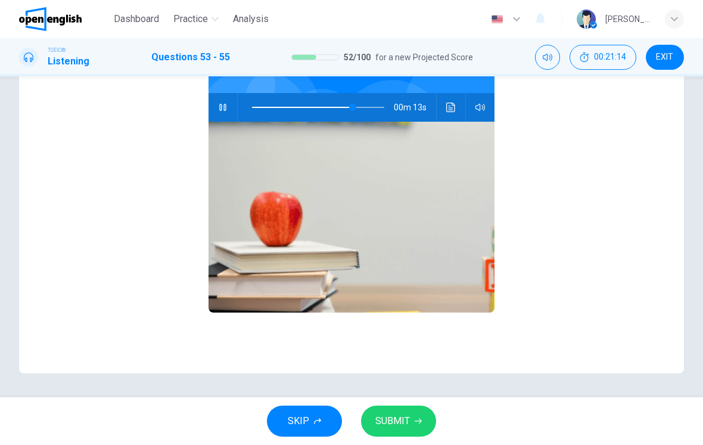
click at [444, 110] on button "Click to see the audio transcription" at bounding box center [451, 107] width 19 height 29
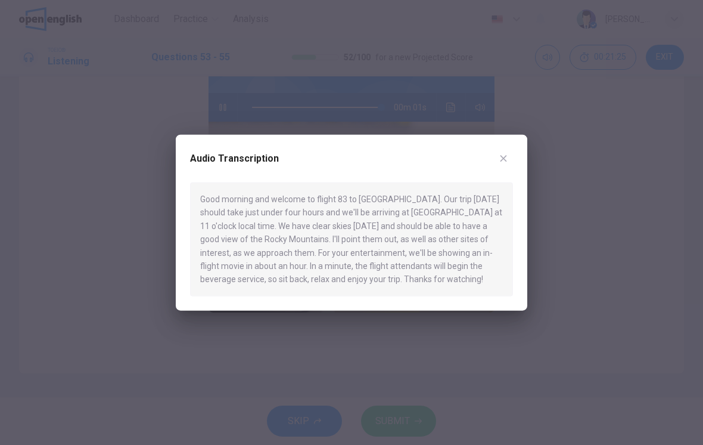
click at [507, 162] on icon "button" at bounding box center [504, 159] width 10 height 10
type input "**"
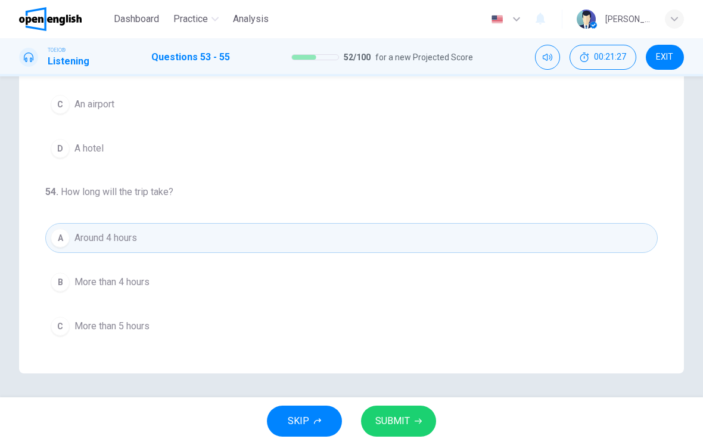
scroll to position [187, 0]
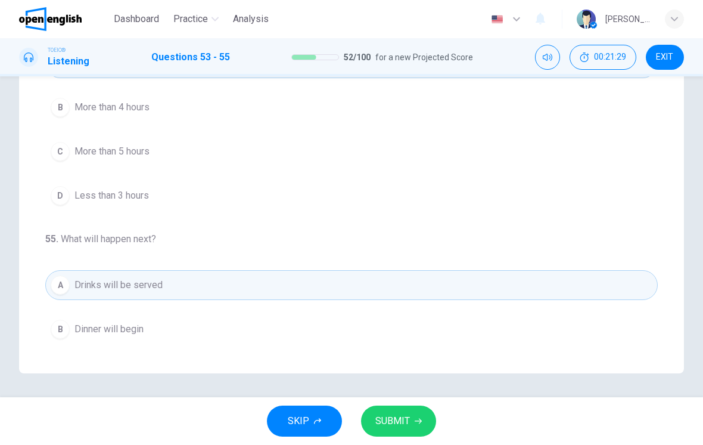
click at [416, 412] on button "SUBMIT" at bounding box center [398, 420] width 75 height 31
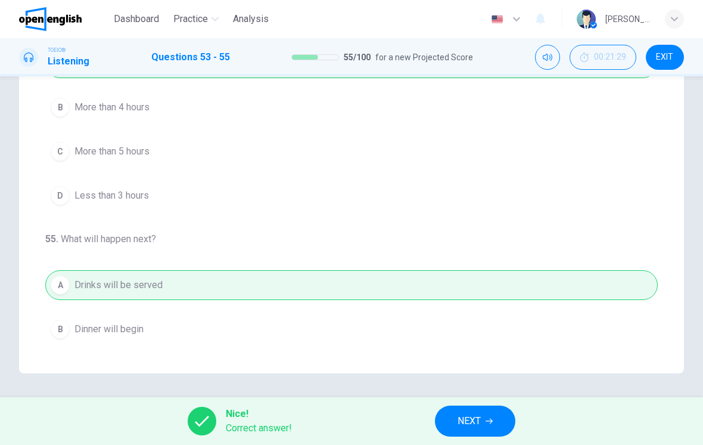
scroll to position [278, 0]
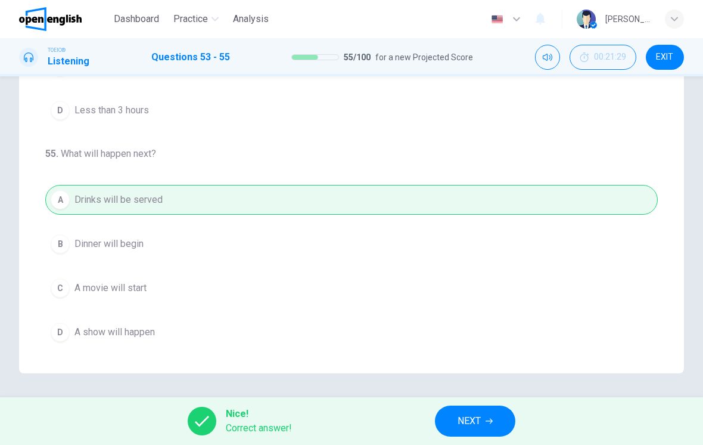
click at [489, 426] on button "NEXT" at bounding box center [475, 420] width 80 height 31
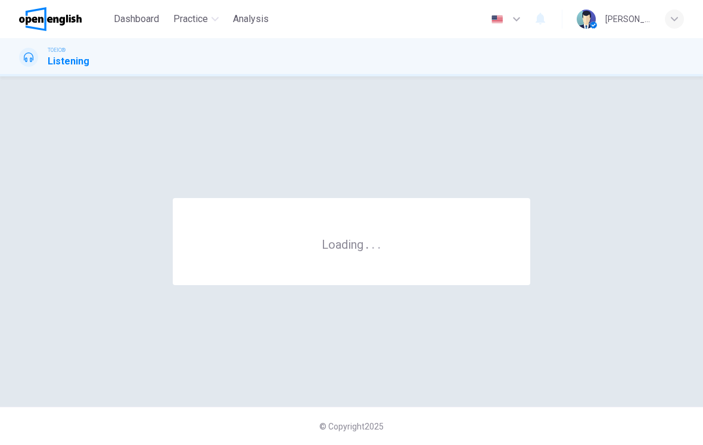
scroll to position [0, 0]
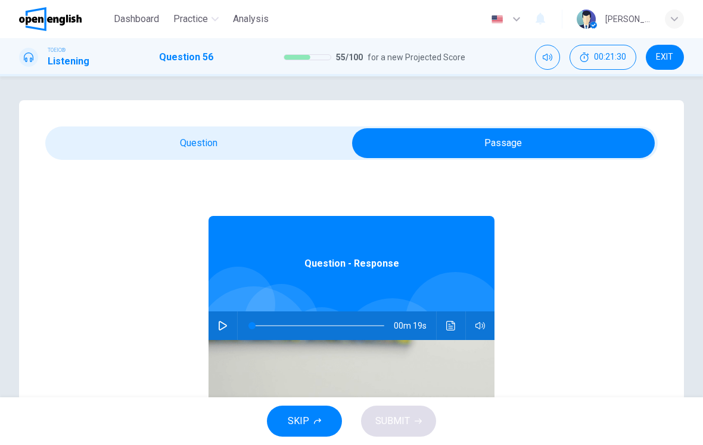
click at [221, 330] on button "button" at bounding box center [222, 325] width 19 height 29
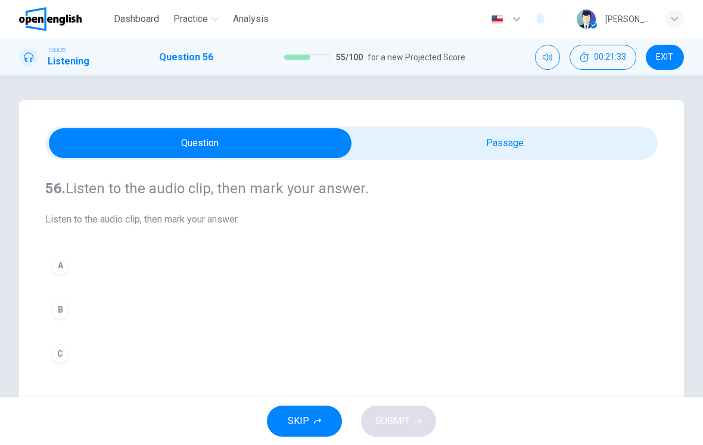
scroll to position [33, 0]
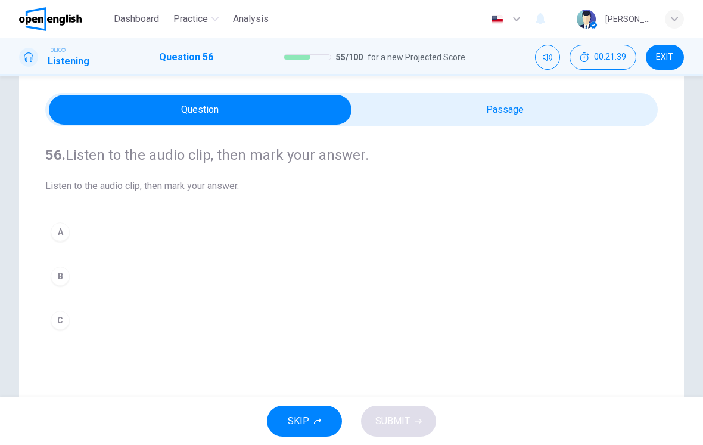
click at [76, 277] on button "B" at bounding box center [351, 276] width 613 height 30
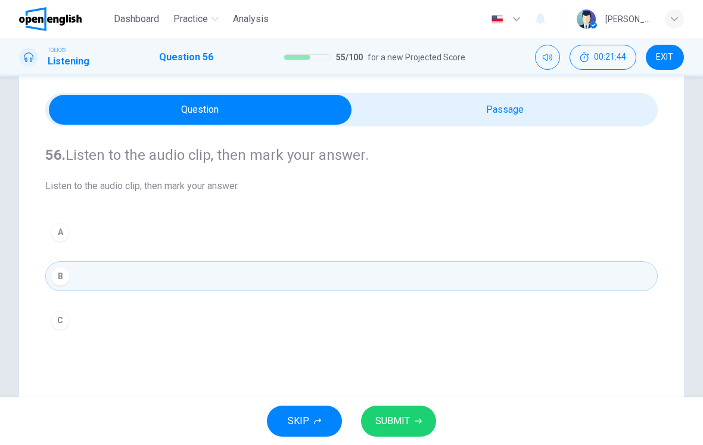
click at [571, 310] on button "C" at bounding box center [351, 320] width 613 height 30
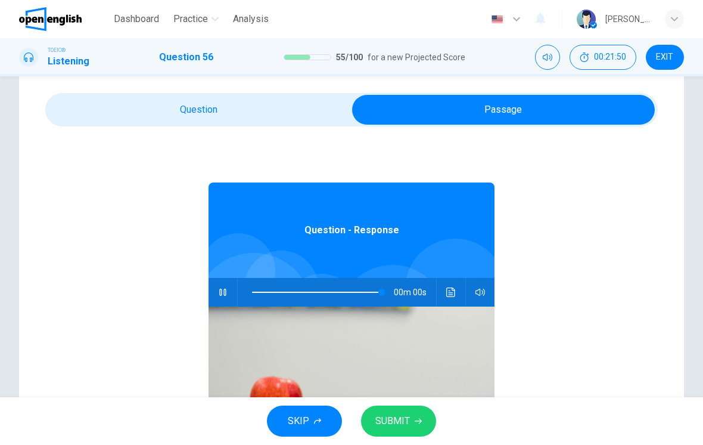
type input "*"
click at [454, 292] on icon "Click to see the audio transcription" at bounding box center [452, 292] width 10 height 10
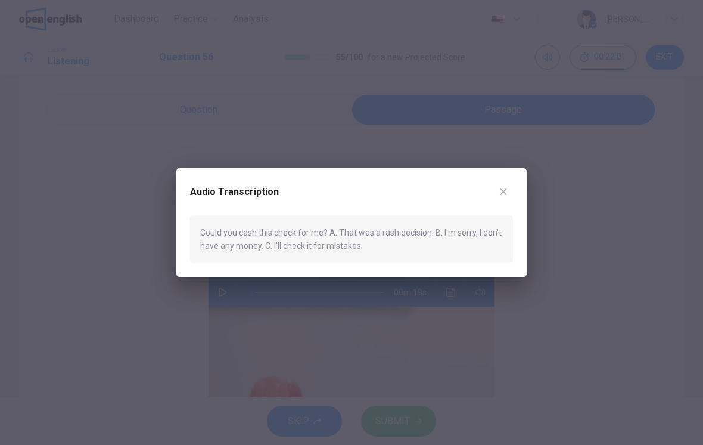
click at [509, 176] on div "Audio Transcription Could you cash this check for me? A. That was a rash decisi…" at bounding box center [352, 222] width 352 height 109
click at [504, 180] on div "Audio Transcription Could you cash this check for me? A. That was a rash decisi…" at bounding box center [352, 222] width 352 height 109
click at [503, 184] on button "button" at bounding box center [503, 191] width 19 height 19
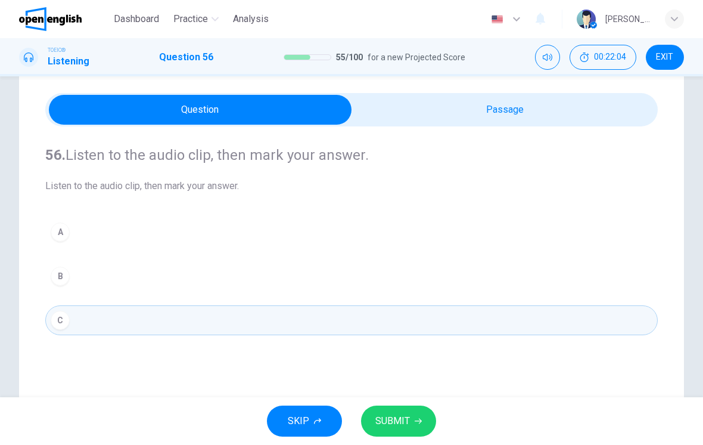
click at [321, 289] on button "B" at bounding box center [351, 276] width 613 height 30
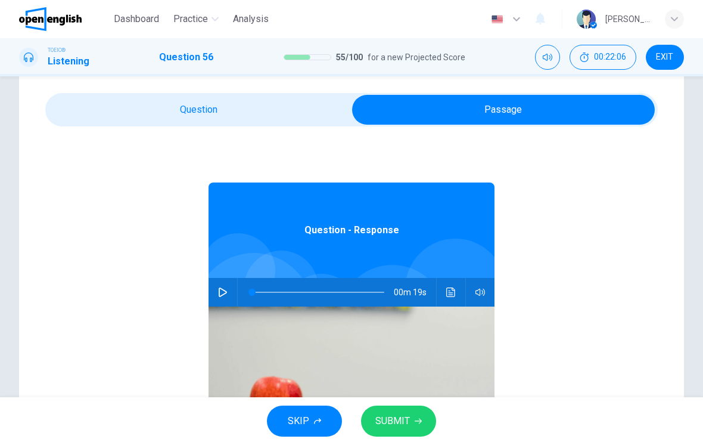
click at [454, 296] on icon "Click to see the audio transcription" at bounding box center [452, 292] width 10 height 10
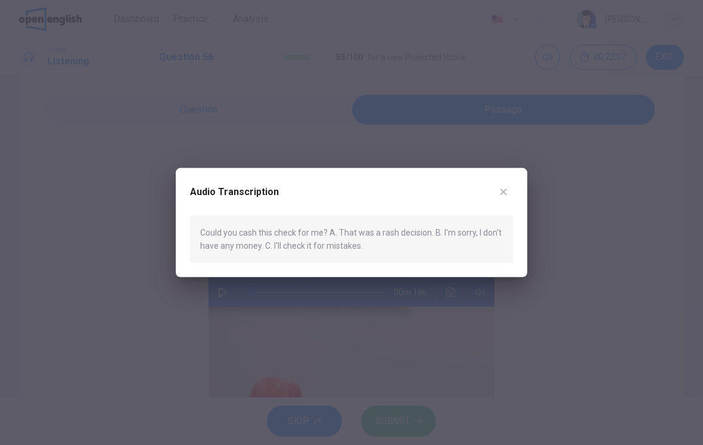
click at [518, 188] on div "Audio Transcription Could you cash this check for me? A. That was a rash decisi…" at bounding box center [352, 222] width 352 height 109
click at [512, 191] on button "button" at bounding box center [503, 191] width 19 height 19
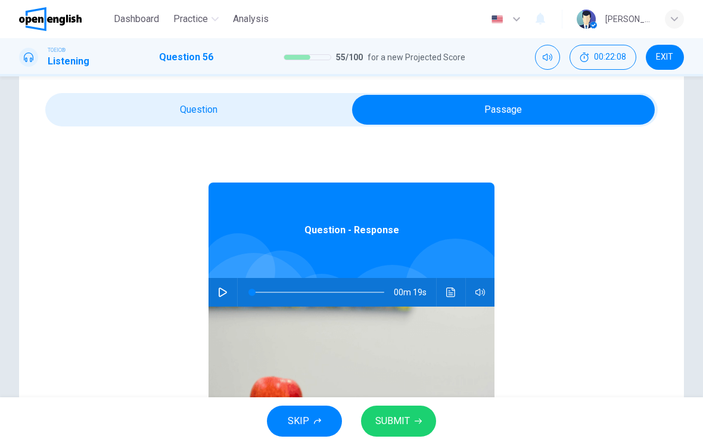
click at [410, 413] on button "SUBMIT" at bounding box center [398, 420] width 75 height 31
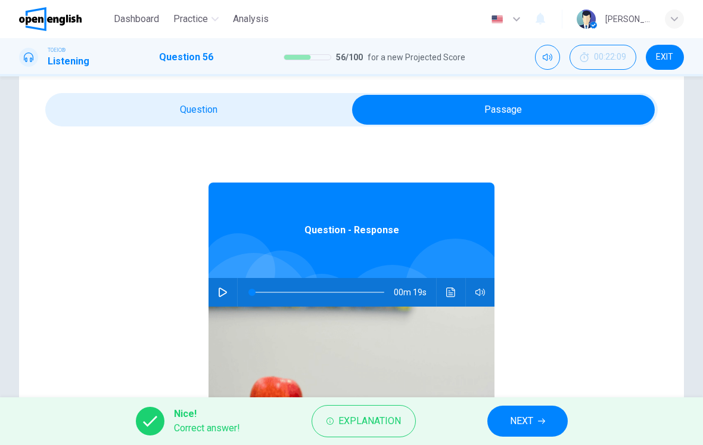
click at [500, 413] on button "NEXT" at bounding box center [528, 420] width 80 height 31
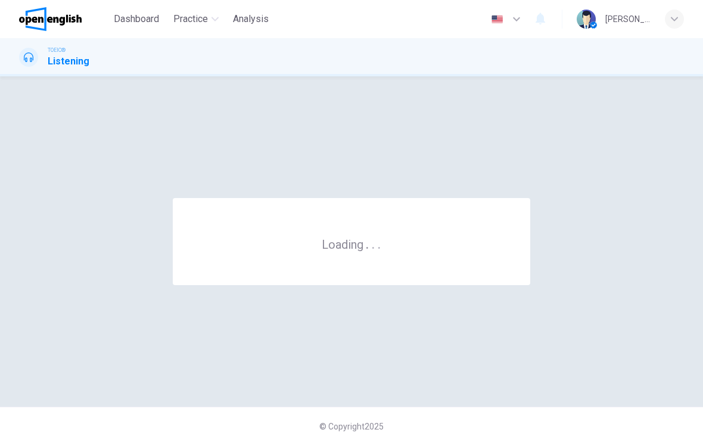
scroll to position [0, 0]
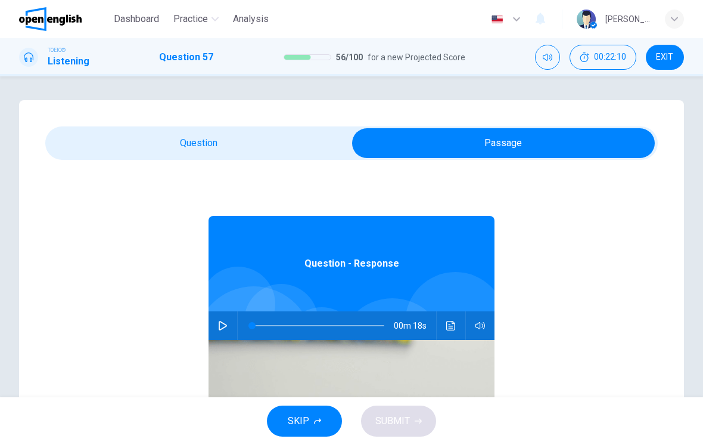
click at [226, 325] on icon "button" at bounding box center [223, 326] width 8 height 10
type input "**"
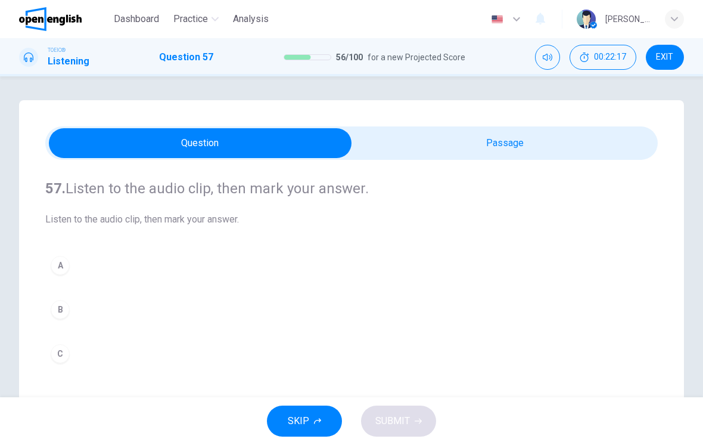
click at [340, 279] on button "A" at bounding box center [351, 265] width 613 height 30
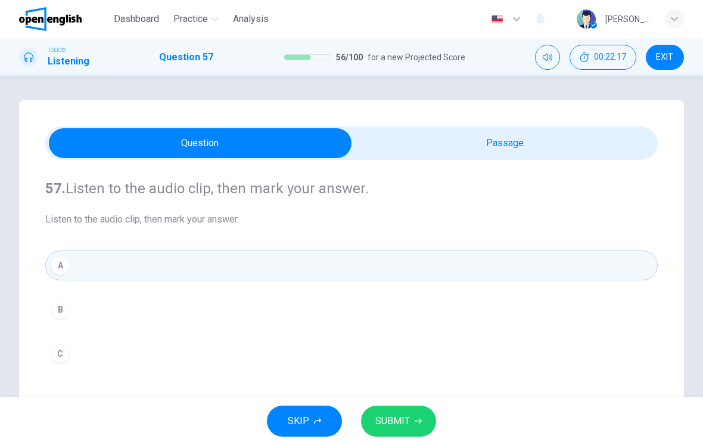
click at [327, 342] on button "C" at bounding box center [351, 354] width 613 height 30
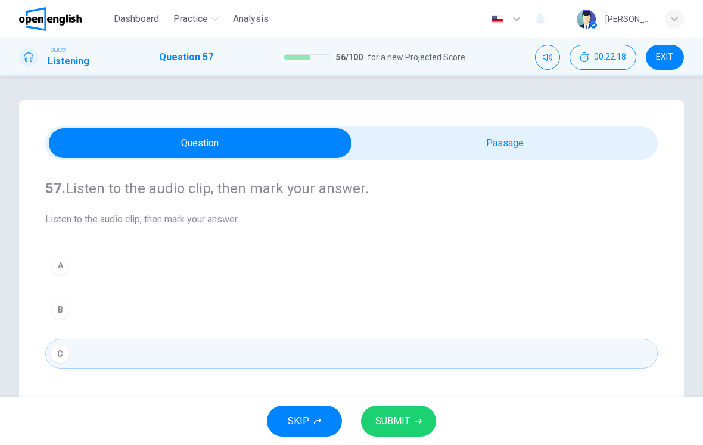
scroll to position [150, 0]
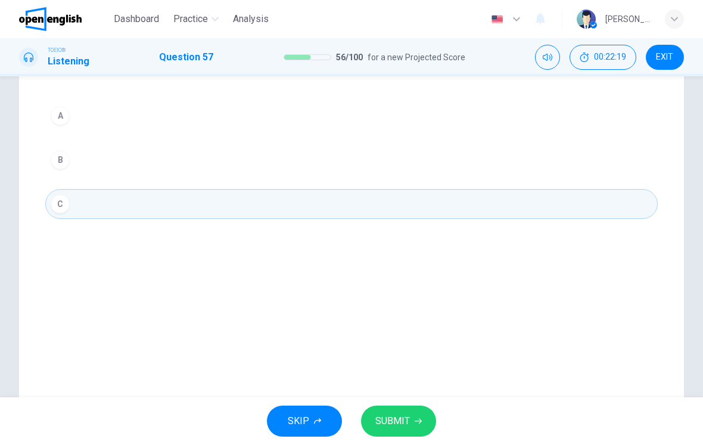
click at [421, 173] on button "B" at bounding box center [351, 160] width 613 height 30
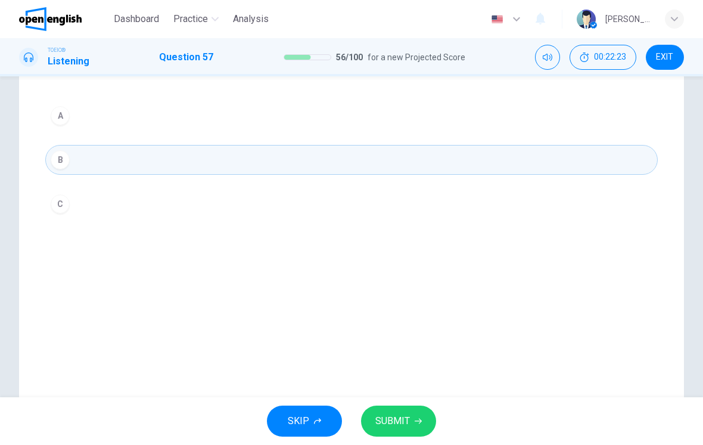
click at [411, 429] on button "SUBMIT" at bounding box center [398, 420] width 75 height 31
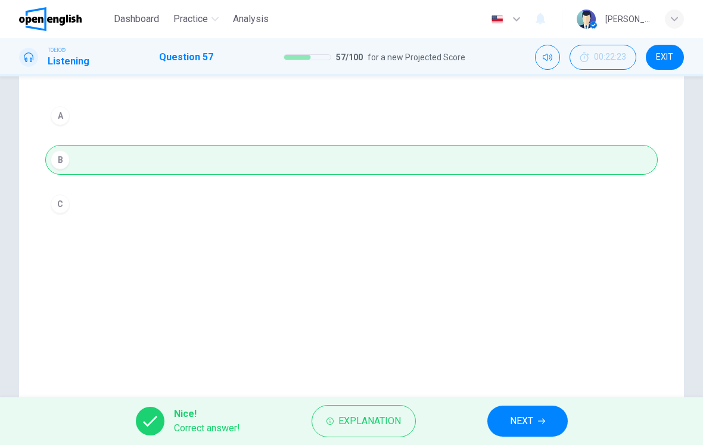
click at [515, 419] on span "NEXT" at bounding box center [521, 421] width 23 height 17
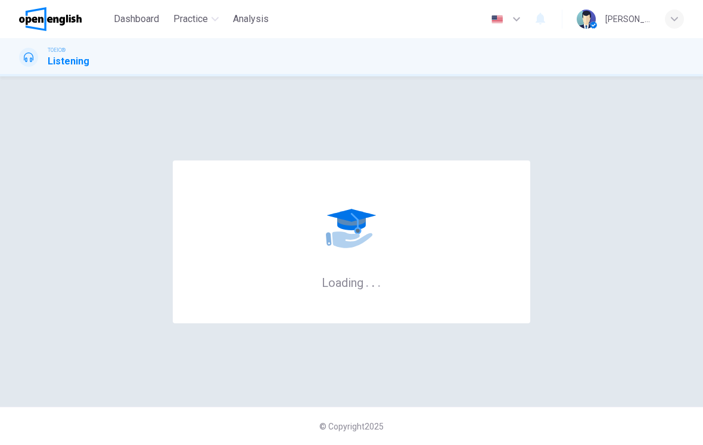
scroll to position [0, 0]
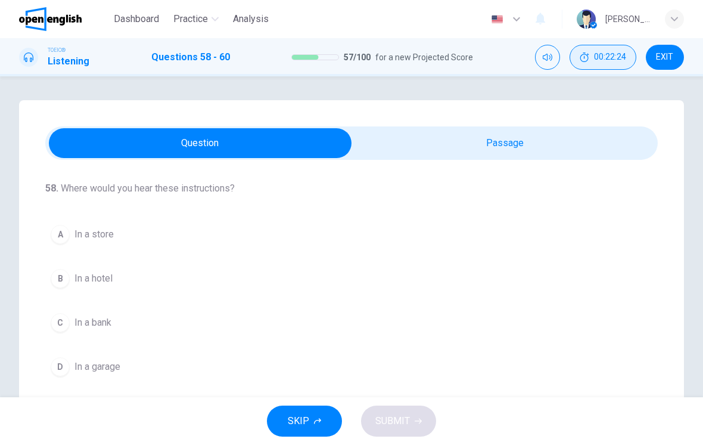
click at [625, 51] on button "00:22:24" at bounding box center [603, 57] width 67 height 25
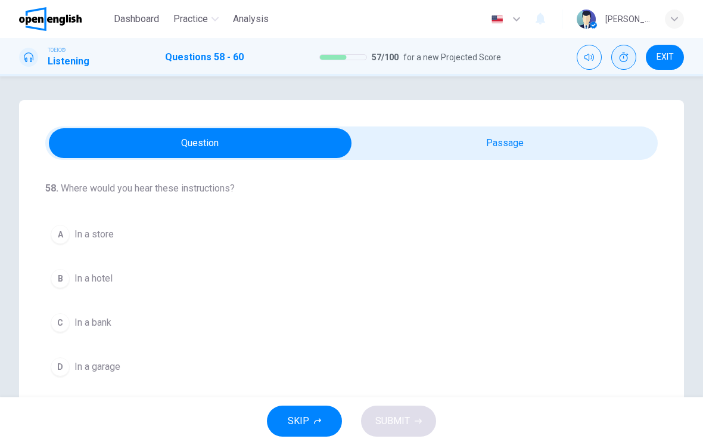
click at [630, 57] on button "Show" at bounding box center [624, 57] width 25 height 25
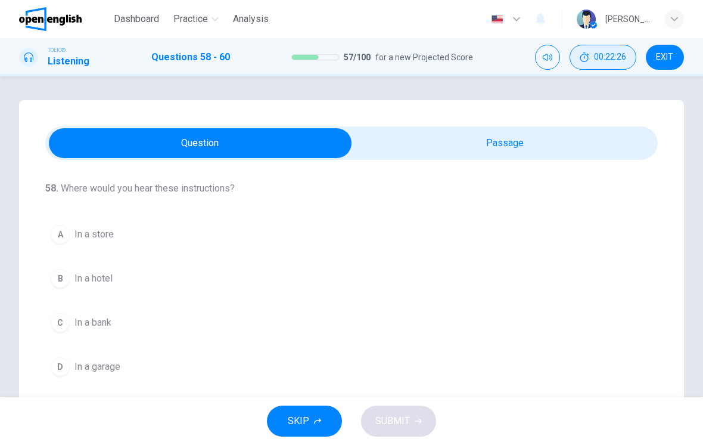
click at [622, 58] on span "00:22:26" at bounding box center [610, 57] width 32 height 10
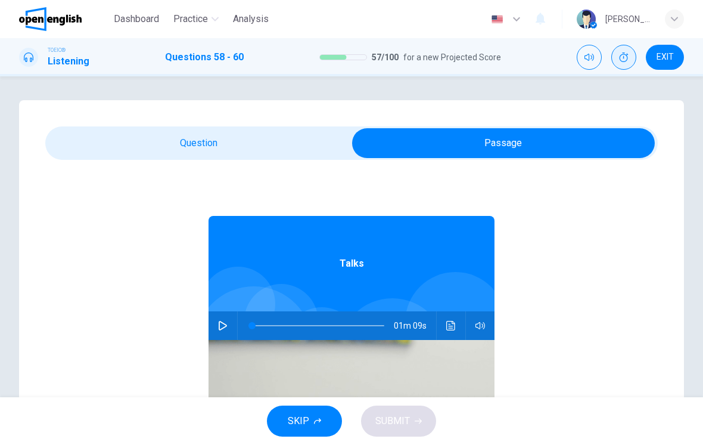
click at [225, 320] on button "button" at bounding box center [222, 325] width 19 height 29
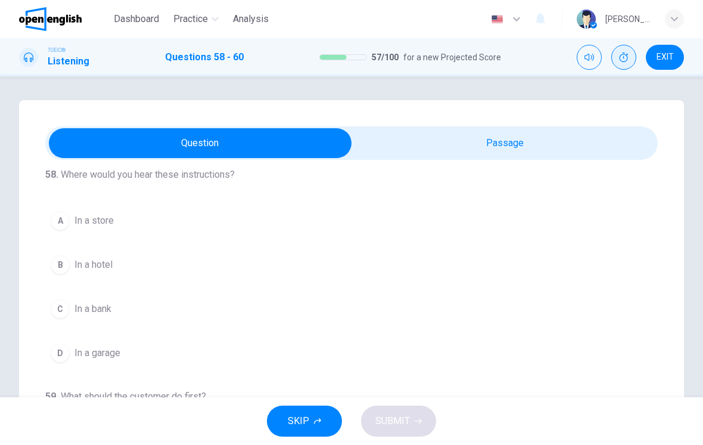
scroll to position [26, 0]
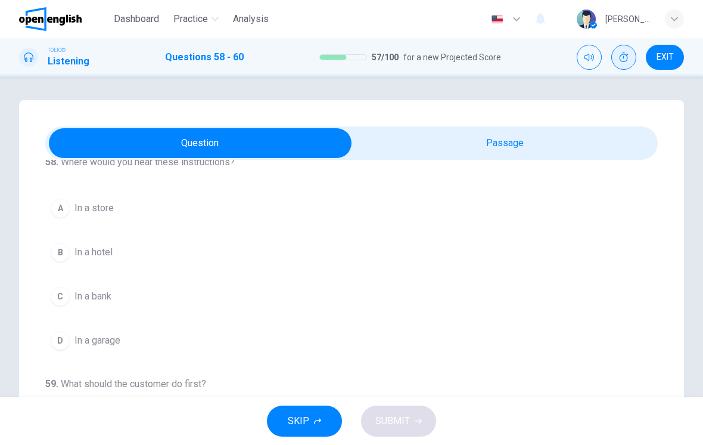
click at [94, 296] on span "In a bank" at bounding box center [93, 296] width 37 height 14
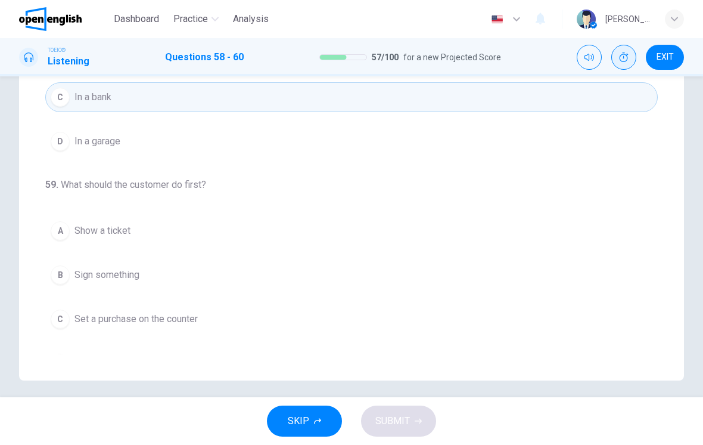
scroll to position [206, 0]
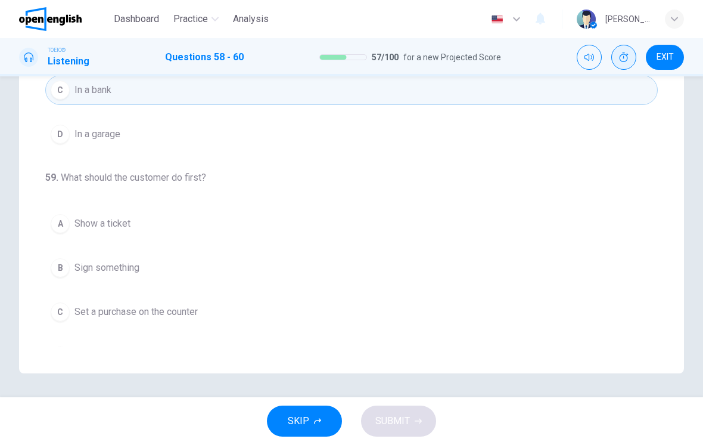
click at [95, 320] on button "C Set a purchase on the counter" at bounding box center [351, 312] width 613 height 30
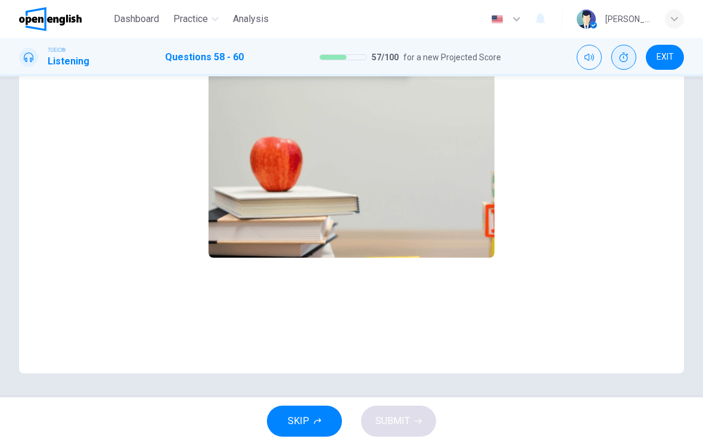
scroll to position [0, 0]
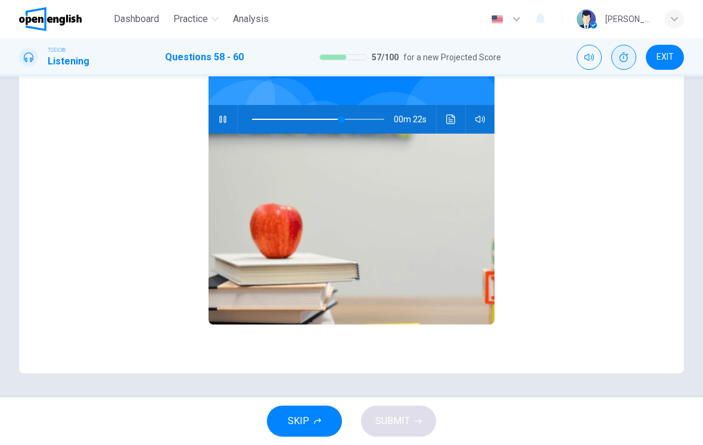
click at [457, 122] on button "Click to see the audio transcription" at bounding box center [451, 119] width 19 height 29
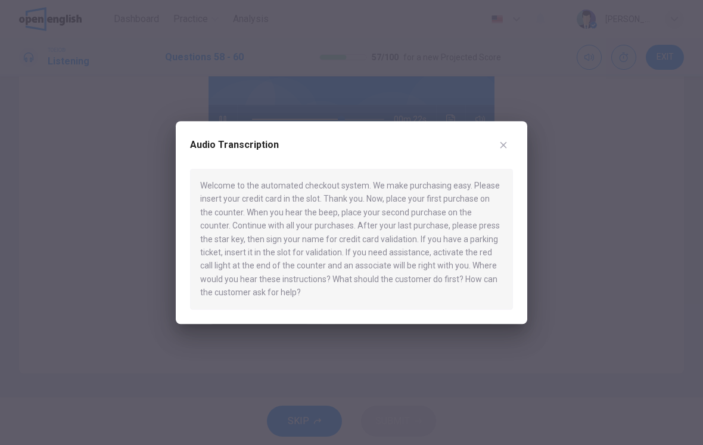
click at [519, 87] on div at bounding box center [351, 222] width 703 height 445
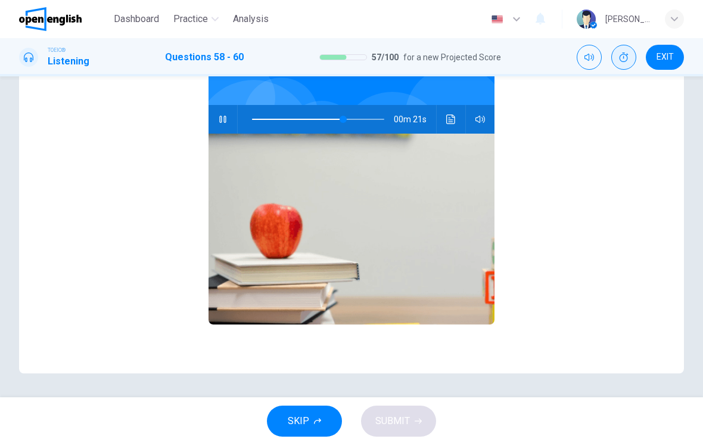
click at [222, 124] on button "button" at bounding box center [222, 119] width 19 height 29
click at [449, 135] on img at bounding box center [352, 229] width 286 height 191
click at [447, 113] on button "Click to see the audio transcription" at bounding box center [451, 119] width 19 height 29
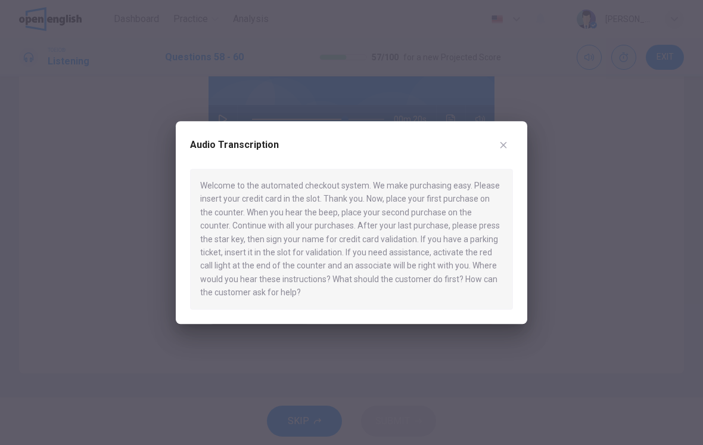
click at [510, 152] on button "button" at bounding box center [503, 144] width 19 height 19
type input "**"
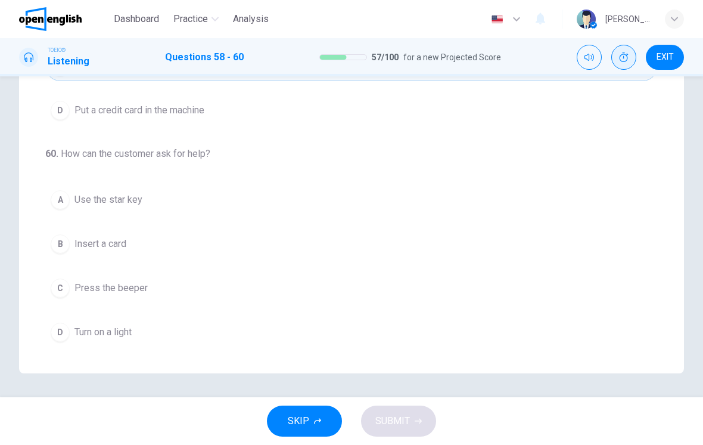
scroll to position [272, 0]
click at [379, 346] on button "D Turn on a light" at bounding box center [351, 332] width 613 height 30
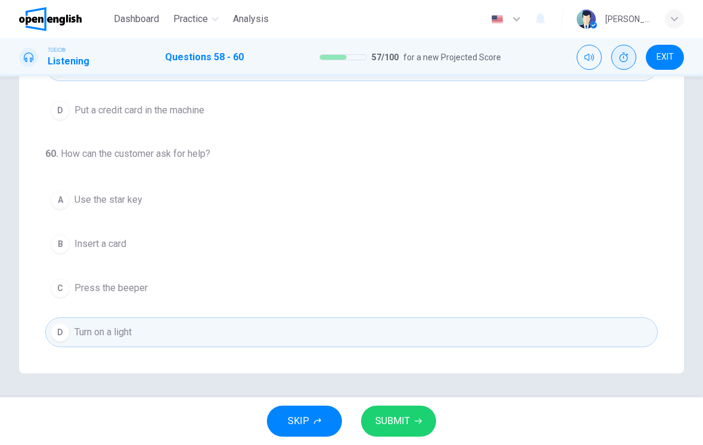
click at [417, 417] on icon "button" at bounding box center [418, 420] width 7 height 7
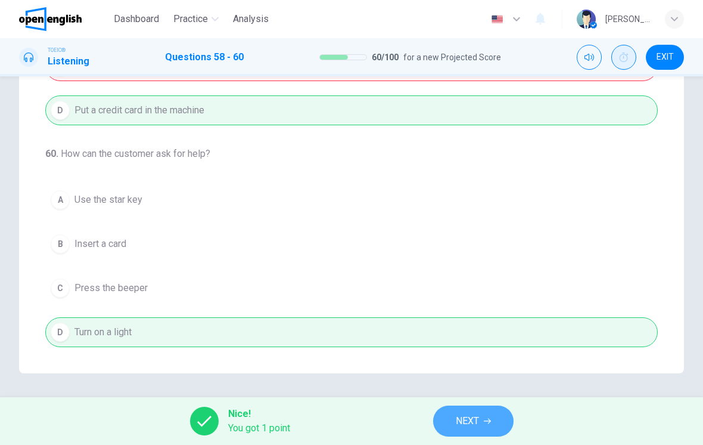
click at [488, 412] on button "NEXT" at bounding box center [473, 420] width 80 height 31
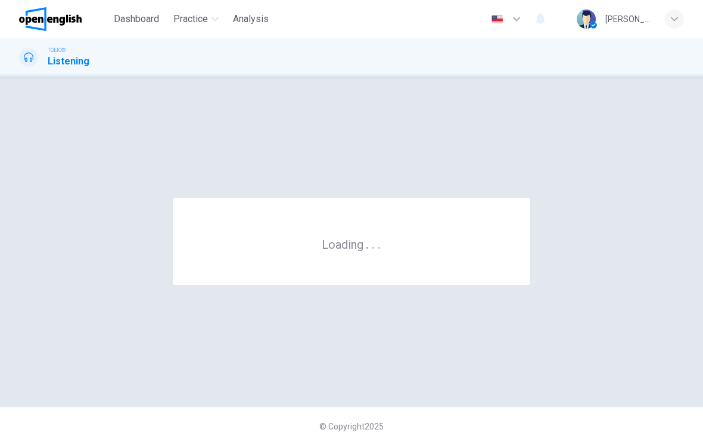
scroll to position [0, 0]
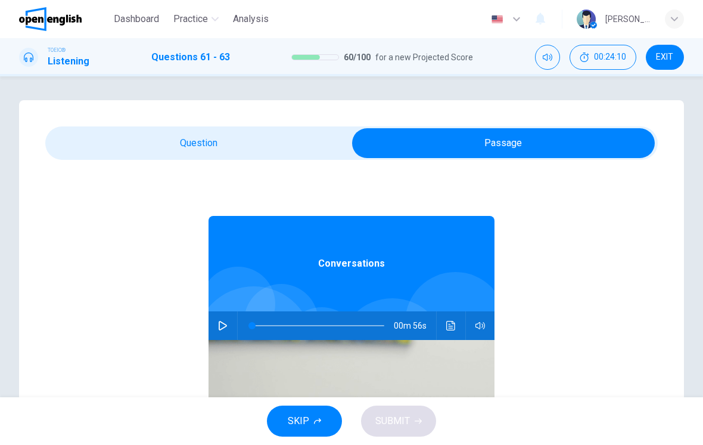
click at [231, 332] on button "button" at bounding box center [222, 325] width 19 height 29
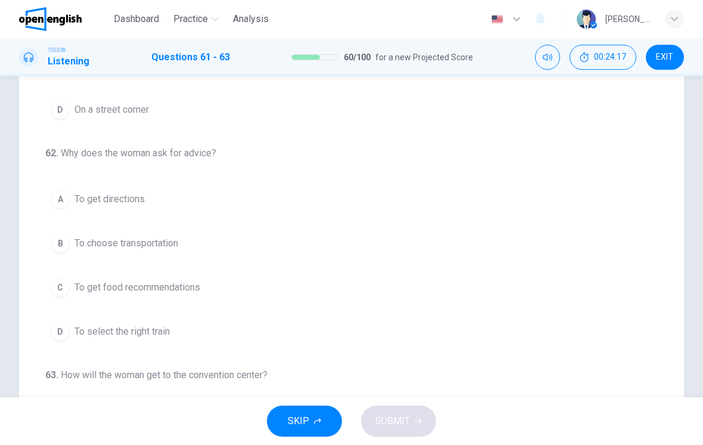
scroll to position [197, 0]
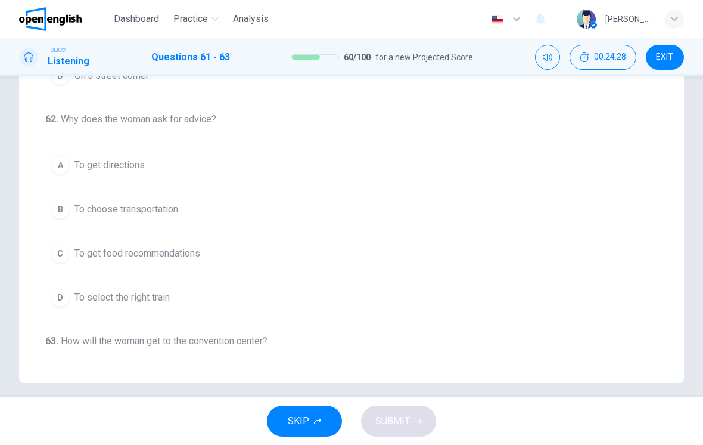
click at [46, 215] on button "B To choose transportation" at bounding box center [351, 209] width 613 height 30
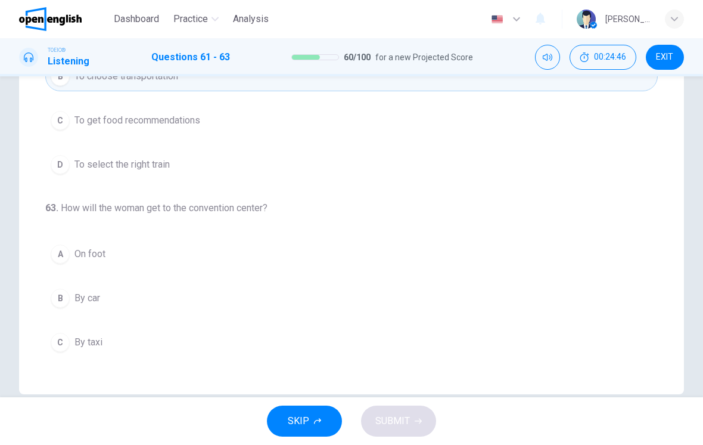
scroll to position [200, 0]
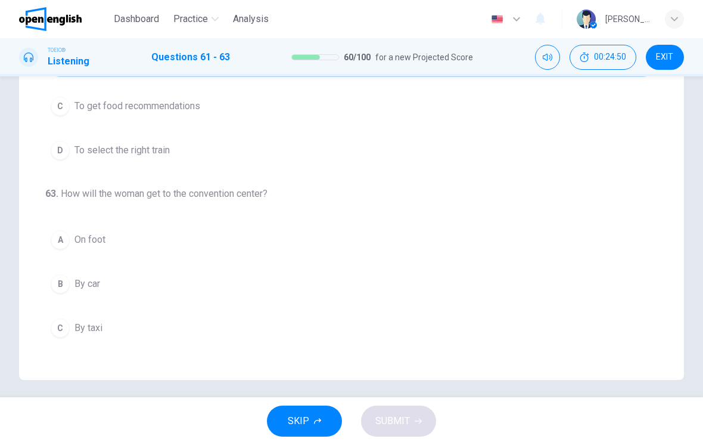
click at [93, 280] on span "By car" at bounding box center [88, 284] width 26 height 14
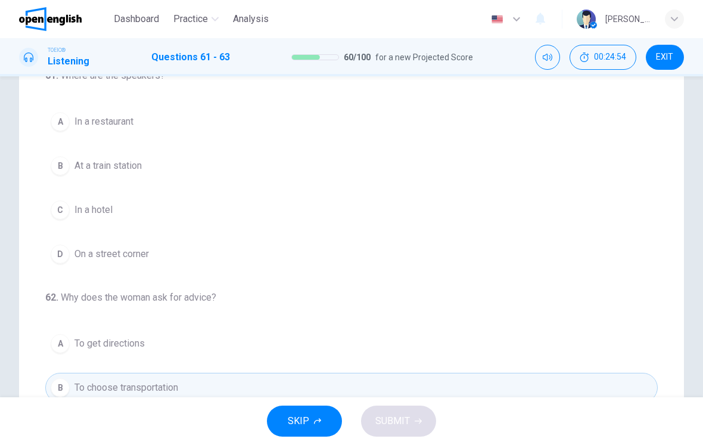
scroll to position [79, 0]
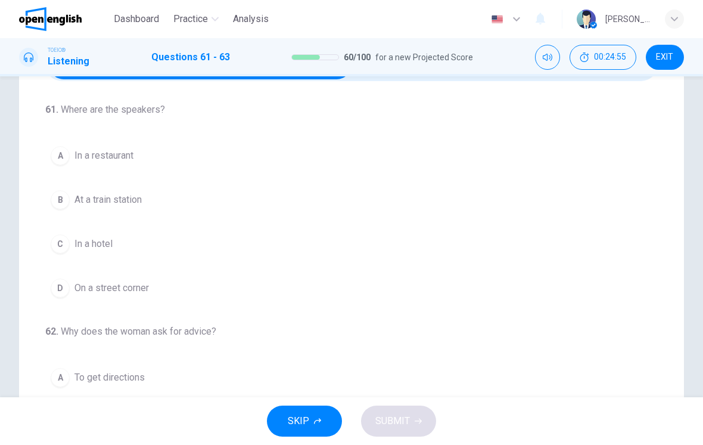
click at [315, 284] on button "D On a street corner" at bounding box center [351, 288] width 613 height 30
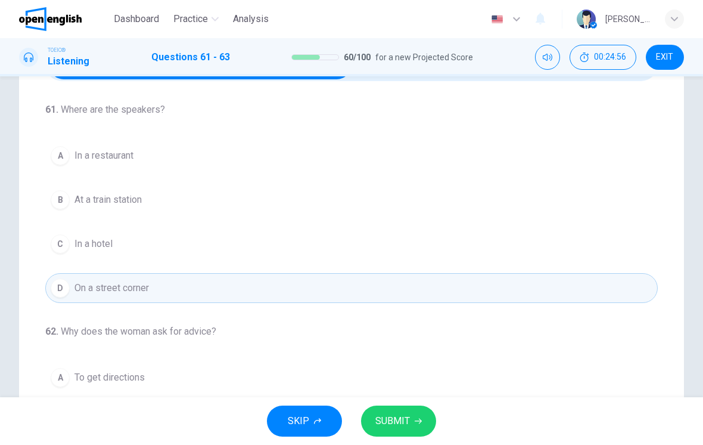
click at [408, 420] on span "SUBMIT" at bounding box center [393, 421] width 35 height 17
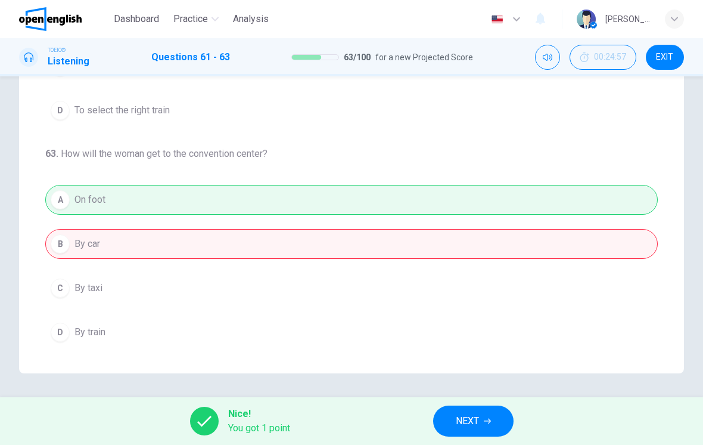
scroll to position [-2, 0]
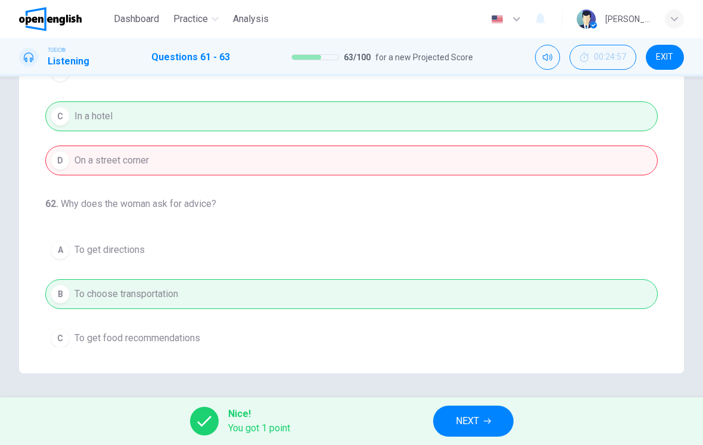
click at [492, 407] on button "NEXT" at bounding box center [473, 420] width 80 height 31
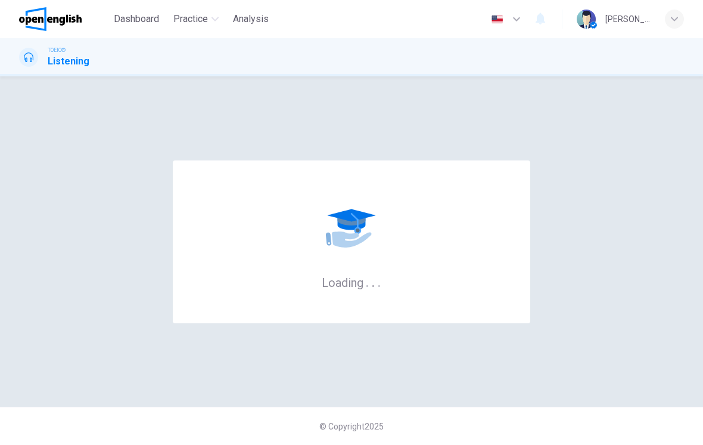
scroll to position [0, 0]
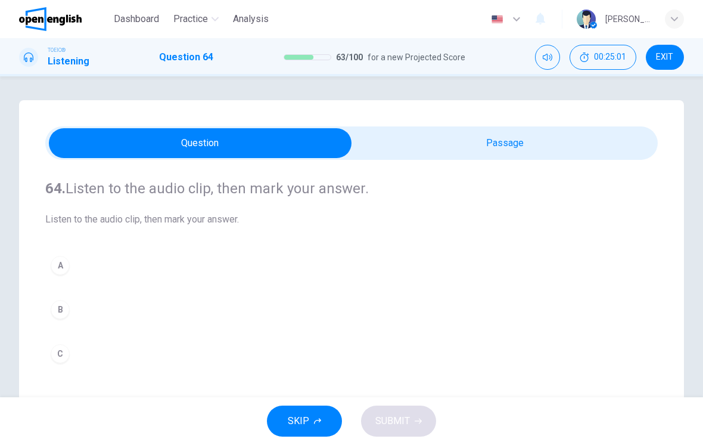
click at [588, 121] on div "64. Listen to the audio clip, then [PERSON_NAME] your answer. Listen to the aud…" at bounding box center [351, 339] width 665 height 479
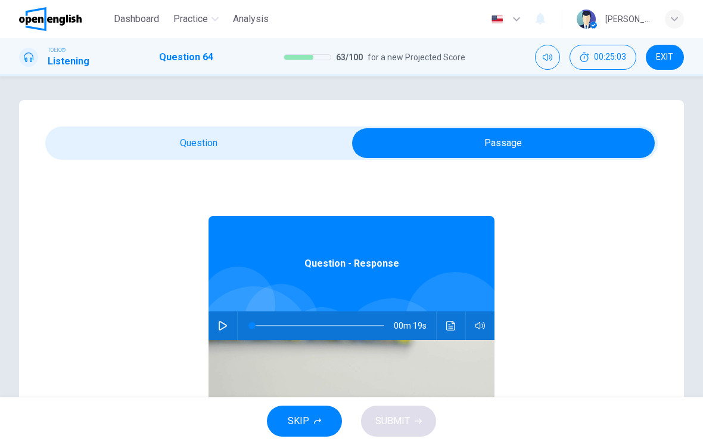
click at [216, 315] on button "button" at bounding box center [222, 325] width 19 height 29
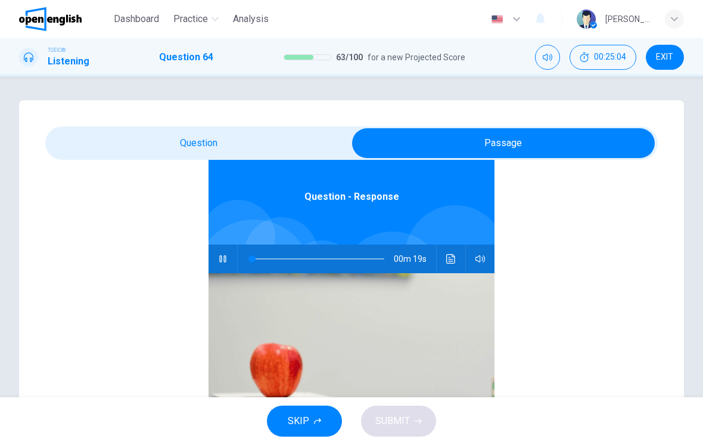
type input "*"
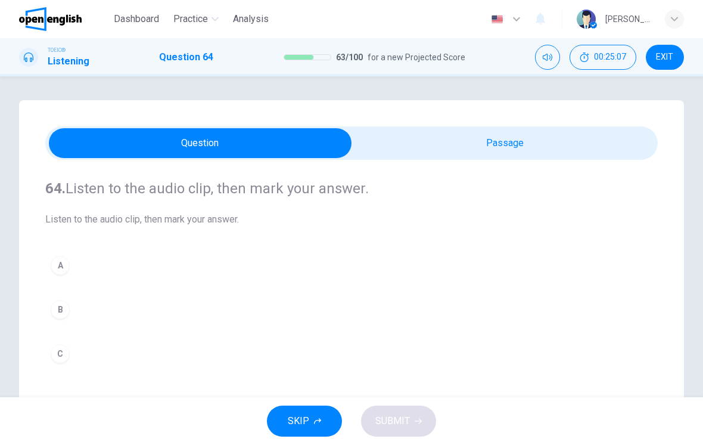
scroll to position [77, 0]
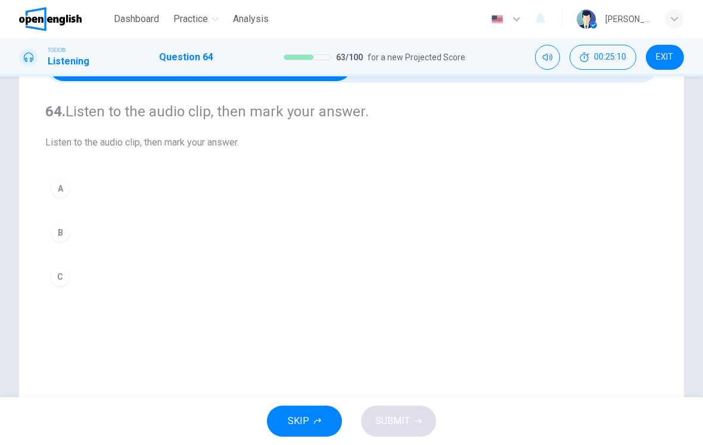
click at [477, 189] on button "A" at bounding box center [351, 188] width 613 height 30
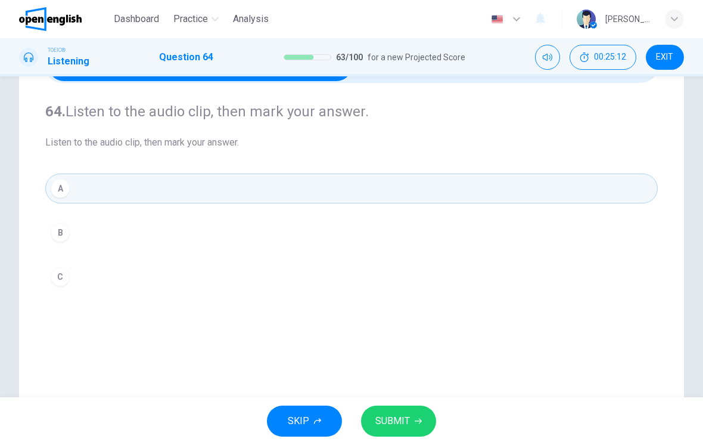
click at [467, 243] on button "B" at bounding box center [351, 233] width 613 height 30
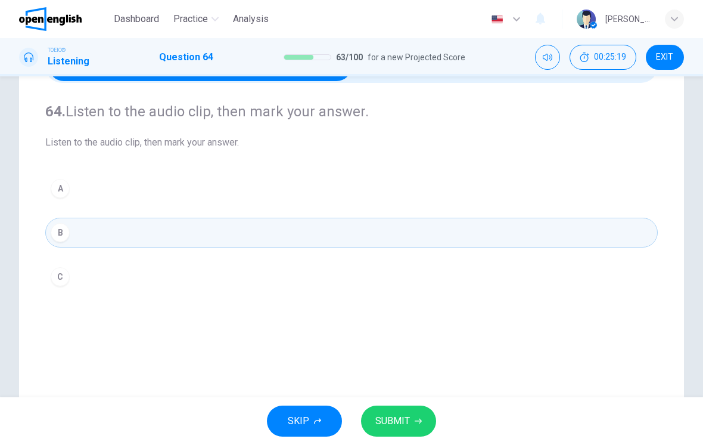
click at [442, 271] on button "C" at bounding box center [351, 277] width 613 height 30
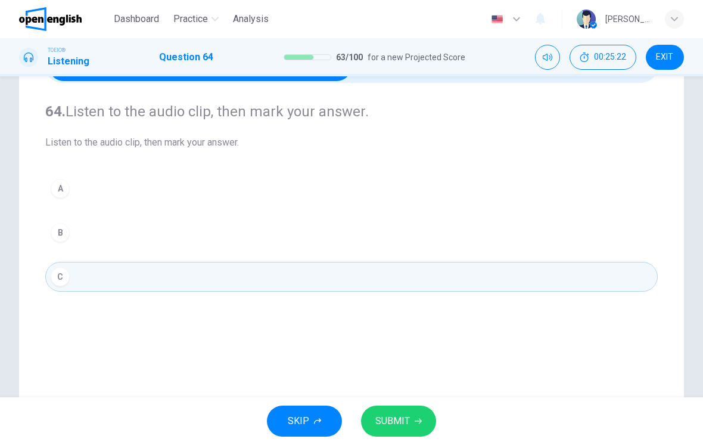
click at [405, 427] on span "SUBMIT" at bounding box center [393, 421] width 35 height 17
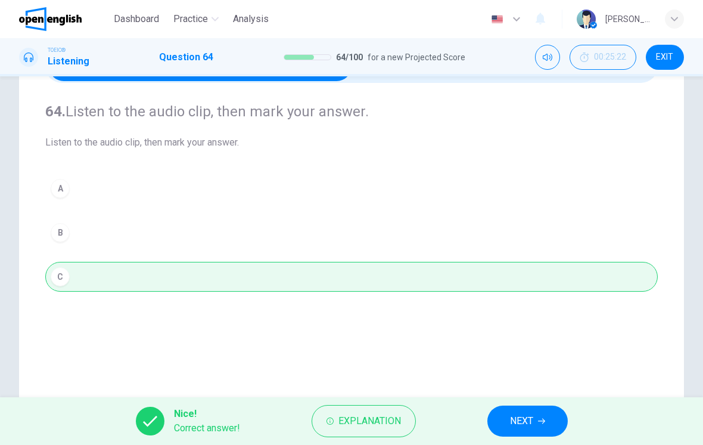
click at [516, 414] on span "NEXT" at bounding box center [521, 421] width 23 height 17
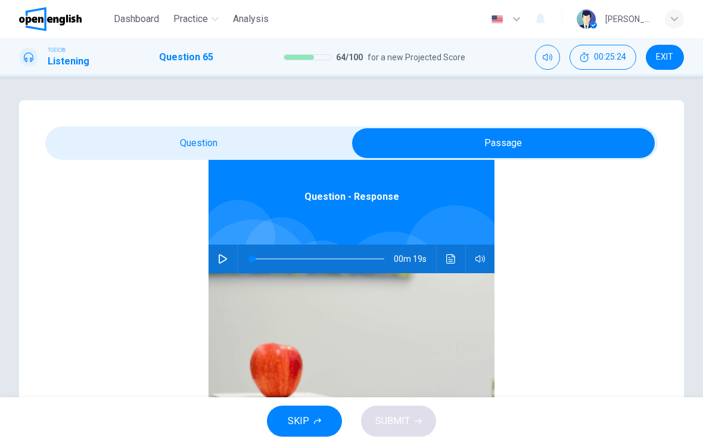
scroll to position [67, 0]
click at [225, 255] on icon "button" at bounding box center [223, 259] width 10 height 10
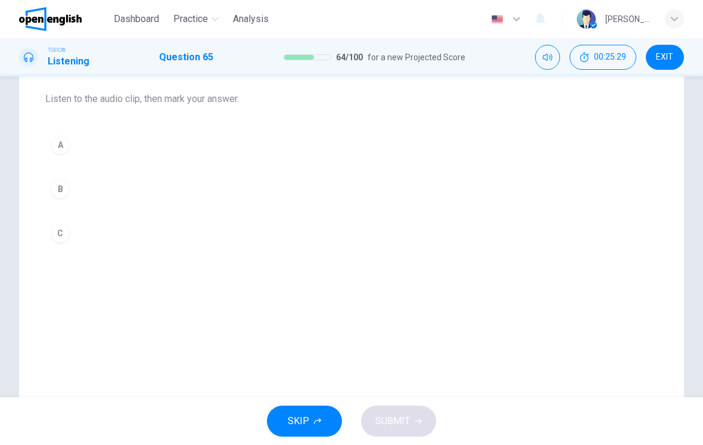
scroll to position [125, 0]
click at [357, 198] on button "B" at bounding box center [351, 185] width 613 height 30
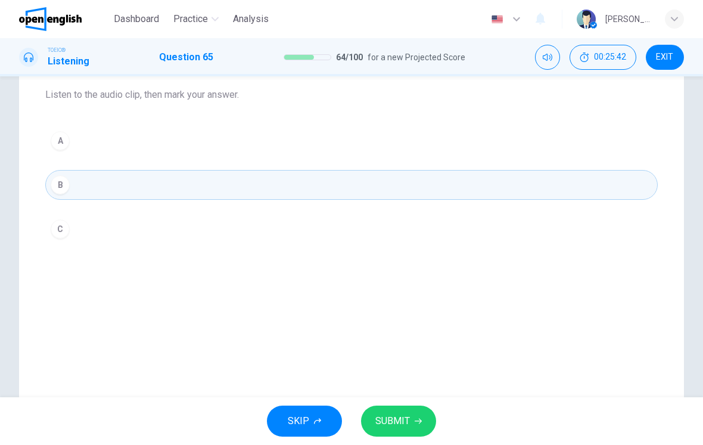
click at [359, 243] on button "C" at bounding box center [351, 229] width 613 height 30
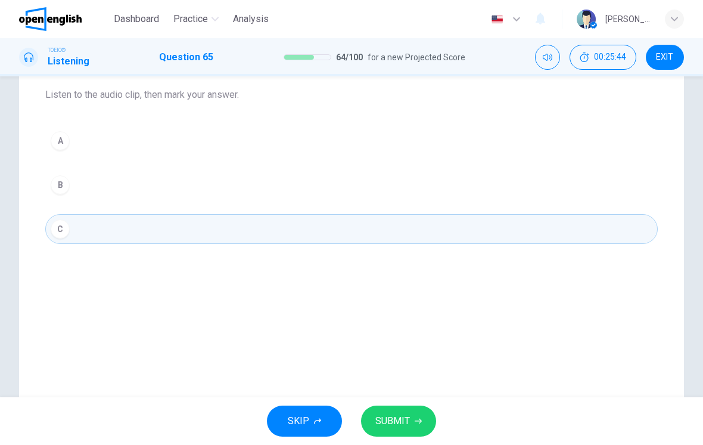
type input "*"
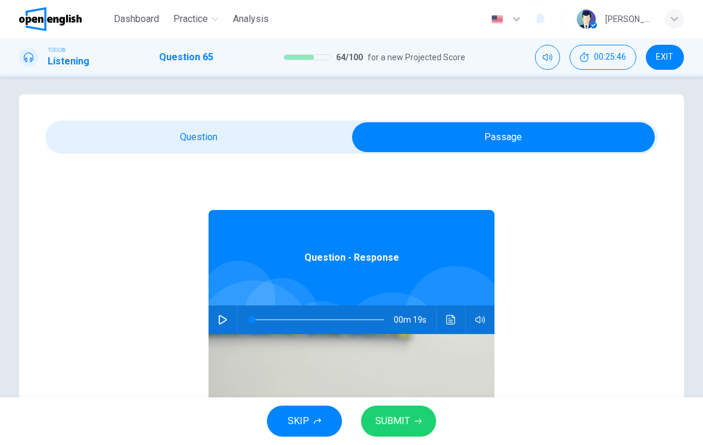
click at [448, 328] on button "Click to see the audio transcription" at bounding box center [451, 319] width 19 height 29
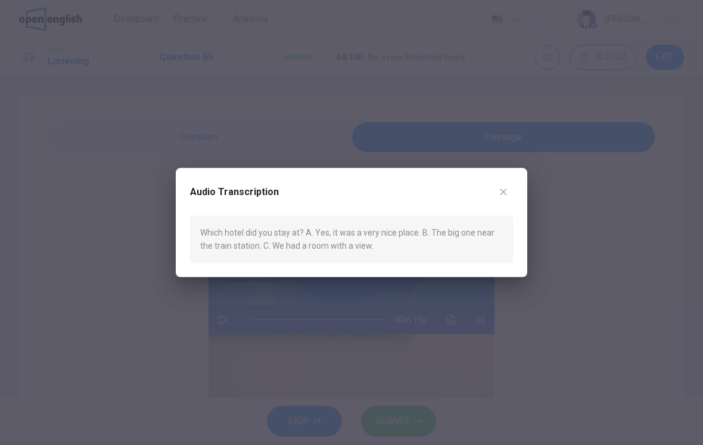
click at [605, 129] on div at bounding box center [351, 222] width 703 height 445
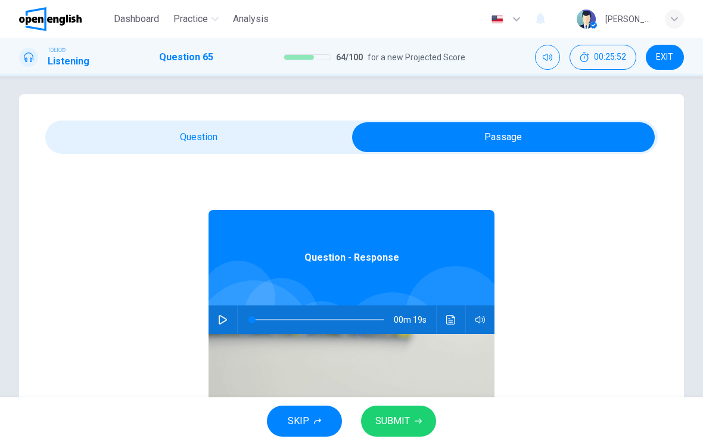
click at [500, 190] on div "Question - Response 00m 19s" at bounding box center [351, 384] width 613 height 460
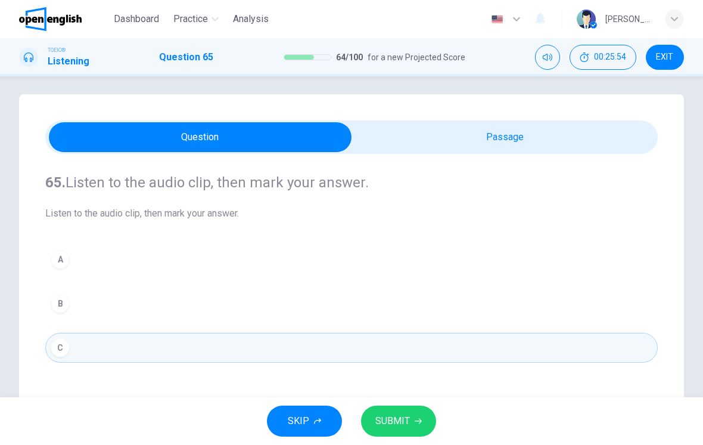
click at [304, 316] on button "B" at bounding box center [351, 304] width 613 height 30
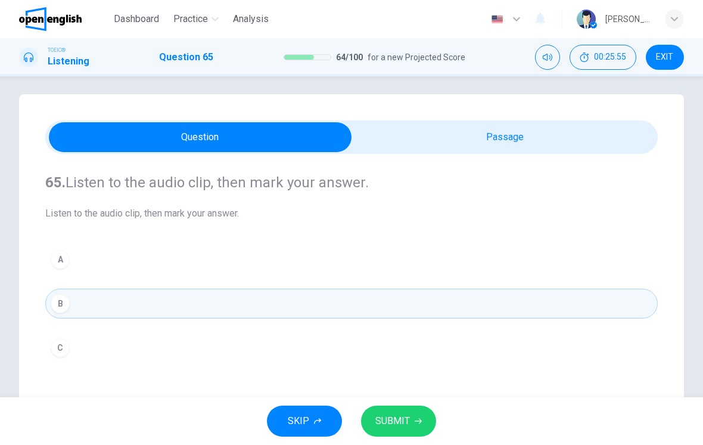
click at [411, 420] on button "SUBMIT" at bounding box center [398, 420] width 75 height 31
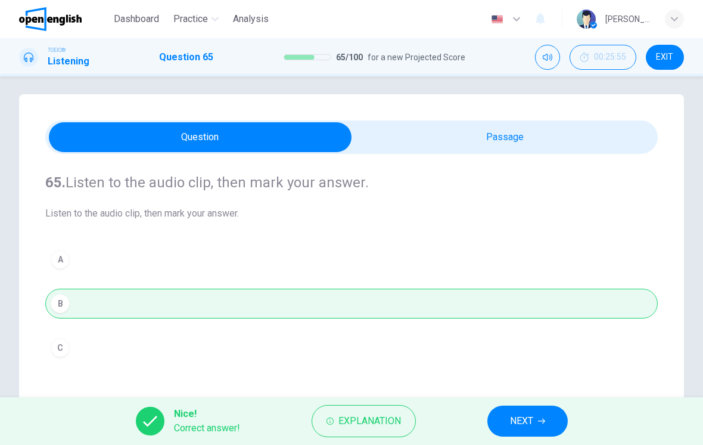
click at [525, 419] on span "NEXT" at bounding box center [521, 421] width 23 height 17
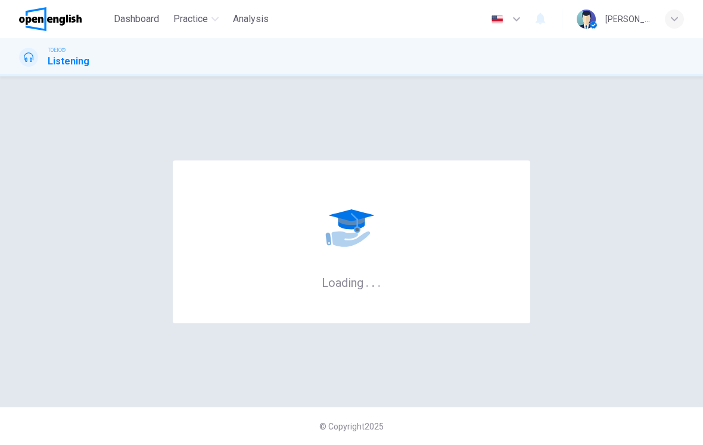
scroll to position [0, 0]
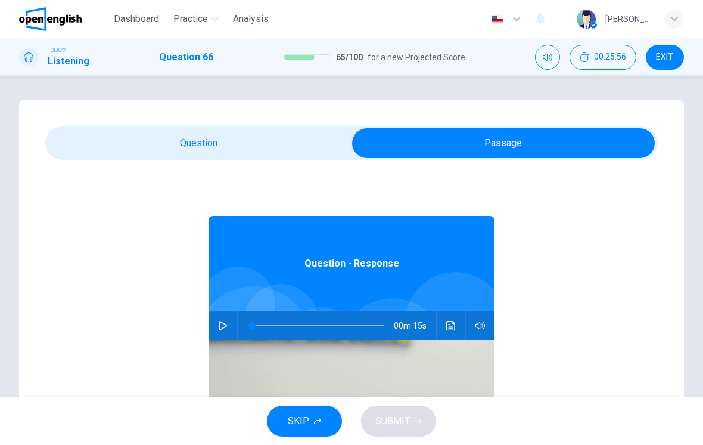
click at [222, 325] on icon "button" at bounding box center [223, 326] width 10 height 10
click at [454, 332] on button "Click to see the audio transcription" at bounding box center [451, 325] width 19 height 29
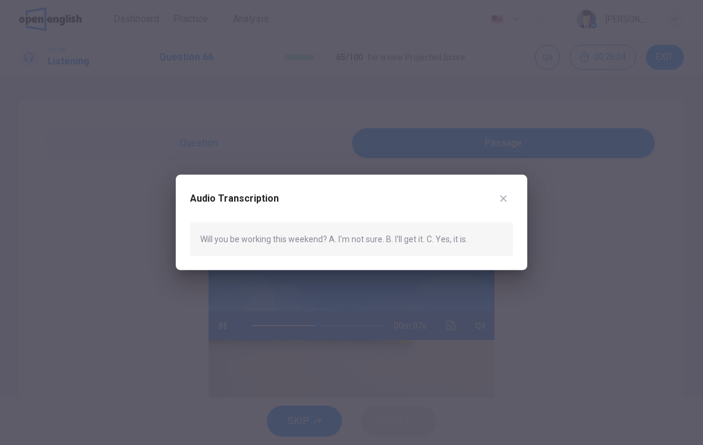
click at [505, 198] on icon "button" at bounding box center [504, 198] width 7 height 7
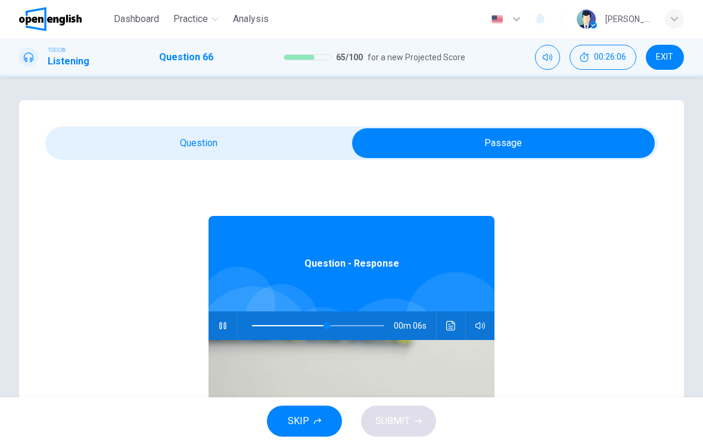
click at [227, 325] on icon "button" at bounding box center [223, 326] width 10 height 10
click at [238, 325] on div at bounding box center [316, 325] width 156 height 29
click at [231, 326] on button "button" at bounding box center [222, 325] width 19 height 29
click at [231, 328] on button "button" at bounding box center [222, 325] width 19 height 29
click at [447, 331] on button "Click to see the audio transcription" at bounding box center [451, 325] width 19 height 29
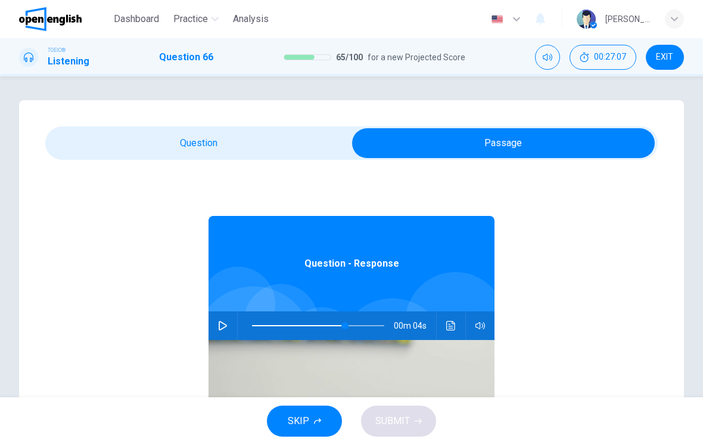
type input "**"
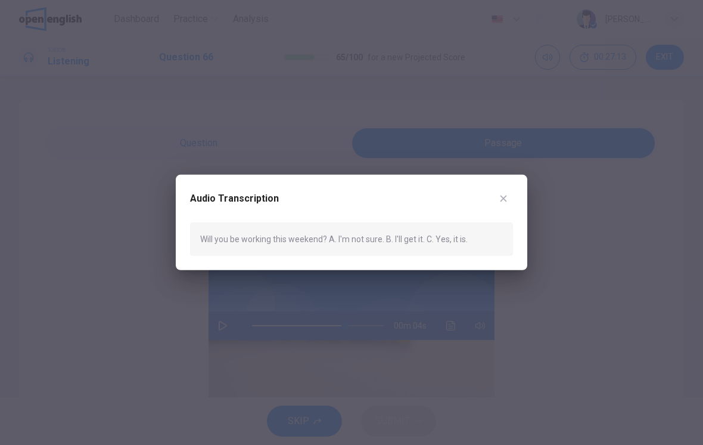
click at [503, 193] on button "button" at bounding box center [503, 198] width 19 height 19
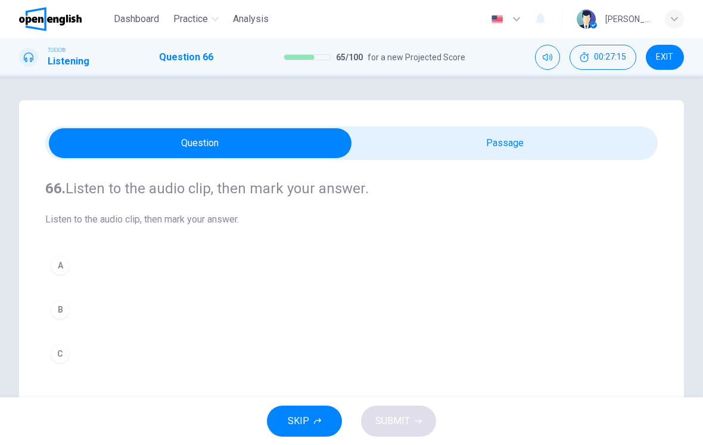
click at [69, 271] on button "A" at bounding box center [351, 265] width 613 height 30
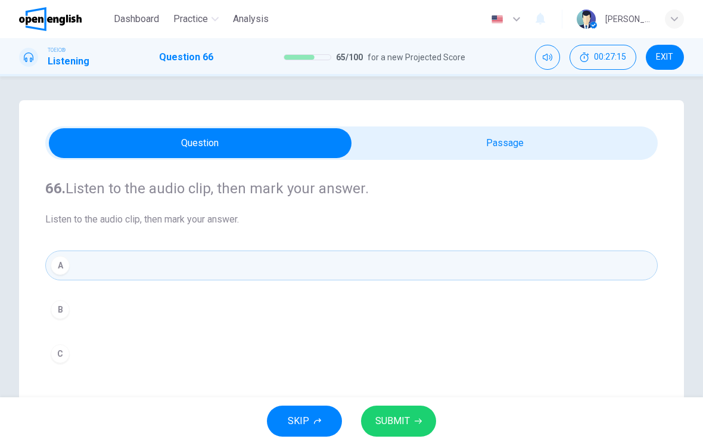
click at [410, 419] on button "SUBMIT" at bounding box center [398, 420] width 75 height 31
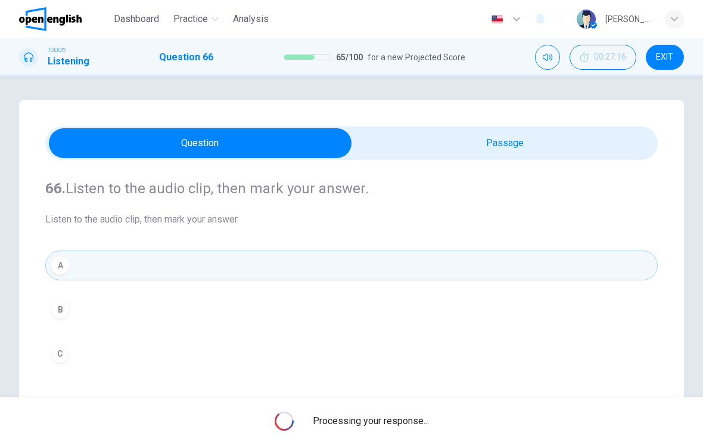
scroll to position [113, 0]
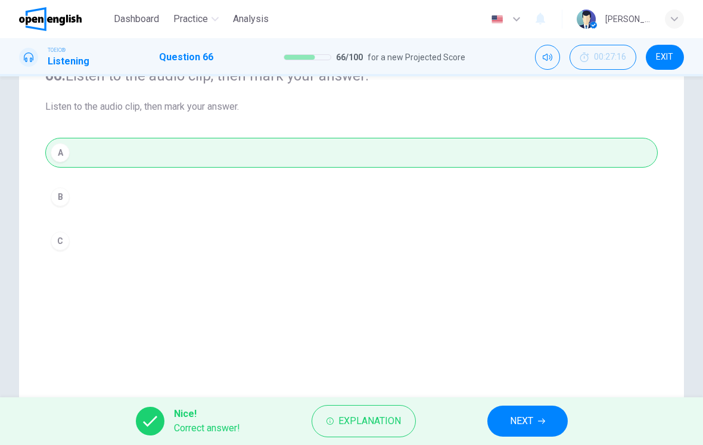
click at [532, 416] on span "NEXT" at bounding box center [521, 421] width 23 height 17
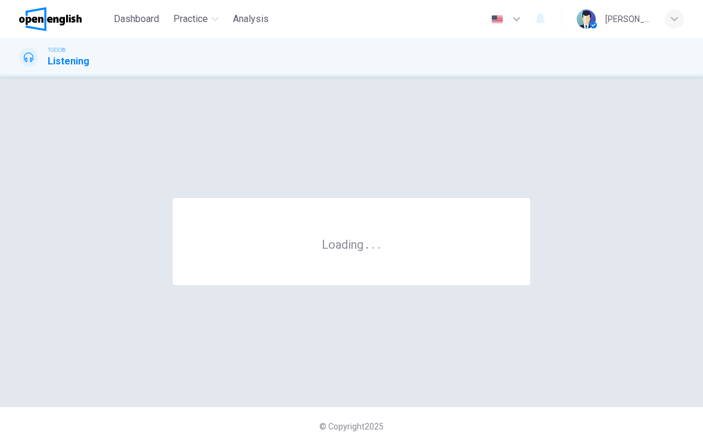
scroll to position [0, 0]
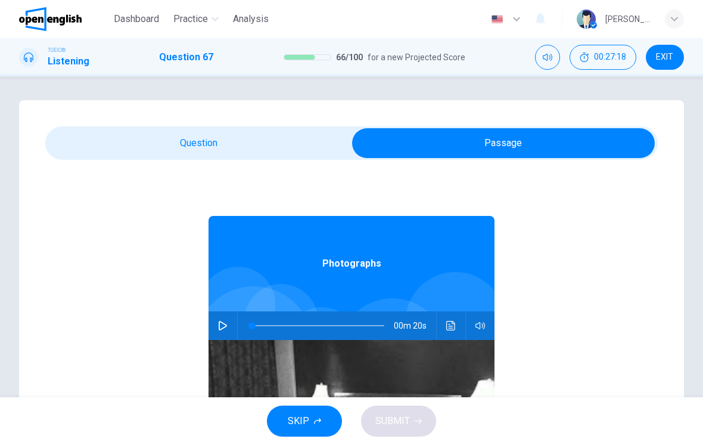
click at [226, 324] on icon "button" at bounding box center [223, 326] width 10 height 10
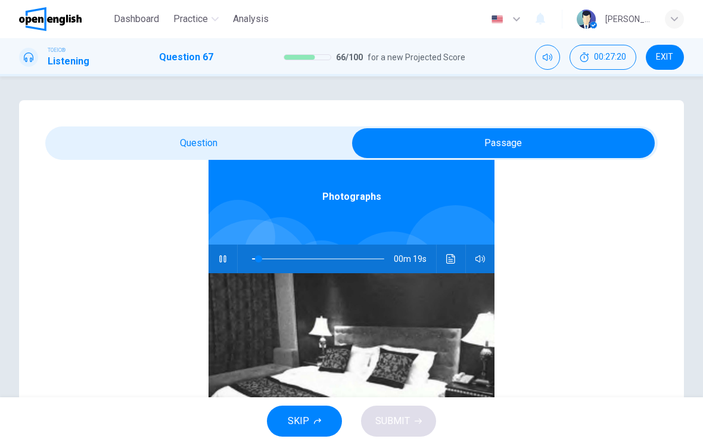
click at [443, 274] on img at bounding box center [352, 368] width 286 height 191
click at [449, 260] on icon "Click to see the audio transcription" at bounding box center [452, 259] width 10 height 10
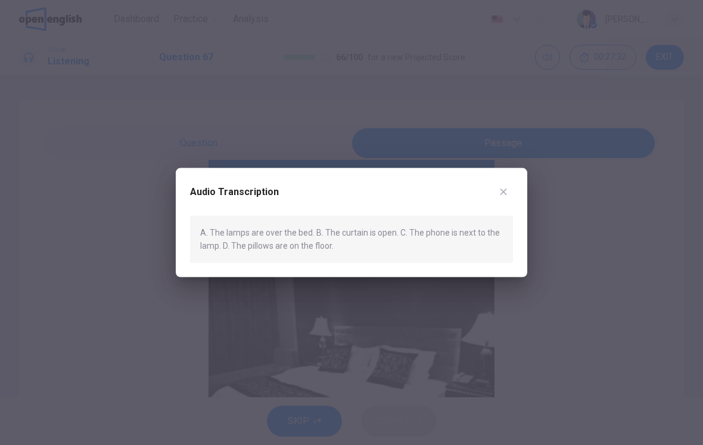
click at [507, 192] on icon "button" at bounding box center [504, 192] width 10 height 10
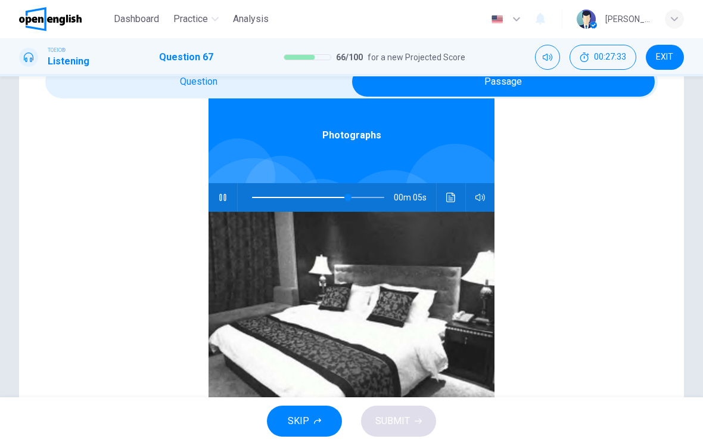
scroll to position [68, 0]
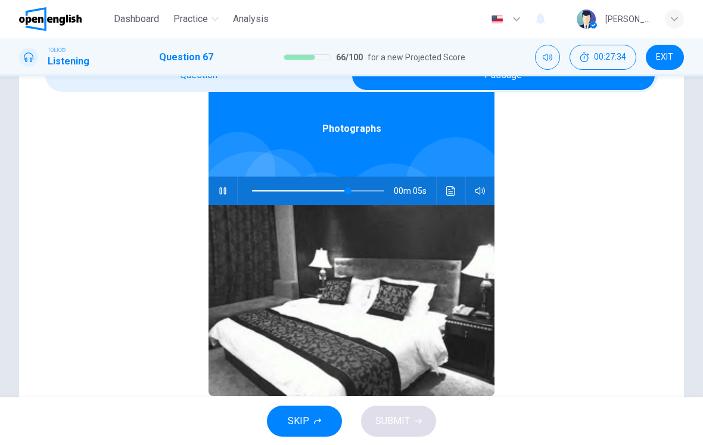
type input "**"
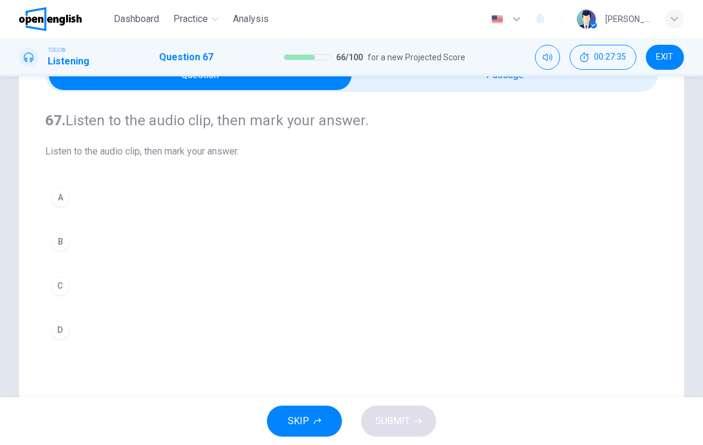
scroll to position [0, 0]
click at [167, 290] on button "C" at bounding box center [351, 286] width 613 height 30
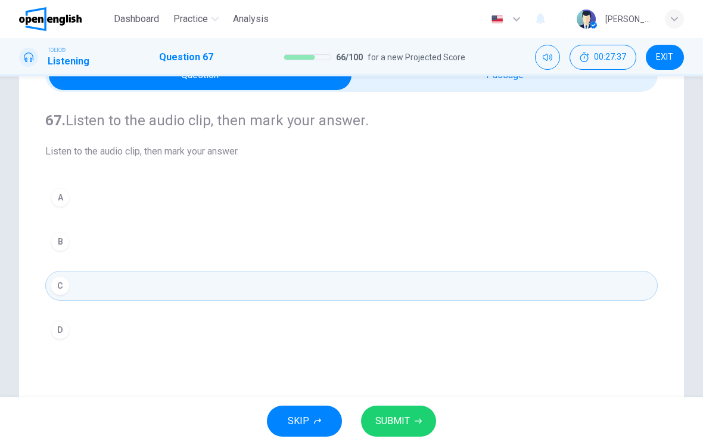
click at [413, 416] on button "SUBMIT" at bounding box center [398, 420] width 75 height 31
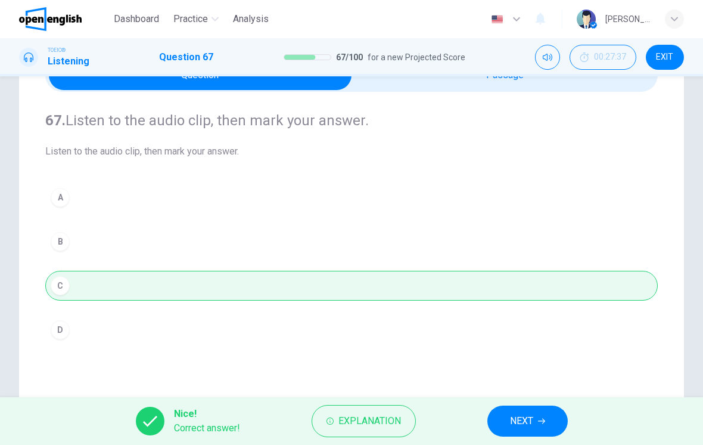
click at [522, 417] on span "NEXT" at bounding box center [521, 421] width 23 height 17
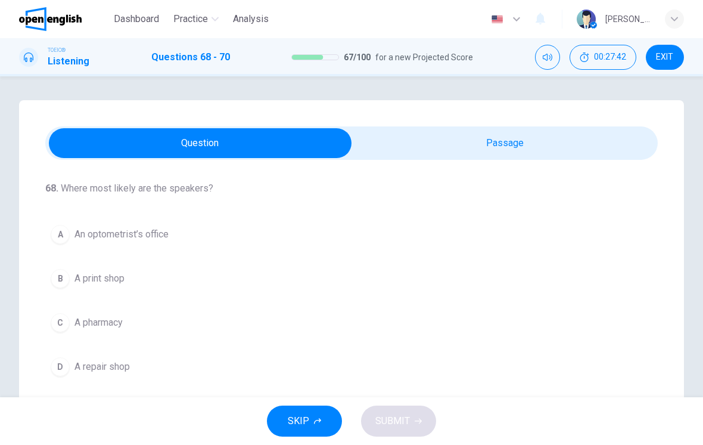
scroll to position [35, 0]
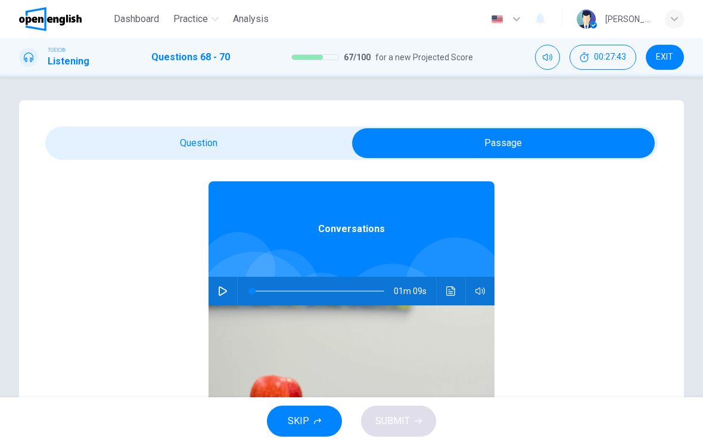
click at [222, 285] on button "button" at bounding box center [222, 291] width 19 height 29
click at [454, 282] on button "Click to see the audio transcription" at bounding box center [451, 291] width 19 height 29
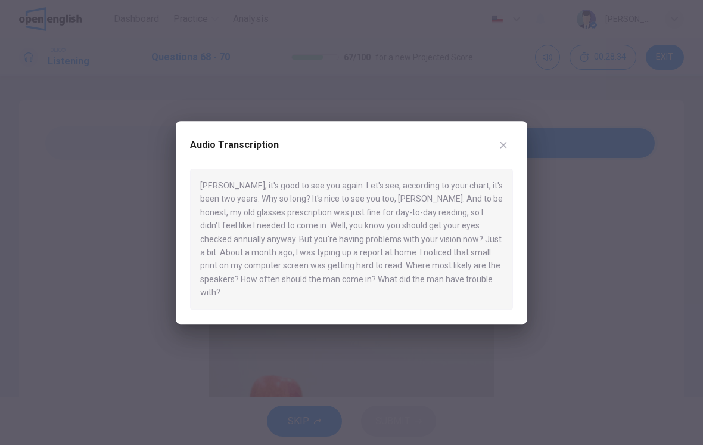
click at [506, 145] on button "button" at bounding box center [503, 144] width 19 height 19
type input "**"
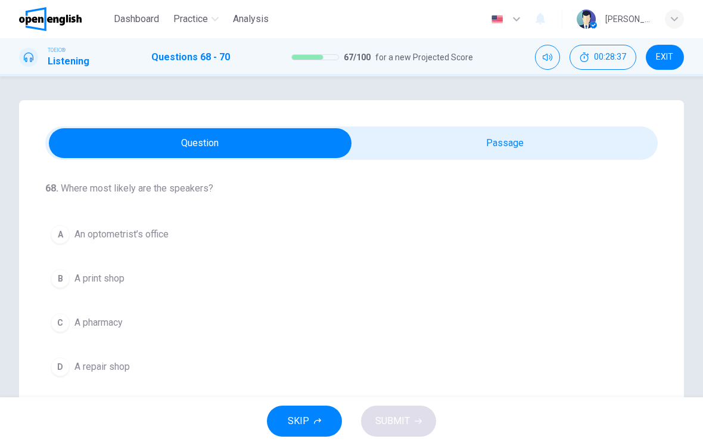
scroll to position [0, 0]
click at [182, 212] on div "68 . Where most likely are the speakers? A An optometrist’s office B A print sh…" at bounding box center [351, 281] width 613 height 200
click at [179, 238] on button "A An optometrist’s office" at bounding box center [351, 234] width 613 height 30
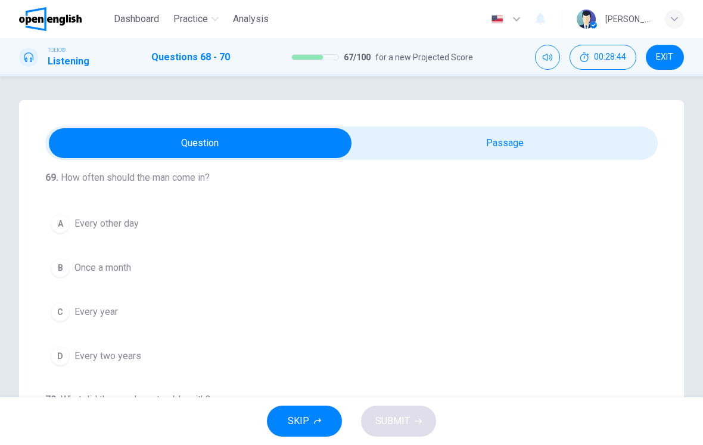
scroll to position [280, 0]
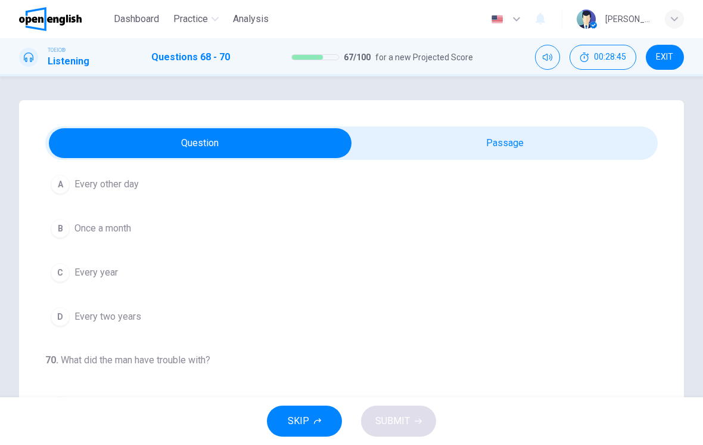
click at [144, 273] on button "C Every year" at bounding box center [351, 273] width 613 height 30
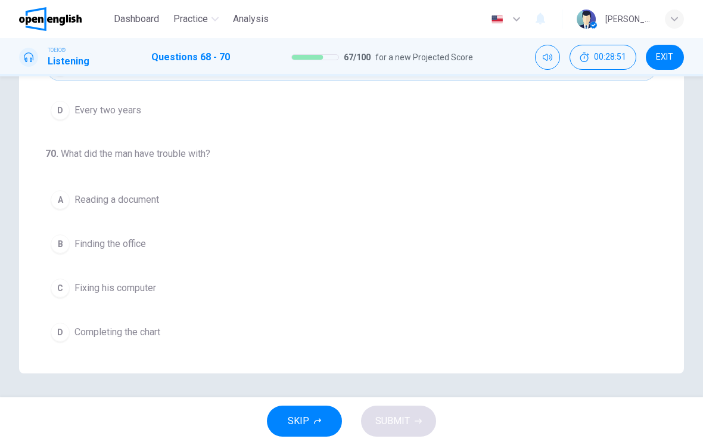
scroll to position [206, 0]
click at [123, 213] on button "A Reading a document" at bounding box center [351, 200] width 613 height 30
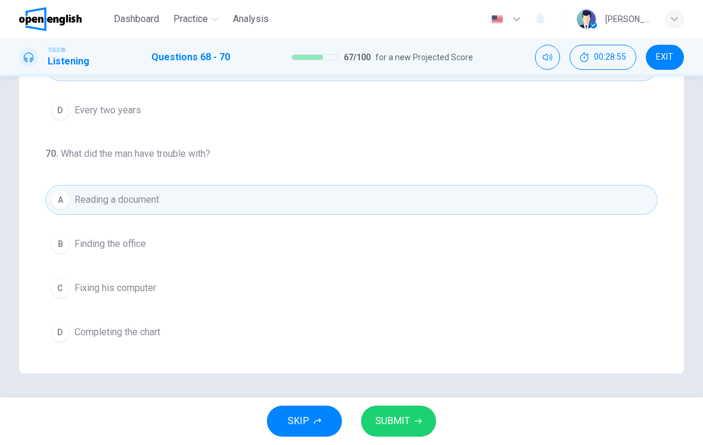
click at [404, 414] on span "SUBMIT" at bounding box center [393, 421] width 35 height 17
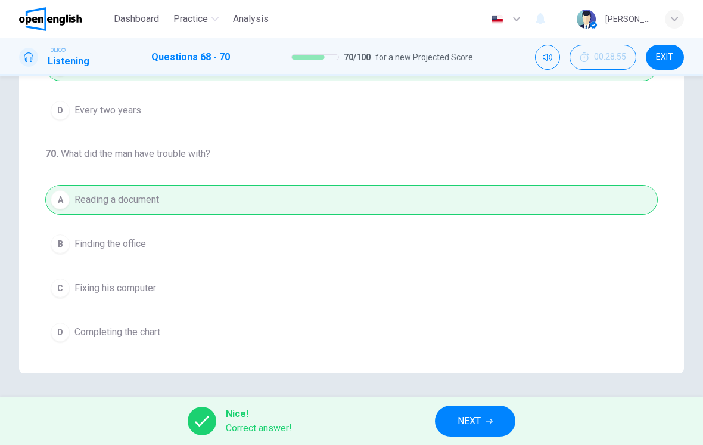
click at [488, 420] on icon "button" at bounding box center [489, 420] width 7 height 7
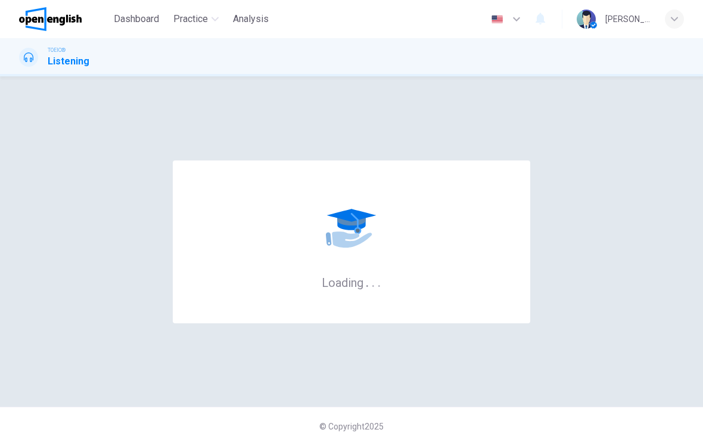
scroll to position [0, 0]
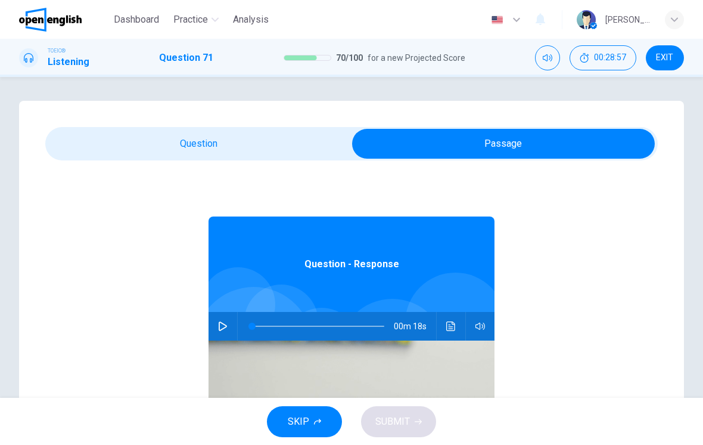
click at [212, 336] on div "00m 18s" at bounding box center [352, 325] width 286 height 29
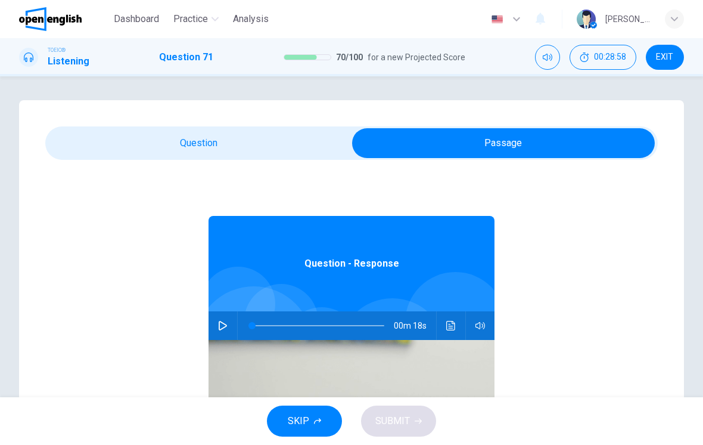
click at [218, 329] on icon "button" at bounding box center [223, 326] width 10 height 10
type input "*"
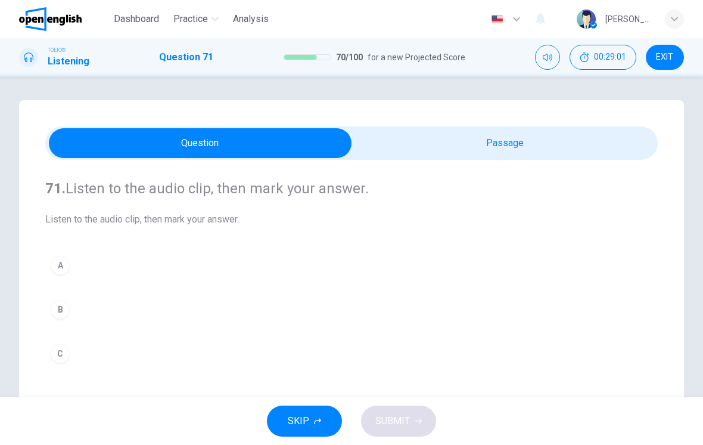
scroll to position [92, 0]
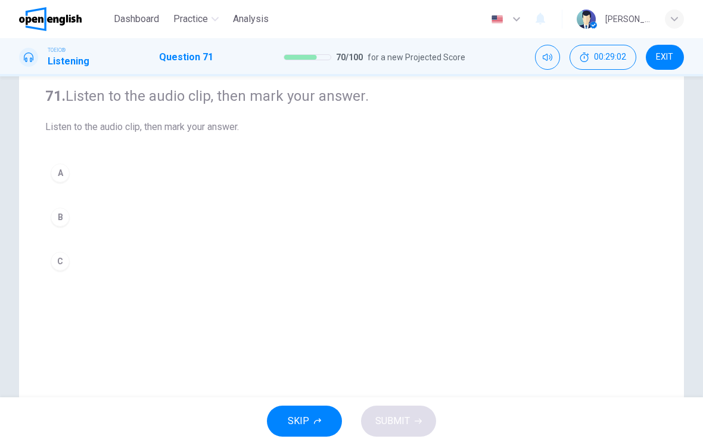
click at [73, 197] on div "A B C" at bounding box center [351, 217] width 613 height 118
click at [56, 173] on div "A" at bounding box center [60, 172] width 19 height 19
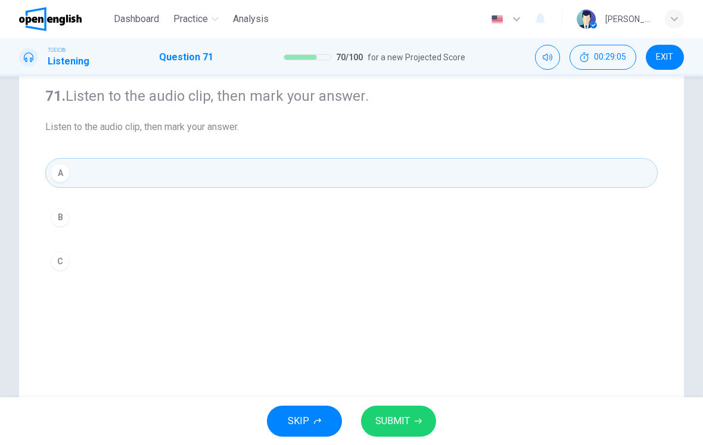
click at [416, 408] on button "SUBMIT" at bounding box center [398, 420] width 75 height 31
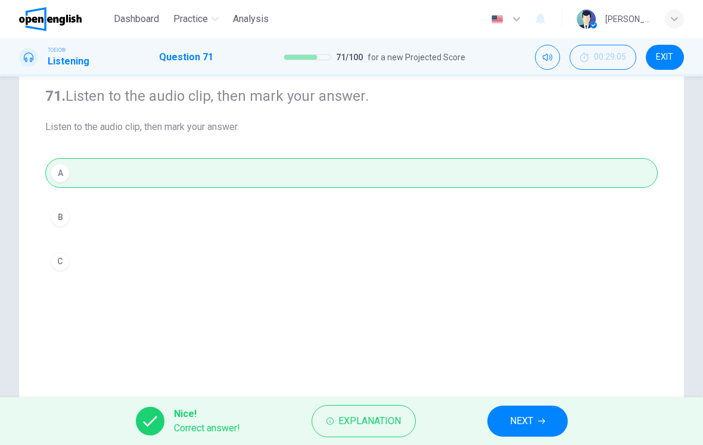
click at [517, 424] on span "NEXT" at bounding box center [521, 421] width 23 height 17
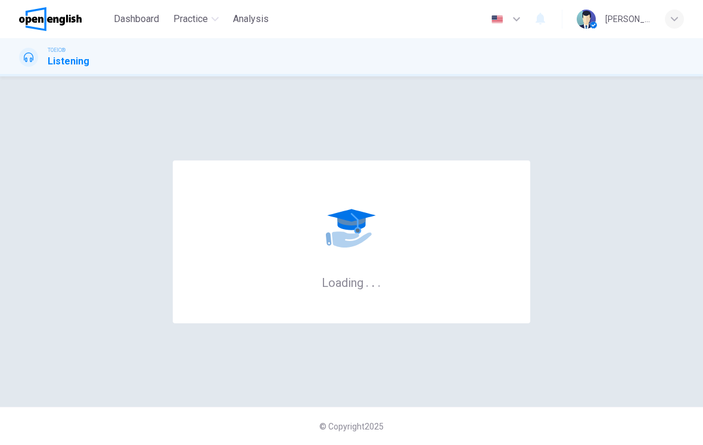
scroll to position [0, 0]
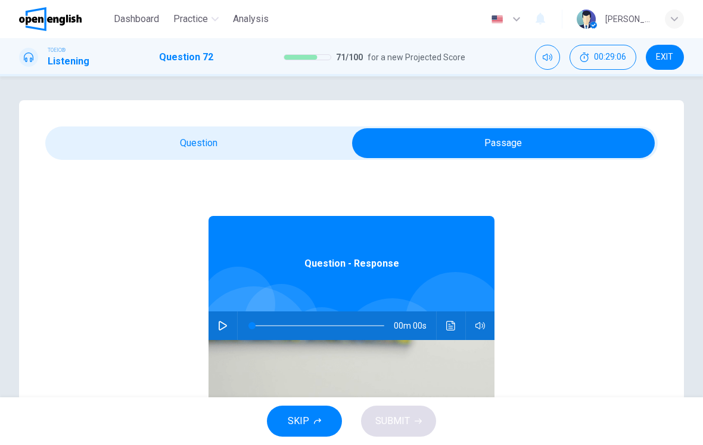
click at [218, 330] on button "button" at bounding box center [222, 325] width 19 height 29
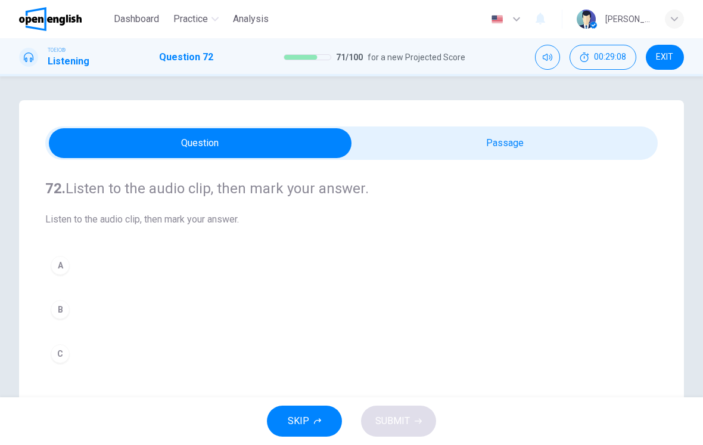
scroll to position [44, 0]
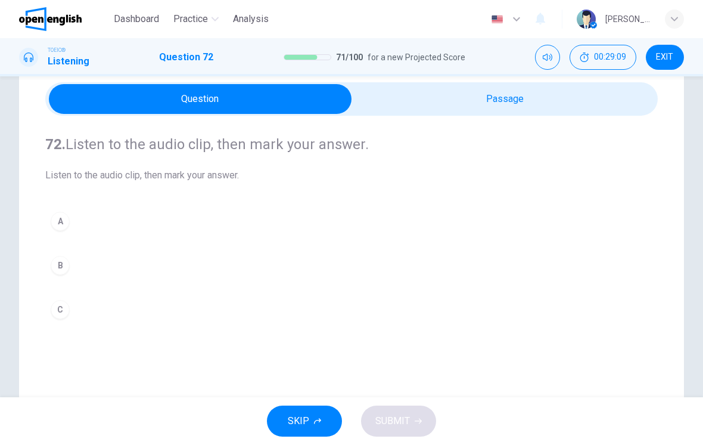
click at [482, 250] on button "B" at bounding box center [351, 265] width 613 height 30
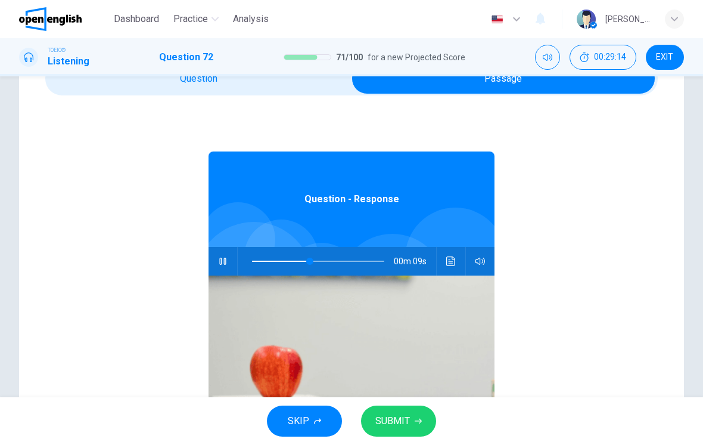
click at [446, 265] on button "Click to see the audio transcription" at bounding box center [451, 261] width 19 height 29
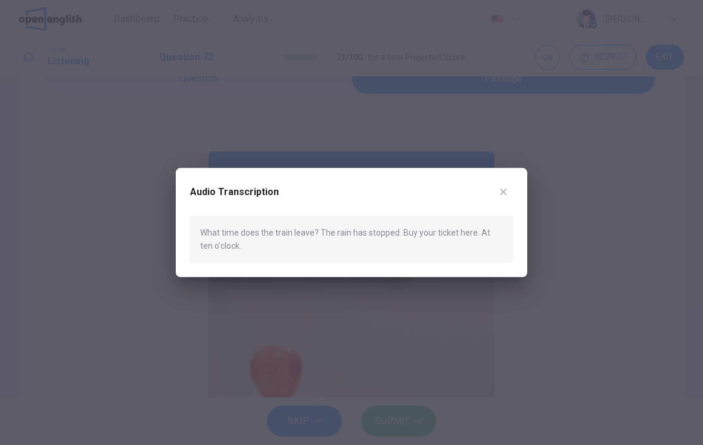
type input "**"
click at [529, 108] on div at bounding box center [351, 222] width 703 height 445
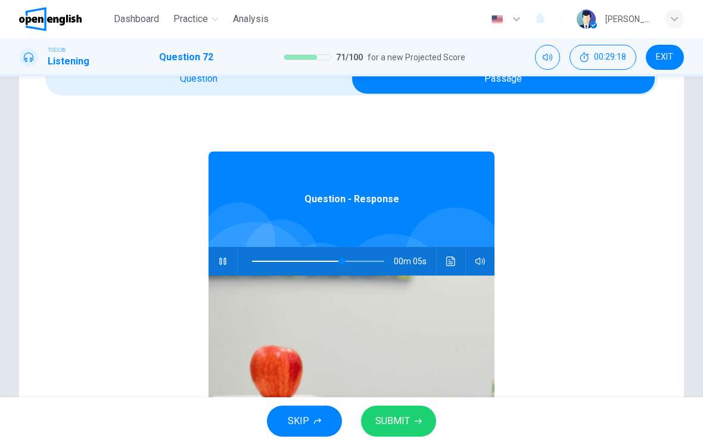
click at [522, 126] on div "Question - Response 00m 05s" at bounding box center [351, 325] width 613 height 460
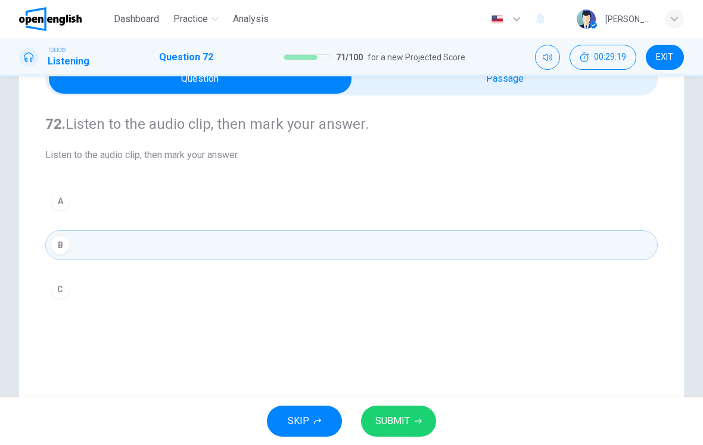
click at [77, 293] on button "C" at bounding box center [351, 289] width 613 height 30
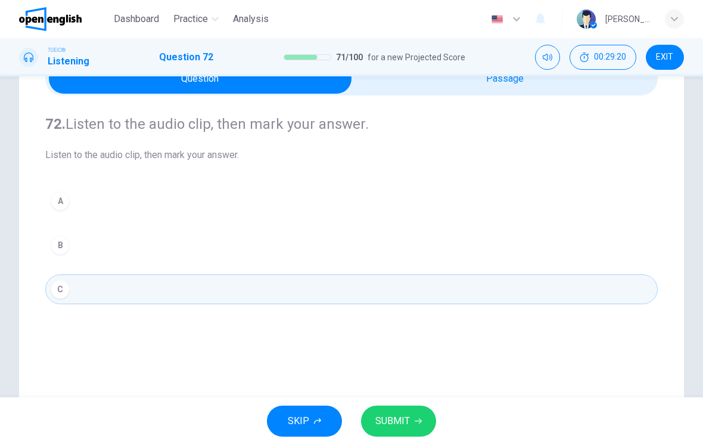
click at [411, 426] on button "SUBMIT" at bounding box center [398, 420] width 75 height 31
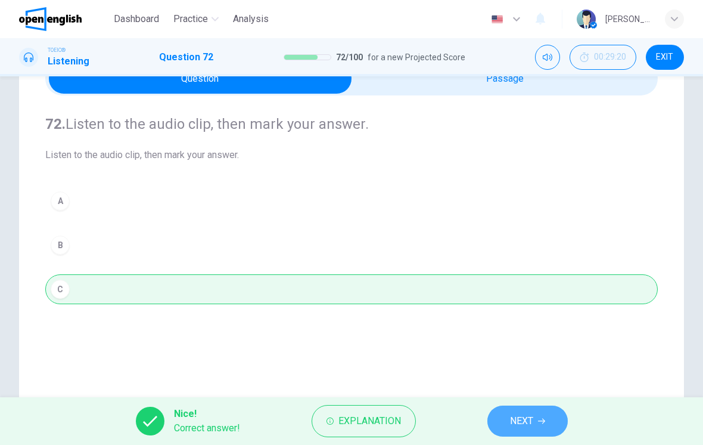
click at [509, 427] on button "NEXT" at bounding box center [528, 420] width 80 height 31
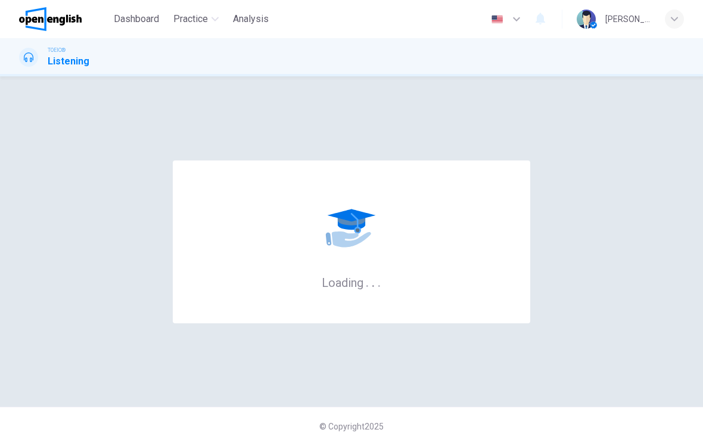
scroll to position [0, 0]
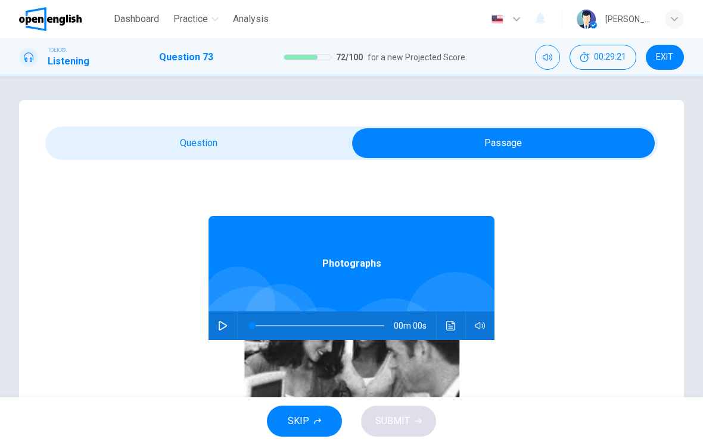
click at [213, 328] on button "button" at bounding box center [222, 325] width 19 height 29
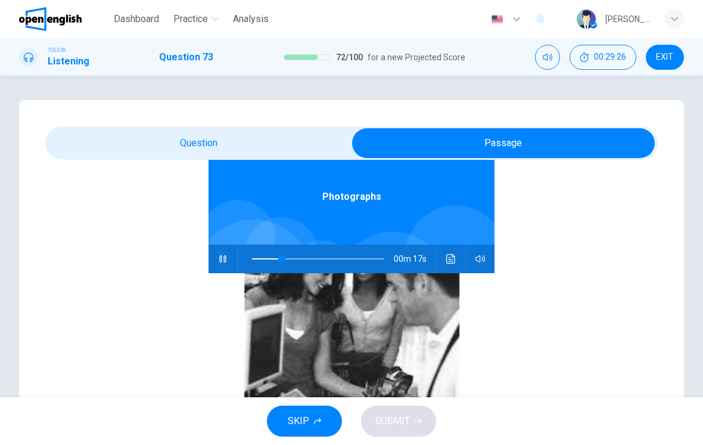
scroll to position [67, 0]
click at [450, 262] on icon "Click to see the audio transcription" at bounding box center [452, 259] width 10 height 10
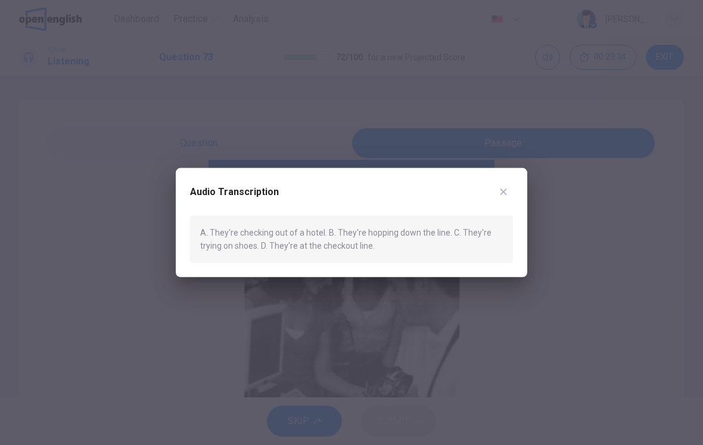
click at [507, 190] on icon "button" at bounding box center [504, 192] width 10 height 10
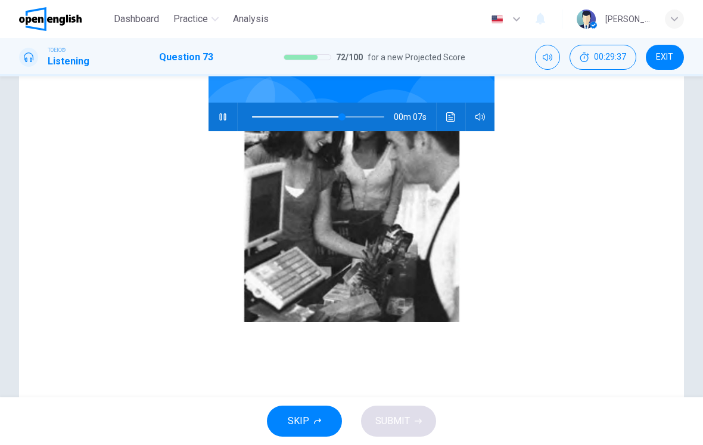
scroll to position [88, 0]
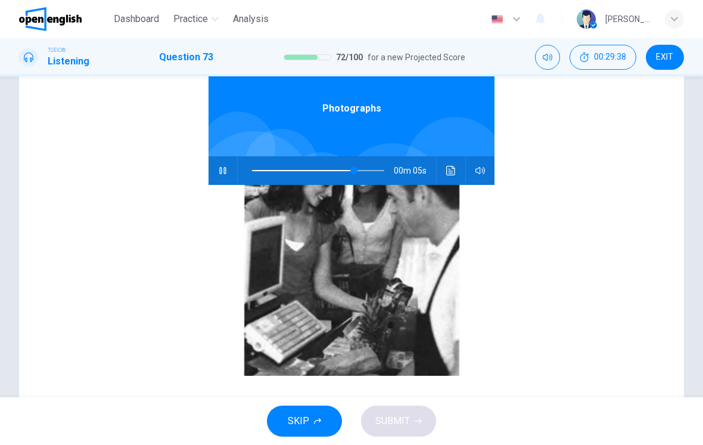
click at [455, 167] on icon "Click to see the audio transcription" at bounding box center [452, 171] width 10 height 10
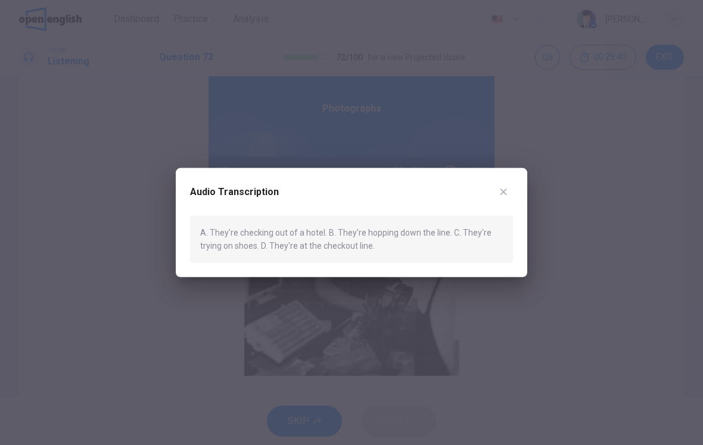
click at [509, 199] on button "button" at bounding box center [503, 191] width 19 height 19
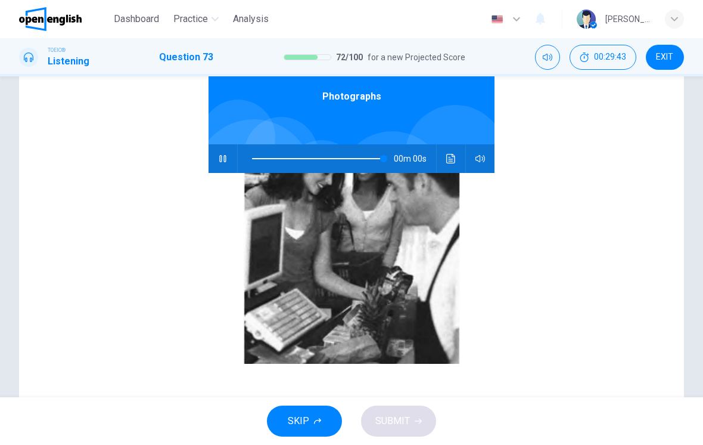
scroll to position [92, 0]
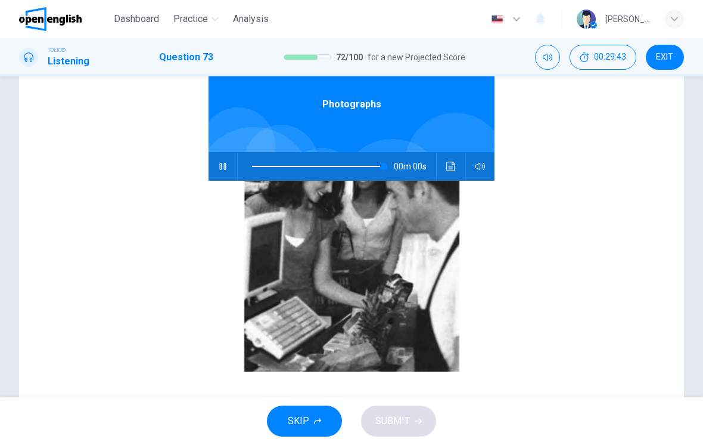
type input "*"
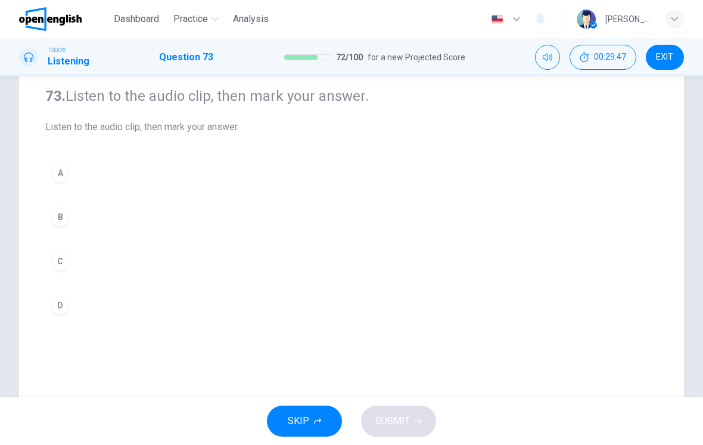
click at [327, 319] on button "D" at bounding box center [351, 305] width 613 height 30
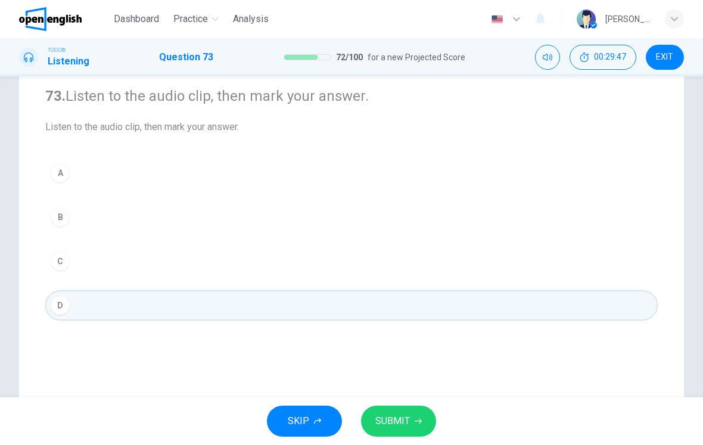
click at [405, 418] on span "SUBMIT" at bounding box center [393, 421] width 35 height 17
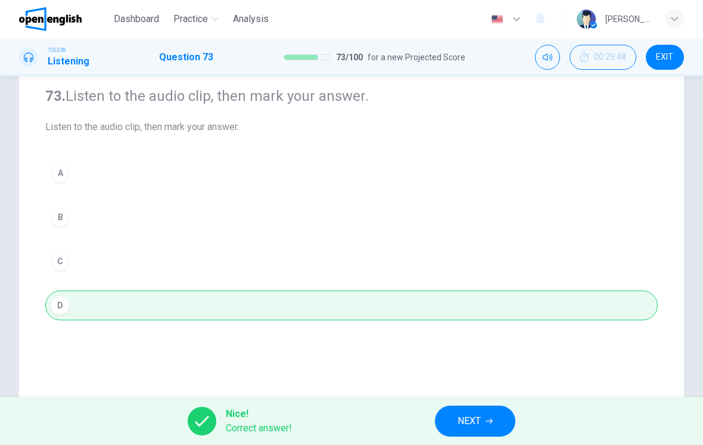
click at [493, 421] on icon "button" at bounding box center [489, 420] width 7 height 7
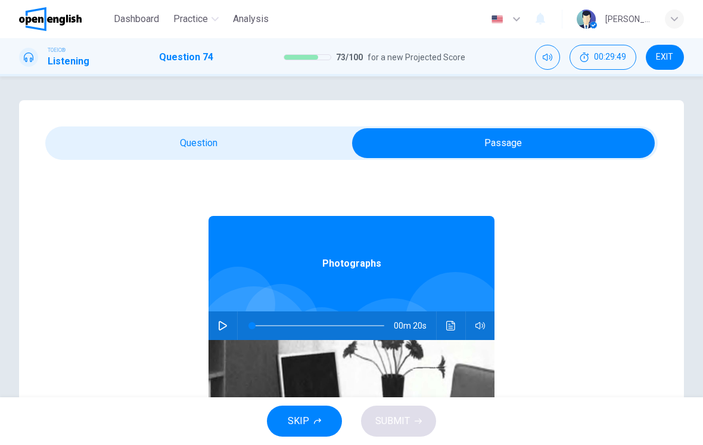
click at [225, 345] on img at bounding box center [352, 435] width 286 height 191
click at [225, 330] on icon "button" at bounding box center [223, 326] width 10 height 10
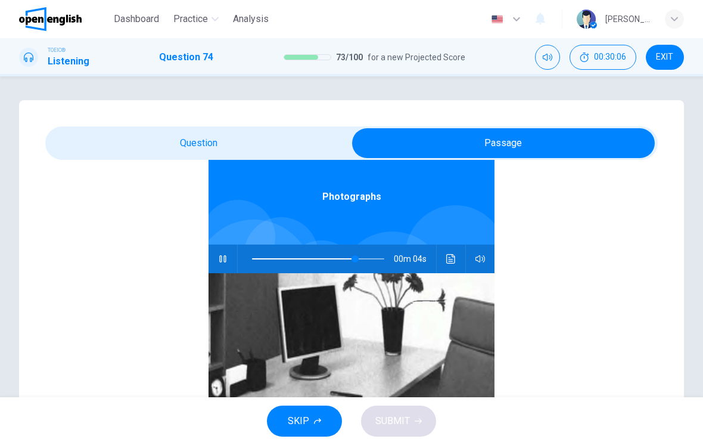
scroll to position [67, 0]
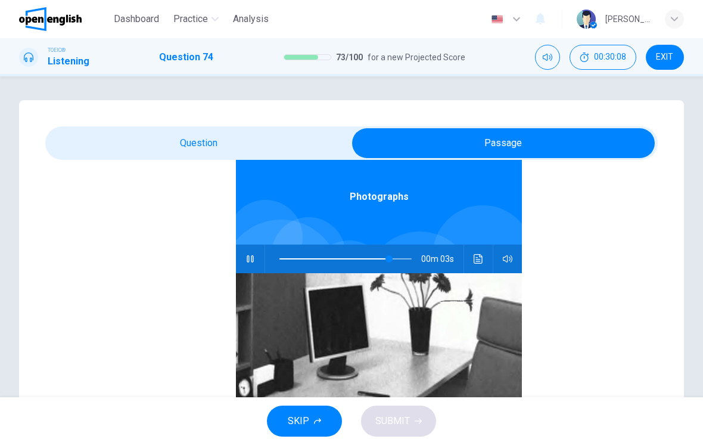
type input "**"
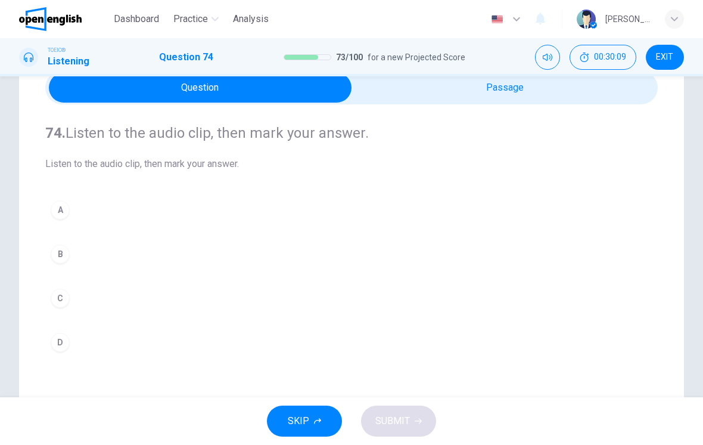
scroll to position [0, 0]
click at [67, 257] on div "B" at bounding box center [60, 253] width 19 height 19
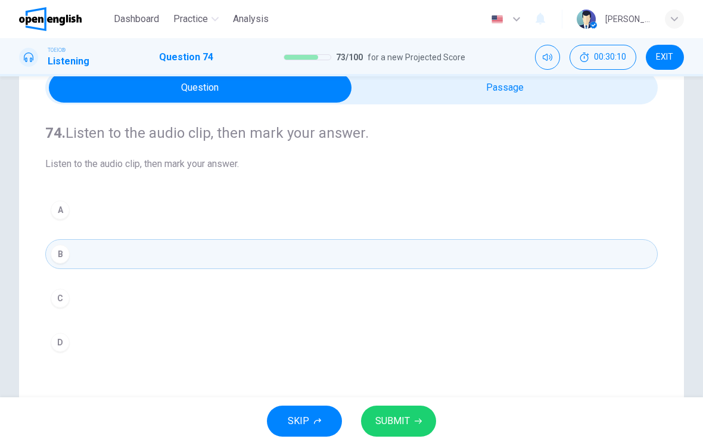
click at [411, 423] on button "SUBMIT" at bounding box center [398, 420] width 75 height 31
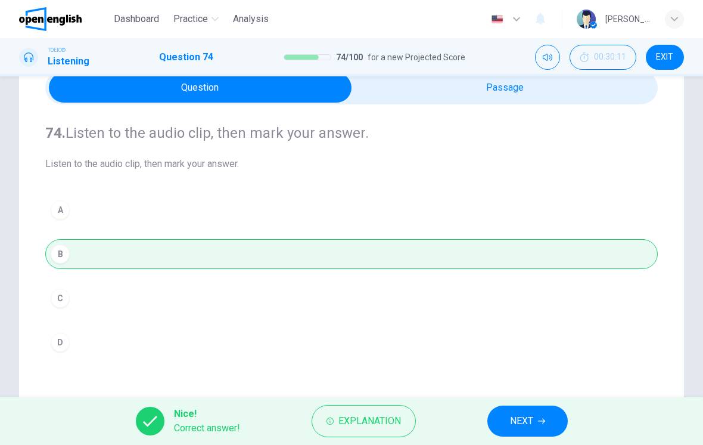
click at [537, 421] on button "NEXT" at bounding box center [528, 420] width 80 height 31
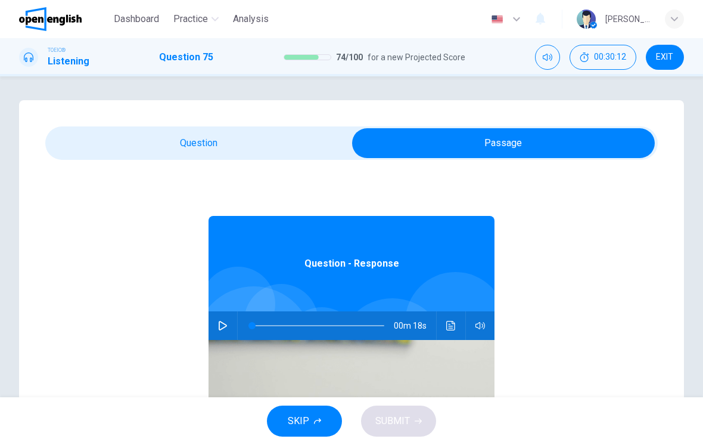
click at [221, 323] on icon "button" at bounding box center [223, 326] width 10 height 10
click at [442, 332] on button "Click to see the audio transcription" at bounding box center [451, 325] width 19 height 29
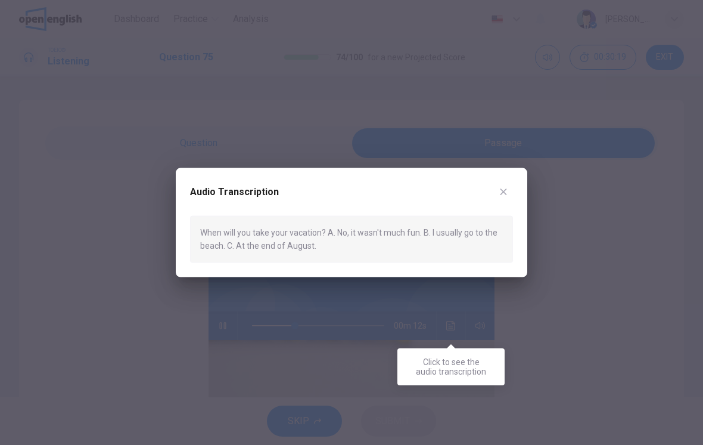
click at [505, 176] on div "Audio Transcription When will you take your vacation? A. No, it wasn't much fun…" at bounding box center [352, 222] width 352 height 109
type input "**"
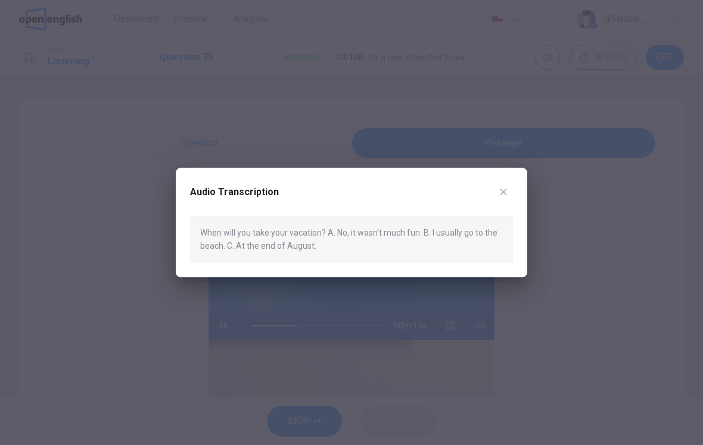
click at [501, 178] on div "Audio Transcription When will you take your vacation? A. No, it wasn't much fun…" at bounding box center [352, 222] width 352 height 109
click at [504, 187] on icon "button" at bounding box center [504, 192] width 10 height 10
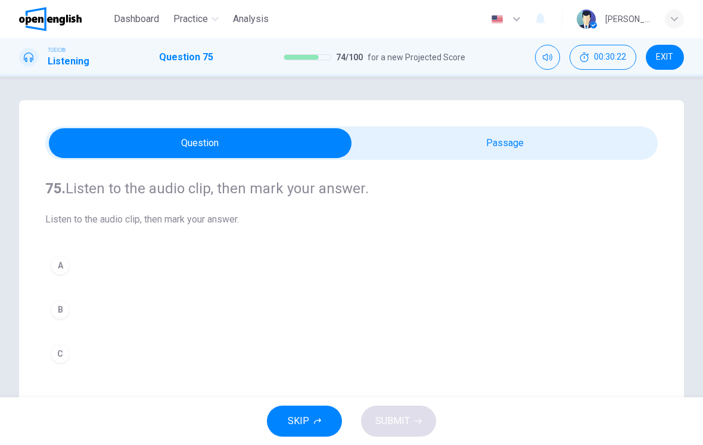
click at [77, 352] on button "C" at bounding box center [351, 354] width 613 height 30
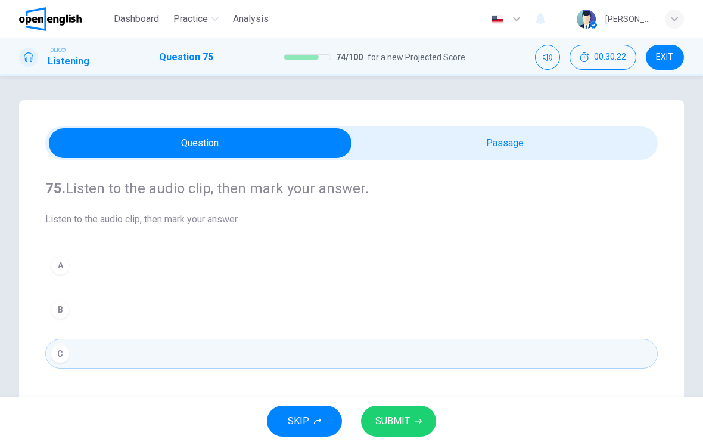
click at [411, 420] on button "SUBMIT" at bounding box center [398, 420] width 75 height 31
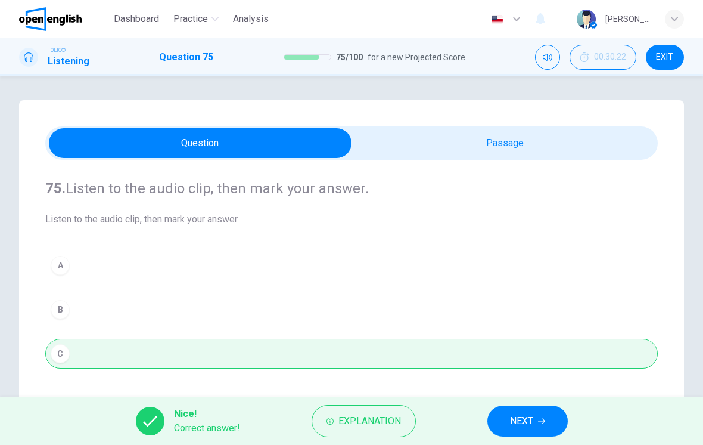
click at [526, 426] on span "NEXT" at bounding box center [521, 421] width 23 height 17
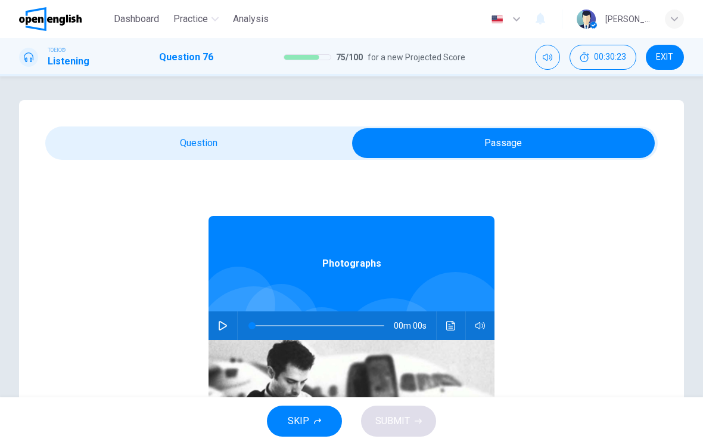
click at [222, 328] on icon "button" at bounding box center [223, 326] width 10 height 10
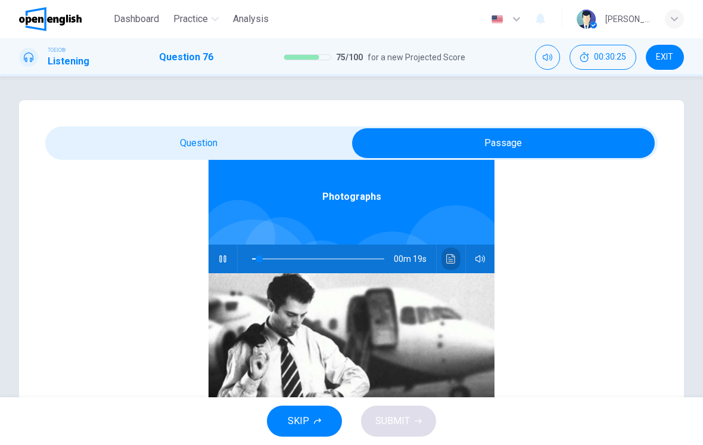
click at [451, 269] on button "Click to see the audio transcription" at bounding box center [451, 258] width 19 height 29
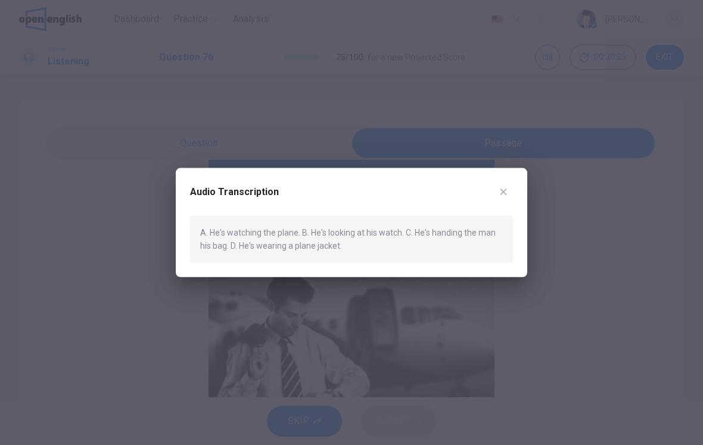
scroll to position [67, 0]
click at [511, 187] on button "button" at bounding box center [503, 191] width 19 height 19
type input "**"
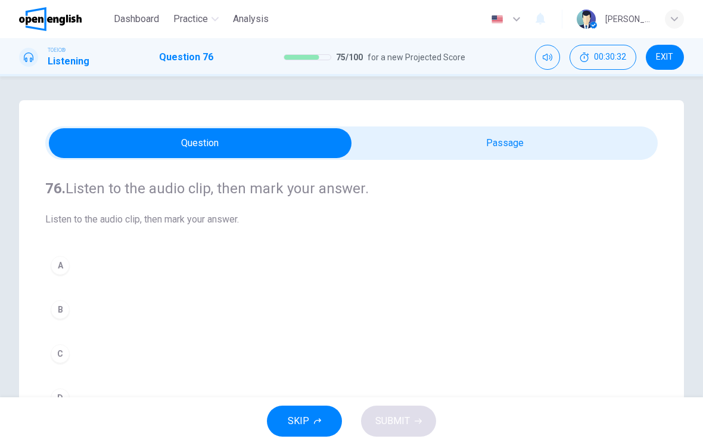
click at [83, 305] on button "B" at bounding box center [351, 309] width 613 height 30
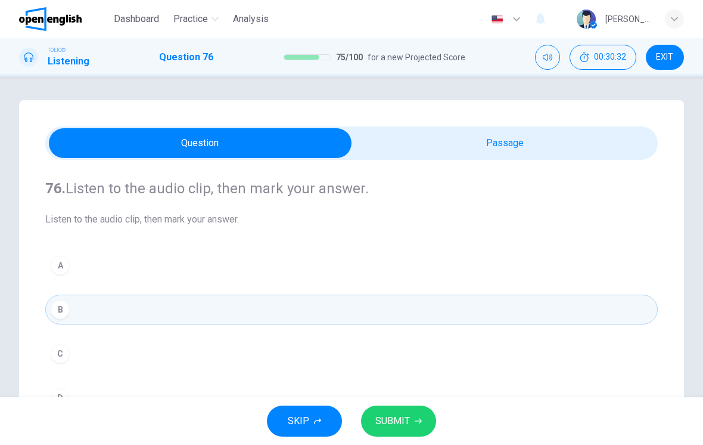
scroll to position [0, 0]
click at [415, 410] on button "SUBMIT" at bounding box center [398, 420] width 75 height 31
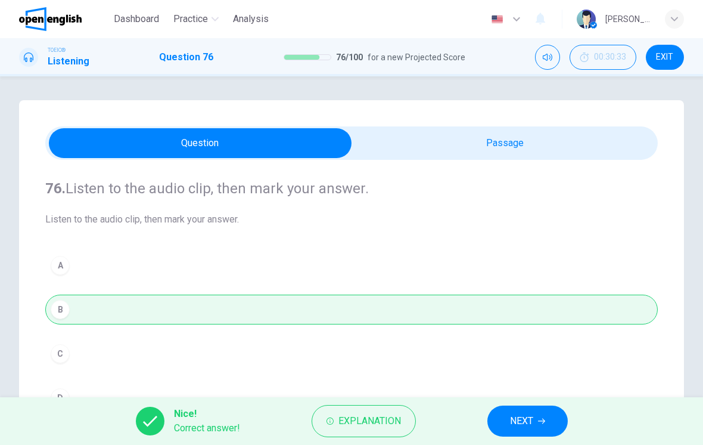
click at [534, 411] on button "NEXT" at bounding box center [528, 420] width 80 height 31
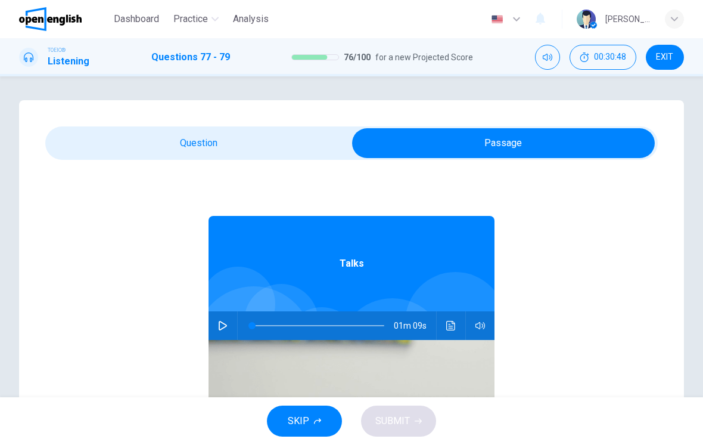
click at [224, 332] on button "button" at bounding box center [222, 325] width 19 height 29
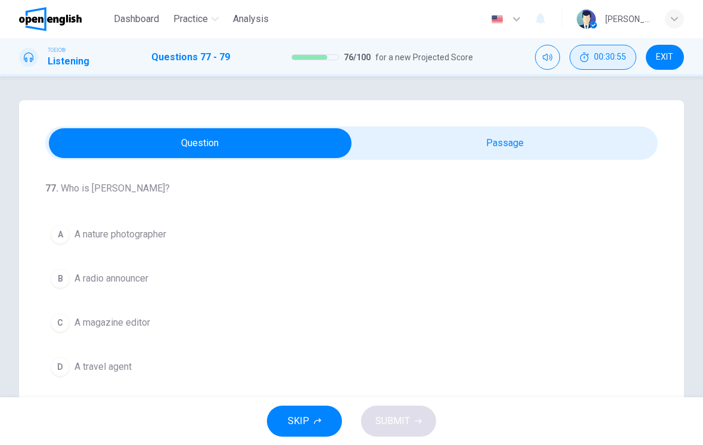
click at [619, 62] on span "00:30:55" at bounding box center [610, 57] width 32 height 10
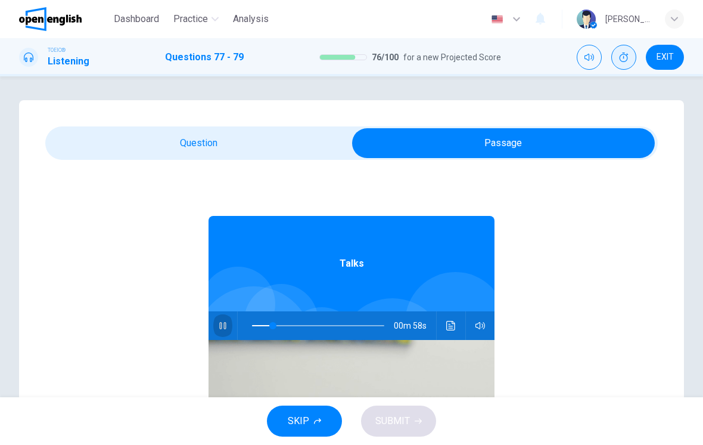
click at [225, 334] on button "button" at bounding box center [222, 325] width 19 height 29
click at [230, 329] on button "button" at bounding box center [222, 325] width 19 height 29
click at [629, 64] on button "Show" at bounding box center [624, 57] width 25 height 25
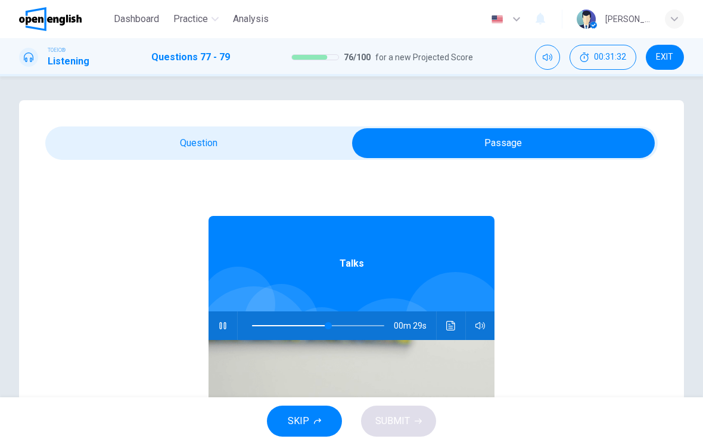
click at [221, 330] on button "button" at bounding box center [222, 325] width 19 height 29
click at [219, 340] on img at bounding box center [352, 435] width 286 height 191
click at [200, 318] on div "Talks 00m 28s" at bounding box center [351, 390] width 613 height 460
click at [219, 323] on icon "button" at bounding box center [223, 326] width 10 height 10
click at [224, 312] on button "button" at bounding box center [222, 325] width 19 height 29
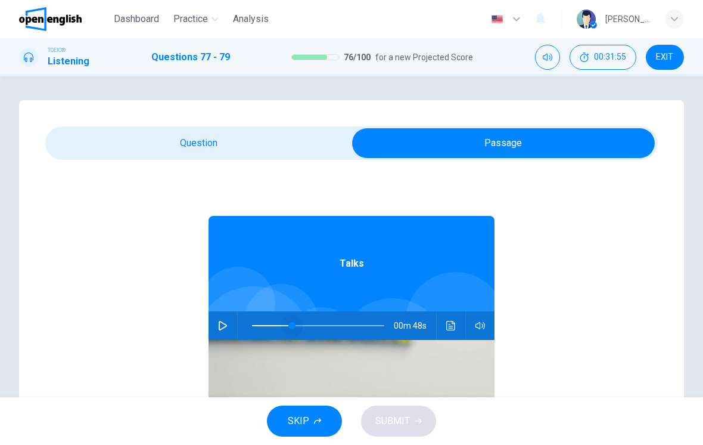
type input "*"
click at [219, 333] on button "button" at bounding box center [222, 325] width 19 height 29
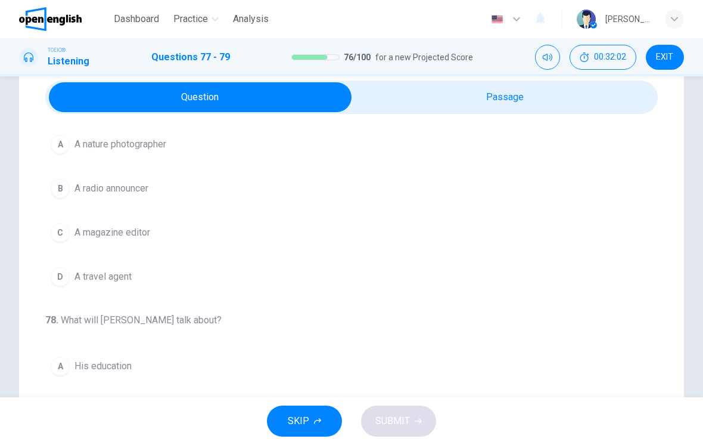
scroll to position [24, 0]
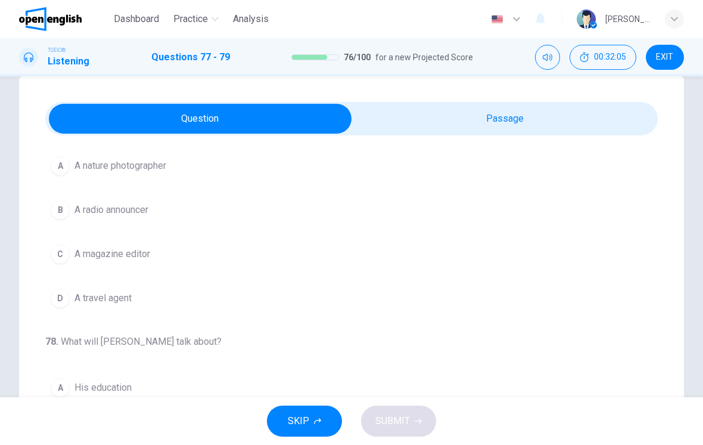
click at [98, 163] on span "A nature photographer" at bounding box center [121, 166] width 92 height 14
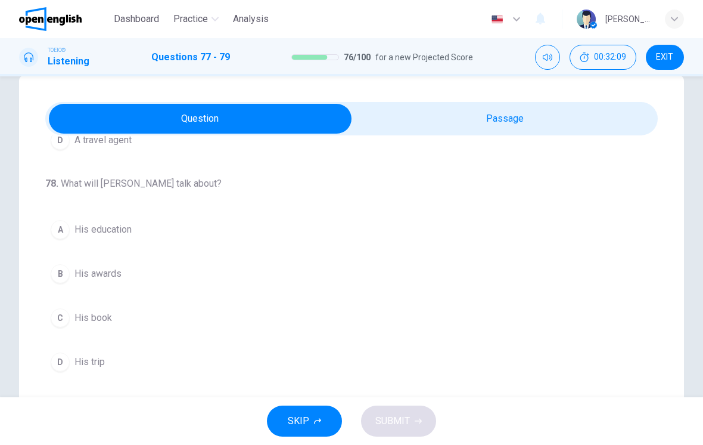
scroll to position [62, 0]
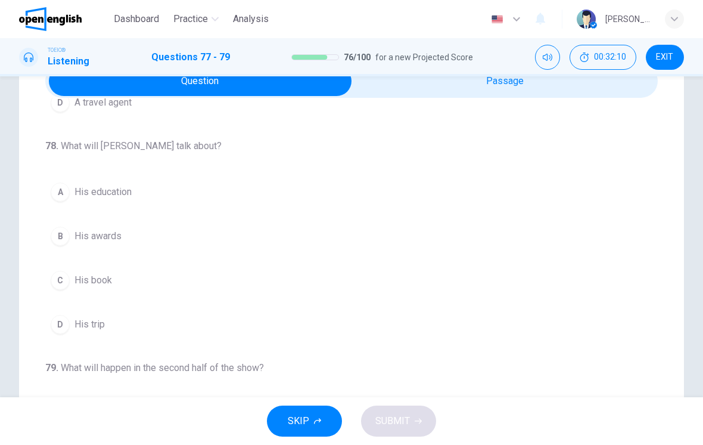
click at [77, 187] on span "His education" at bounding box center [103, 192] width 57 height 14
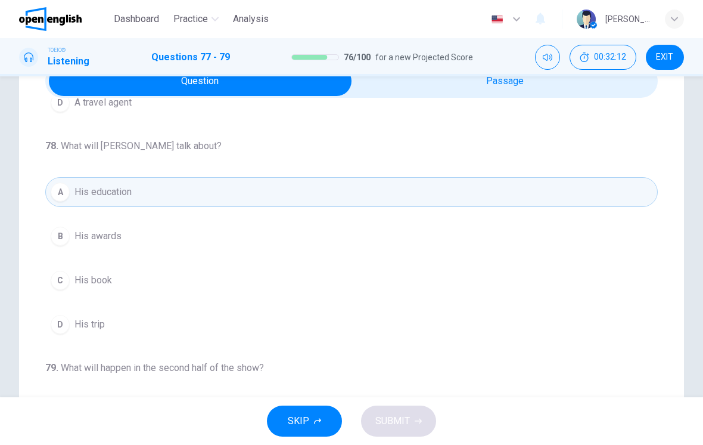
scroll to position [258, 0]
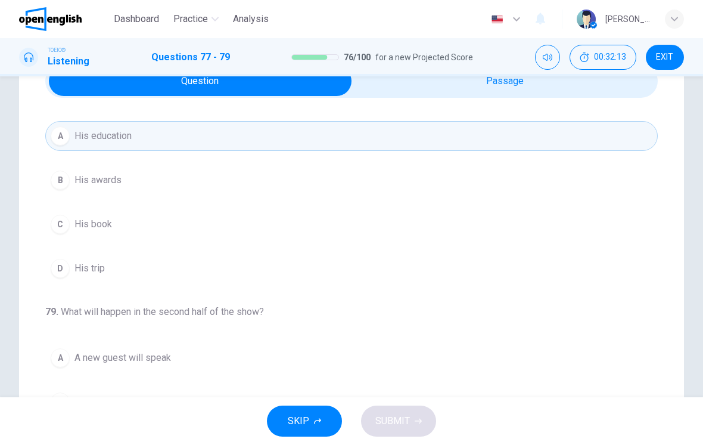
click at [67, 193] on button "B His awards" at bounding box center [351, 180] width 613 height 30
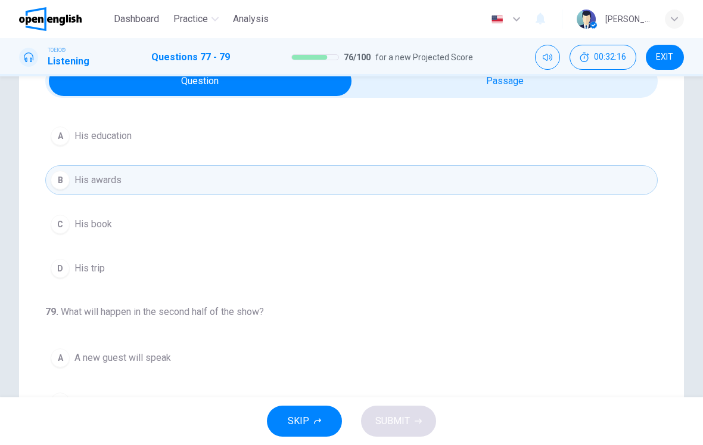
scroll to position [272, 0]
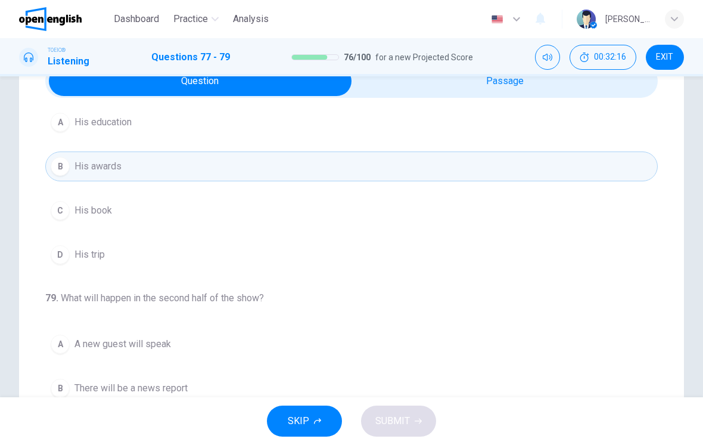
click at [84, 215] on span "His book" at bounding box center [94, 210] width 38 height 14
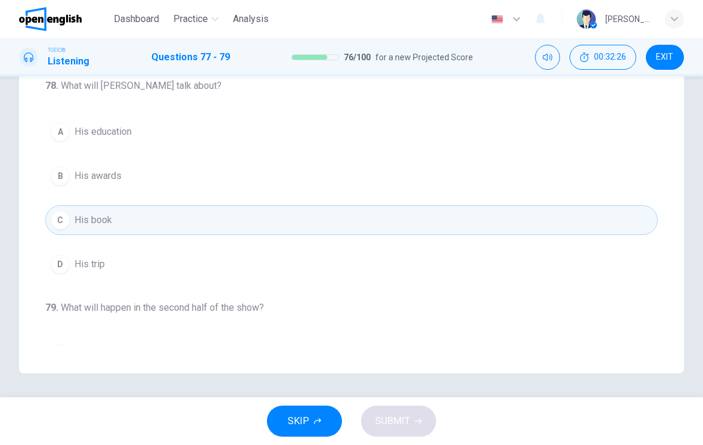
scroll to position [92, 0]
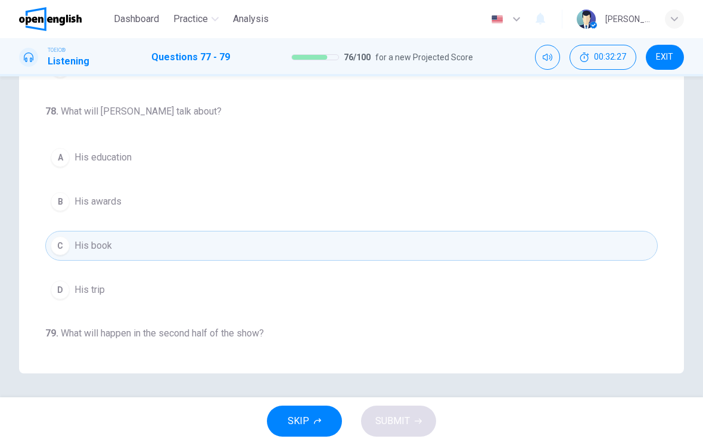
click at [89, 292] on span "His trip" at bounding box center [90, 290] width 30 height 14
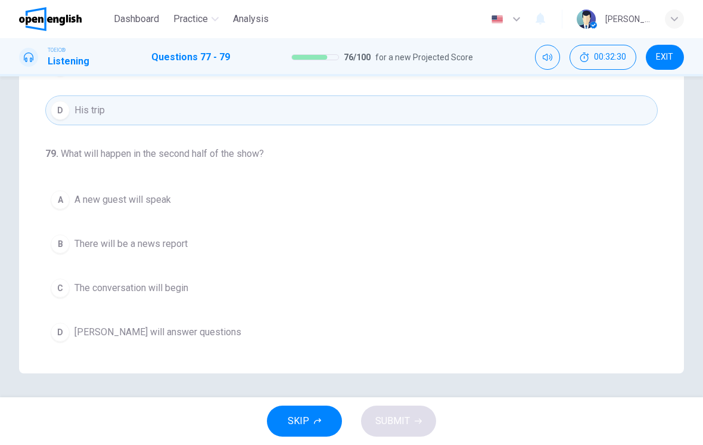
scroll to position [272, 0]
click at [97, 331] on span "[PERSON_NAME] will answer questions" at bounding box center [158, 332] width 167 height 14
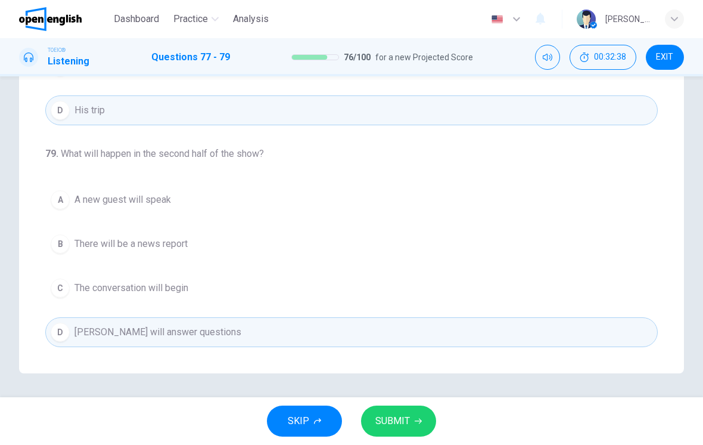
click at [411, 416] on button "SUBMIT" at bounding box center [398, 420] width 75 height 31
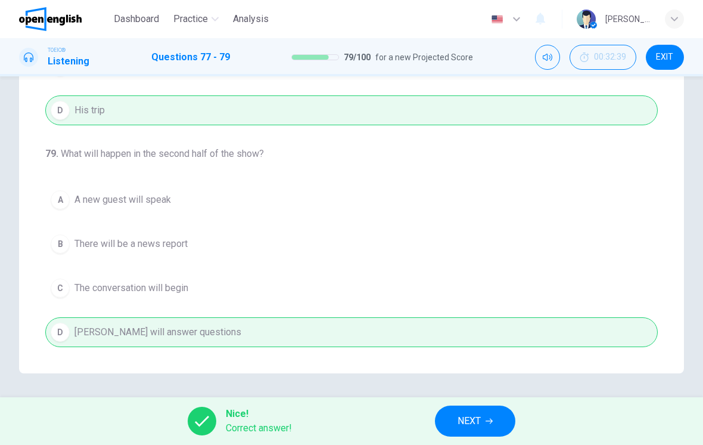
click at [485, 416] on button "NEXT" at bounding box center [475, 420] width 80 height 31
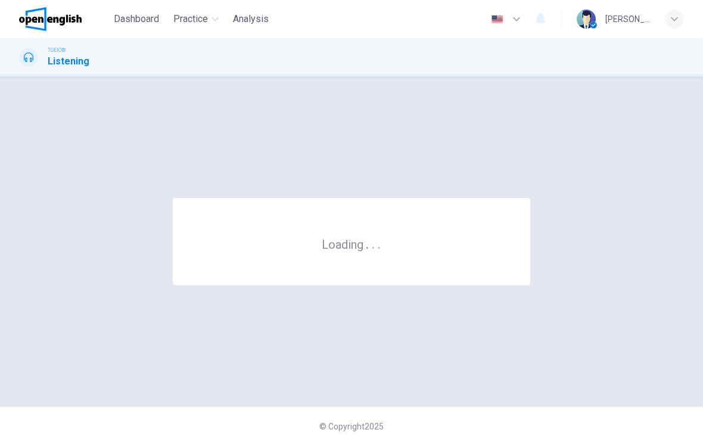
scroll to position [0, 0]
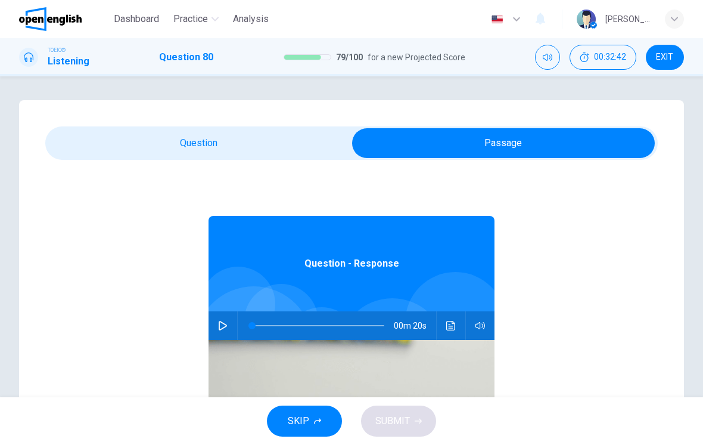
click at [228, 321] on button "button" at bounding box center [222, 325] width 19 height 29
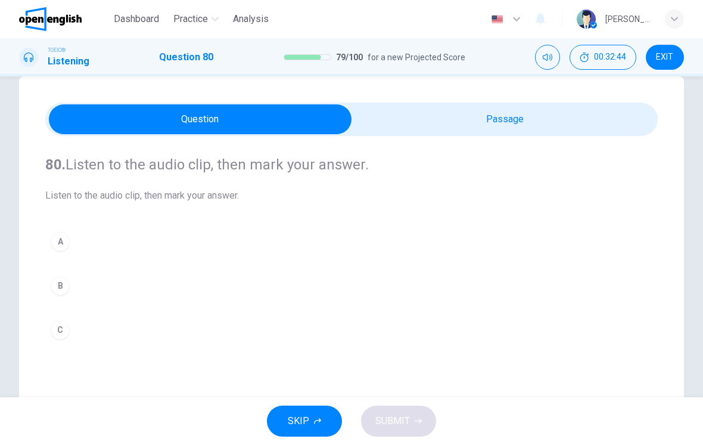
scroll to position [51, 0]
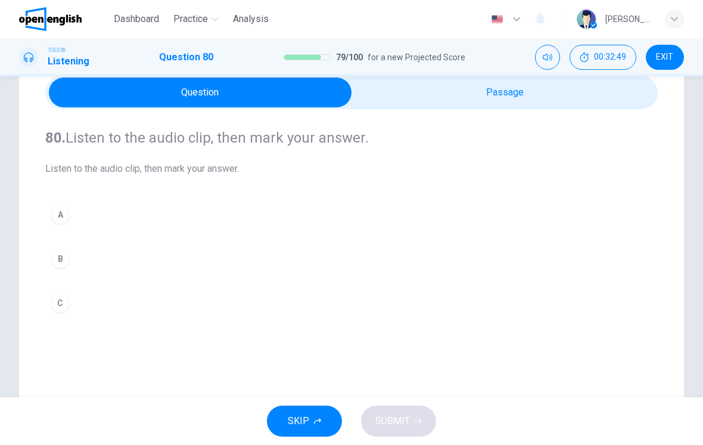
click at [52, 203] on button "A" at bounding box center [351, 215] width 613 height 30
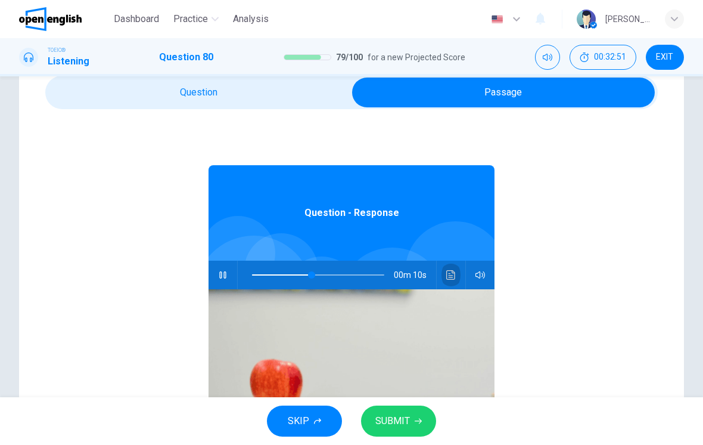
click at [455, 278] on icon "Click to see the audio transcription" at bounding box center [451, 275] width 9 height 10
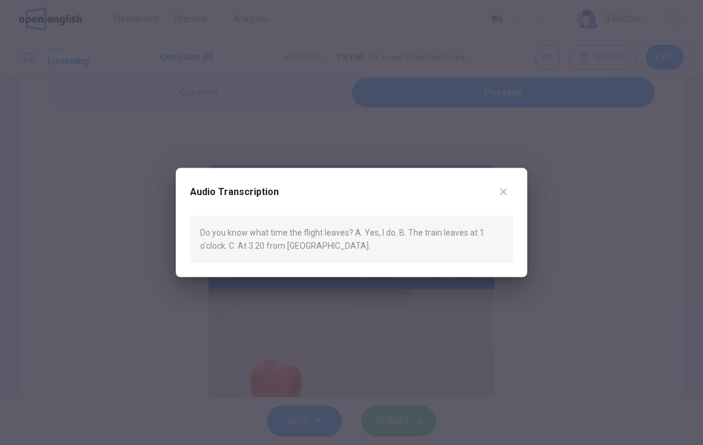
click at [511, 188] on button "button" at bounding box center [503, 191] width 19 height 19
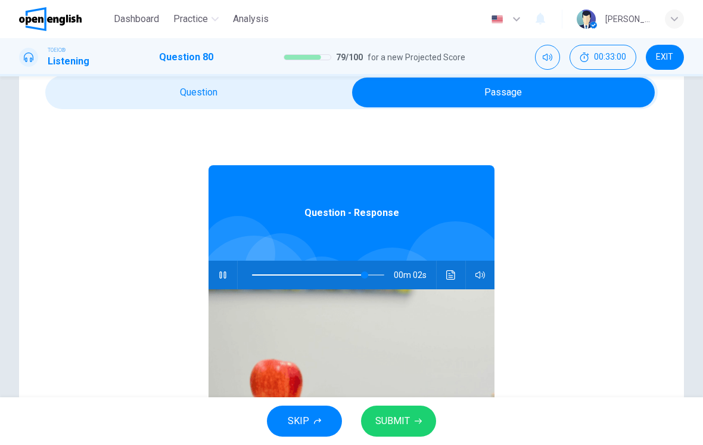
type input "**"
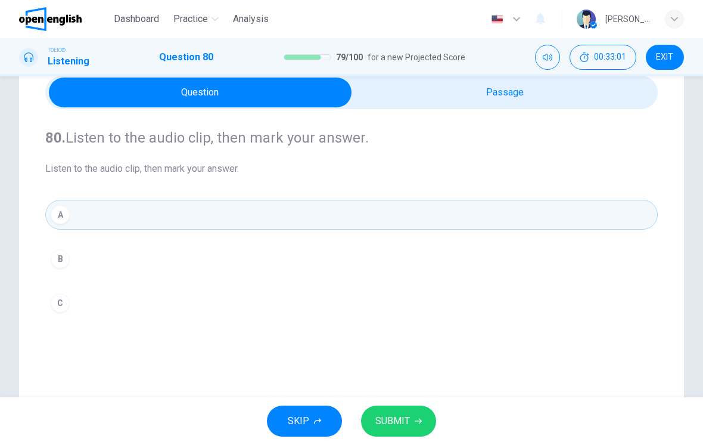
click at [231, 314] on button "C" at bounding box center [351, 303] width 613 height 30
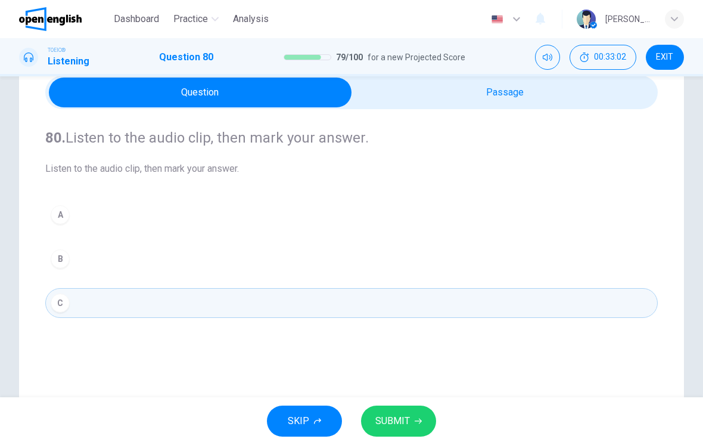
click at [423, 410] on button "SUBMIT" at bounding box center [398, 420] width 75 height 31
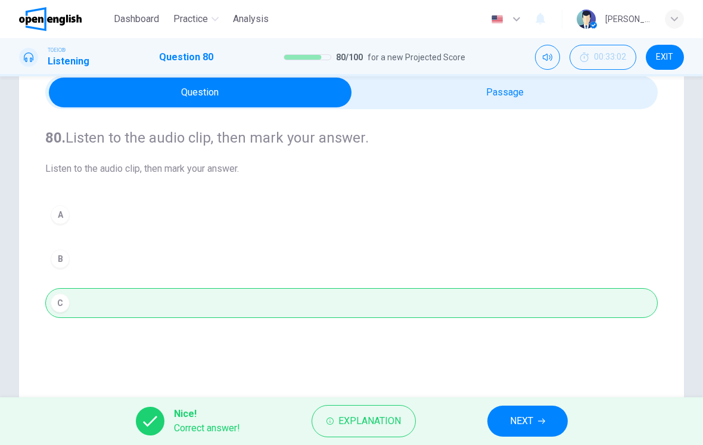
click at [529, 424] on span "NEXT" at bounding box center [521, 421] width 23 height 17
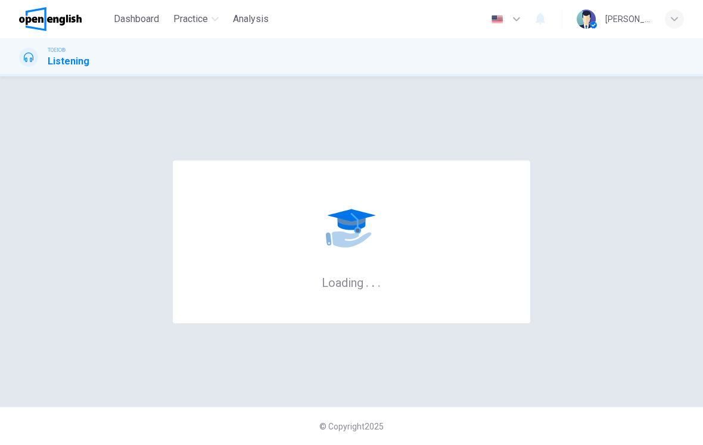
scroll to position [0, 0]
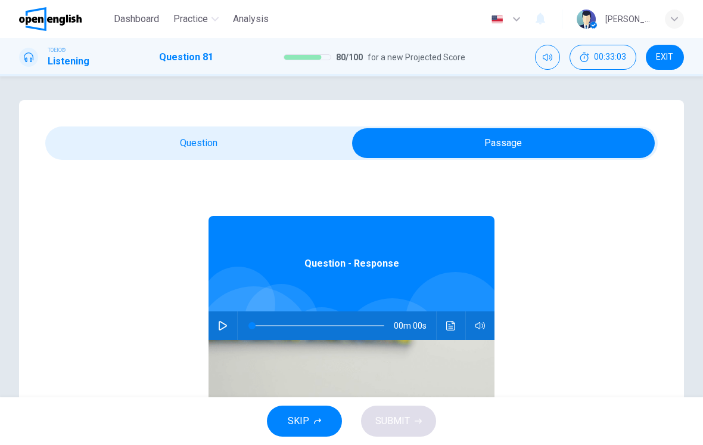
click at [219, 333] on button "button" at bounding box center [222, 325] width 19 height 29
click at [455, 324] on icon "Click to see the audio transcription" at bounding box center [451, 326] width 9 height 10
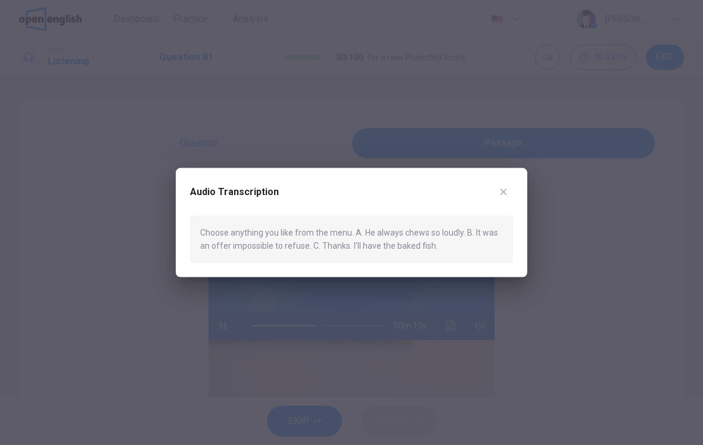
click at [500, 197] on button "button" at bounding box center [503, 191] width 19 height 19
type input "**"
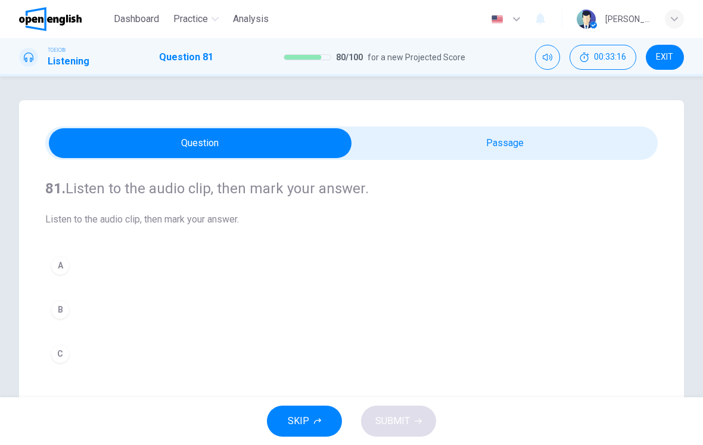
click at [191, 367] on button "C" at bounding box center [351, 354] width 613 height 30
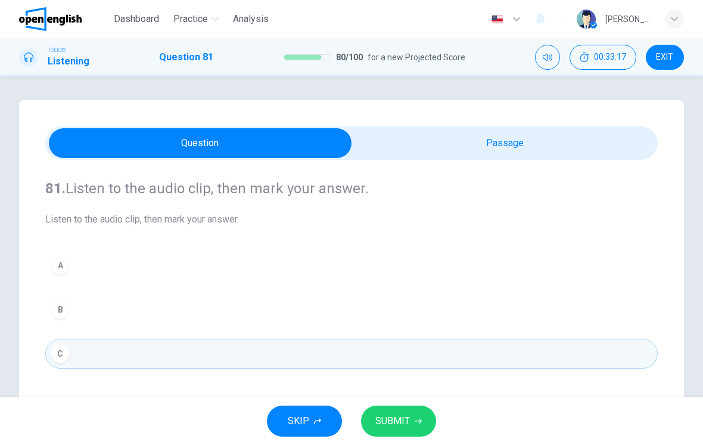
click at [402, 420] on span "SUBMIT" at bounding box center [393, 421] width 35 height 17
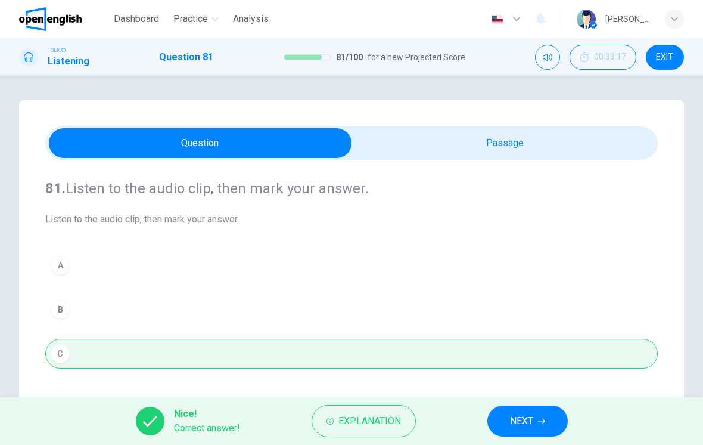
click at [522, 418] on span "NEXT" at bounding box center [521, 421] width 23 height 17
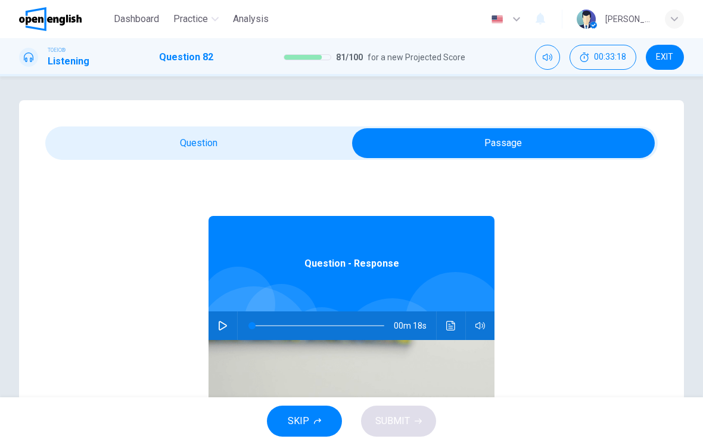
click at [225, 331] on button "button" at bounding box center [222, 325] width 19 height 29
click at [458, 334] on button "Click to see the audio transcription" at bounding box center [451, 325] width 19 height 29
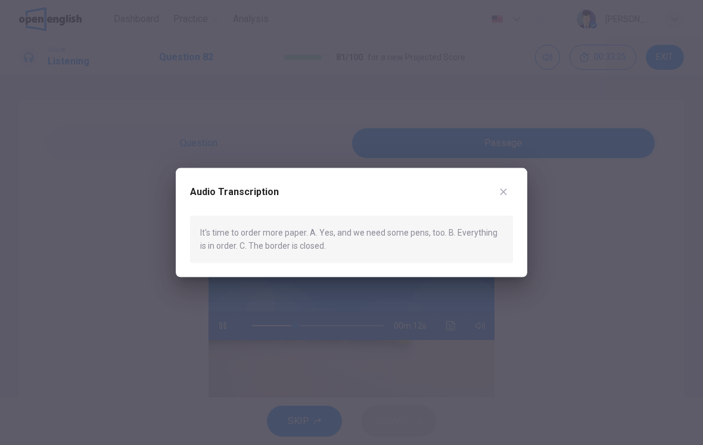
click at [514, 185] on div "Audio Transcription It's time to order more paper. A. Yes, and we need some pen…" at bounding box center [352, 222] width 352 height 109
click at [509, 198] on button "button" at bounding box center [503, 191] width 19 height 19
type input "**"
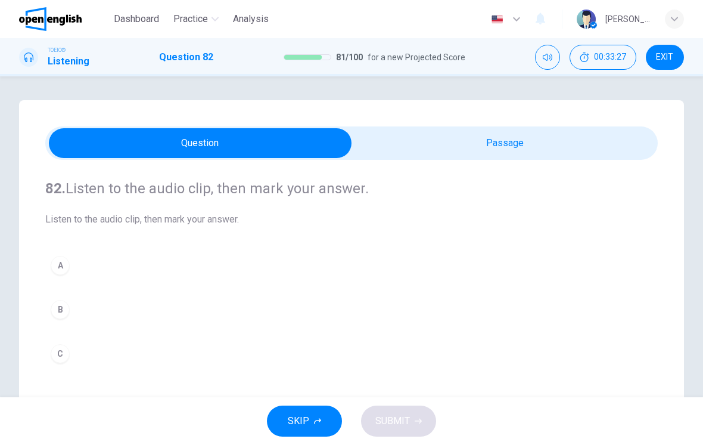
click at [200, 278] on button "A" at bounding box center [351, 265] width 613 height 30
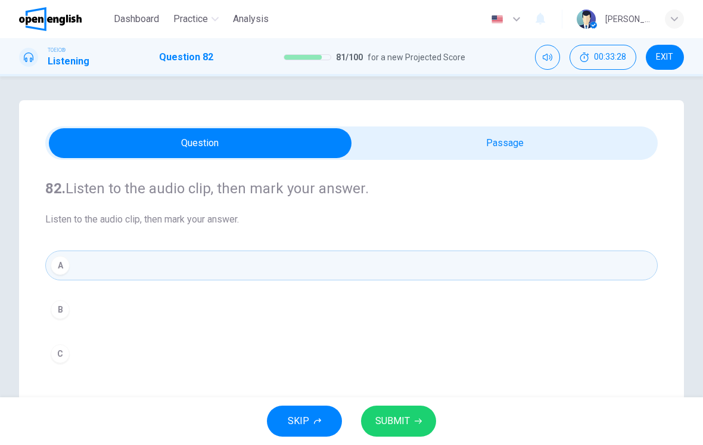
click at [407, 416] on span "SUBMIT" at bounding box center [393, 421] width 35 height 17
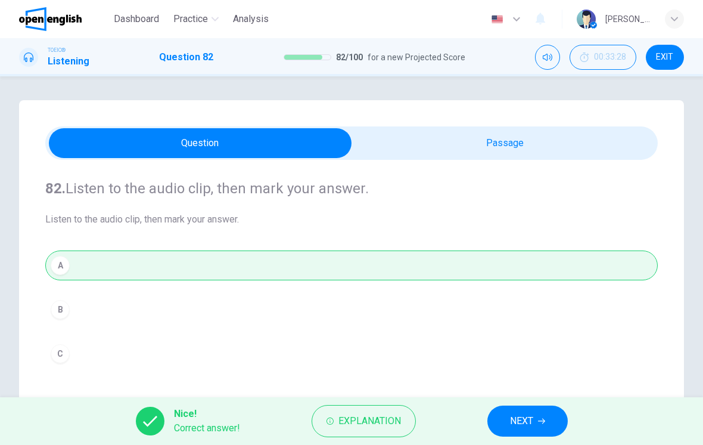
click at [545, 416] on button "NEXT" at bounding box center [528, 420] width 80 height 31
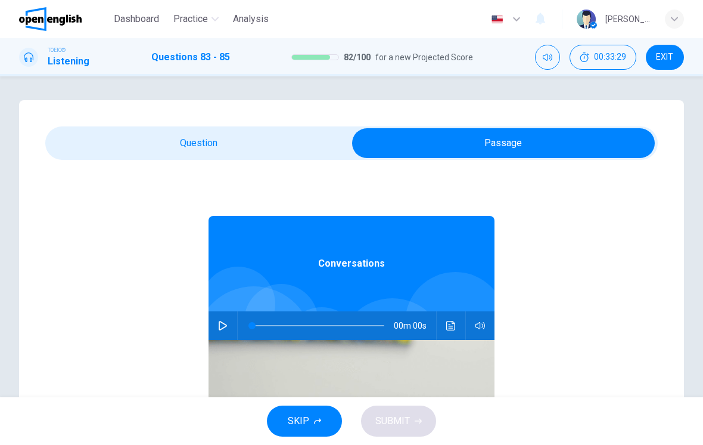
click at [227, 335] on button "button" at bounding box center [222, 325] width 19 height 29
type input "*"
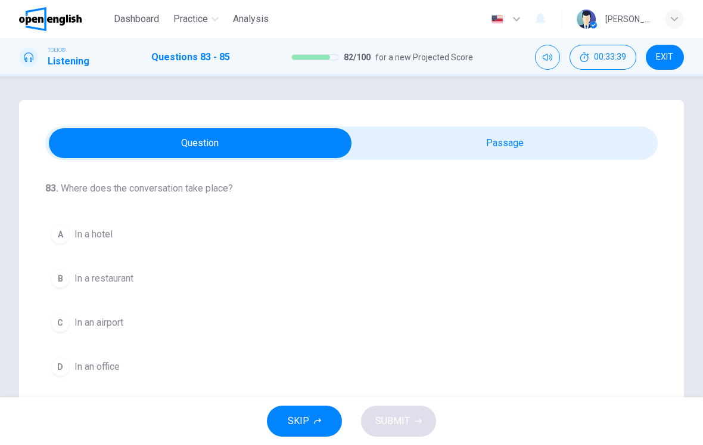
scroll to position [117, 0]
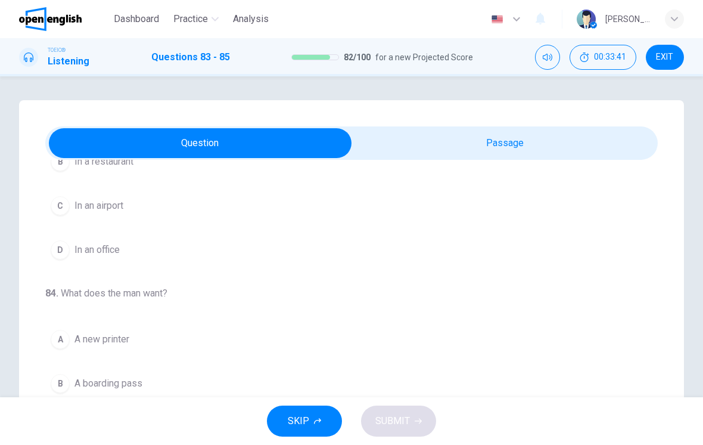
click at [529, 235] on button "D In an office" at bounding box center [351, 250] width 613 height 30
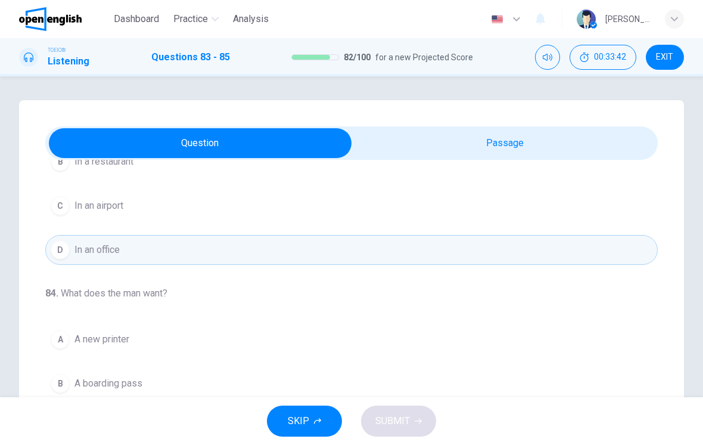
click at [553, 205] on button "C In an airport" at bounding box center [351, 206] width 613 height 30
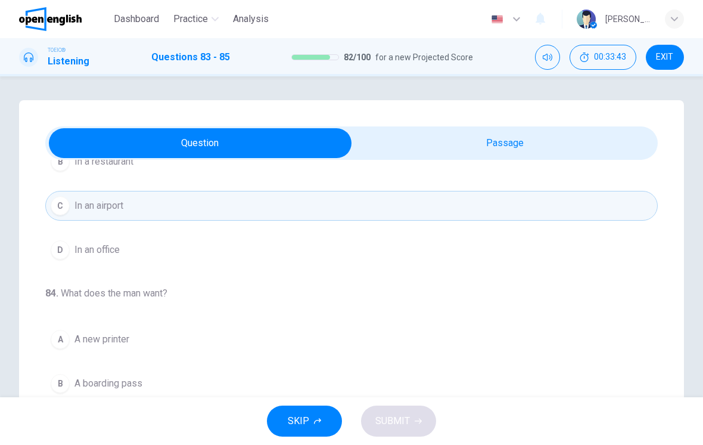
scroll to position [213, 0]
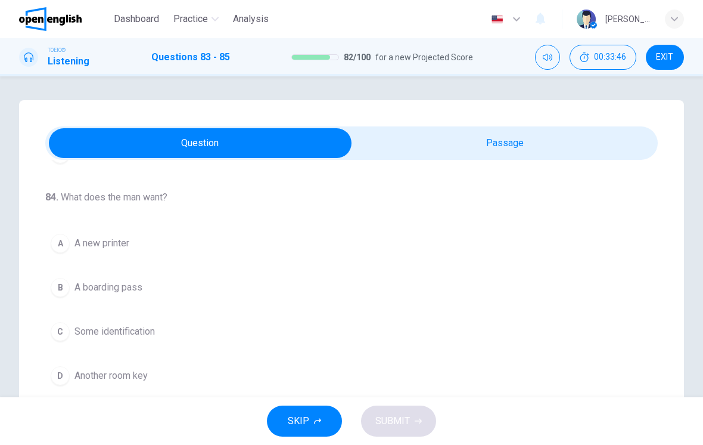
click at [542, 229] on div "A A new printer B A boarding pass C Some identification D Another room key" at bounding box center [351, 309] width 613 height 162
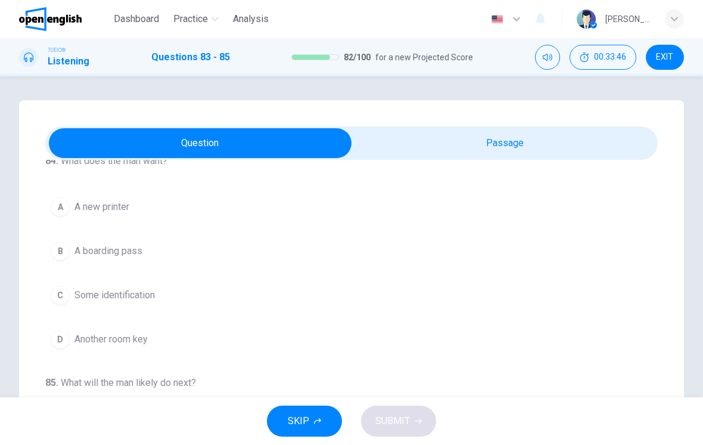
click at [542, 210] on button "A A new printer" at bounding box center [351, 207] width 613 height 30
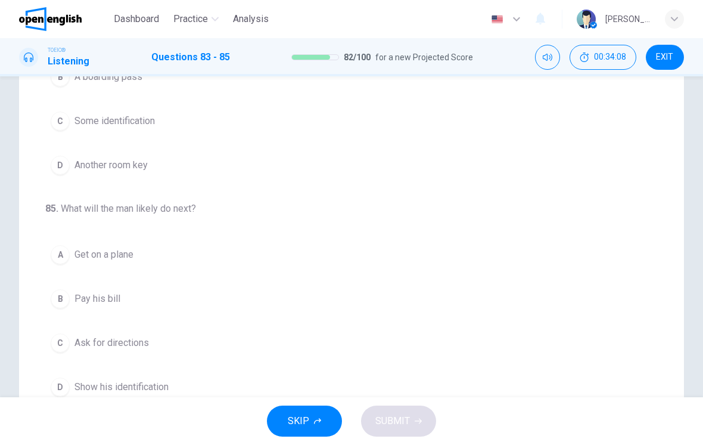
scroll to position [206, 0]
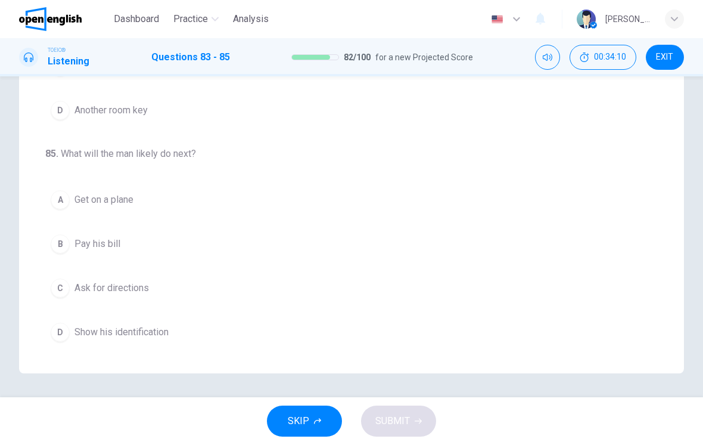
click at [279, 335] on button "D Show his identification" at bounding box center [351, 332] width 613 height 30
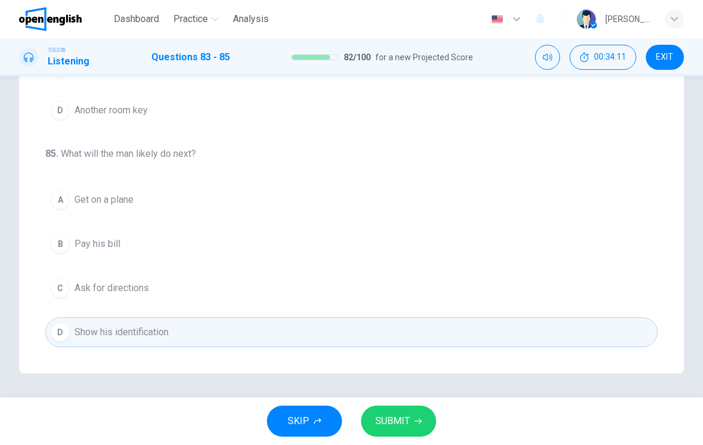
click at [423, 421] on button "SUBMIT" at bounding box center [398, 420] width 75 height 31
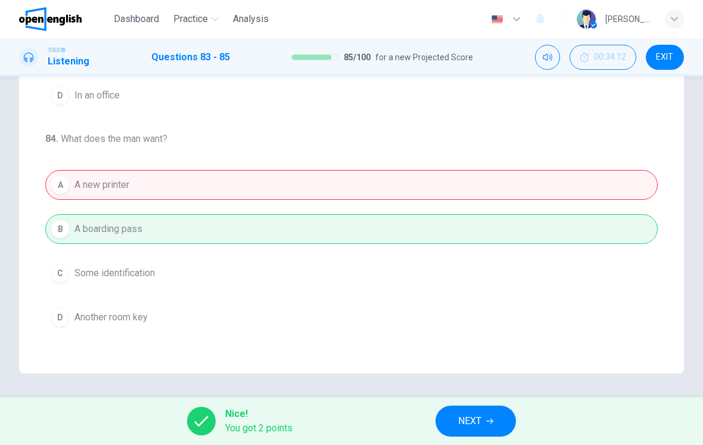
scroll to position [40, 0]
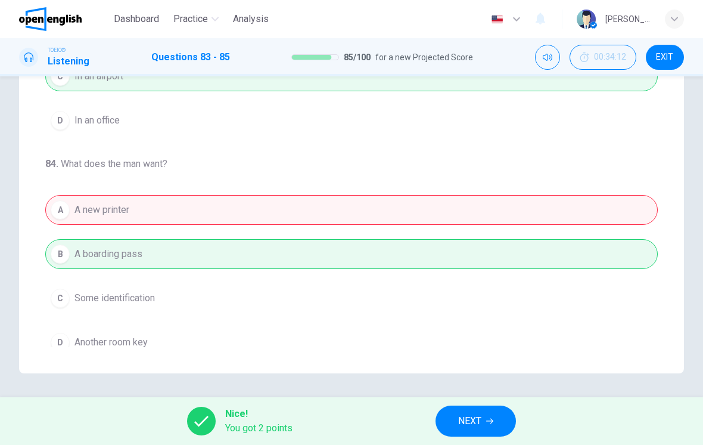
click at [482, 431] on button "NEXT" at bounding box center [476, 420] width 80 height 31
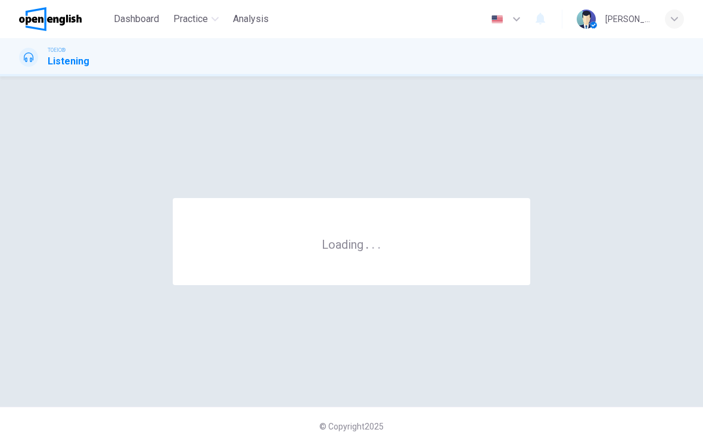
click at [495, 412] on div "© Copyright 2025" at bounding box center [351, 426] width 703 height 38
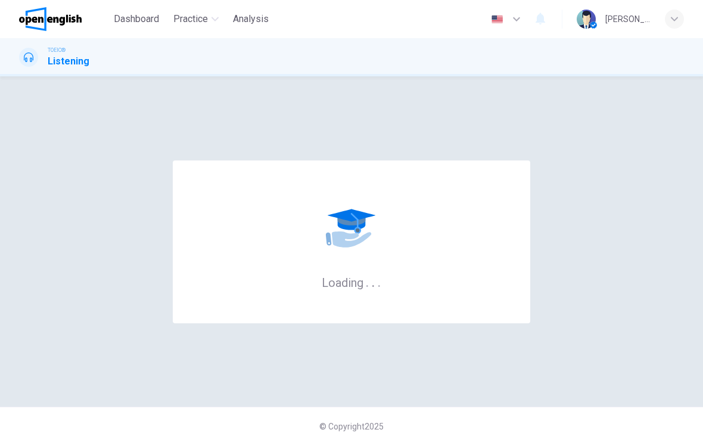
scroll to position [0, 0]
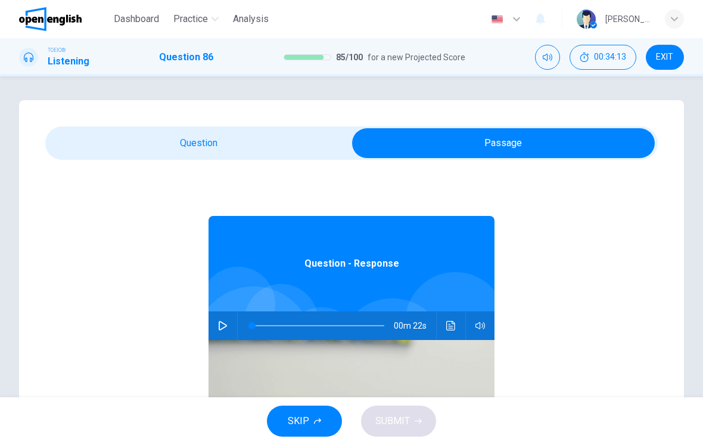
click at [226, 328] on icon "button" at bounding box center [223, 326] width 10 height 10
click at [451, 325] on icon "Click to see the audio transcription" at bounding box center [452, 326] width 10 height 10
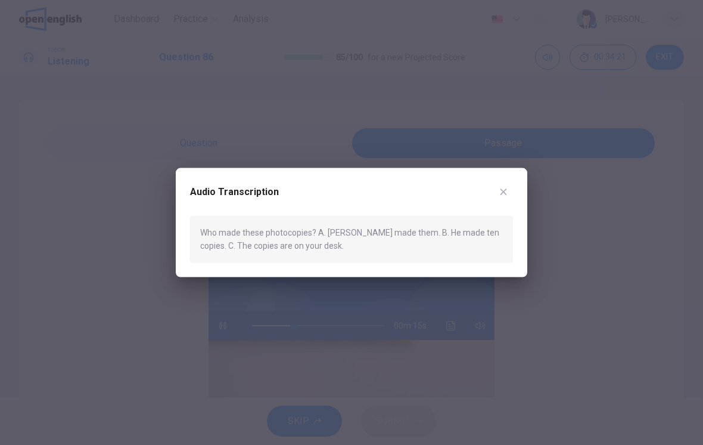
click at [519, 187] on div "Audio Transcription Who made these photocopies? A. [PERSON_NAME] made them. B. …" at bounding box center [352, 222] width 352 height 109
click at [520, 195] on div "Audio Transcription Who made these photocopies? A. [PERSON_NAME] made them. B. …" at bounding box center [352, 222] width 352 height 109
type input "**"
click at [517, 185] on div "Audio Transcription Who made these photocopies? A. [PERSON_NAME] made them. B. …" at bounding box center [352, 222] width 352 height 109
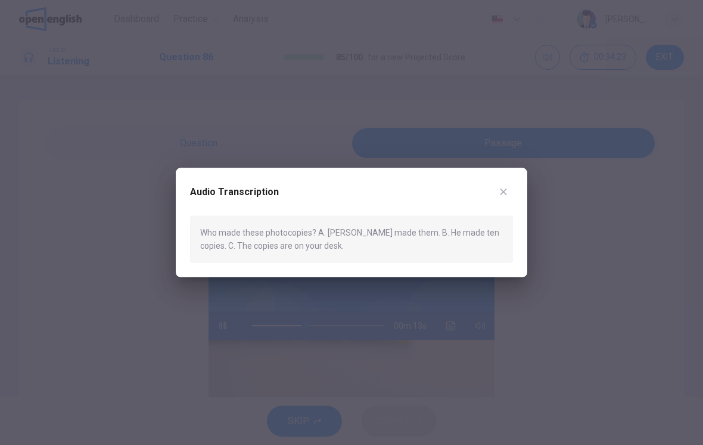
click at [517, 185] on div "Audio Transcription Who made these photocopies? A. [PERSON_NAME] made them. B. …" at bounding box center [352, 222] width 352 height 109
click at [507, 193] on icon "button" at bounding box center [504, 192] width 10 height 10
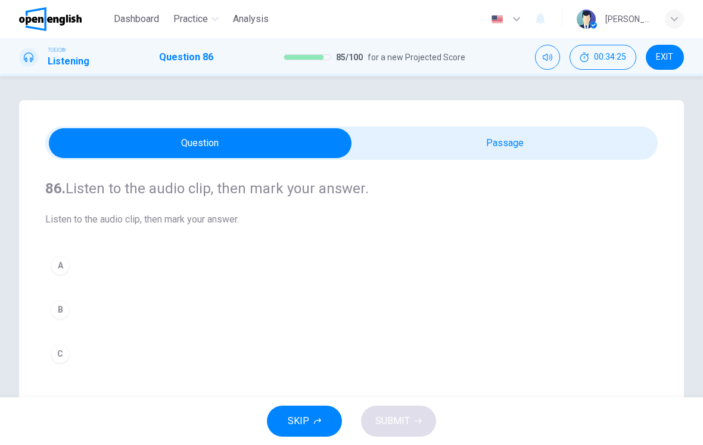
click at [267, 280] on button "A" at bounding box center [351, 265] width 613 height 30
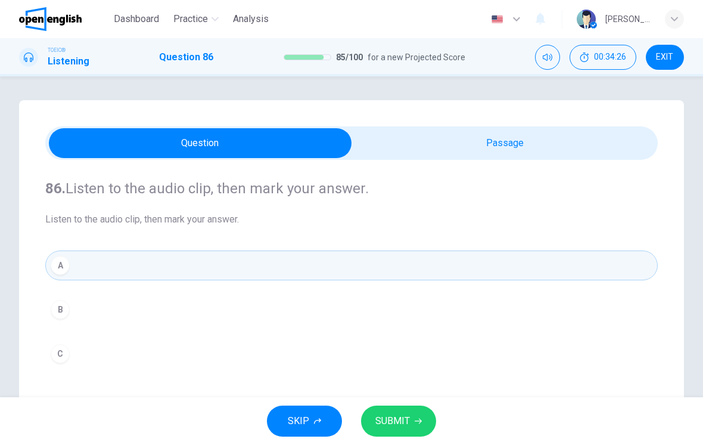
click at [421, 420] on button "SUBMIT" at bounding box center [398, 420] width 75 height 31
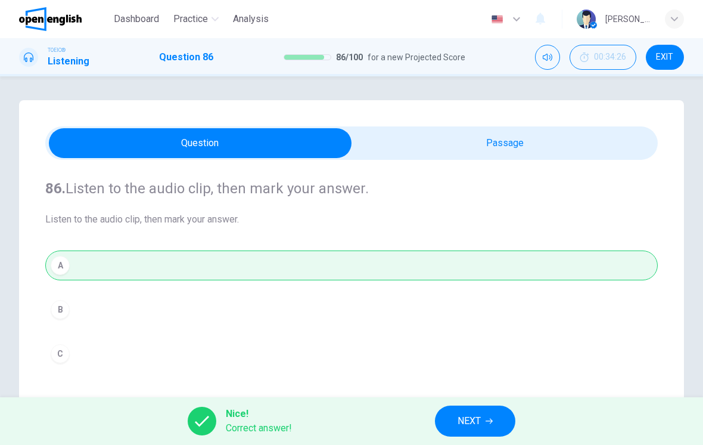
click at [480, 424] on span "NEXT" at bounding box center [469, 421] width 23 height 17
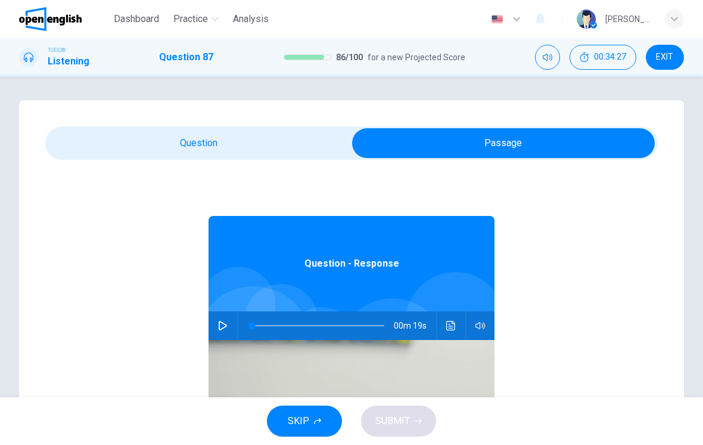
click at [225, 331] on button "button" at bounding box center [222, 325] width 19 height 29
click at [449, 325] on icon "Click to see the audio transcription" at bounding box center [452, 326] width 10 height 10
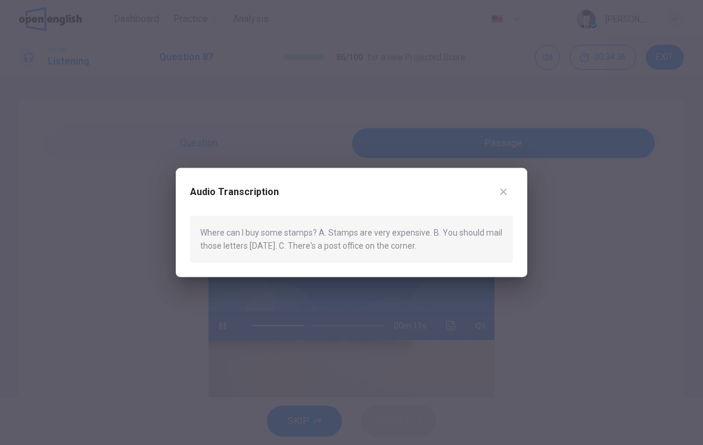
type input "**"
click at [509, 190] on button "button" at bounding box center [503, 191] width 19 height 19
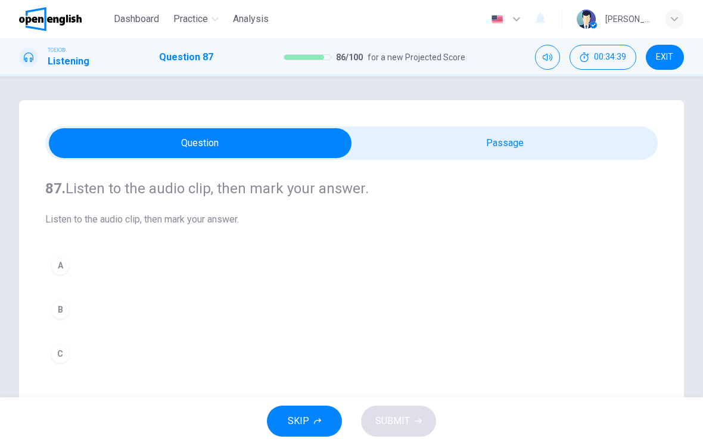
click at [286, 367] on button "C" at bounding box center [351, 354] width 613 height 30
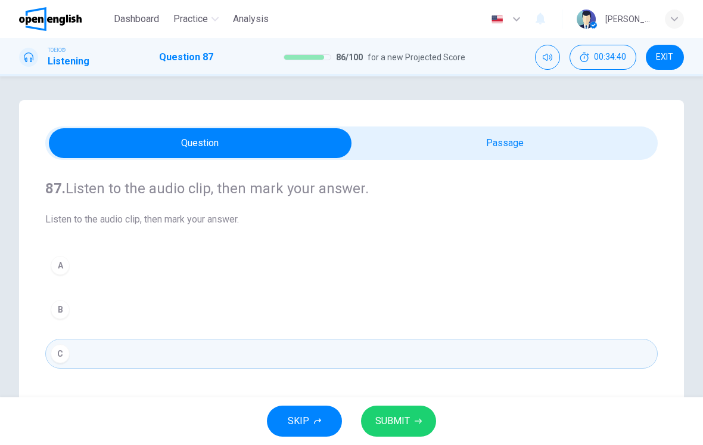
click at [418, 434] on button "SUBMIT" at bounding box center [398, 420] width 75 height 31
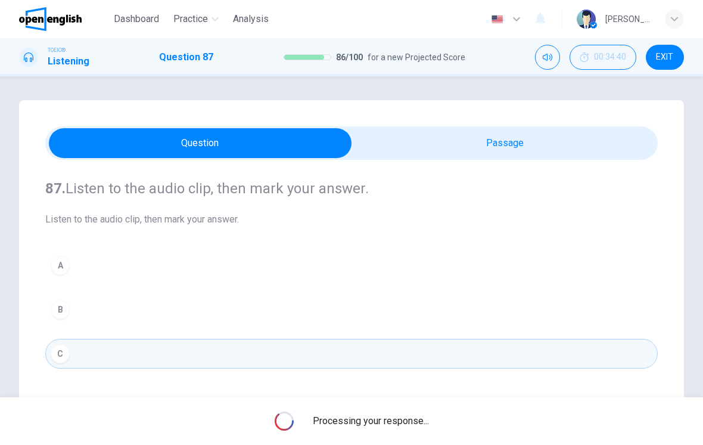
click at [422, 438] on div "Processing your response..." at bounding box center [351, 421] width 703 height 48
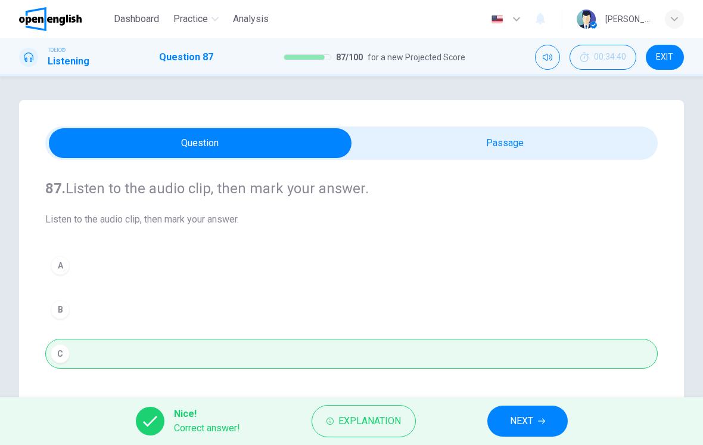
click at [541, 415] on button "NEXT" at bounding box center [528, 420] width 80 height 31
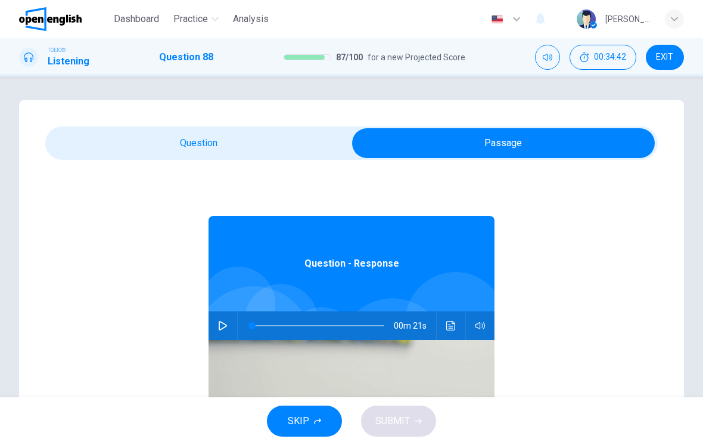
click at [232, 329] on button "button" at bounding box center [222, 325] width 19 height 29
click at [460, 319] on button "Click to see the audio transcription" at bounding box center [451, 325] width 19 height 29
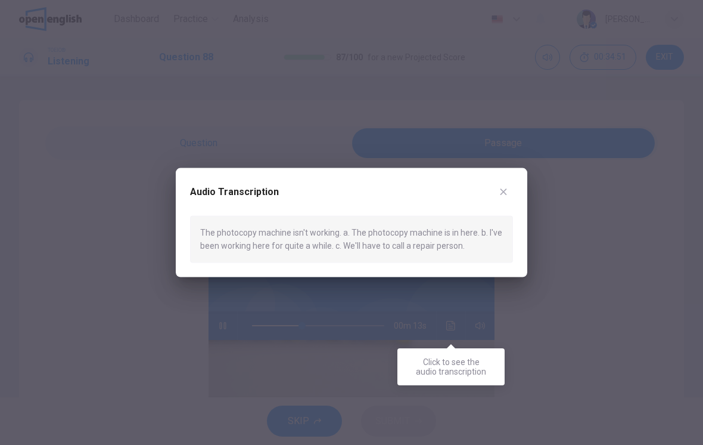
type input "**"
click at [517, 170] on div "Audio Transcription The photocopy machine isn't working. a. The photocopy machi…" at bounding box center [352, 222] width 352 height 109
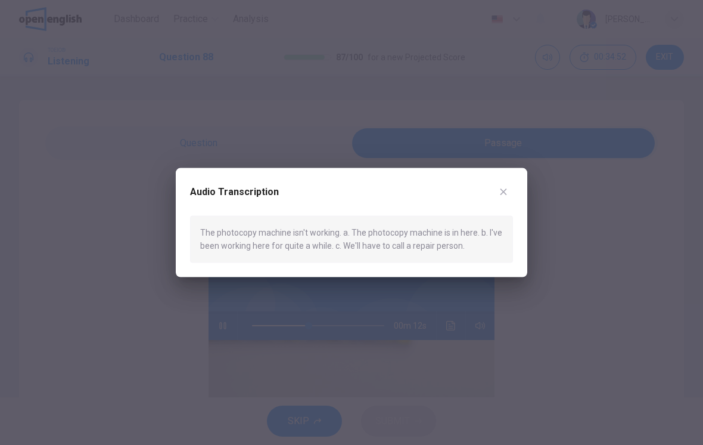
click at [300, 155] on div at bounding box center [351, 222] width 703 height 445
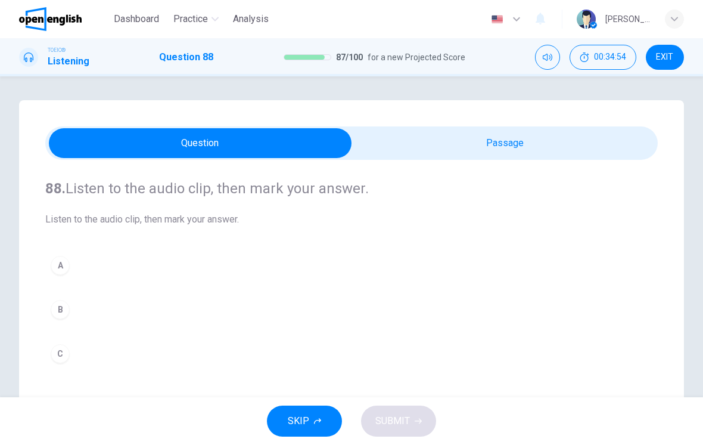
click at [249, 384] on div "88. Listen to the audio clip, then [PERSON_NAME] your answer. Listen to the aud…" at bounding box center [351, 274] width 613 height 228
click at [386, 351] on button "C" at bounding box center [351, 354] width 613 height 30
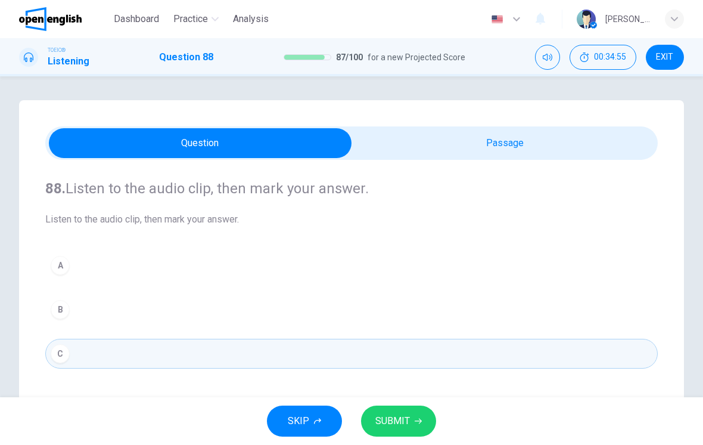
click at [404, 423] on span "SUBMIT" at bounding box center [393, 421] width 35 height 17
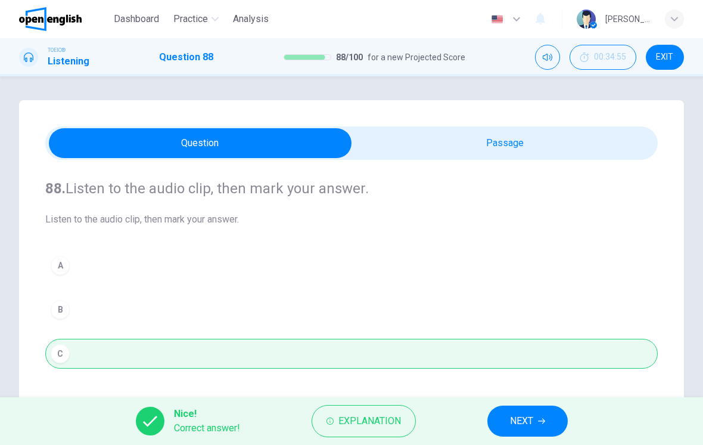
click at [511, 416] on span "NEXT" at bounding box center [521, 421] width 23 height 17
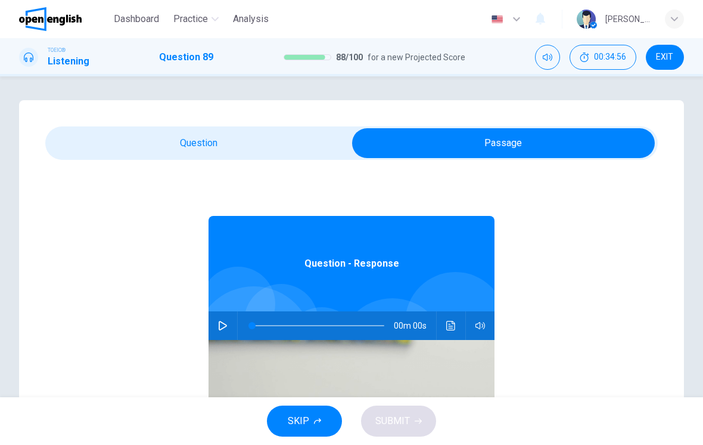
click at [217, 329] on button "button" at bounding box center [222, 325] width 19 height 29
click at [454, 332] on button "Click to see the audio transcription" at bounding box center [451, 325] width 19 height 29
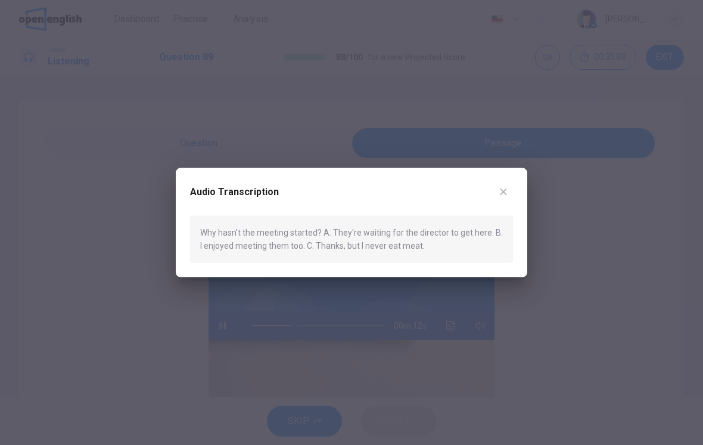
click at [511, 188] on button "button" at bounding box center [503, 191] width 19 height 19
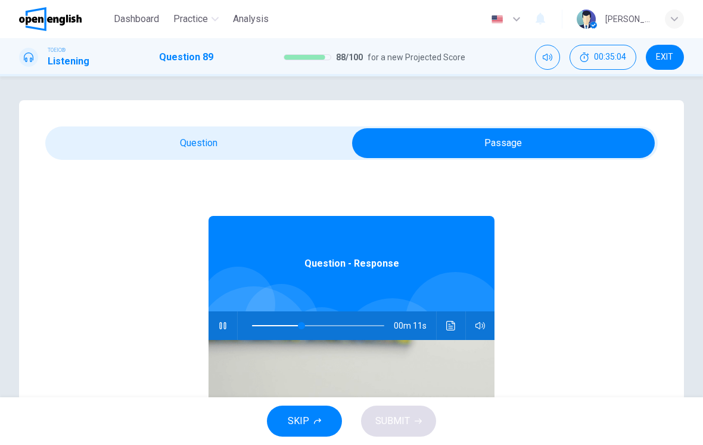
click at [307, 123] on div "89. Listen to the audio clip, then [PERSON_NAME] your answer. Listen to the aud…" at bounding box center [351, 339] width 665 height 479
click at [306, 123] on div "89. Listen to the audio clip, then [PERSON_NAME] your answer. Listen to the aud…" at bounding box center [351, 339] width 665 height 479
type input "**"
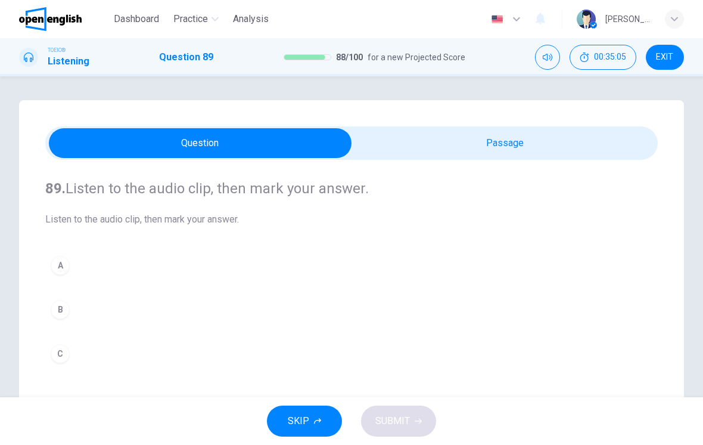
click at [228, 269] on button "A" at bounding box center [351, 265] width 613 height 30
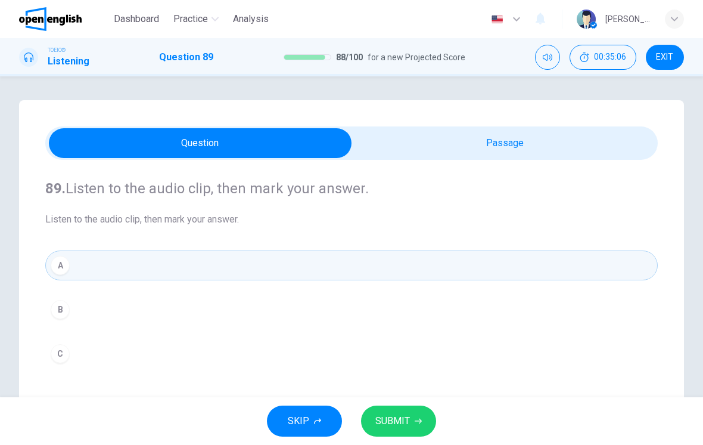
click at [418, 419] on icon "button" at bounding box center [418, 420] width 7 height 5
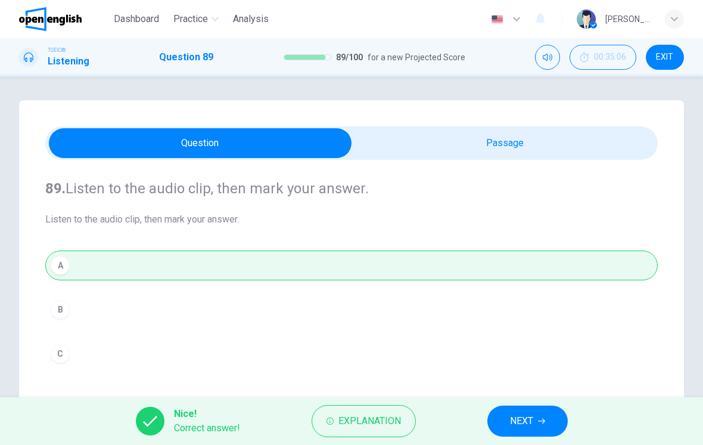
click at [526, 426] on span "NEXT" at bounding box center [521, 421] width 23 height 17
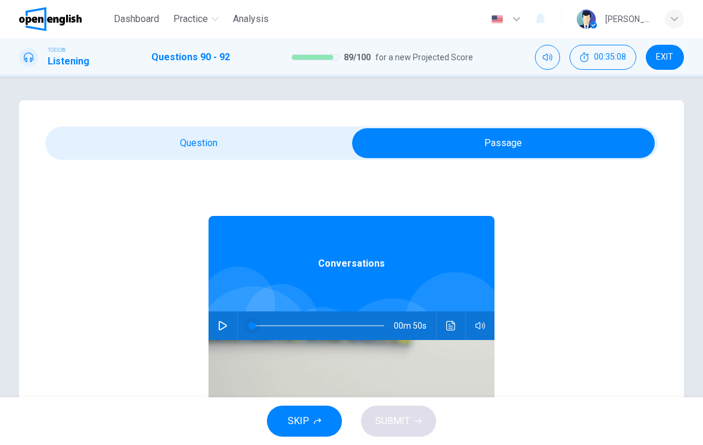
click at [249, 329] on span at bounding box center [252, 325] width 7 height 7
click at [230, 335] on button "button" at bounding box center [222, 325] width 19 height 29
click at [286, 176] on div "Conversations 00m 49s" at bounding box center [352, 390] width 286 height 460
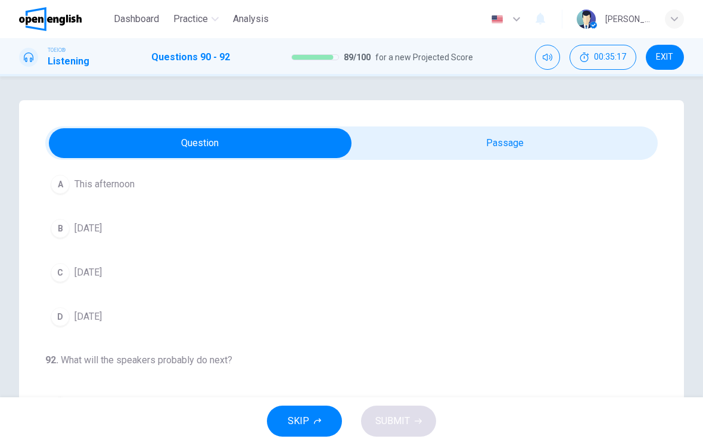
scroll to position [17, 0]
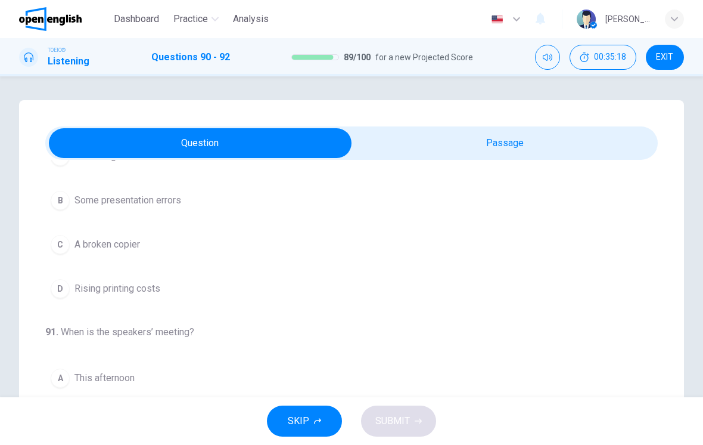
click at [339, 252] on button "C A broken copier" at bounding box center [351, 245] width 613 height 30
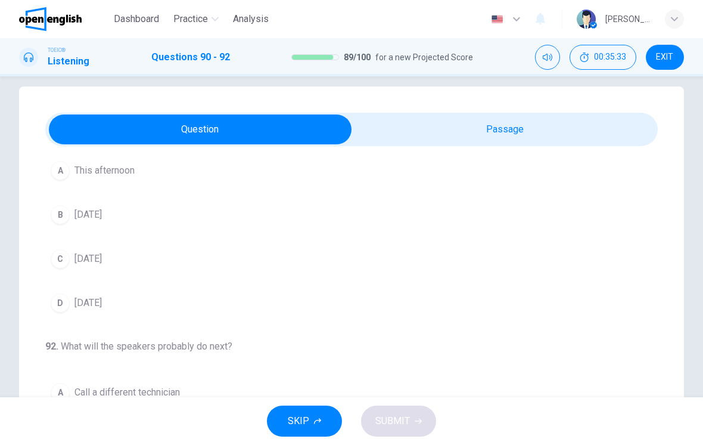
scroll to position [10, 0]
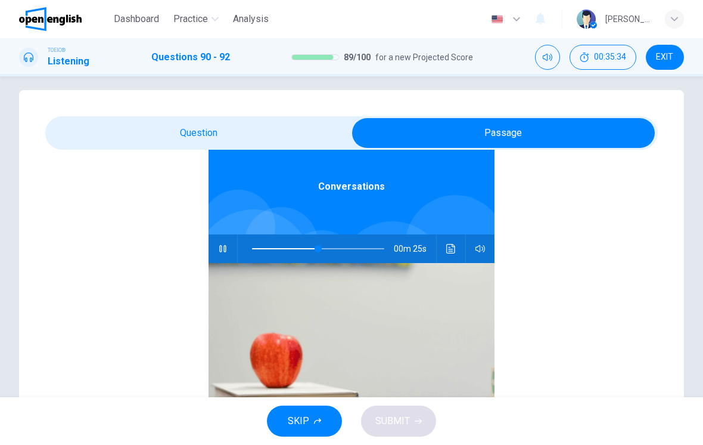
click at [231, 252] on button "button" at bounding box center [222, 248] width 19 height 29
click at [456, 256] on button "Click to see the audio transcription" at bounding box center [451, 248] width 19 height 29
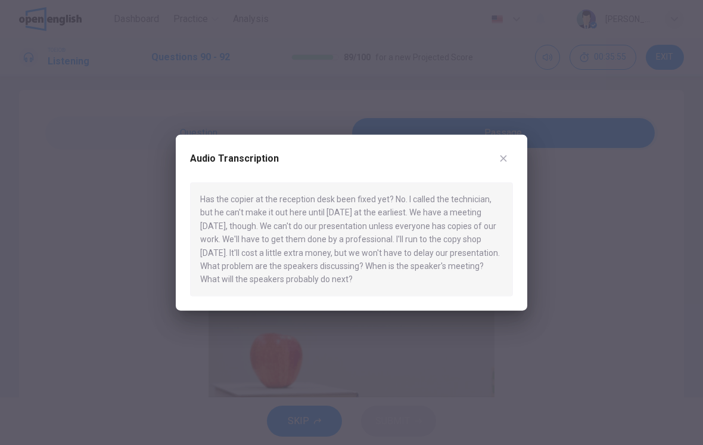
click at [498, 156] on button "button" at bounding box center [503, 158] width 19 height 19
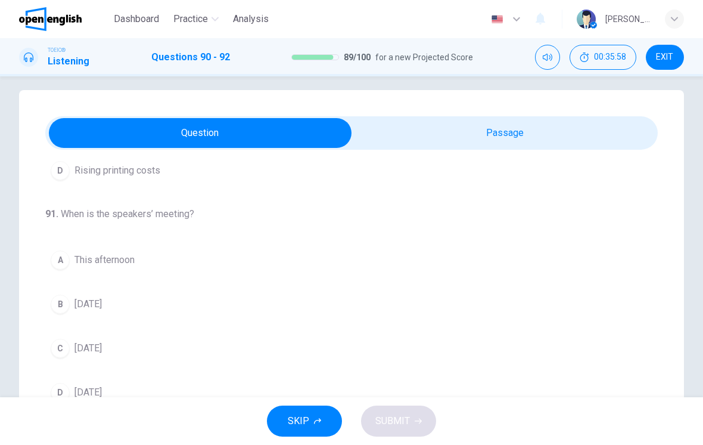
scroll to position [207, 0]
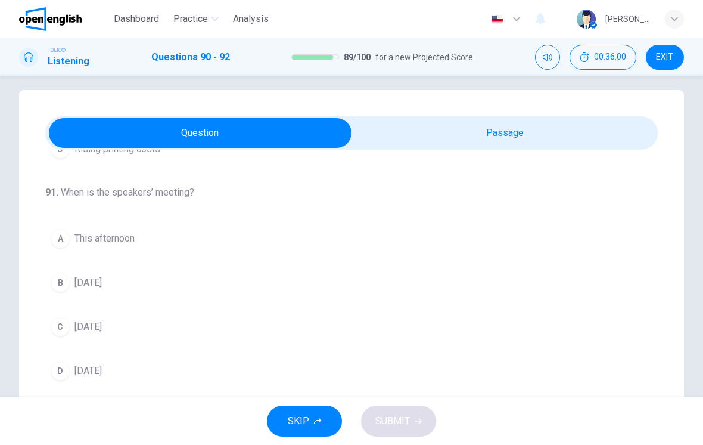
click at [255, 340] on button "C [DATE]" at bounding box center [351, 327] width 613 height 30
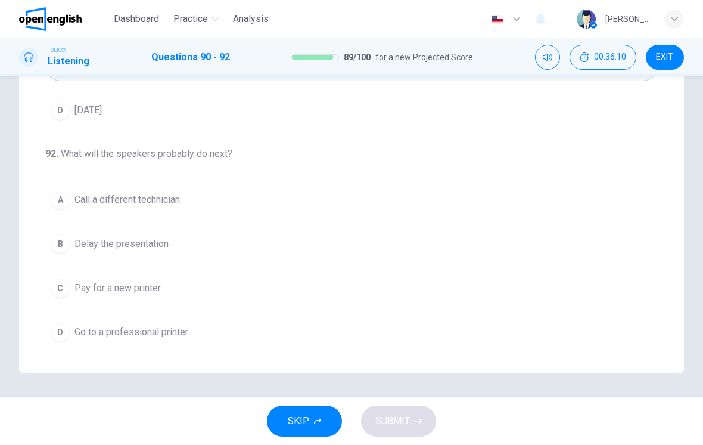
scroll to position [206, 0]
click at [289, 300] on button "C Pay for a new printer" at bounding box center [351, 288] width 613 height 30
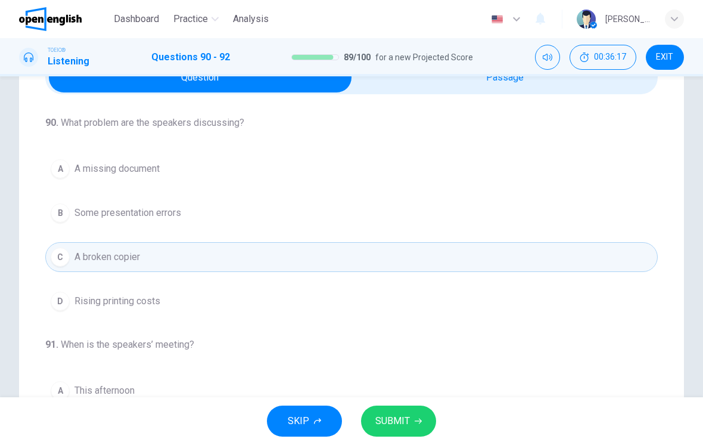
scroll to position [0, 0]
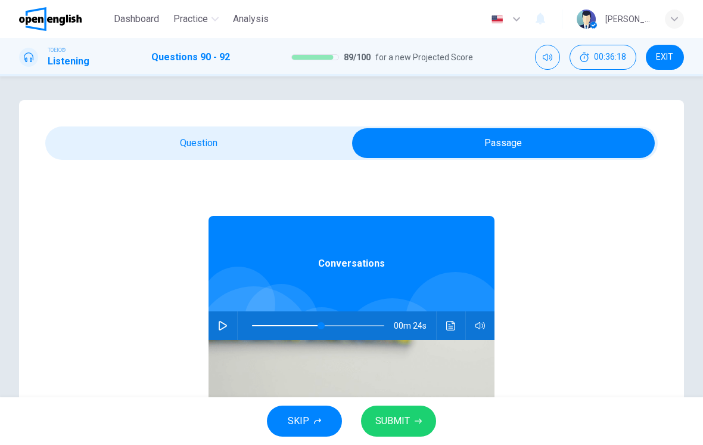
click at [457, 327] on button "Click to see the audio transcription" at bounding box center [451, 325] width 19 height 29
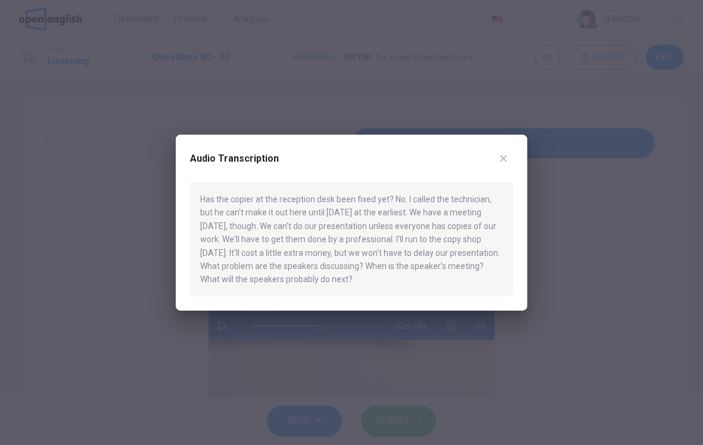
click at [507, 160] on icon "button" at bounding box center [504, 159] width 10 height 10
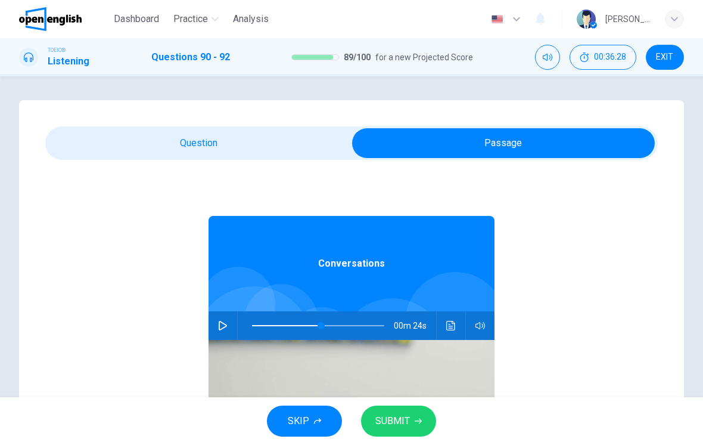
click at [411, 409] on button "SUBMIT" at bounding box center [398, 420] width 75 height 31
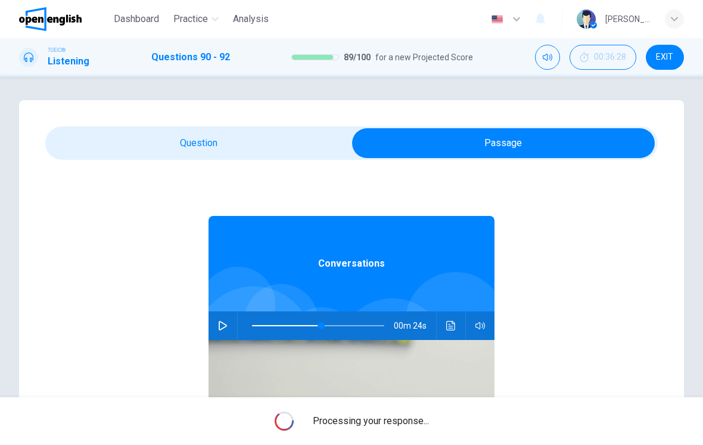
type input "**"
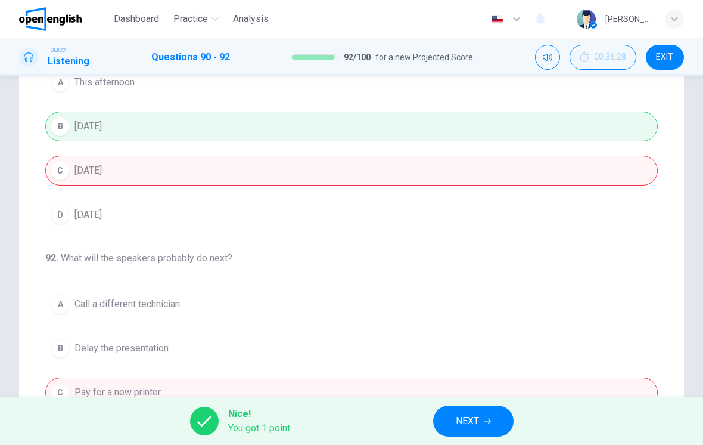
scroll to position [201, 0]
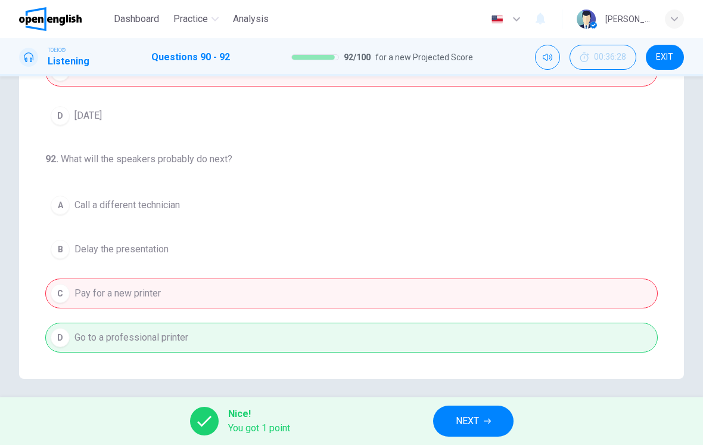
click at [486, 417] on icon "button" at bounding box center [487, 420] width 7 height 7
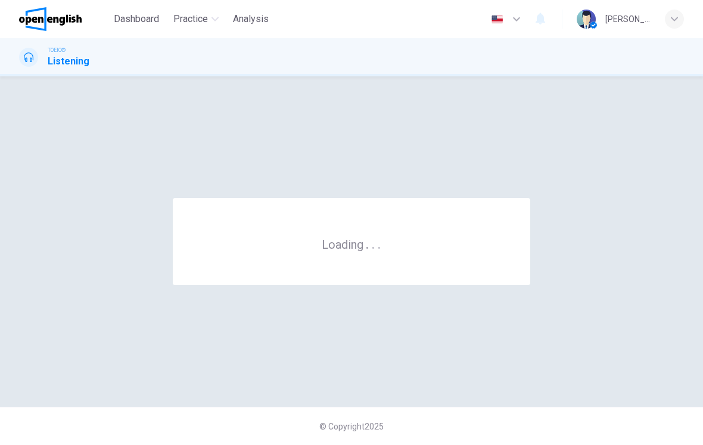
scroll to position [0, 0]
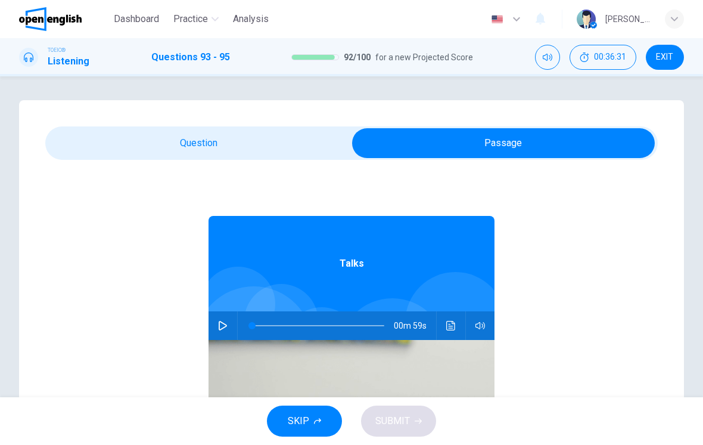
click at [222, 326] on icon "button" at bounding box center [223, 326] width 10 height 10
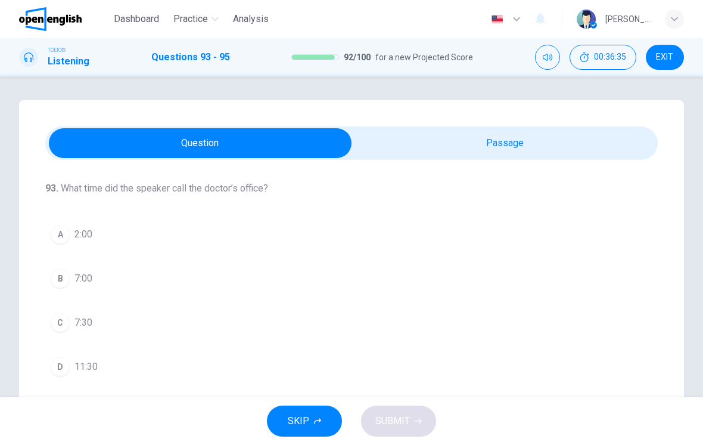
scroll to position [19, 0]
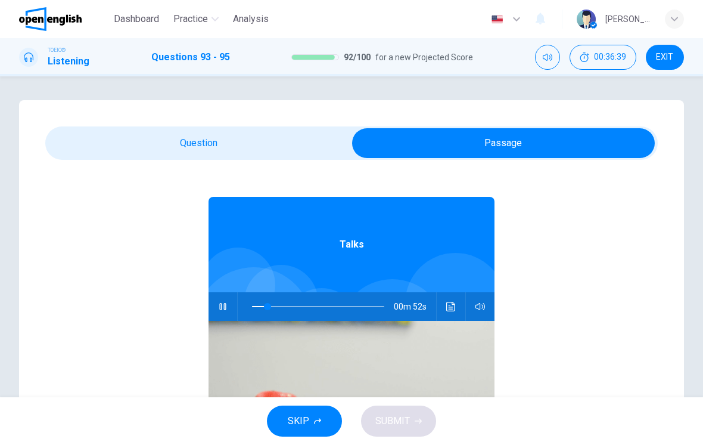
click at [440, 313] on div "00m 52s" at bounding box center [352, 306] width 286 height 29
click at [450, 304] on icon "Click to see the audio transcription" at bounding box center [452, 307] width 10 height 10
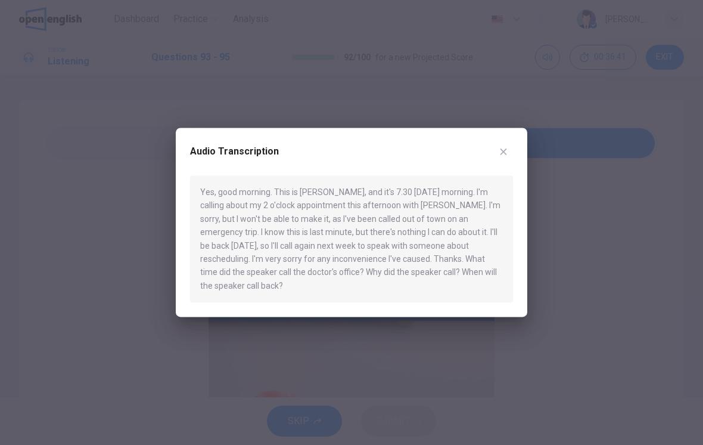
click at [509, 159] on button "button" at bounding box center [503, 151] width 19 height 19
type input "**"
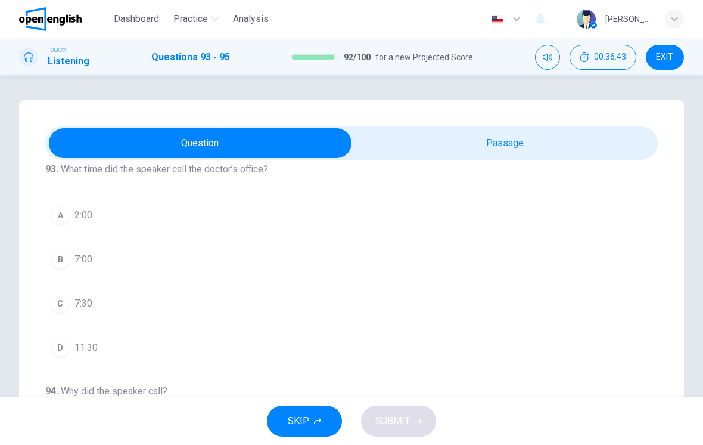
click at [227, 318] on button "C 7:30" at bounding box center [351, 304] width 613 height 30
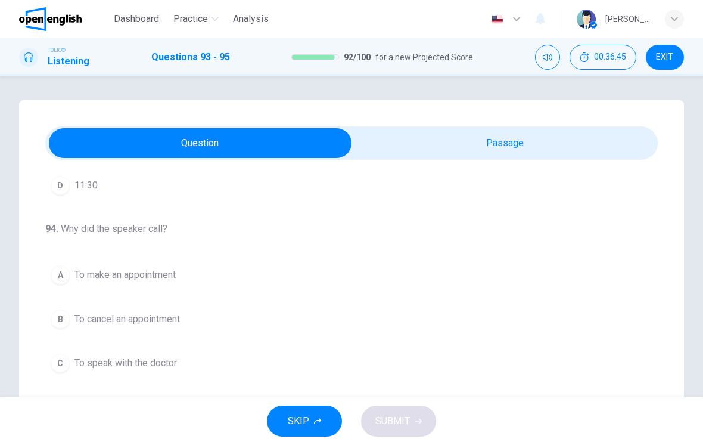
scroll to position [204, 0]
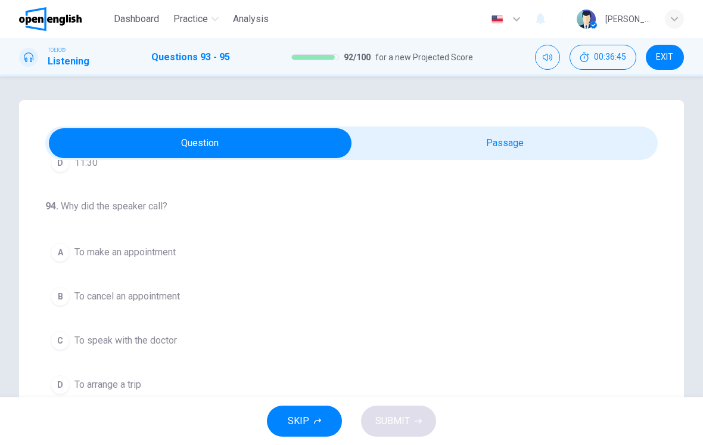
click at [313, 309] on button "B To cancel an appointment" at bounding box center [351, 296] width 613 height 30
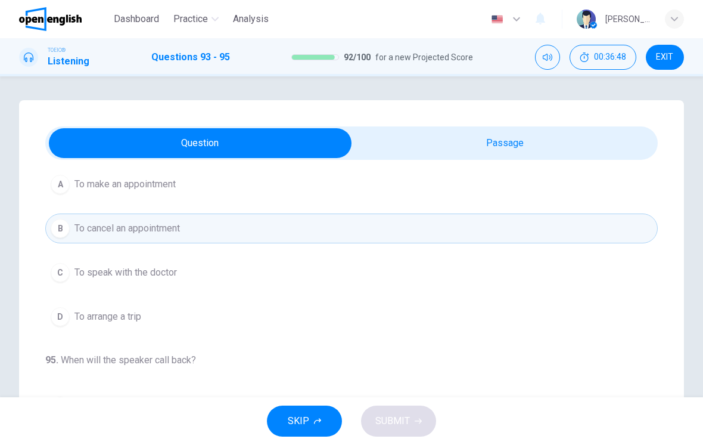
scroll to position [167, 0]
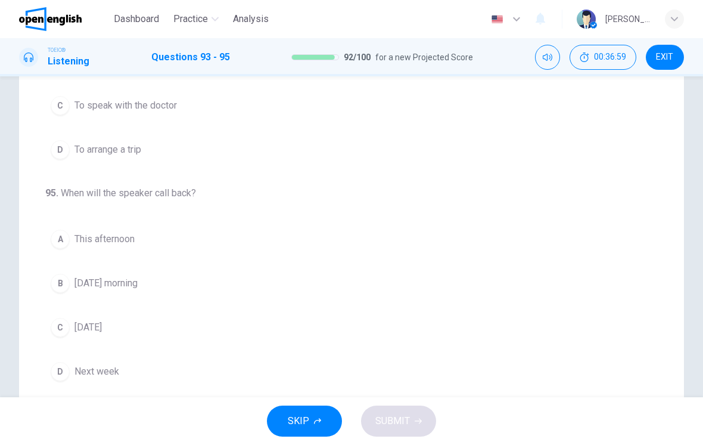
click at [191, 375] on button "D Next week" at bounding box center [351, 371] width 613 height 30
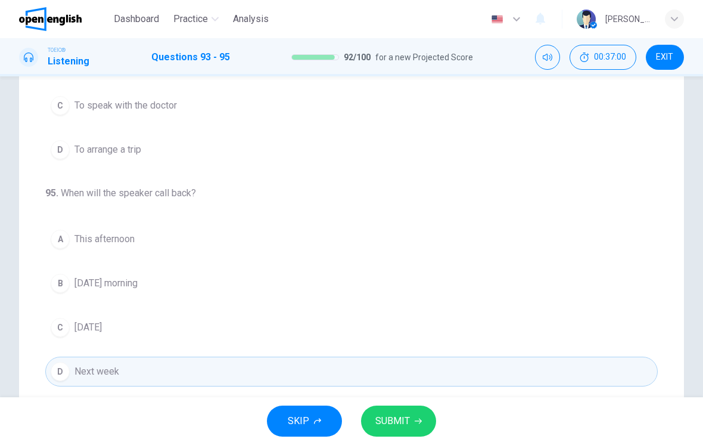
click at [408, 417] on span "SUBMIT" at bounding box center [393, 421] width 35 height 17
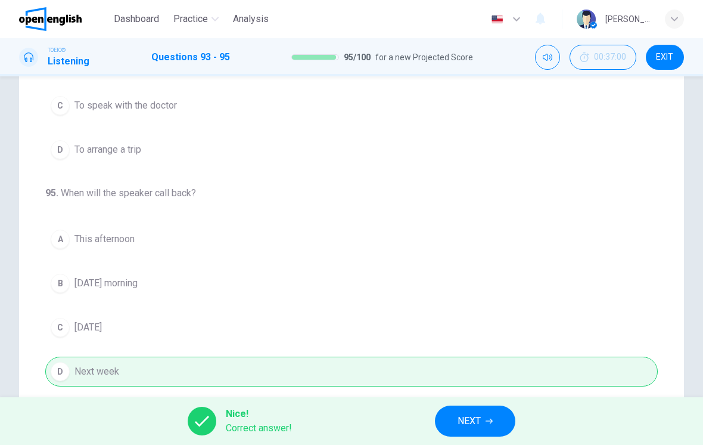
click at [475, 415] on span "NEXT" at bounding box center [469, 421] width 23 height 17
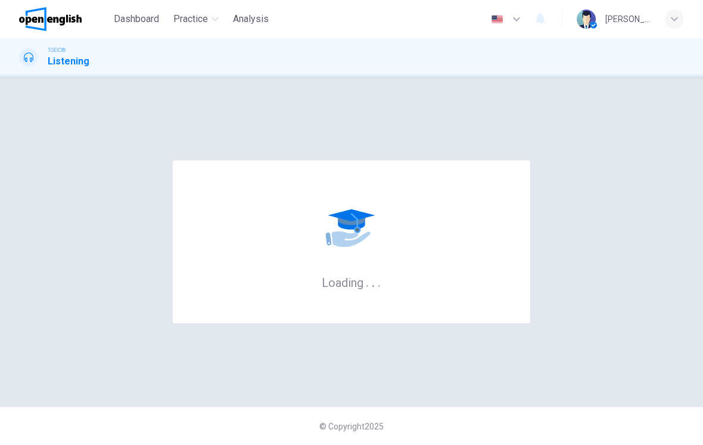
scroll to position [0, 0]
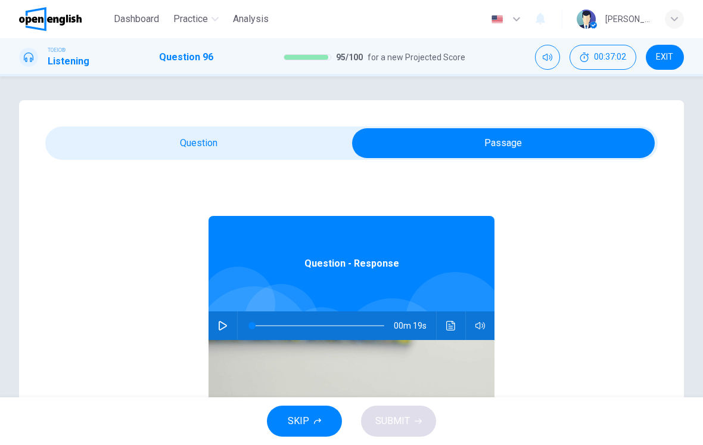
click at [228, 326] on button "button" at bounding box center [222, 325] width 19 height 29
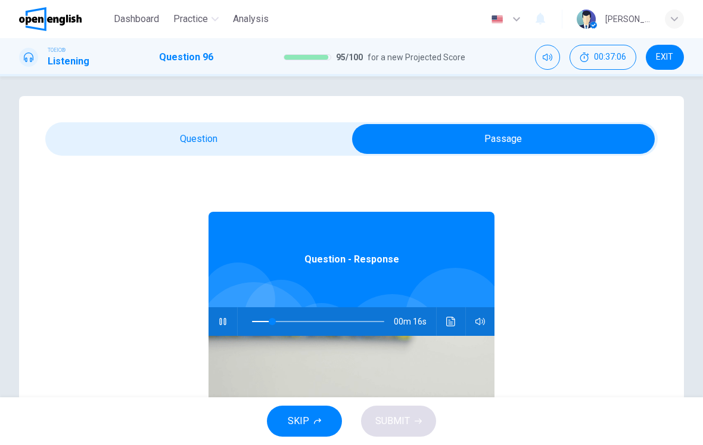
scroll to position [6, 0]
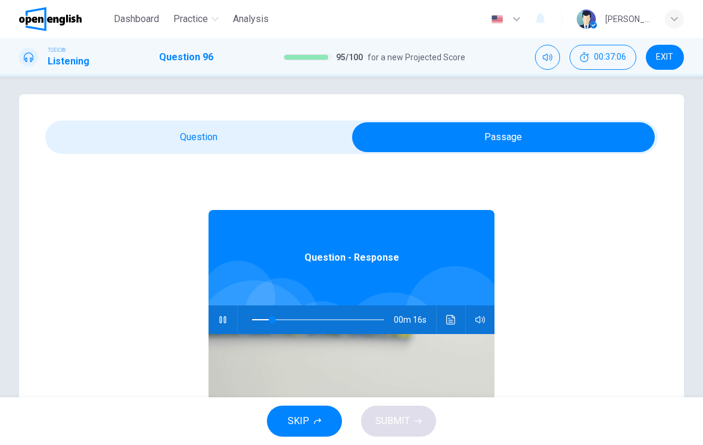
click at [451, 322] on icon "Click to see the audio transcription" at bounding box center [451, 320] width 9 height 10
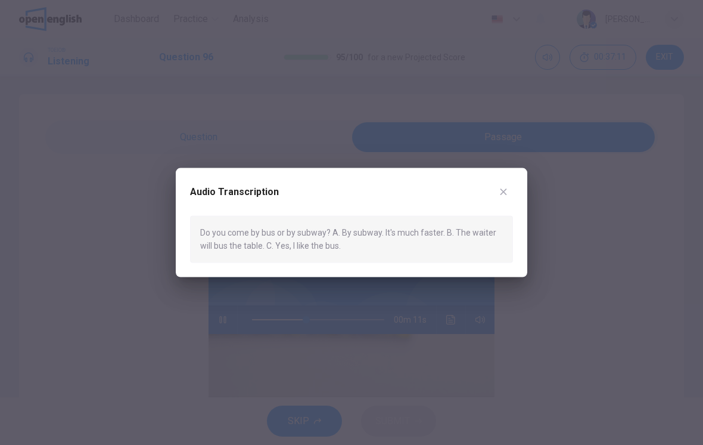
type input "**"
click at [511, 193] on button "button" at bounding box center [503, 191] width 19 height 19
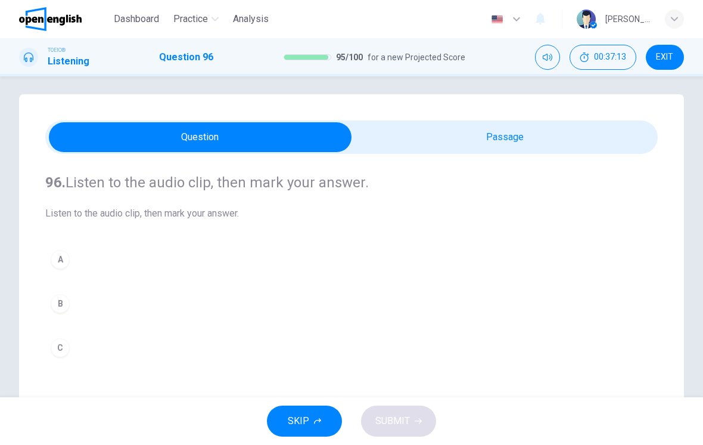
click at [230, 270] on button "A" at bounding box center [351, 259] width 613 height 30
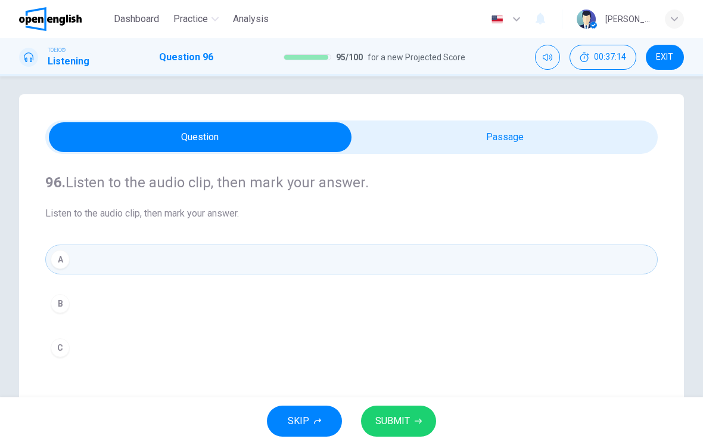
click at [416, 407] on button "SUBMIT" at bounding box center [398, 420] width 75 height 31
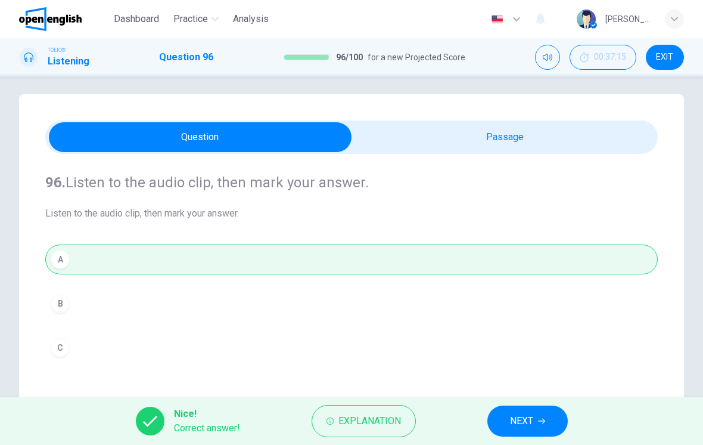
click at [537, 420] on button "NEXT" at bounding box center [528, 420] width 80 height 31
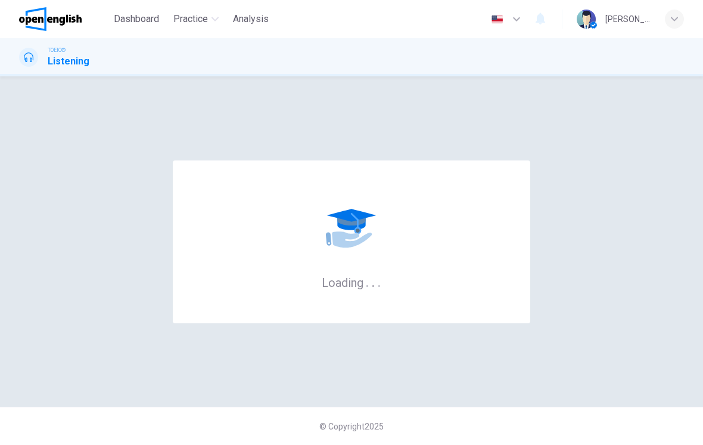
scroll to position [0, 0]
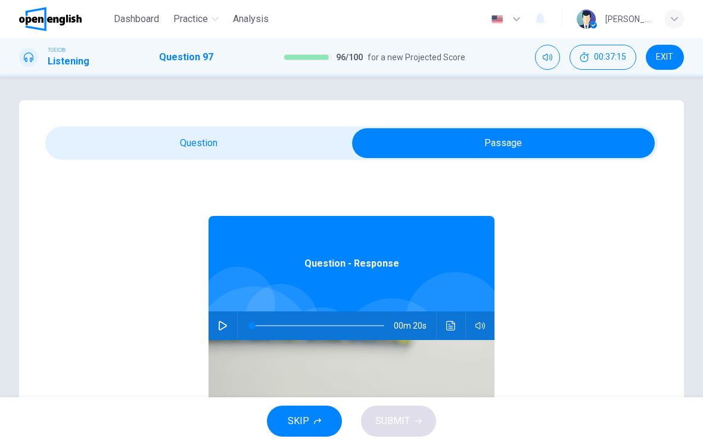
click at [224, 321] on icon "button" at bounding box center [223, 326] width 10 height 10
click at [451, 332] on button "Click to see the audio transcription" at bounding box center [451, 325] width 19 height 29
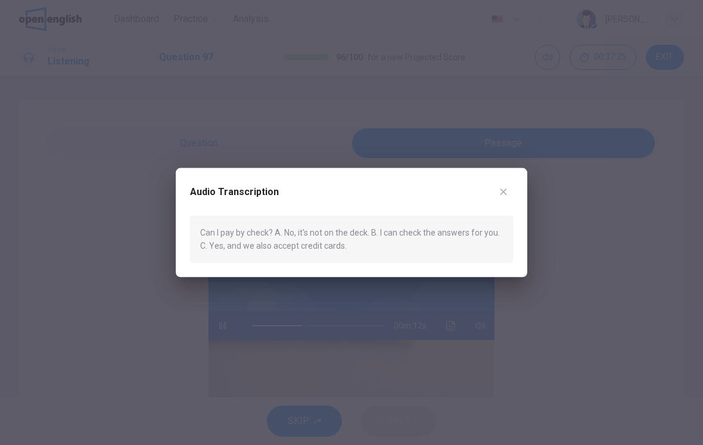
click at [503, 192] on icon "button" at bounding box center [504, 192] width 10 height 10
type input "**"
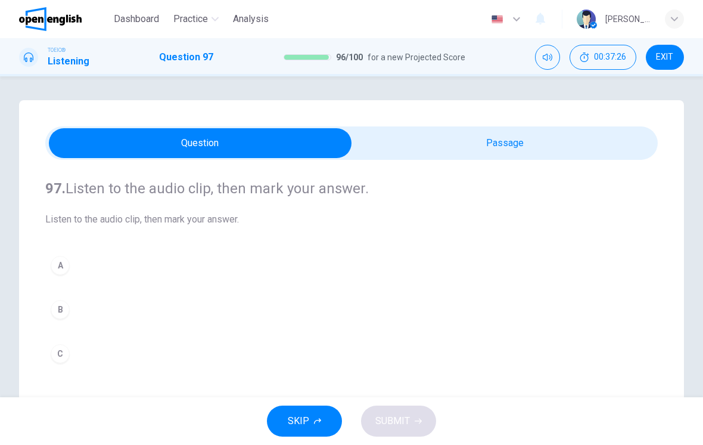
click at [216, 365] on button "C" at bounding box center [351, 354] width 613 height 30
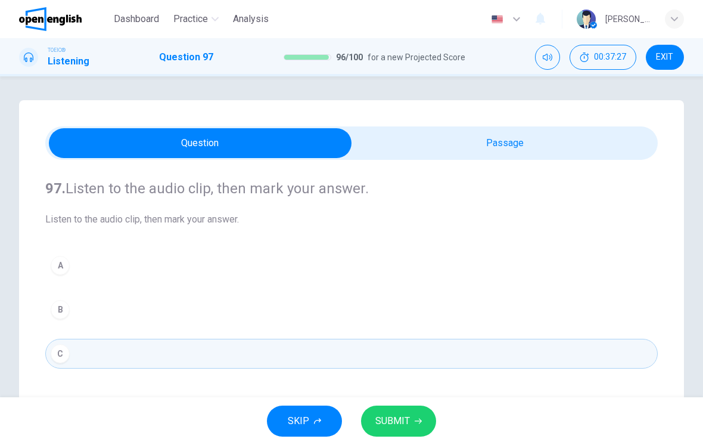
click at [411, 423] on button "SUBMIT" at bounding box center [398, 420] width 75 height 31
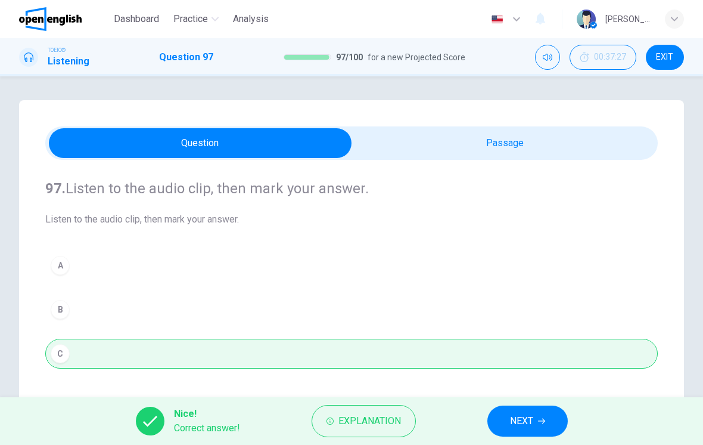
click at [514, 416] on span "NEXT" at bounding box center [521, 421] width 23 height 17
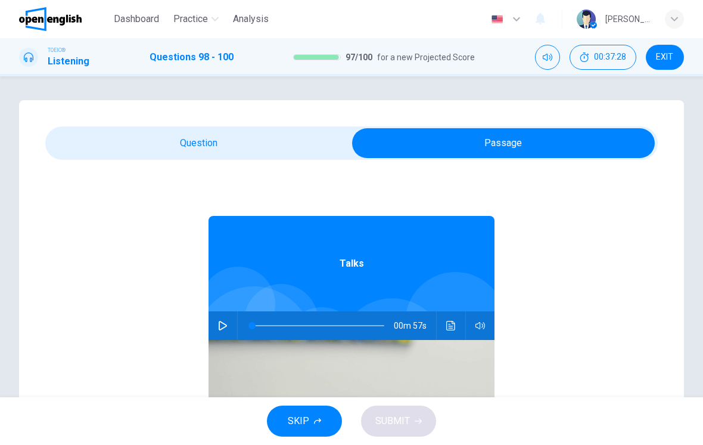
click at [221, 329] on icon "button" at bounding box center [223, 326] width 8 height 10
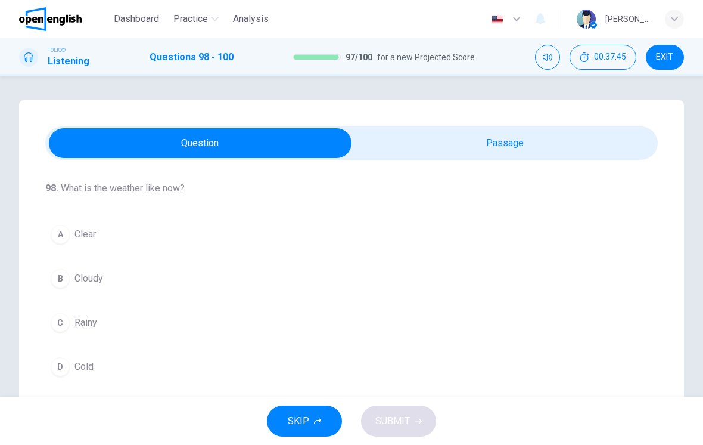
click at [542, 118] on div "98 . What is the weather like now? A Clear B Cloudy C Rainy D Cold 99 . What wi…" at bounding box center [351, 339] width 665 height 479
click at [542, 117] on div "98 . What is the weather like now? A Clear B Cloudy C Rainy D Cold 99 . What wi…" at bounding box center [351, 339] width 665 height 479
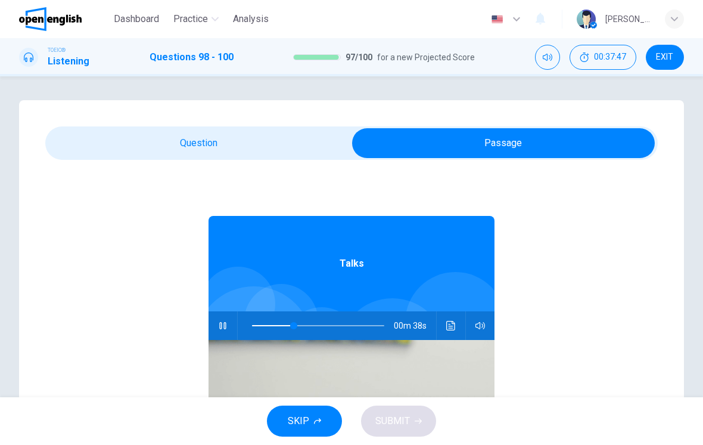
click at [225, 322] on icon "button" at bounding box center [223, 326] width 10 height 10
click at [457, 330] on button "Click to see the audio transcription" at bounding box center [451, 325] width 19 height 29
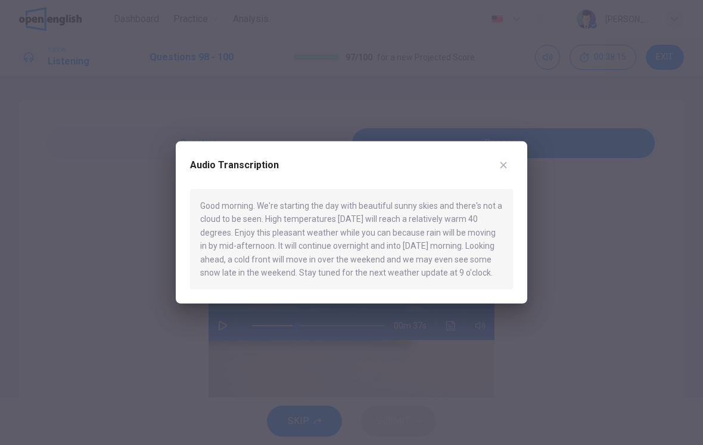
click at [512, 166] on button "button" at bounding box center [503, 165] width 19 height 19
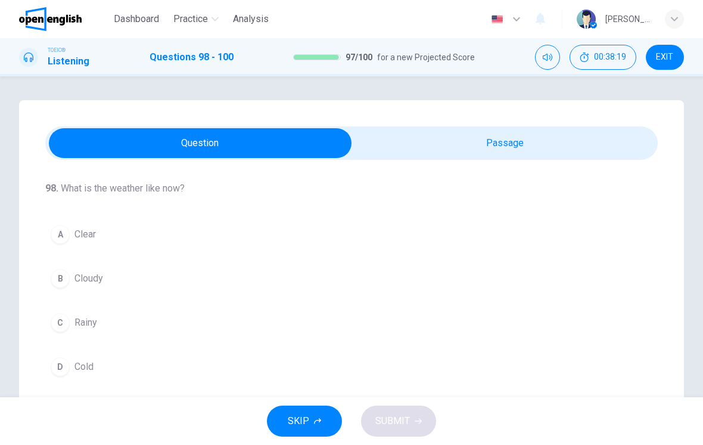
click at [313, 227] on button "A Clear" at bounding box center [351, 234] width 613 height 30
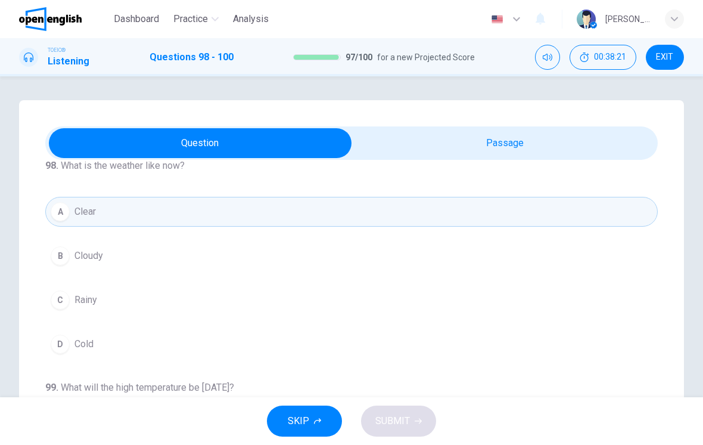
scroll to position [147, 0]
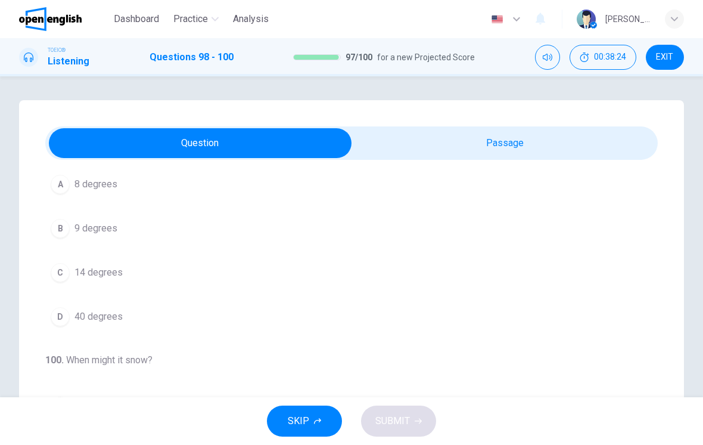
click at [292, 322] on button "D 40 degrees" at bounding box center [351, 317] width 613 height 30
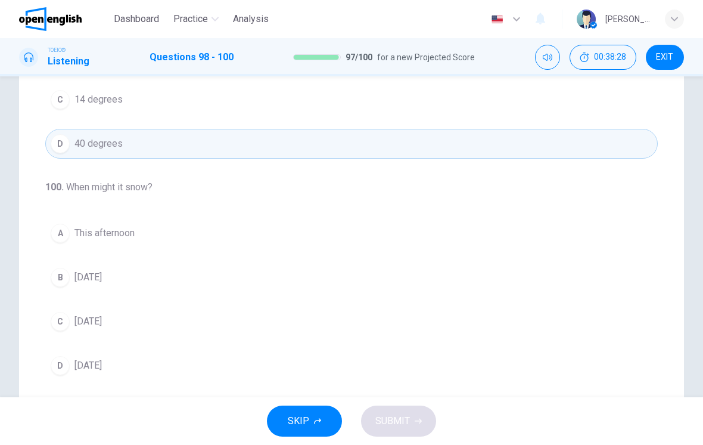
scroll to position [204, 0]
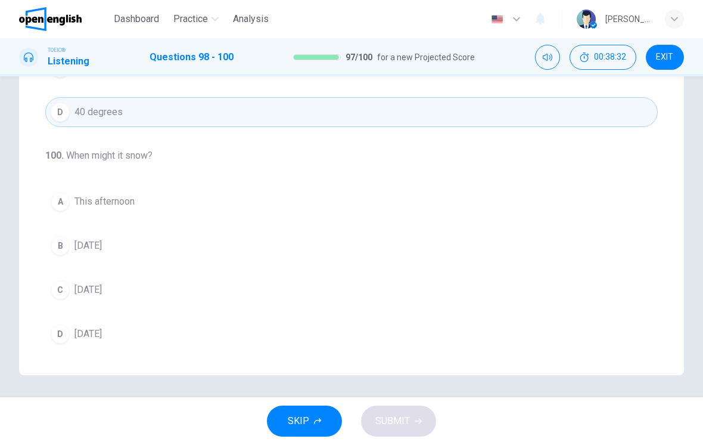
click at [392, 303] on button "C [DATE]" at bounding box center [351, 290] width 613 height 30
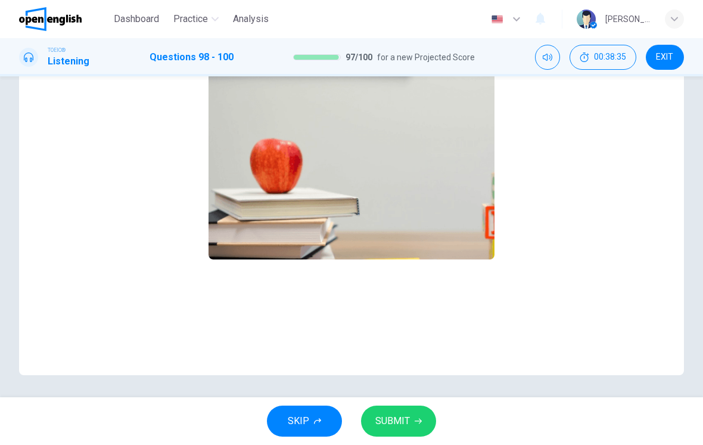
scroll to position [-8, 0]
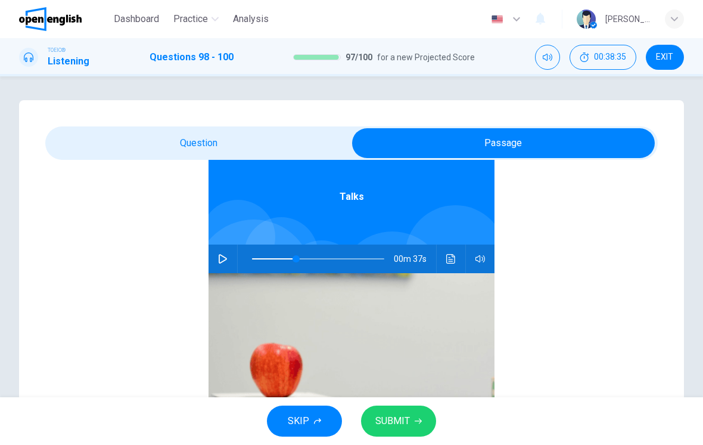
click at [448, 267] on button "Click to see the audio transcription" at bounding box center [451, 258] width 19 height 29
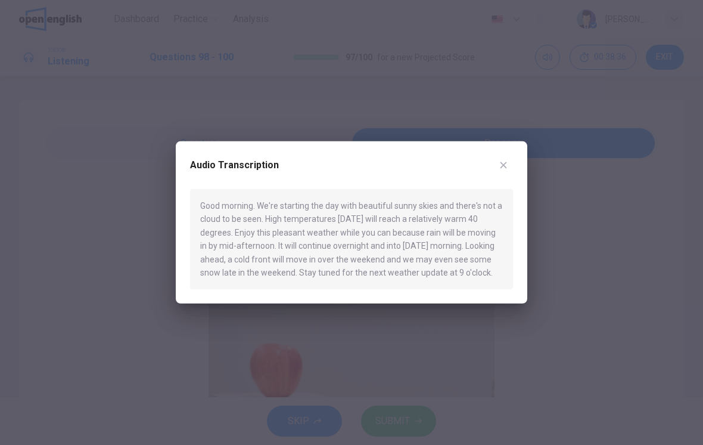
scroll to position [0, 0]
click at [509, 158] on button "button" at bounding box center [503, 165] width 19 height 19
type input "**"
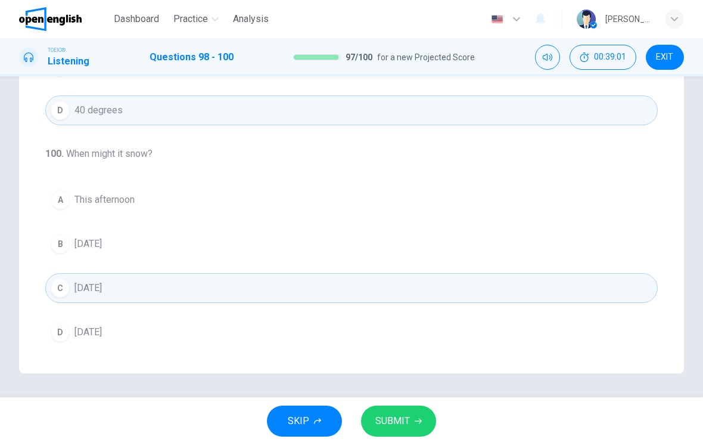
scroll to position [206, 0]
click at [410, 416] on button "SUBMIT" at bounding box center [398, 420] width 75 height 31
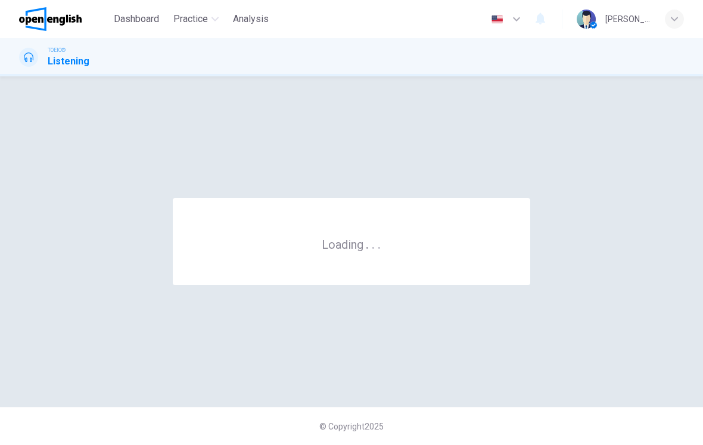
scroll to position [0, 0]
